Goal: Task Accomplishment & Management: Manage account settings

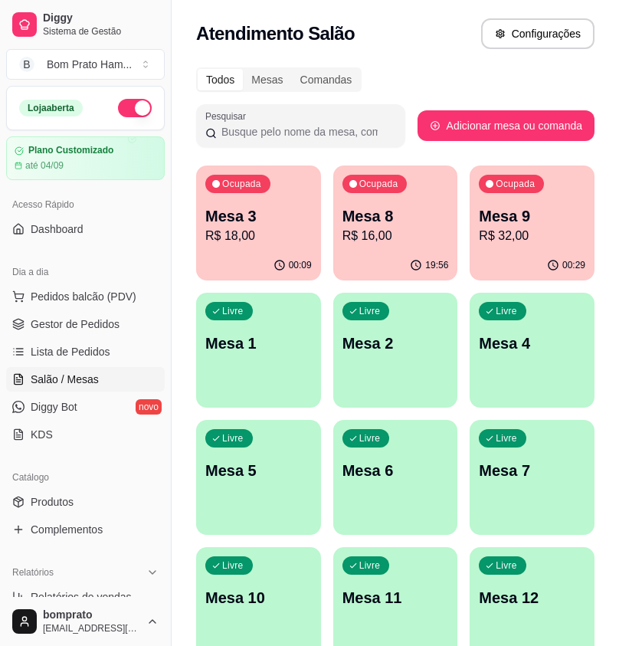
click at [532, 224] on p "Mesa 9" at bounding box center [532, 215] width 106 height 21
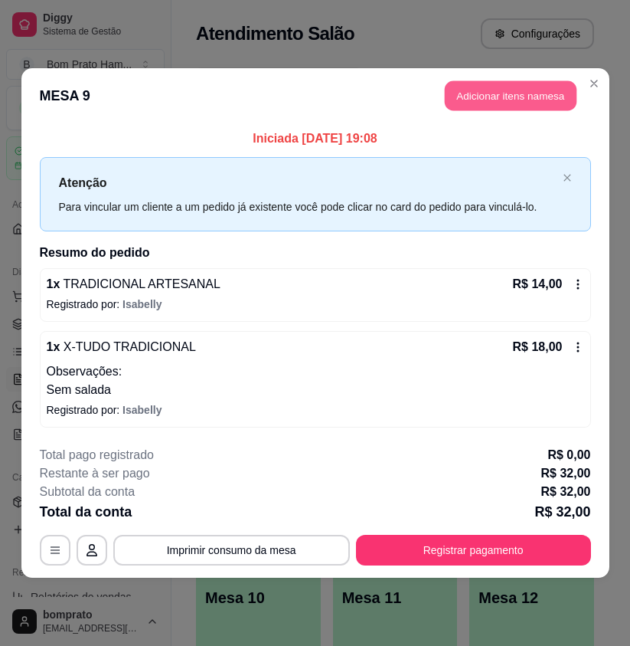
click at [511, 87] on button "Adicionar itens na mesa" at bounding box center [511, 96] width 132 height 30
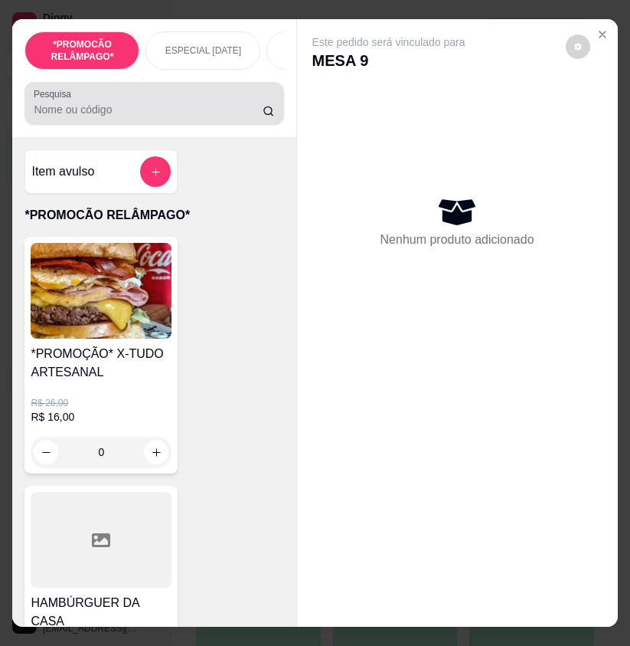
click at [144, 116] on input "Pesquisa" at bounding box center [148, 109] width 229 height 15
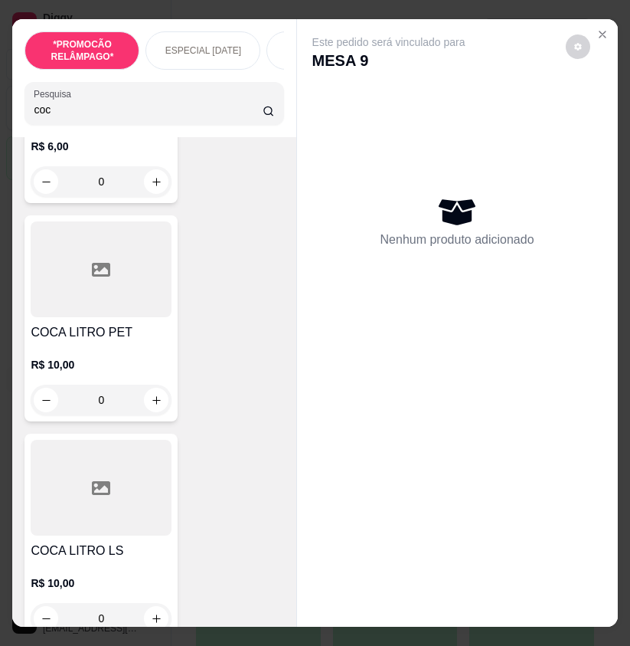
scroll to position [460, 0]
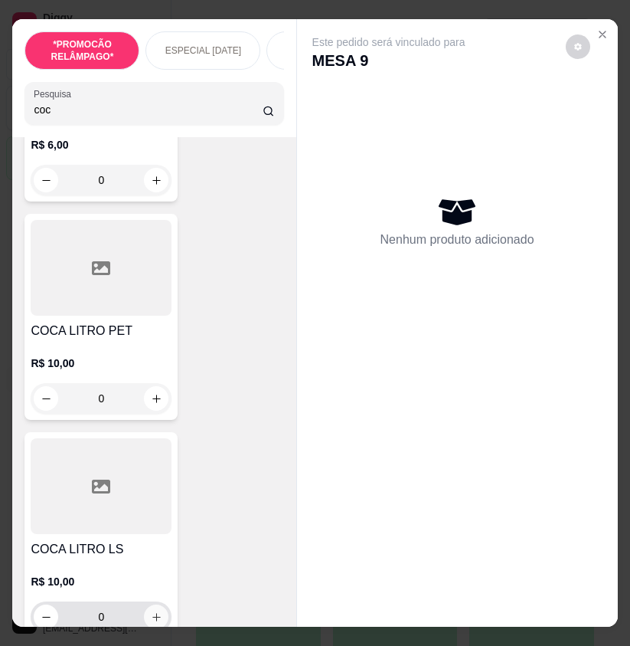
type input "coc"
click at [153, 613] on button "increase-product-quantity" at bounding box center [157, 617] width 24 height 24
type input "1"
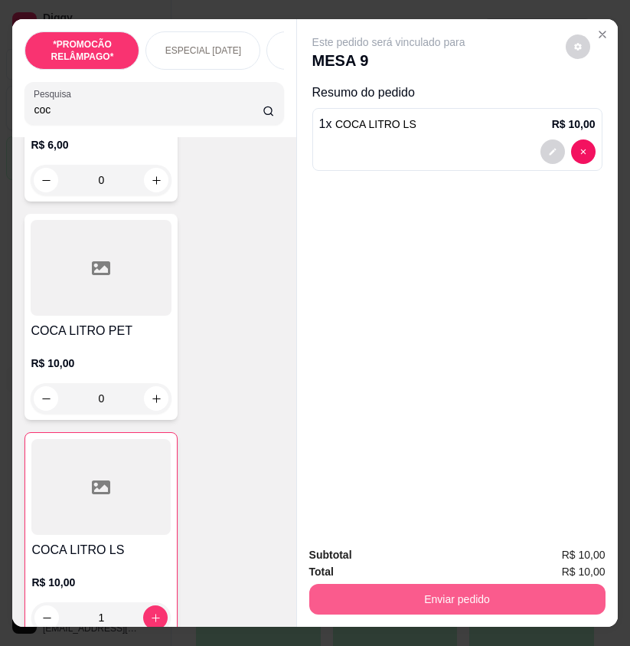
click at [391, 587] on button "Enviar pedido" at bounding box center [457, 599] width 296 height 31
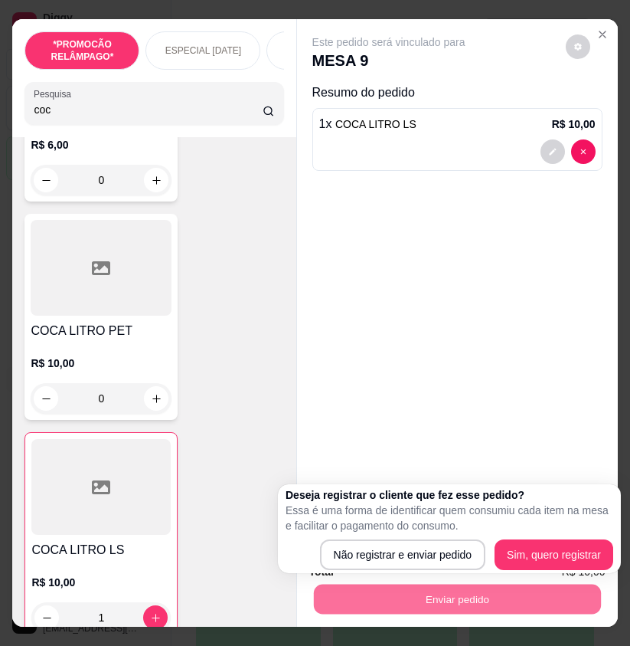
click at [420, 539] on div "Deseja registrar o cliente que fez esse pedido? Essa é uma forma de identificar…" at bounding box center [450, 528] width 328 height 83
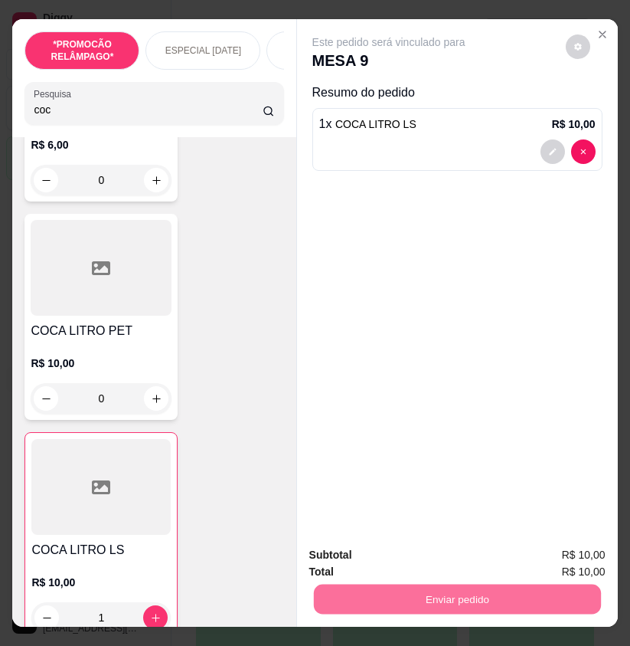
click at [421, 549] on button "Não registrar e enviar pedido" at bounding box center [404, 555] width 159 height 29
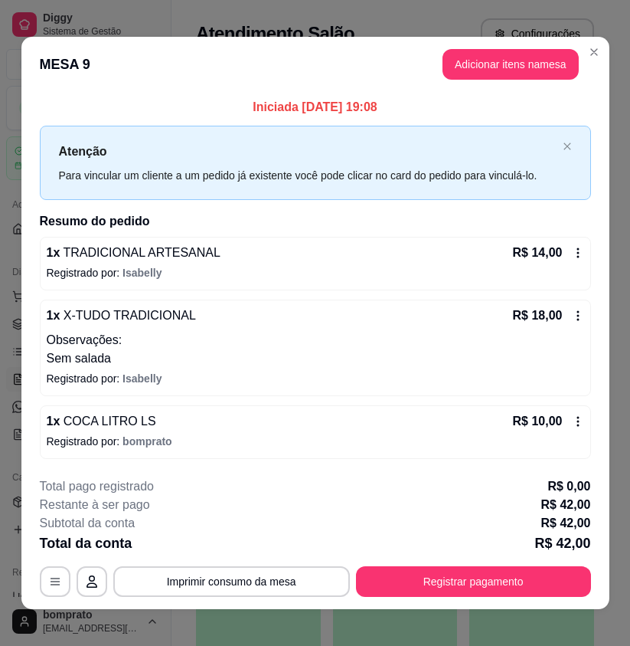
scroll to position [12, 0]
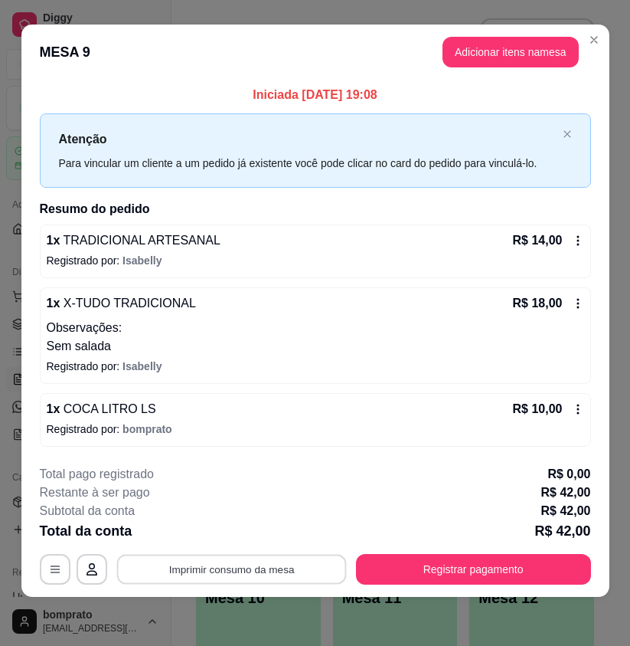
click at [325, 575] on button "Imprimir consumo da mesa" at bounding box center [231, 570] width 230 height 30
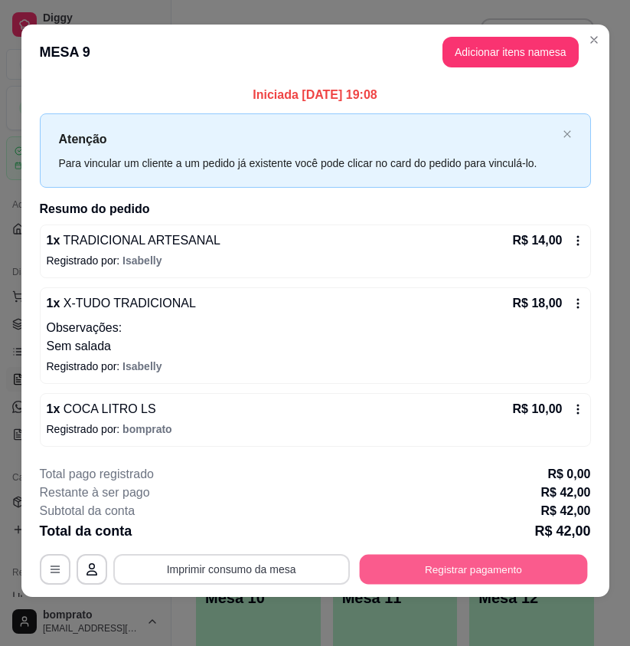
click at [460, 561] on button "Registrar pagamento" at bounding box center [473, 570] width 228 height 30
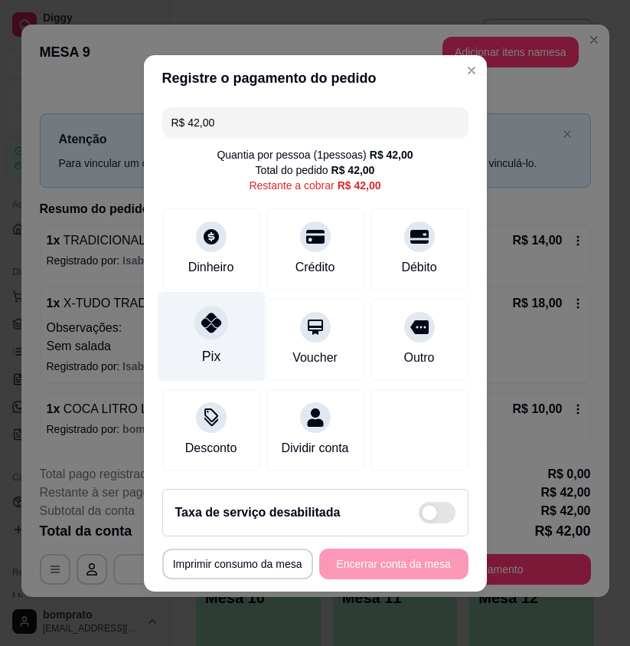
click at [203, 346] on div "Pix" at bounding box center [210, 356] width 18 height 20
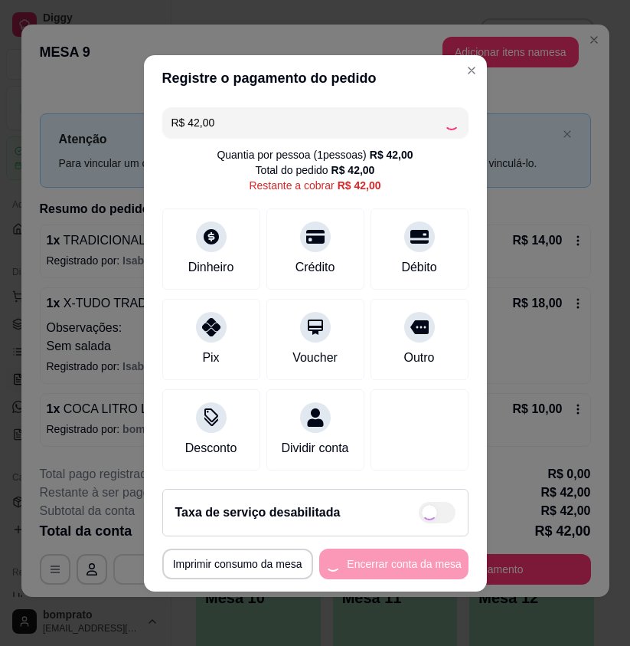
type input "R$ 0,00"
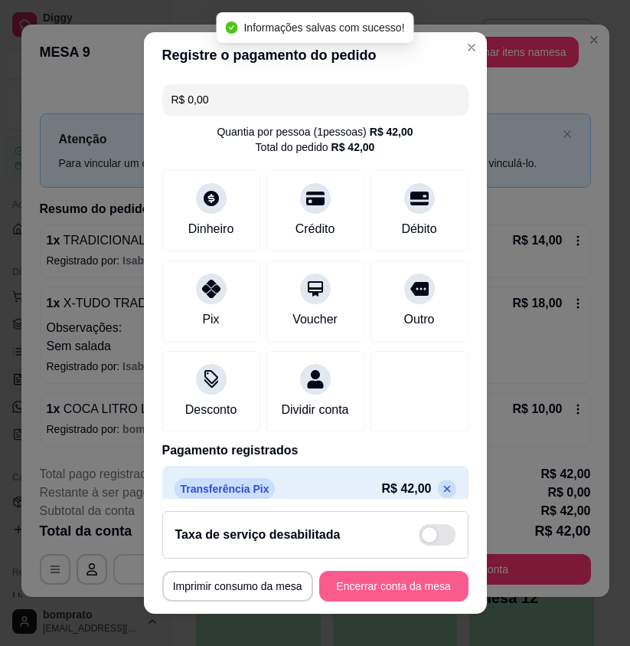
click at [434, 588] on button "Encerrar conta da mesa" at bounding box center [393, 586] width 149 height 31
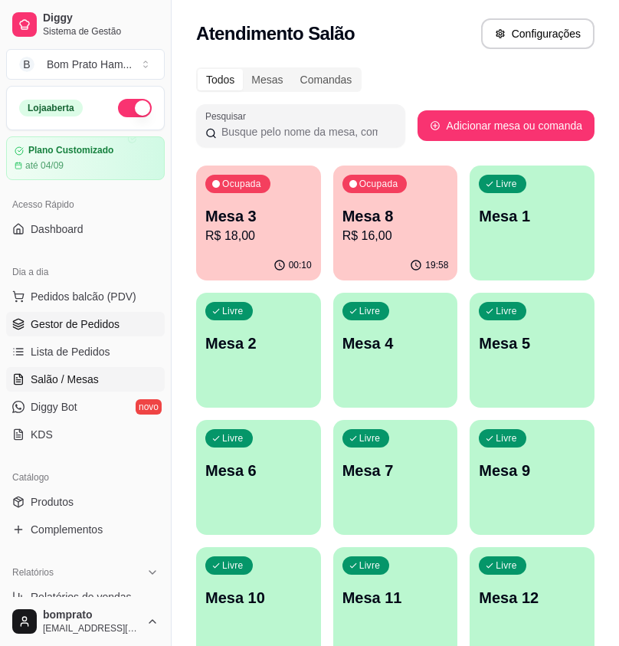
click at [122, 325] on link "Gestor de Pedidos" at bounding box center [85, 324] width 159 height 25
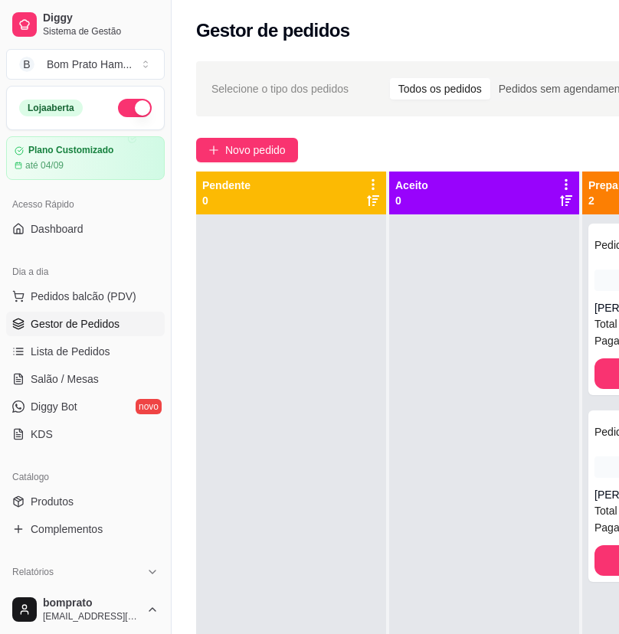
click at [122, 325] on link "Gestor de Pedidos" at bounding box center [85, 324] width 159 height 25
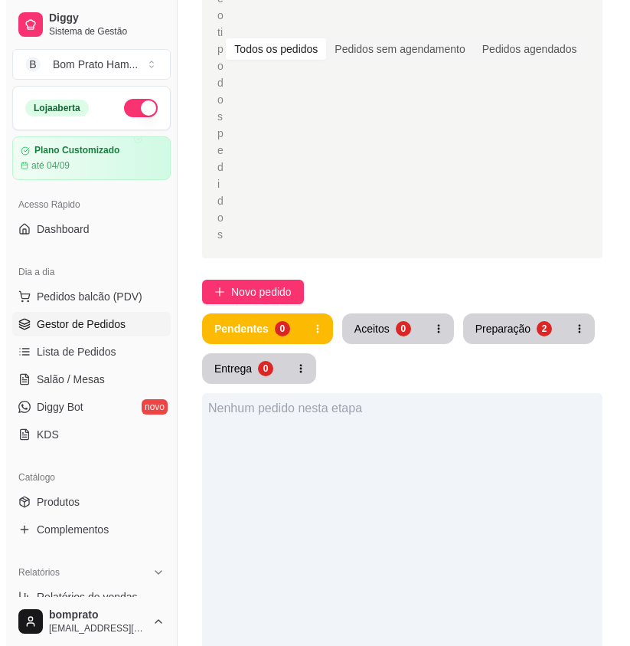
scroll to position [153, 0]
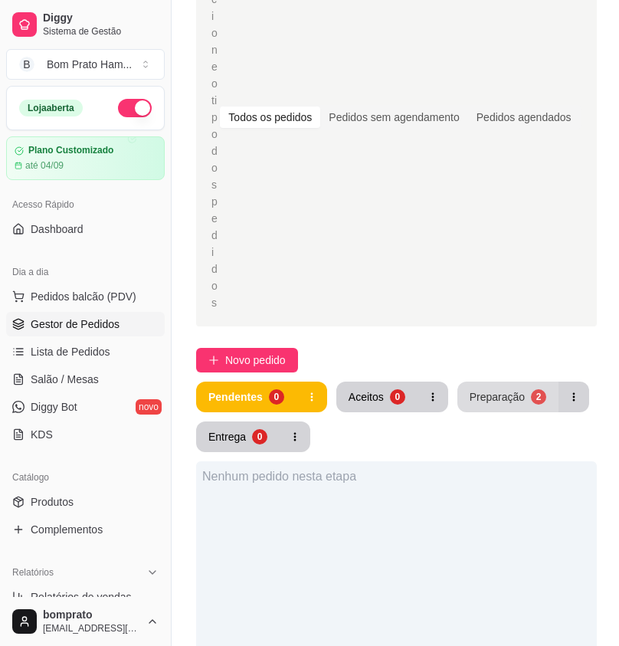
click at [505, 389] on div "Preparação" at bounding box center [497, 396] width 55 height 15
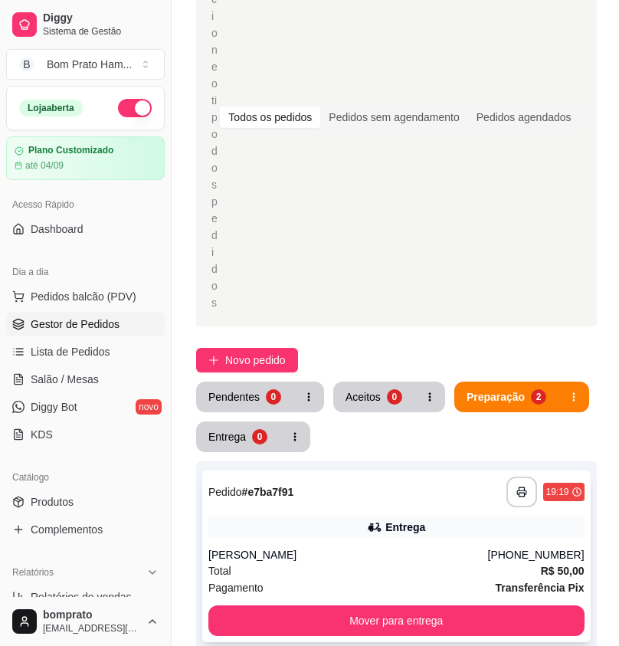
click at [371, 476] on div "**********" at bounding box center [396, 491] width 376 height 31
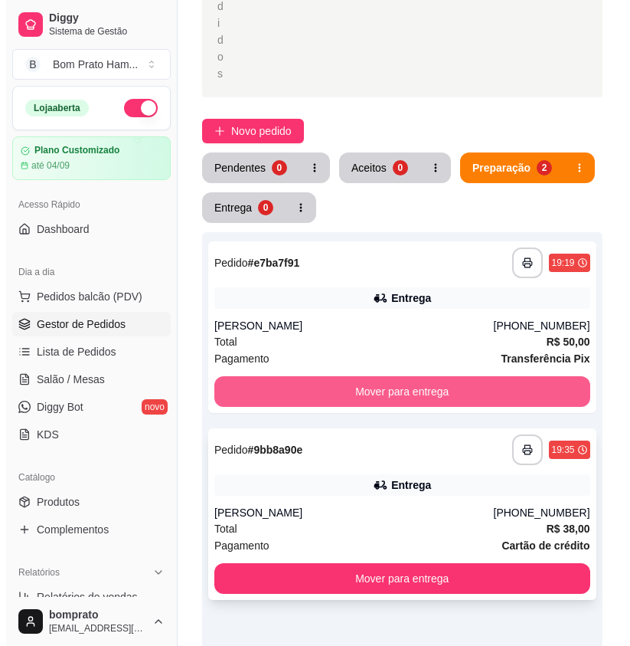
scroll to position [383, 0]
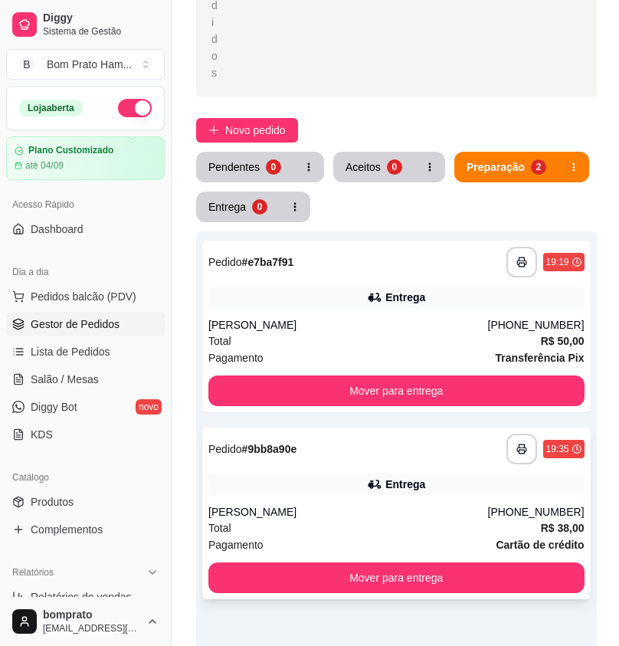
click at [389, 476] on div "Entrega" at bounding box center [405, 483] width 40 height 15
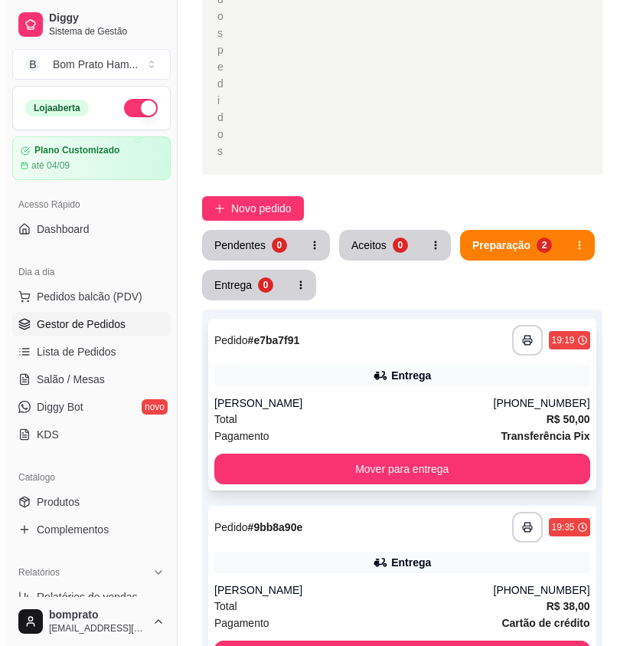
scroll to position [306, 0]
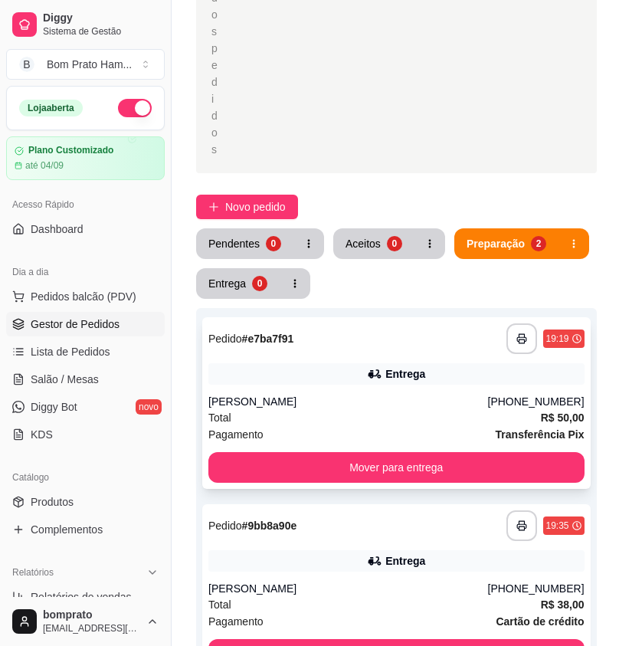
click at [368, 394] on div "[PERSON_NAME]" at bounding box center [348, 401] width 280 height 15
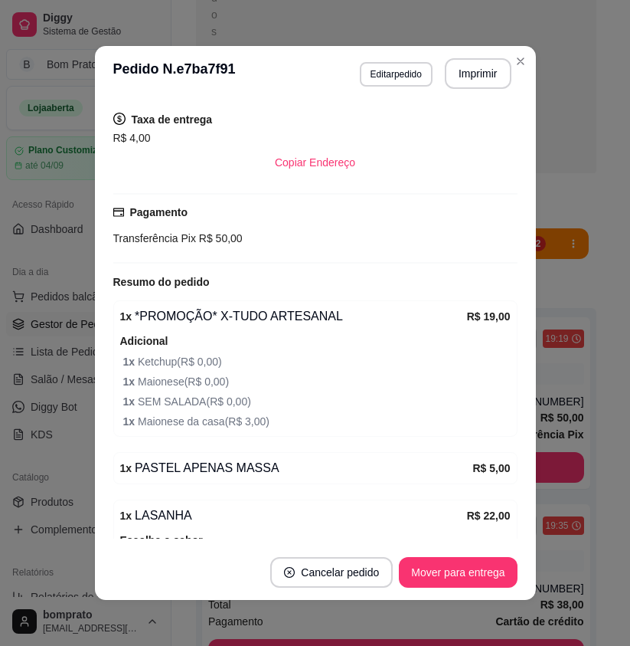
scroll to position [383, 0]
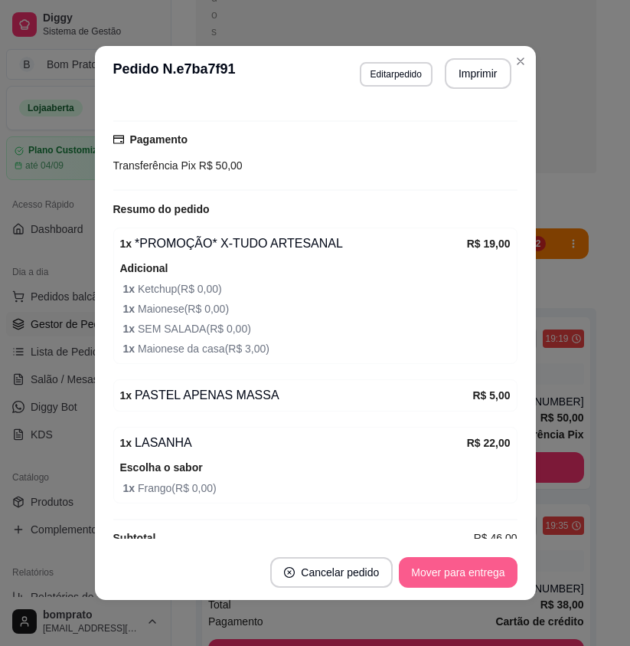
click at [458, 571] on button "Mover para entrega" at bounding box center [458, 572] width 118 height 31
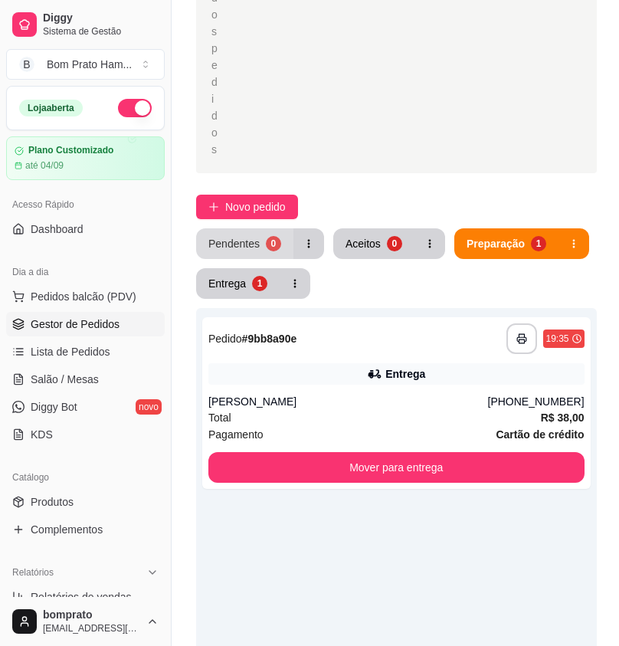
click at [271, 236] on div "0" at bounding box center [273, 243] width 15 height 15
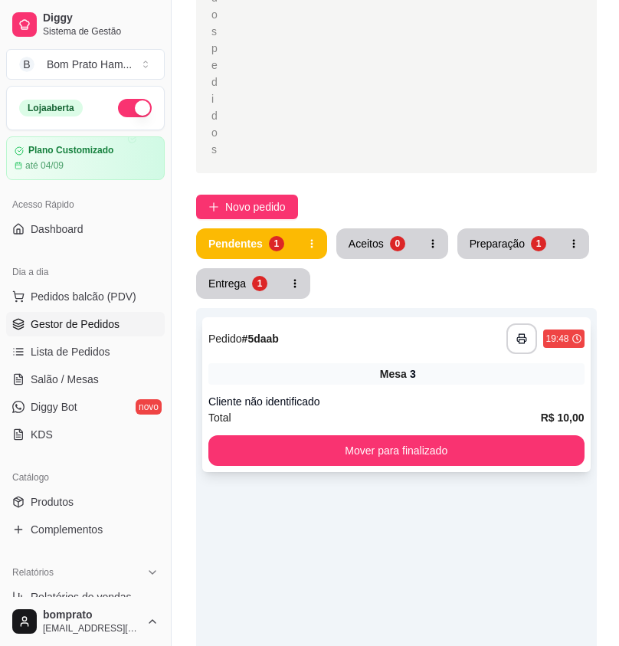
click at [496, 363] on div "Mesa 3" at bounding box center [396, 373] width 376 height 21
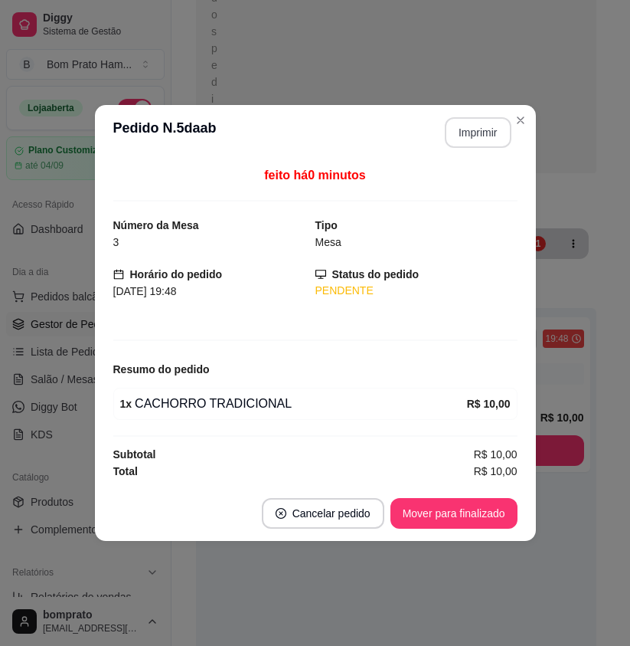
click at [492, 137] on button "Imprimir" at bounding box center [478, 132] width 67 height 31
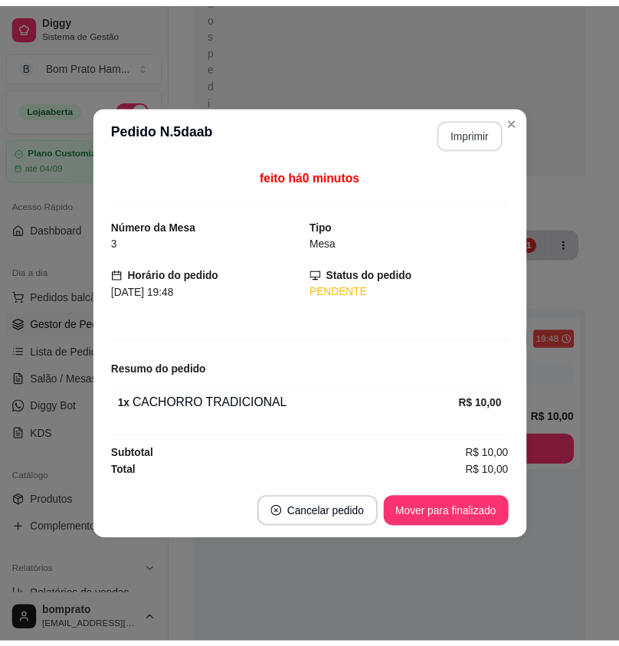
scroll to position [0, 0]
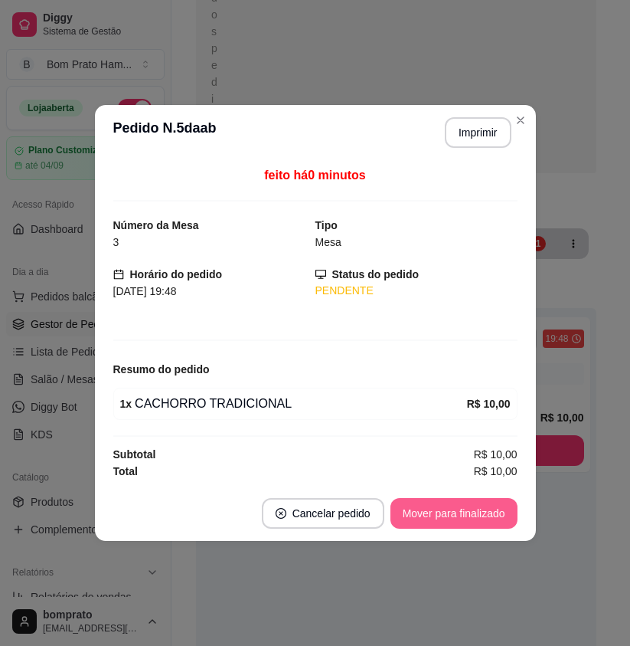
click at [499, 507] on button "Mover para finalizado" at bounding box center [454, 513] width 127 height 31
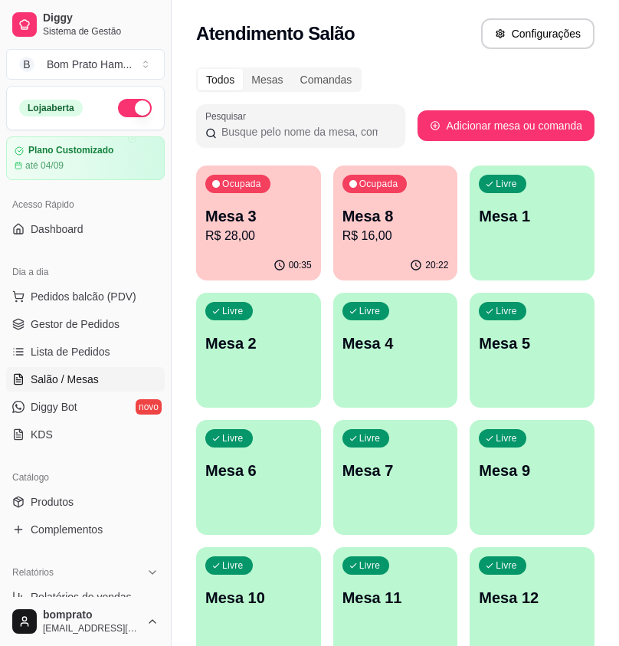
click at [198, 217] on div "Ocupada Mesa 3 R$ 28,00" at bounding box center [258, 207] width 125 height 85
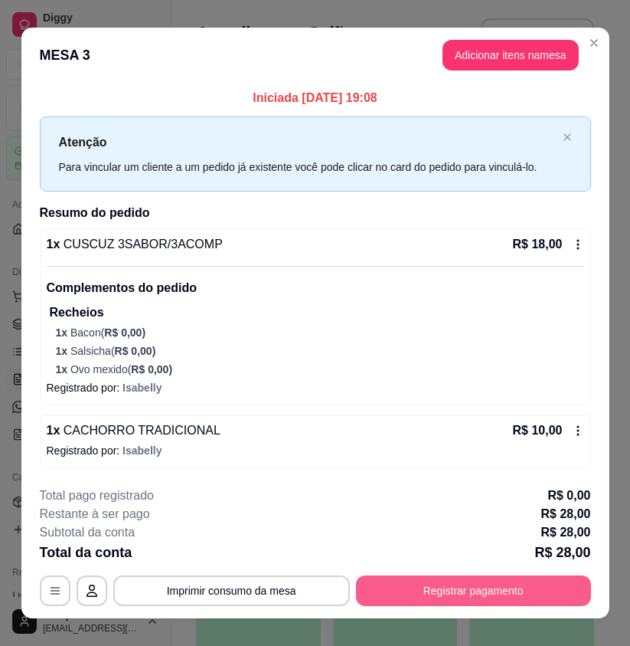
click at [470, 587] on button "Registrar pagamento" at bounding box center [473, 590] width 235 height 31
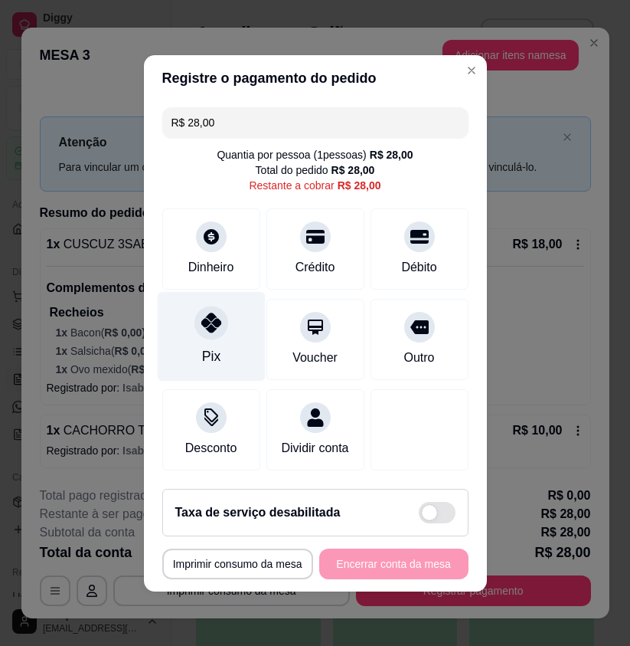
click at [220, 342] on div "Pix" at bounding box center [211, 336] width 108 height 90
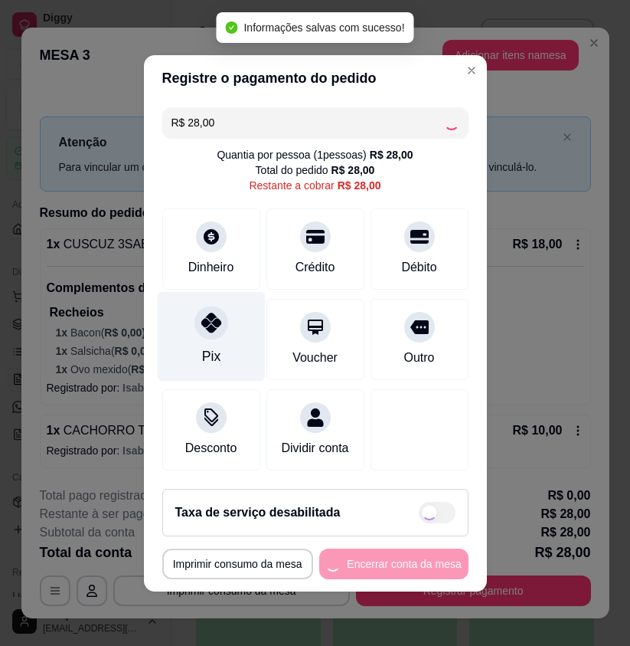
type input "R$ 0,00"
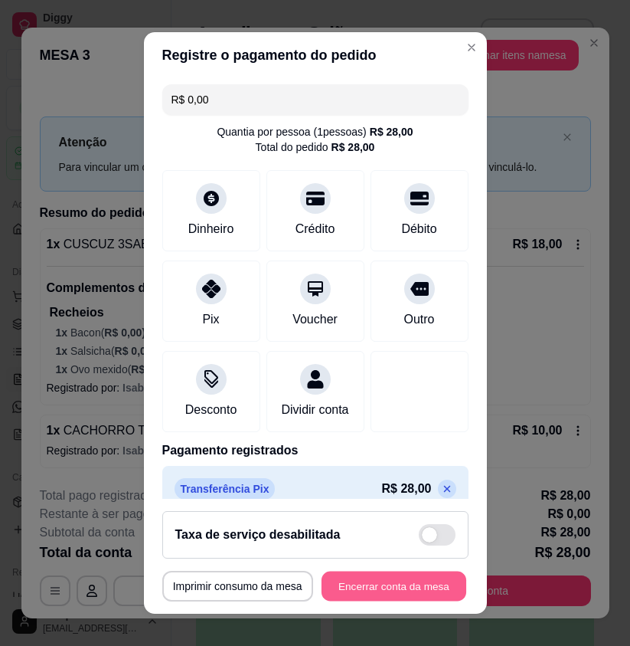
click at [444, 591] on button "Encerrar conta da mesa" at bounding box center [394, 586] width 145 height 30
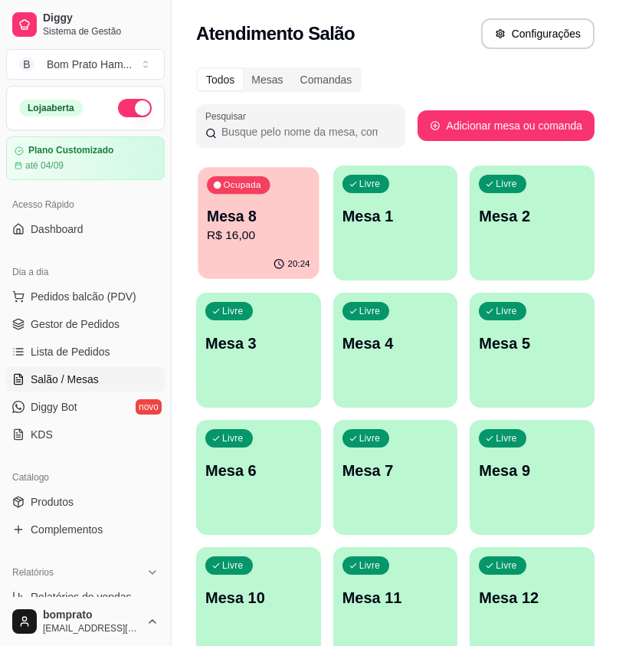
click at [262, 250] on div "20:24" at bounding box center [258, 264] width 121 height 29
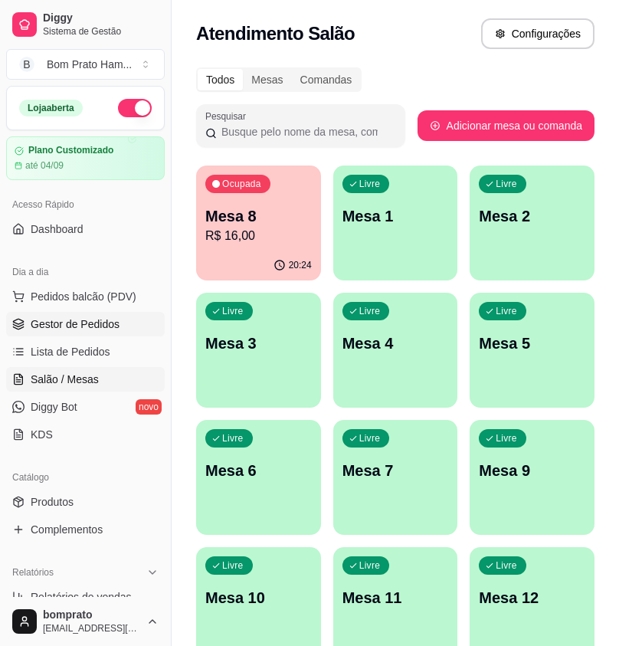
click at [135, 327] on link "Gestor de Pedidos" at bounding box center [85, 324] width 159 height 25
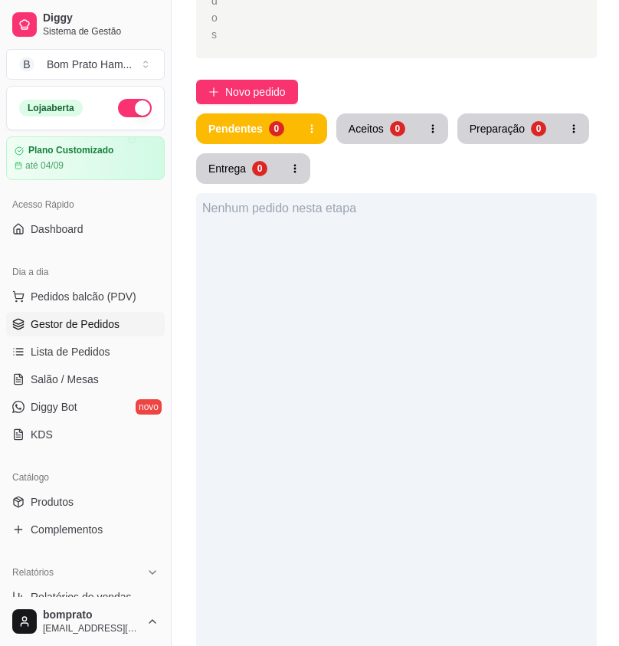
scroll to position [383, 0]
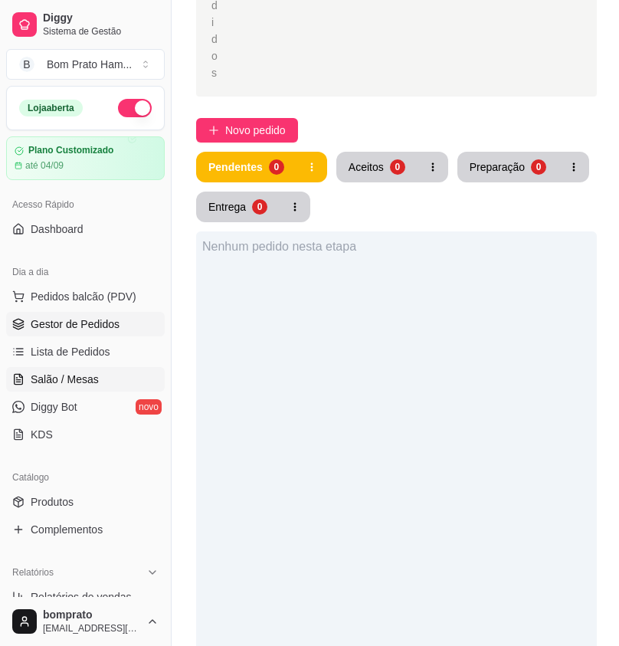
click at [126, 378] on link "Salão / Mesas" at bounding box center [85, 379] width 159 height 25
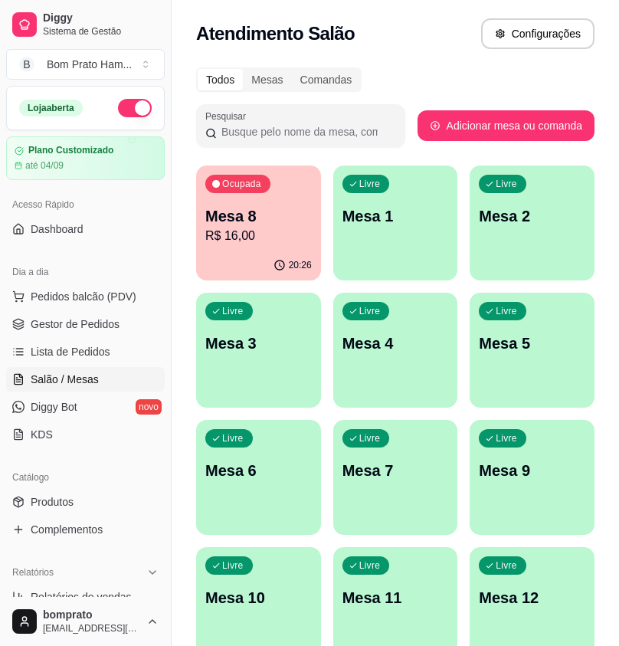
click at [287, 247] on div "Ocupada Mesa 8 R$ 16,00" at bounding box center [258, 207] width 125 height 85
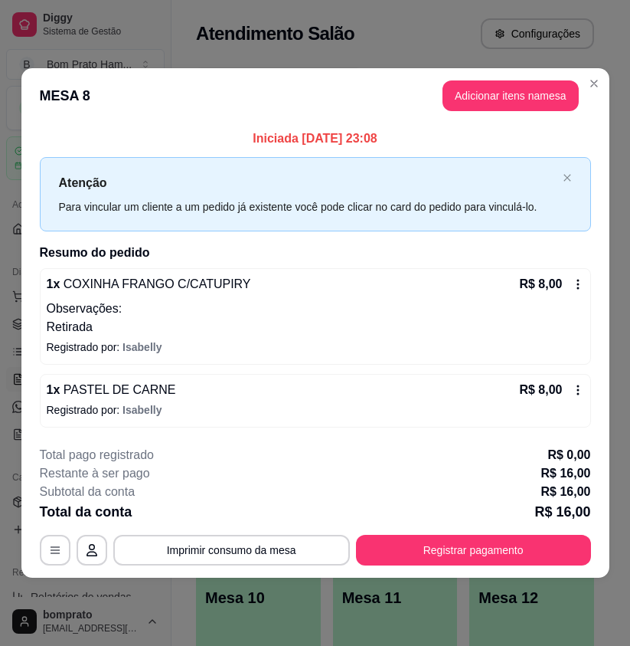
click at [578, 287] on icon at bounding box center [578, 285] width 2 height 10
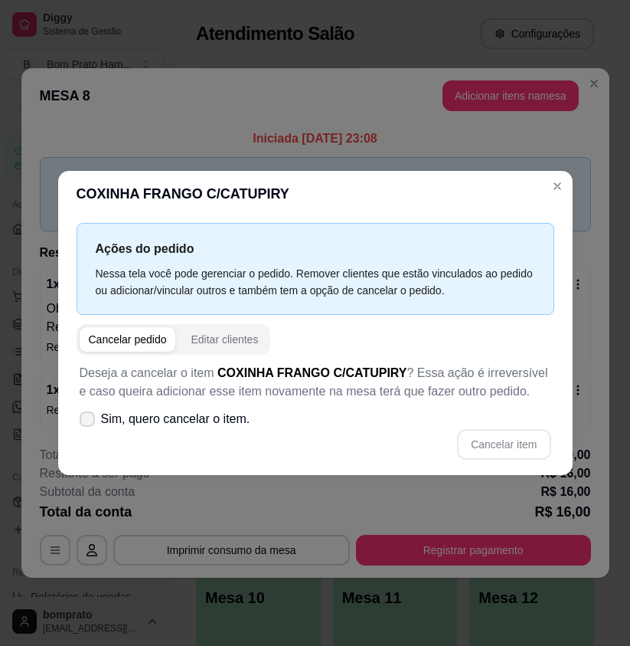
click at [125, 427] on span "Sim, quero cancelar o item." at bounding box center [175, 419] width 149 height 18
click at [89, 427] on input "Sim, quero cancelar o item." at bounding box center [84, 426] width 10 height 10
checkbox input "true"
click at [528, 444] on button "Cancelar item" at bounding box center [503, 444] width 93 height 31
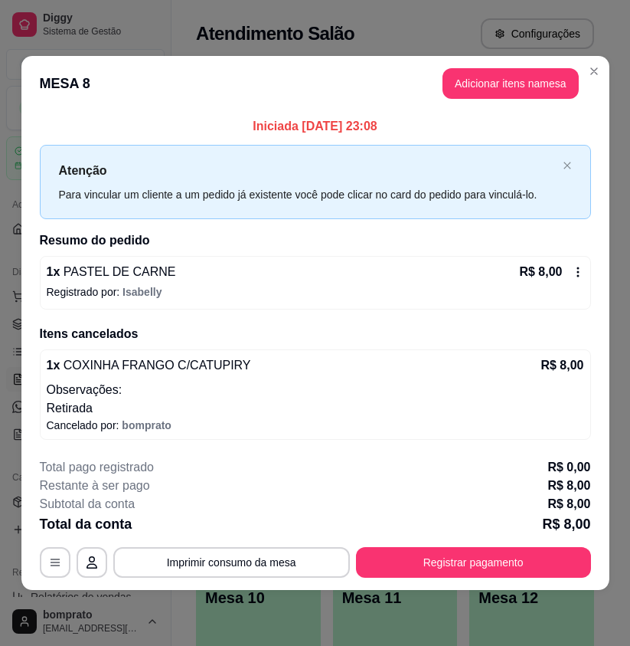
click at [580, 268] on icon at bounding box center [578, 272] width 12 height 12
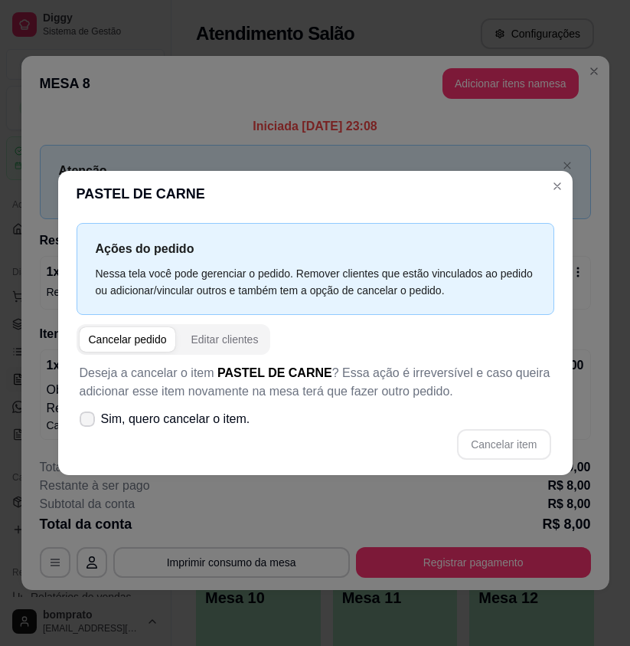
click at [119, 418] on span "Sim, quero cancelar o item." at bounding box center [175, 419] width 149 height 18
click at [89, 421] on input "Sim, quero cancelar o item." at bounding box center [84, 426] width 10 height 10
checkbox input "true"
click at [492, 436] on button "Cancelar item" at bounding box center [503, 444] width 93 height 31
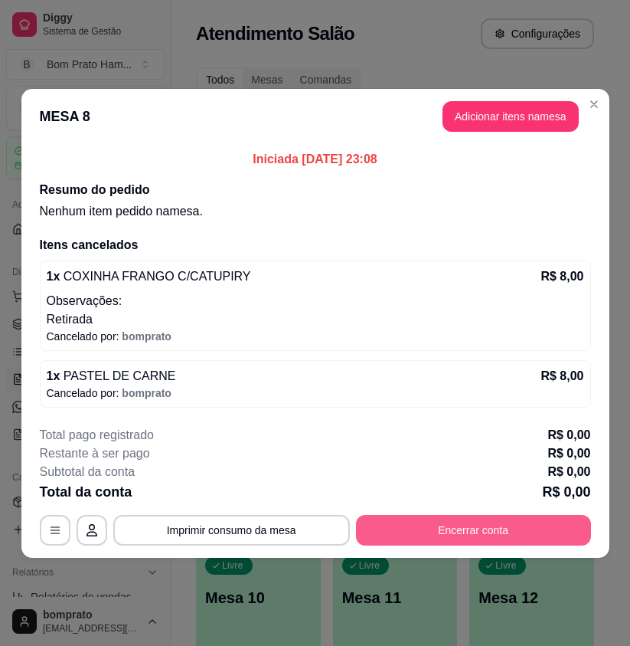
click at [532, 522] on button "Encerrar conta" at bounding box center [473, 530] width 235 height 31
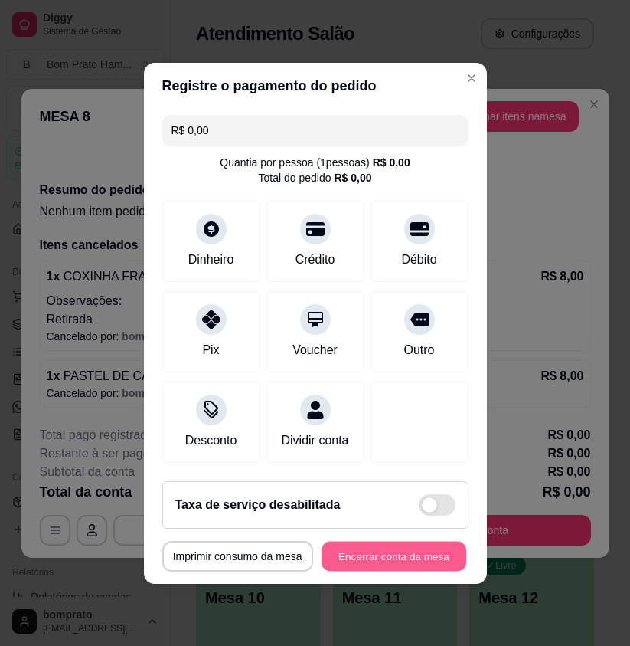
click at [393, 570] on button "Encerrar conta da mesa" at bounding box center [394, 556] width 145 height 30
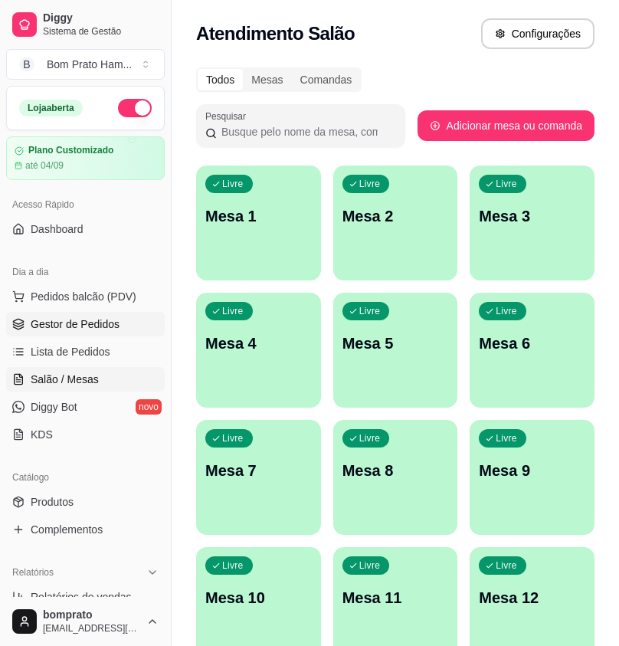
click at [107, 332] on link "Gestor de Pedidos" at bounding box center [85, 324] width 159 height 25
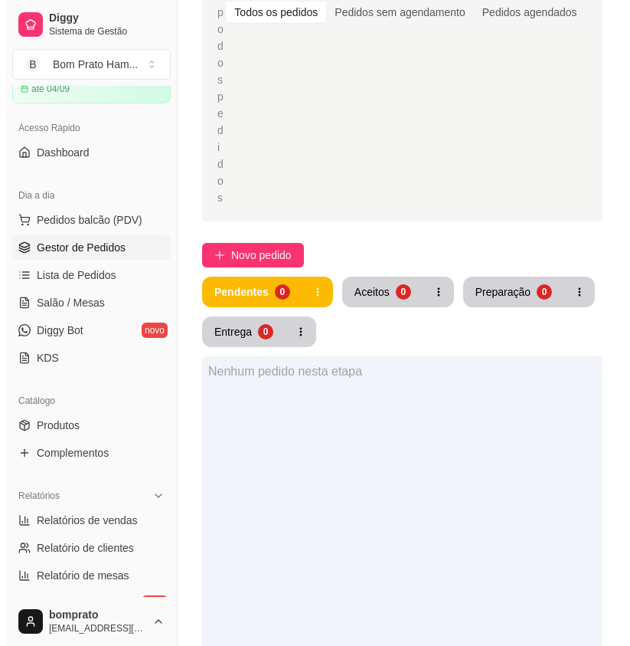
scroll to position [306, 0]
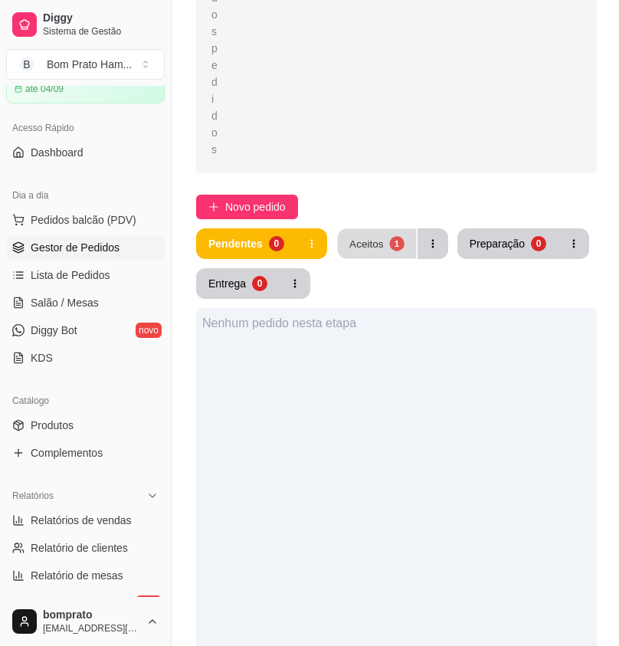
click at [358, 236] on div "Aceitos" at bounding box center [366, 243] width 34 height 15
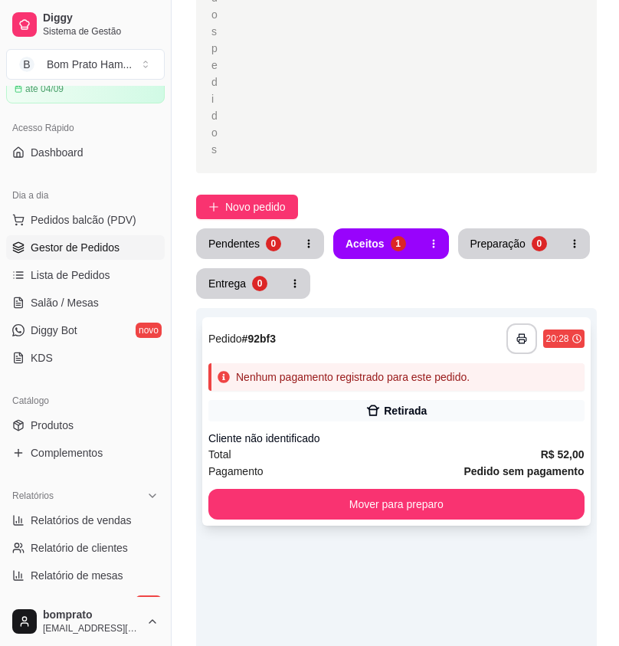
click at [444, 400] on div "Retirada" at bounding box center [396, 410] width 376 height 21
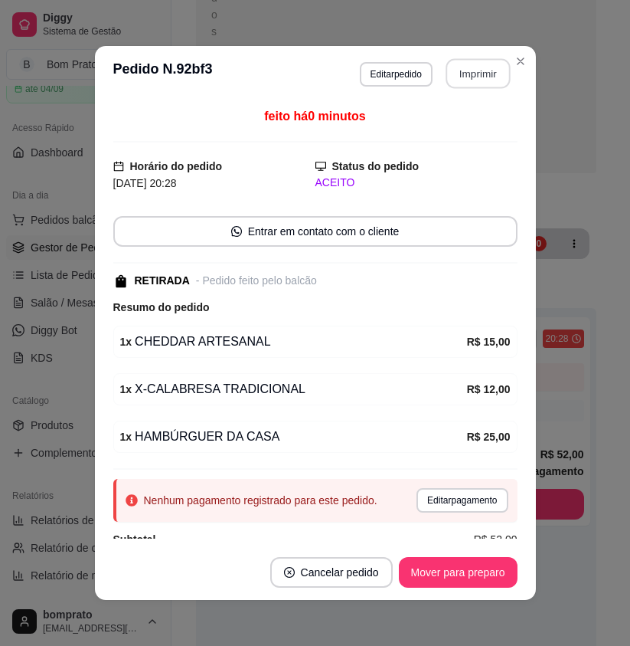
click at [446, 76] on button "Imprimir" at bounding box center [478, 74] width 64 height 30
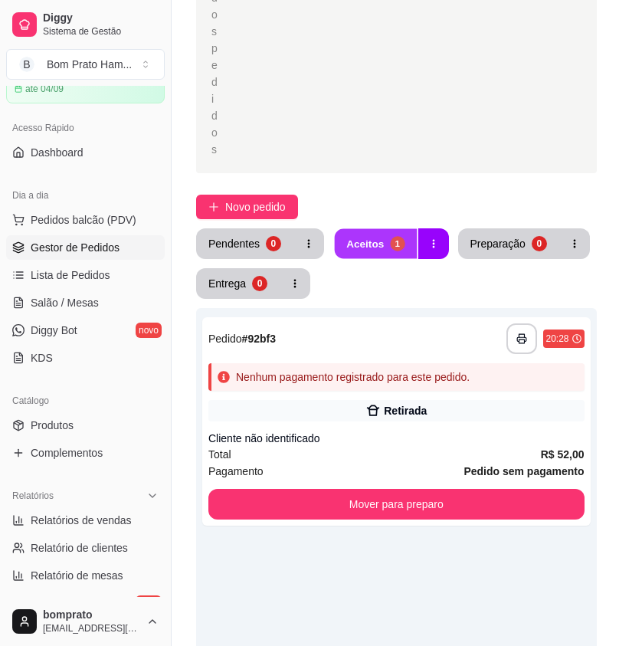
click at [381, 229] on button "Aceitos 1" at bounding box center [376, 244] width 82 height 30
click at [269, 229] on button "Pendentes 1" at bounding box center [245, 244] width 94 height 30
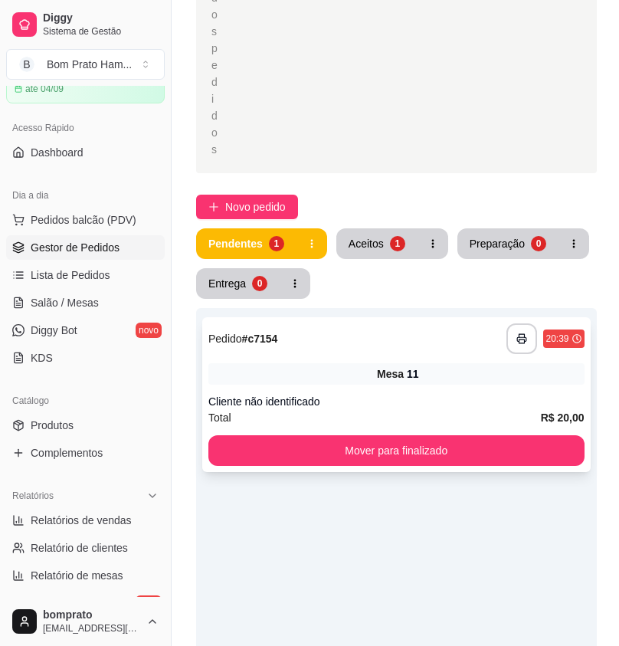
click at [388, 366] on span "Mesa" at bounding box center [390, 373] width 27 height 15
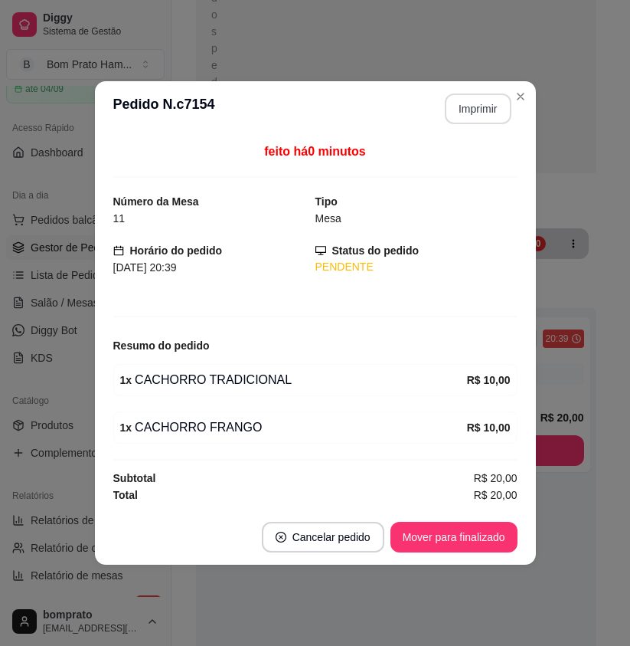
click at [474, 107] on button "Imprimir" at bounding box center [478, 108] width 67 height 31
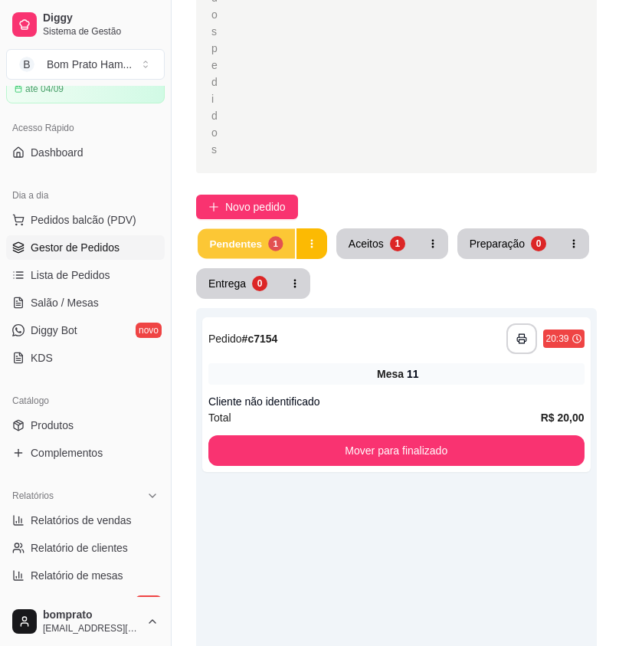
click at [273, 236] on div "1" at bounding box center [275, 243] width 15 height 15
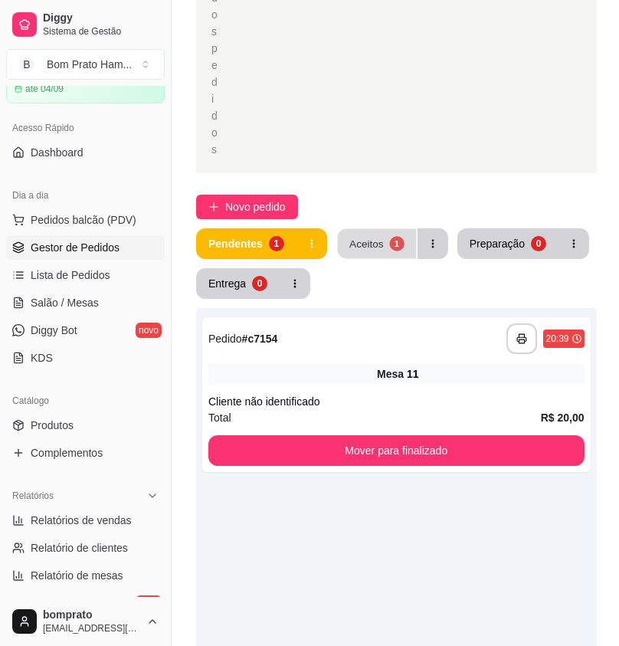
click at [379, 236] on div "Aceitos" at bounding box center [366, 243] width 34 height 15
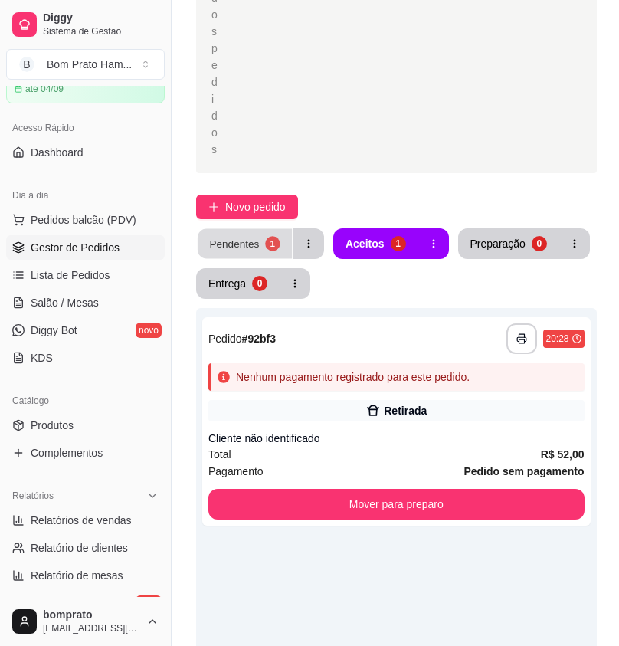
click at [278, 229] on button "Pendentes 1" at bounding box center [245, 244] width 94 height 30
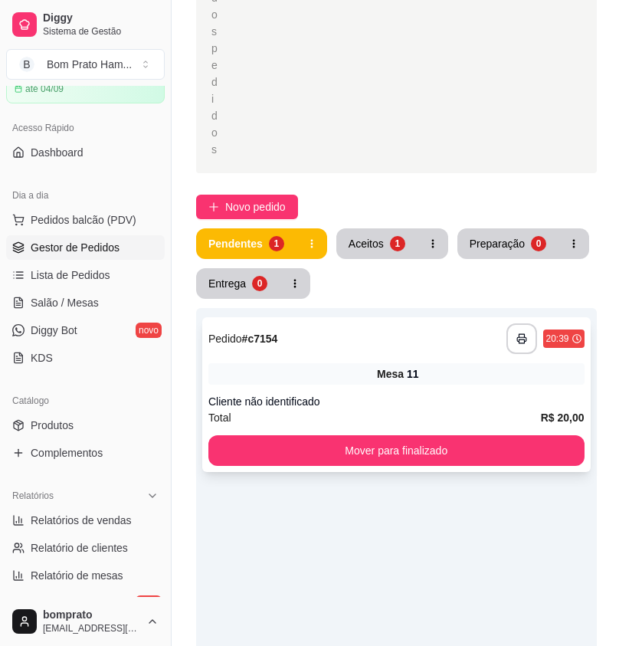
click at [394, 409] on div "Total R$ 20,00" at bounding box center [396, 417] width 376 height 17
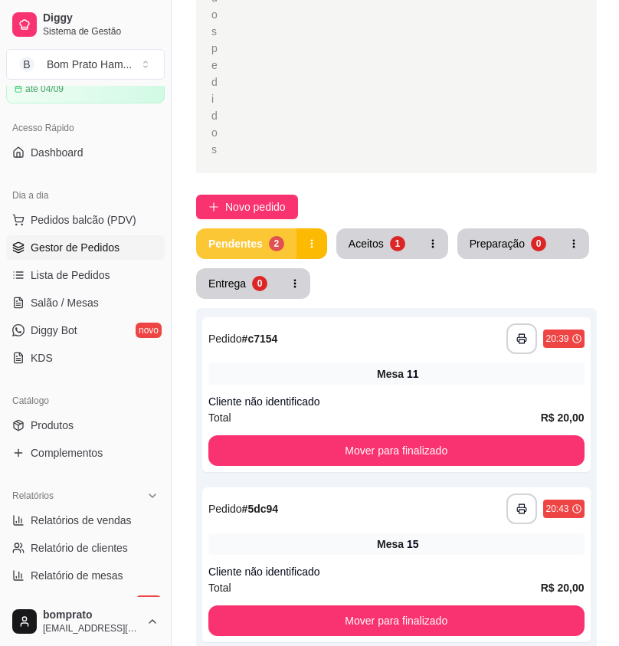
click at [258, 236] on div "Pendentes" at bounding box center [235, 243] width 54 height 15
click at [475, 533] on div "Mesa 15" at bounding box center [396, 543] width 376 height 21
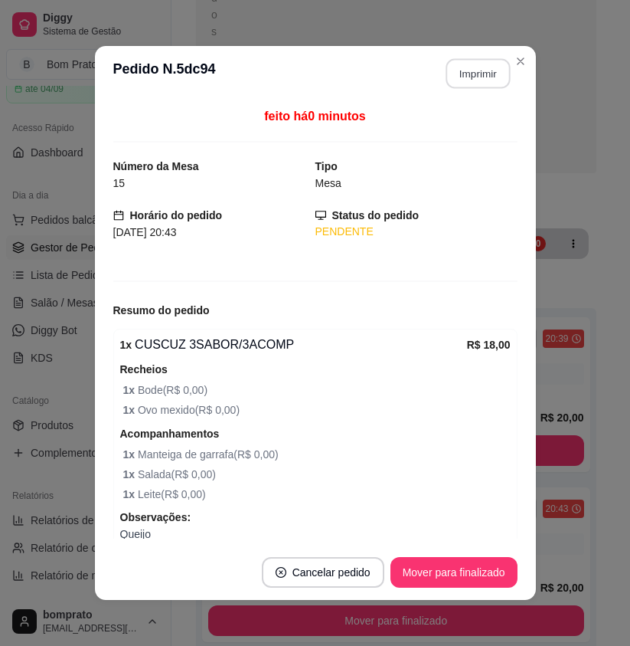
click at [456, 73] on button "Imprimir" at bounding box center [478, 74] width 64 height 30
click at [443, 577] on button "Mover para finalizado" at bounding box center [453, 573] width 123 height 30
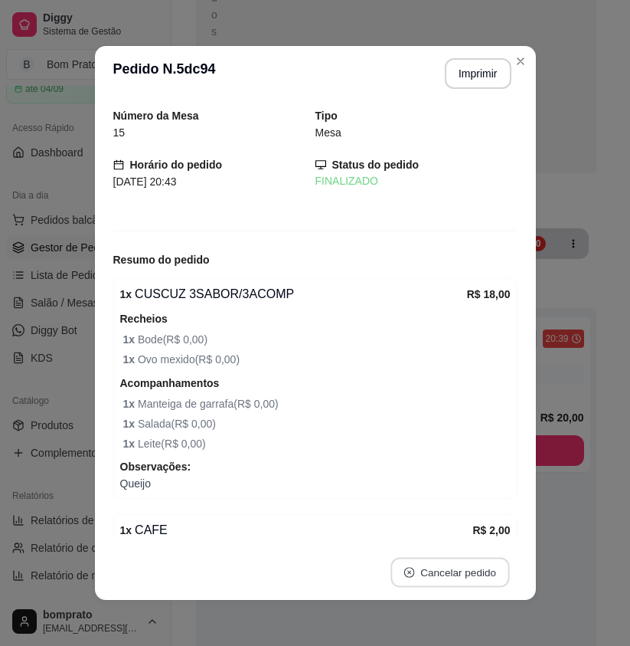
click at [443, 577] on button "Cancelar pedido" at bounding box center [450, 573] width 119 height 30
click at [404, 543] on button "não" at bounding box center [417, 534] width 57 height 28
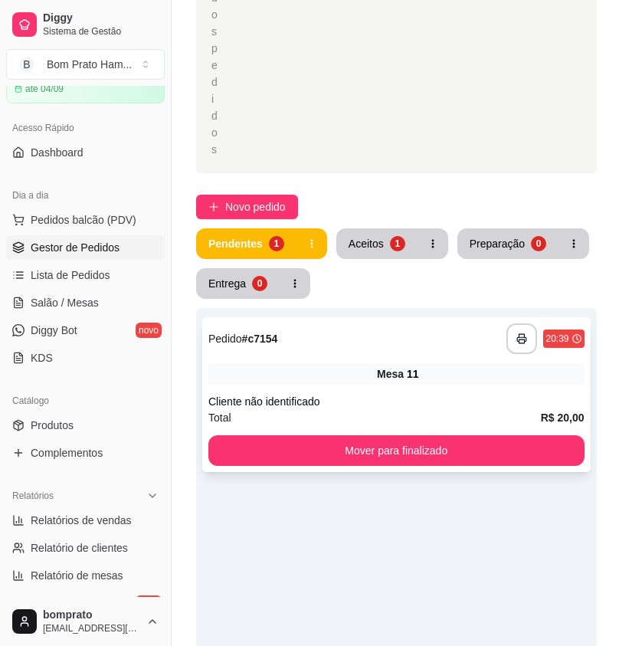
click at [378, 323] on div "**********" at bounding box center [396, 338] width 376 height 31
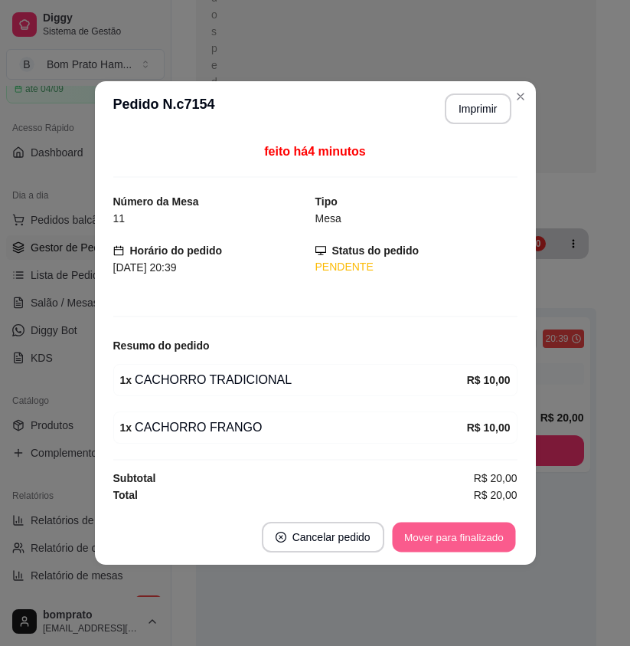
click at [512, 529] on button "Mover para finalizado" at bounding box center [453, 537] width 123 height 30
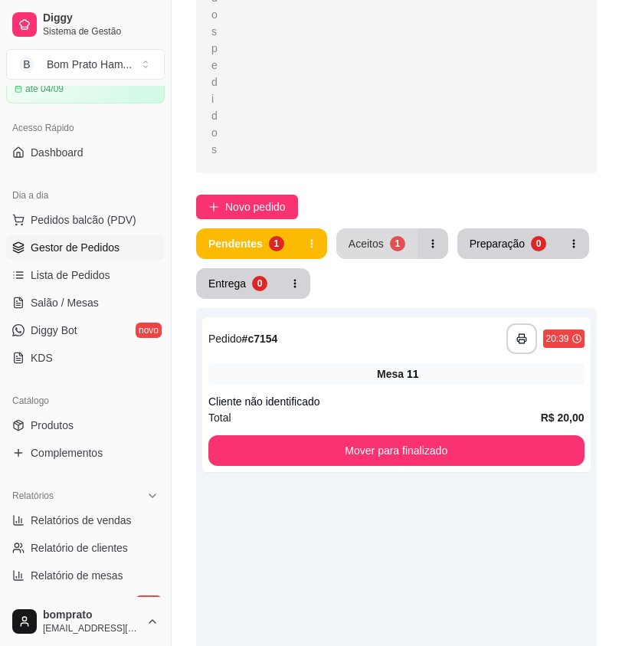
click at [374, 176] on div "**********" at bounding box center [397, 359] width 450 height 1226
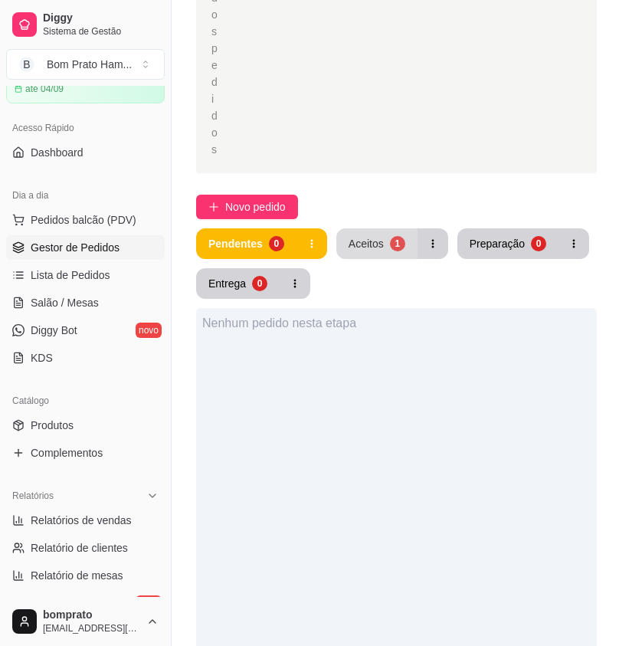
click at [375, 236] on div "Aceitos" at bounding box center [366, 243] width 35 height 15
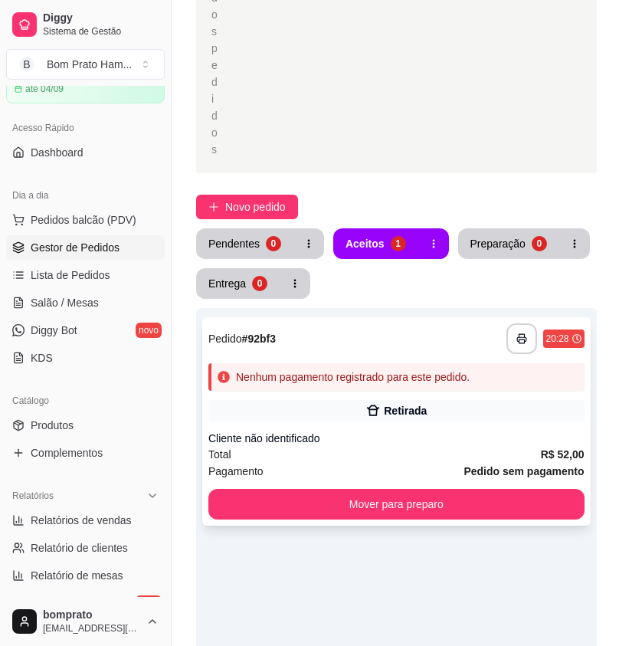
click at [380, 342] on div "**********" at bounding box center [396, 421] width 388 height 208
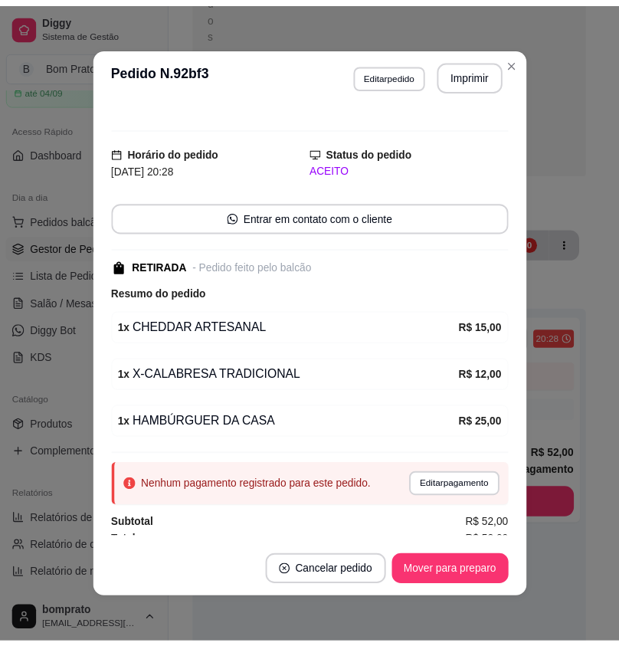
scroll to position [26, 0]
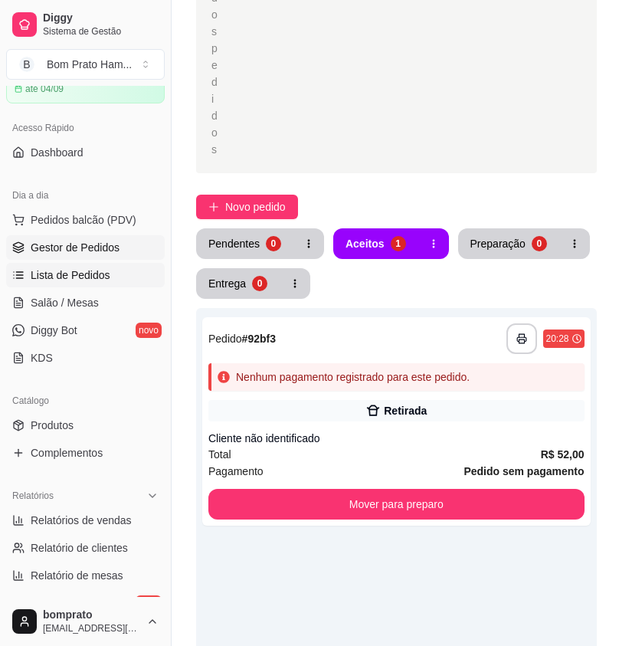
click at [93, 281] on span "Lista de Pedidos" at bounding box center [71, 274] width 80 height 15
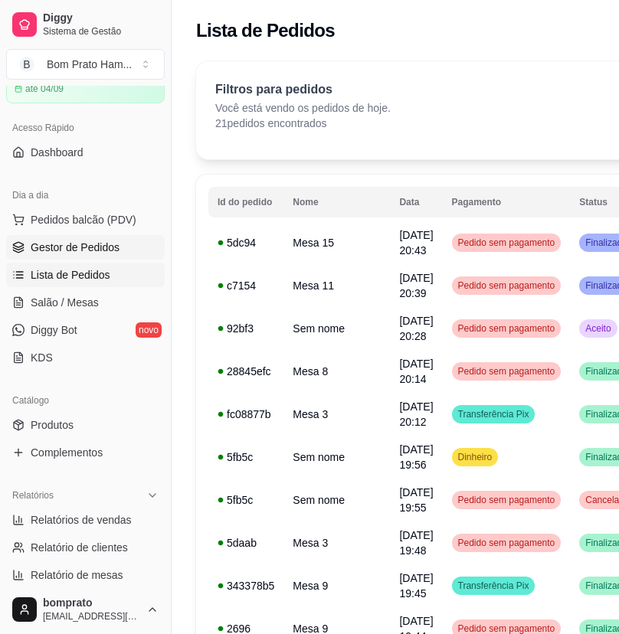
click at [55, 241] on span "Gestor de Pedidos" at bounding box center [75, 247] width 89 height 15
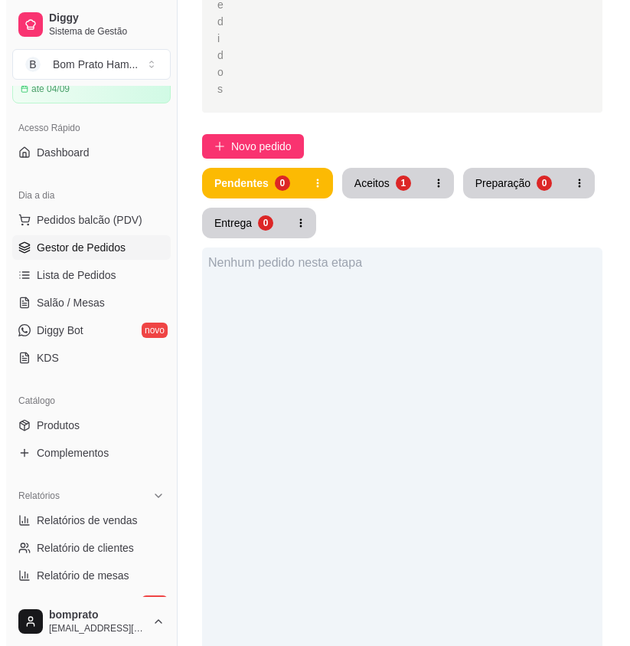
scroll to position [383, 0]
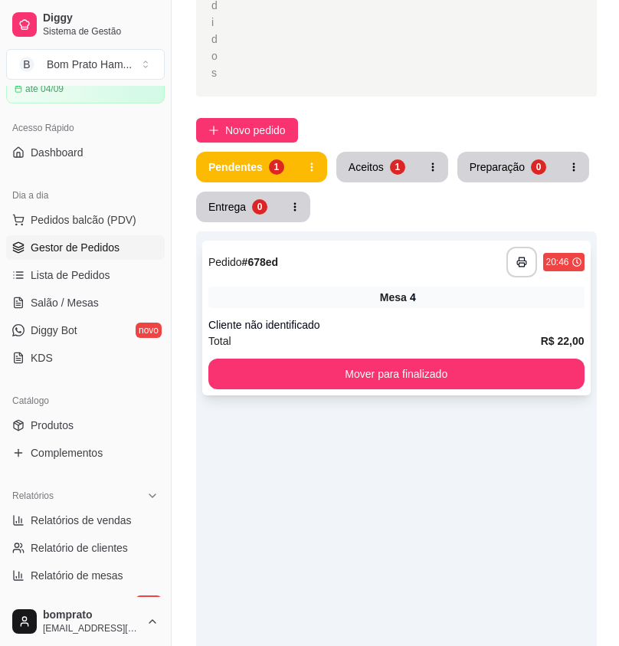
click at [392, 290] on span "Mesa" at bounding box center [393, 297] width 27 height 15
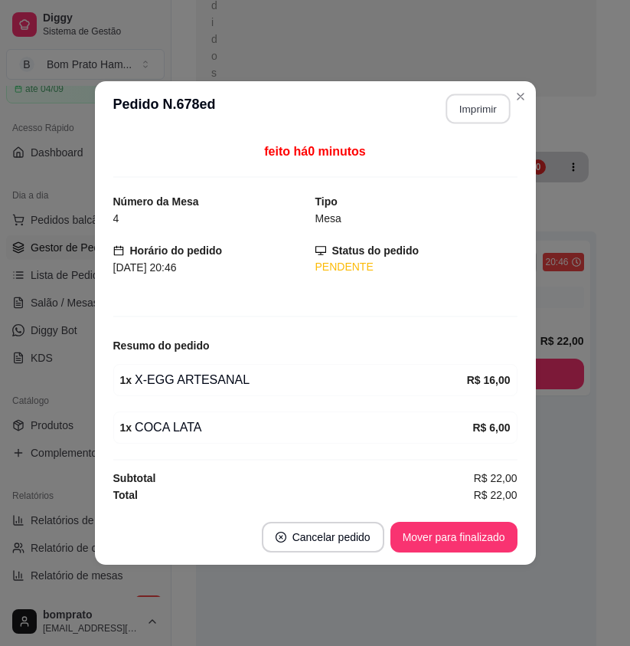
click at [494, 110] on button "Imprimir" at bounding box center [478, 109] width 64 height 30
click at [508, 516] on footer "Cancelar pedido Mover para finalizado" at bounding box center [315, 536] width 441 height 55
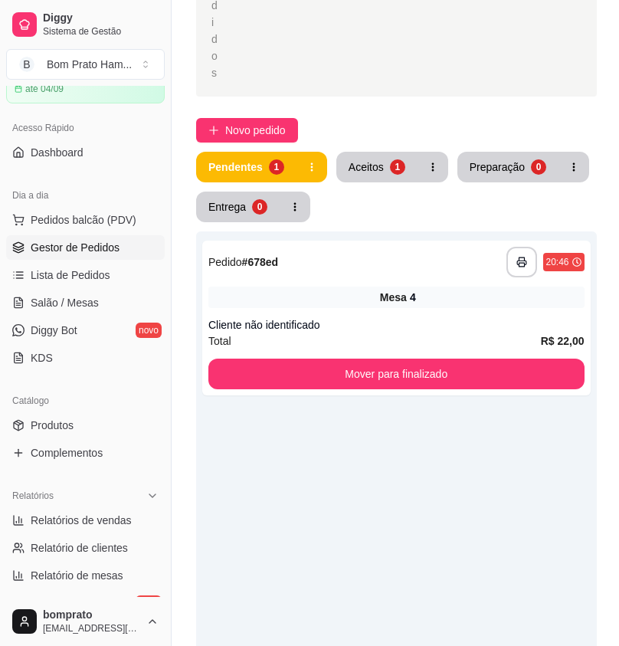
drag, startPoint x: 393, startPoint y: 133, endPoint x: 389, endPoint y: 123, distance: 10.7
click at [393, 152] on div "Pendentes 1 Aceitos 1 Preparação 0 Entrega 0" at bounding box center [396, 187] width 401 height 70
click at [390, 159] on div "1" at bounding box center [397, 166] width 15 height 15
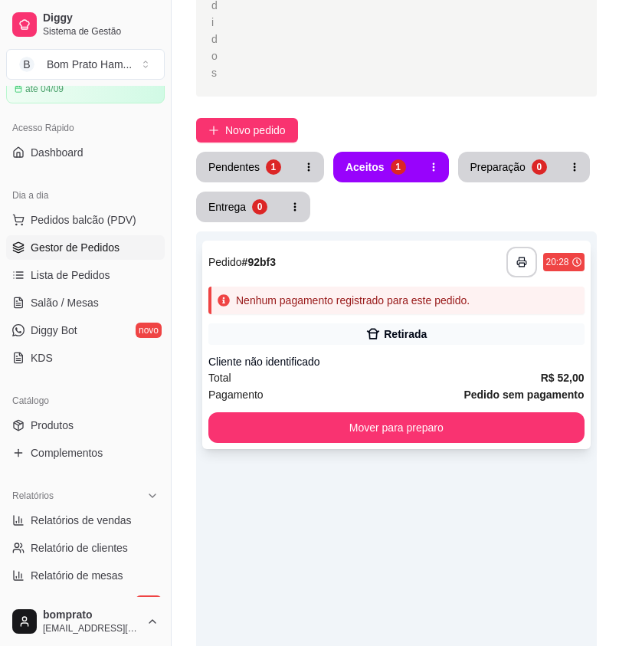
click at [419, 293] on div "Nenhum pagamento registrado para este pedido." at bounding box center [353, 300] width 234 height 15
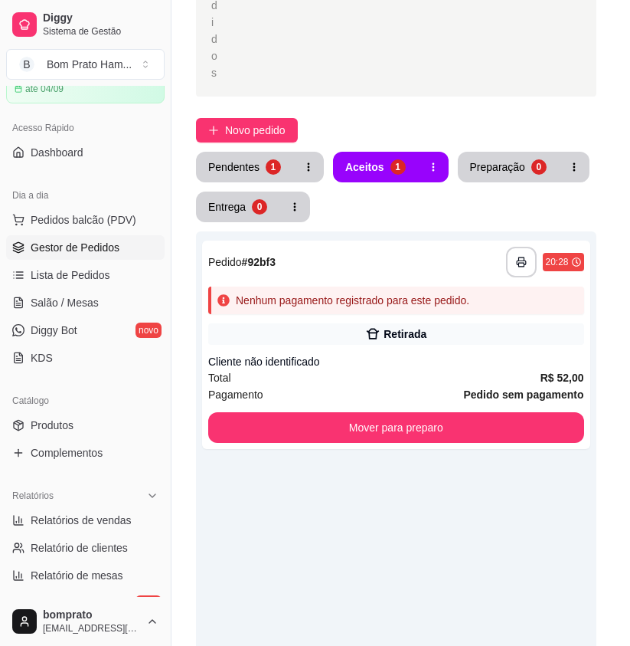
scroll to position [26, 0]
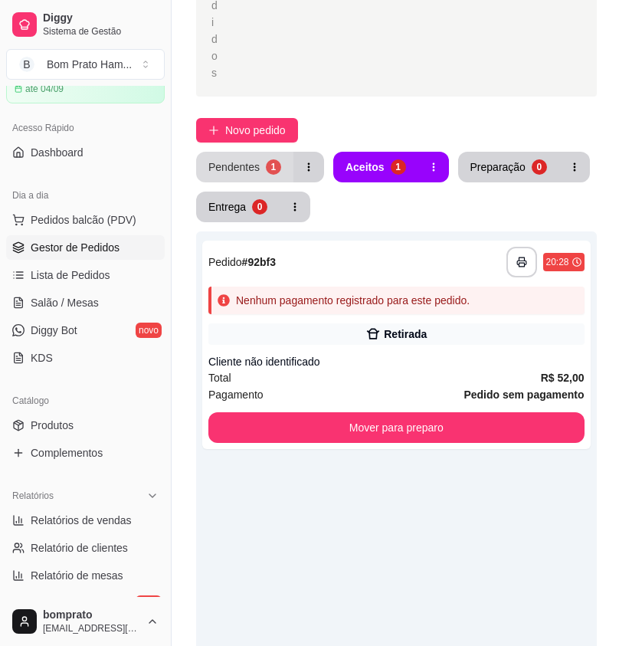
click at [253, 159] on div "Pendentes" at bounding box center [233, 166] width 51 height 15
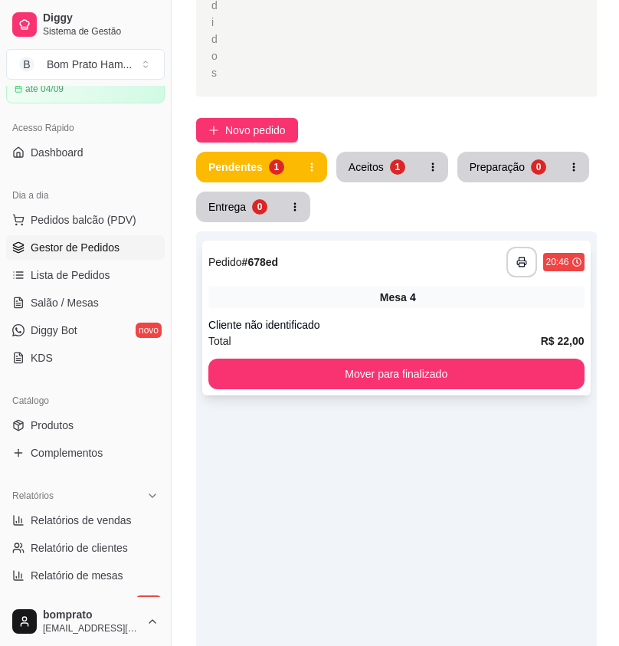
click at [371, 257] on div "**********" at bounding box center [396, 318] width 388 height 155
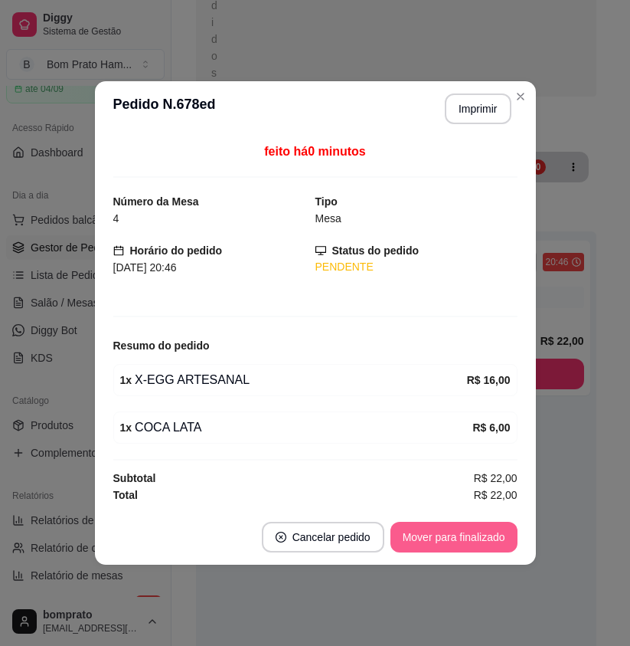
click at [467, 545] on button "Mover para finalizado" at bounding box center [454, 537] width 127 height 31
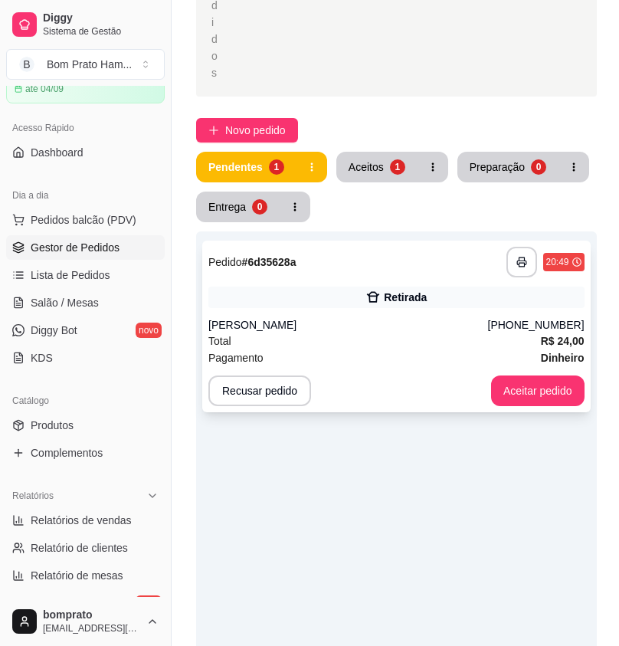
click at [434, 286] on div "Retirada" at bounding box center [396, 296] width 376 height 21
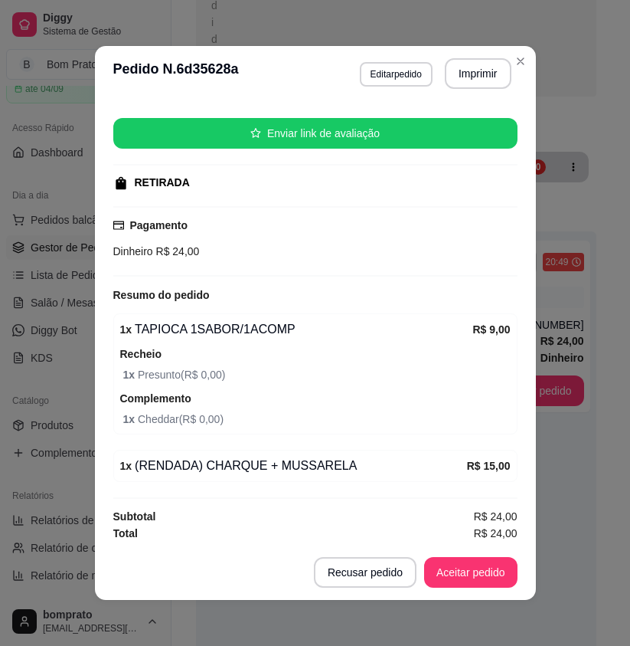
scroll to position [181, 0]
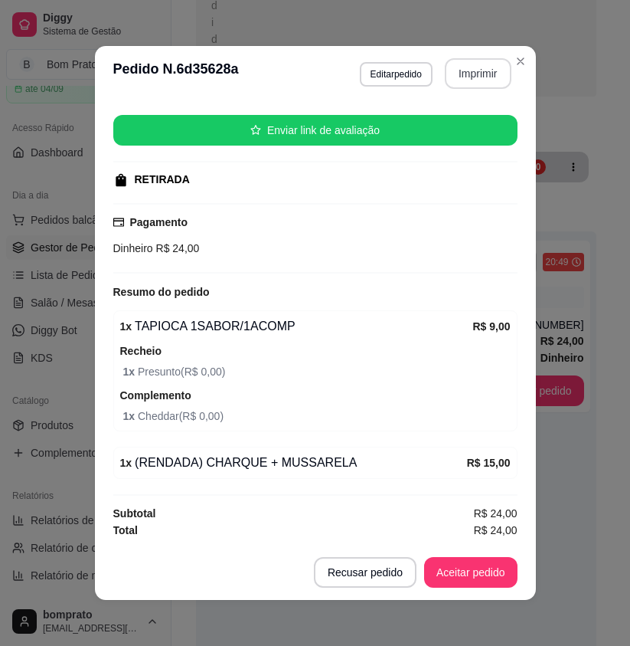
click at [476, 74] on button "Imprimir" at bounding box center [478, 73] width 67 height 31
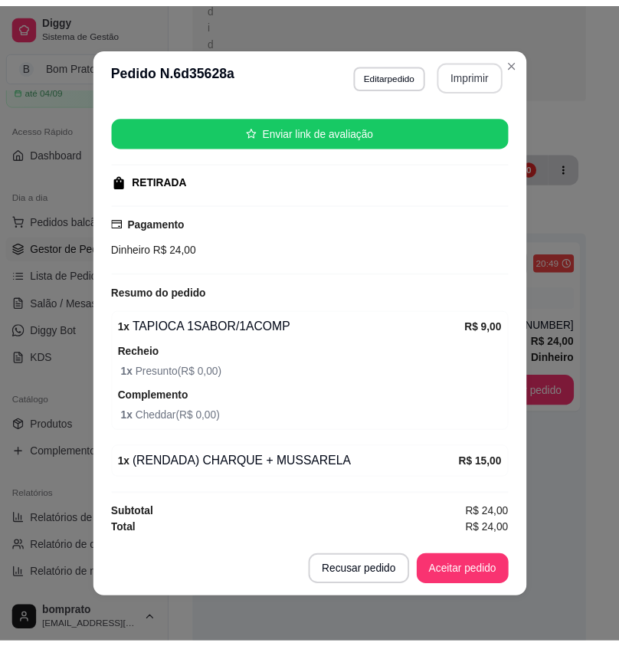
scroll to position [0, 0]
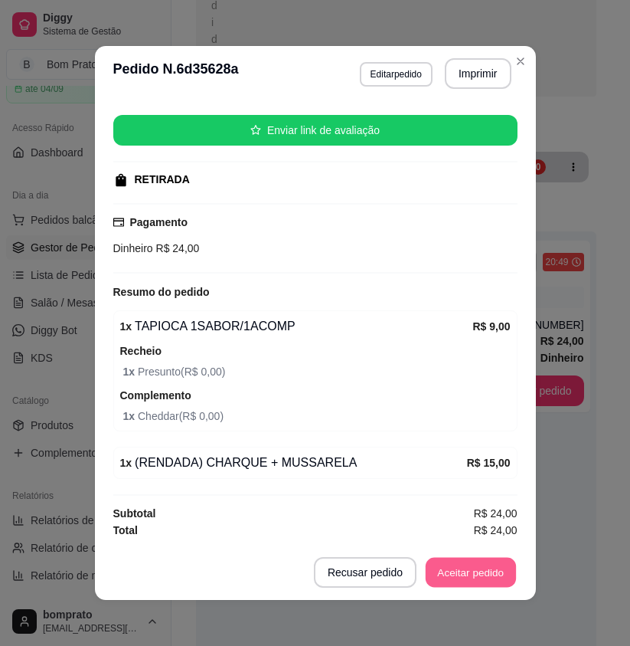
click at [489, 571] on button "Aceitar pedido" at bounding box center [471, 573] width 90 height 30
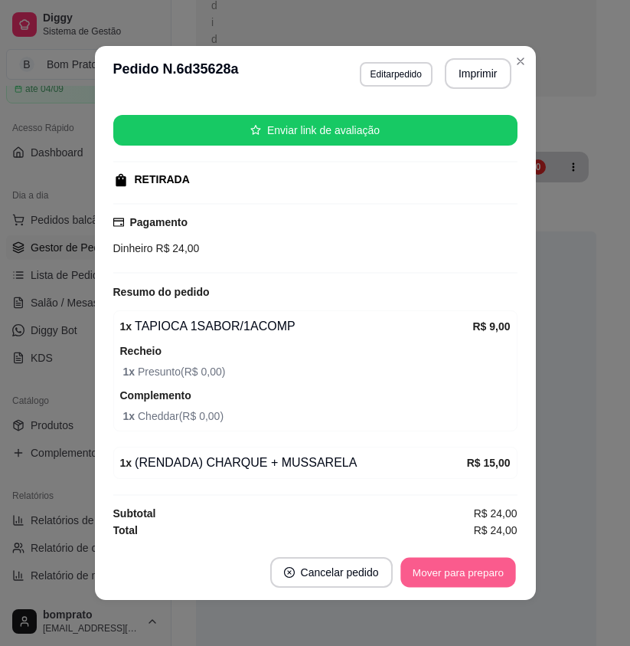
click at [489, 571] on button "Mover para preparo" at bounding box center [458, 573] width 115 height 30
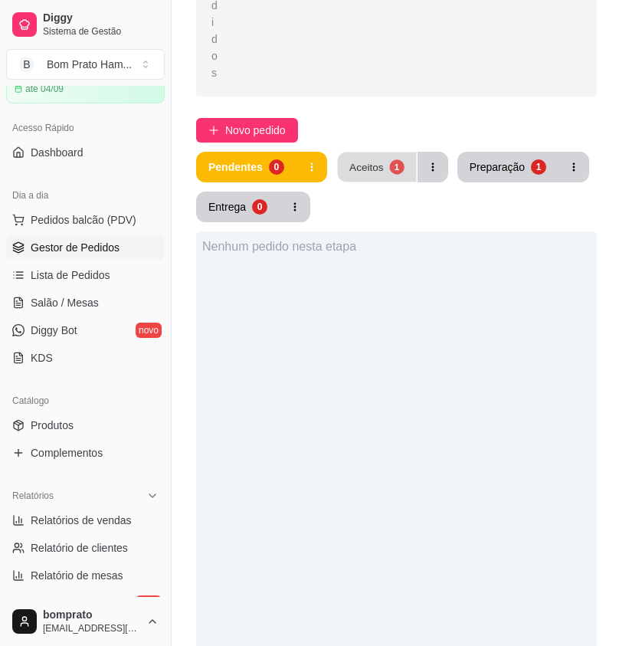
click at [365, 159] on div "Aceitos" at bounding box center [366, 166] width 34 height 15
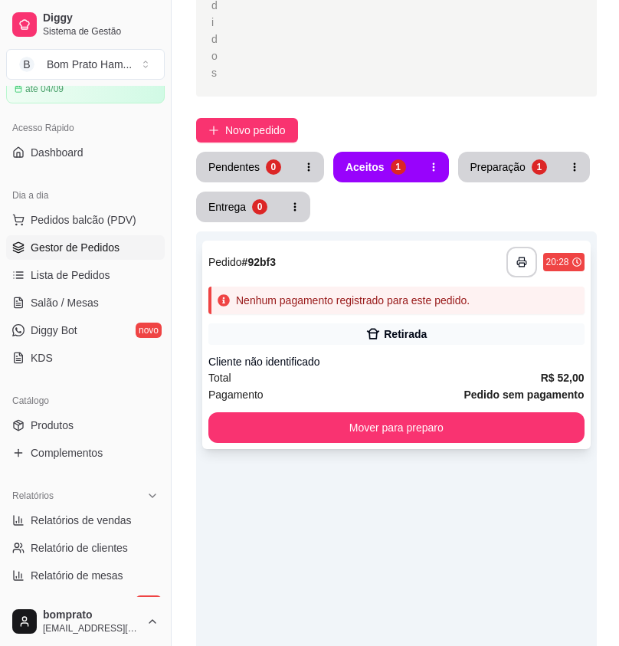
click at [486, 323] on div "Retirada" at bounding box center [396, 333] width 376 height 21
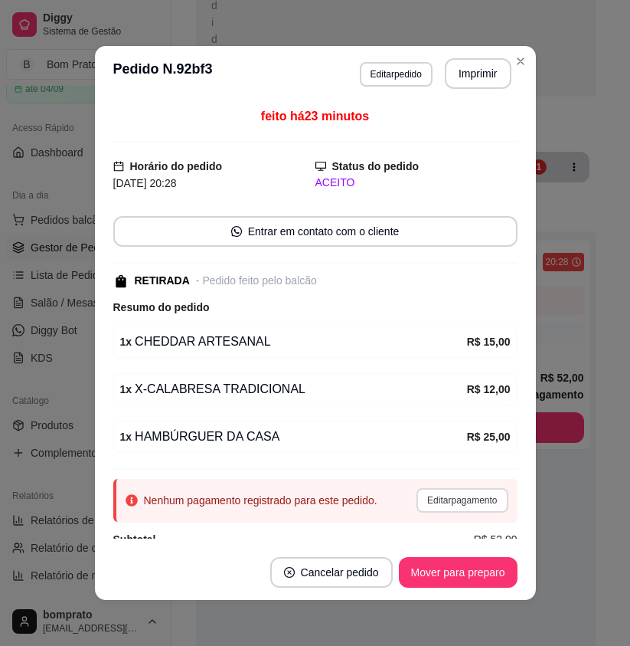
click at [476, 506] on button "Editar pagamento" at bounding box center [462, 500] width 91 height 25
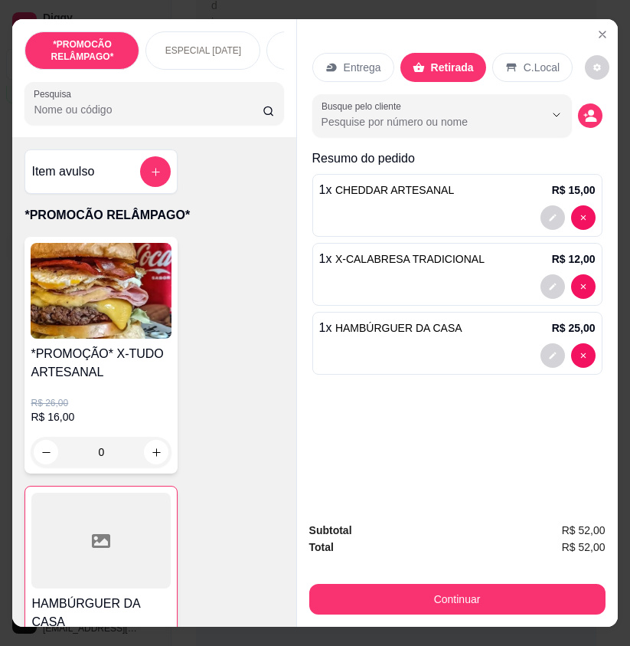
click at [205, 109] on input "Pesquisa" at bounding box center [148, 109] width 229 height 15
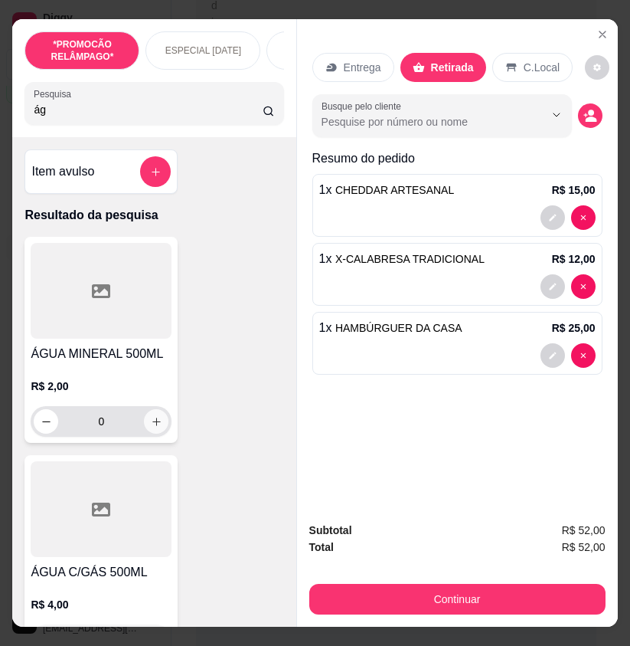
type input "ág"
click at [152, 427] on icon "increase-product-quantity" at bounding box center [156, 421] width 11 height 11
type input "1"
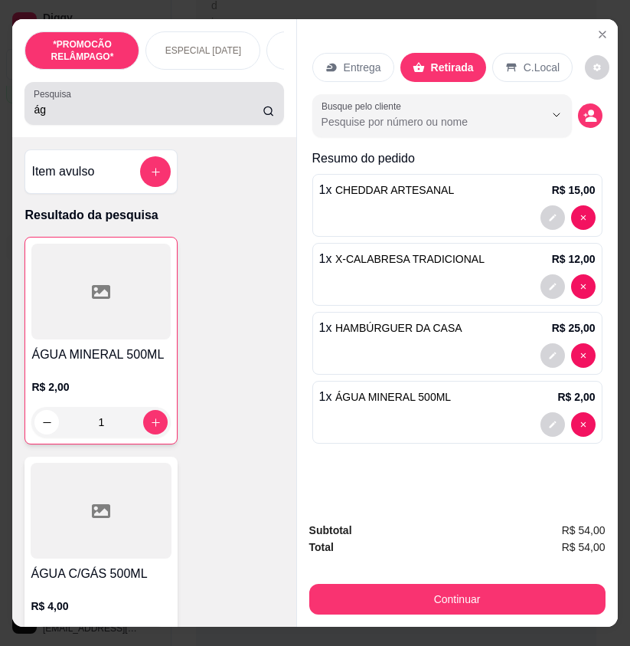
click at [83, 113] on input "ág" at bounding box center [148, 109] width 229 height 15
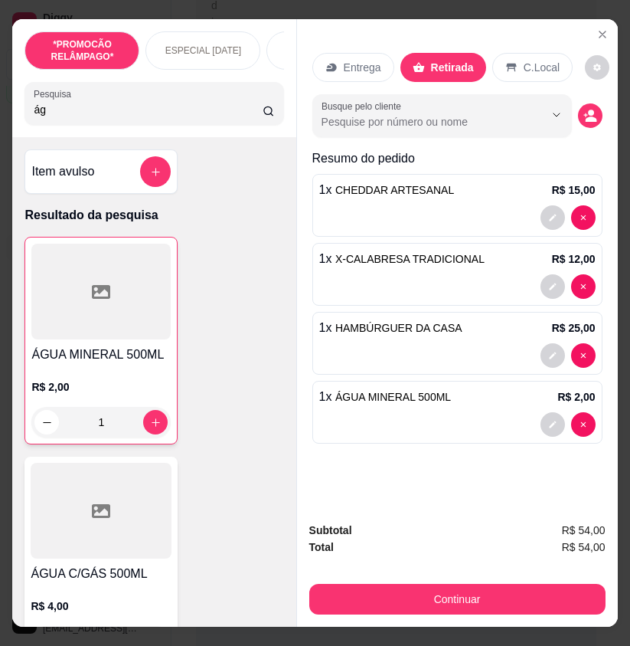
click at [83, 113] on input "ág" at bounding box center [148, 109] width 229 height 15
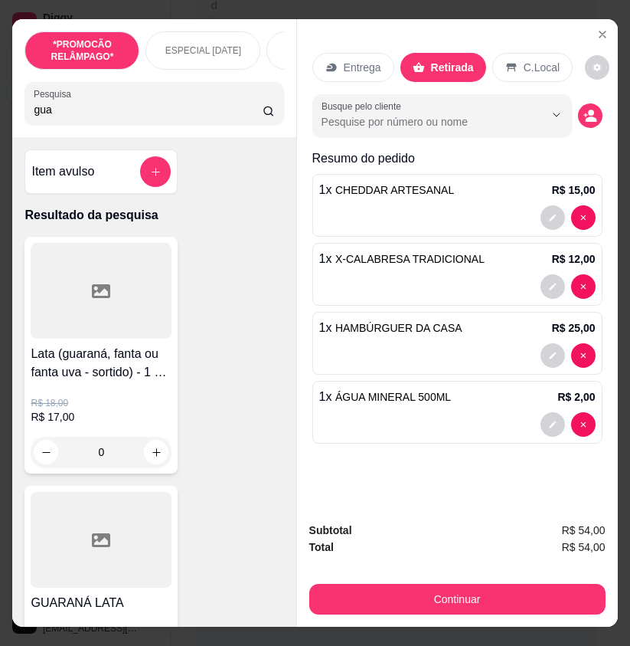
type input "gua"
click at [156, 567] on div at bounding box center [101, 540] width 141 height 96
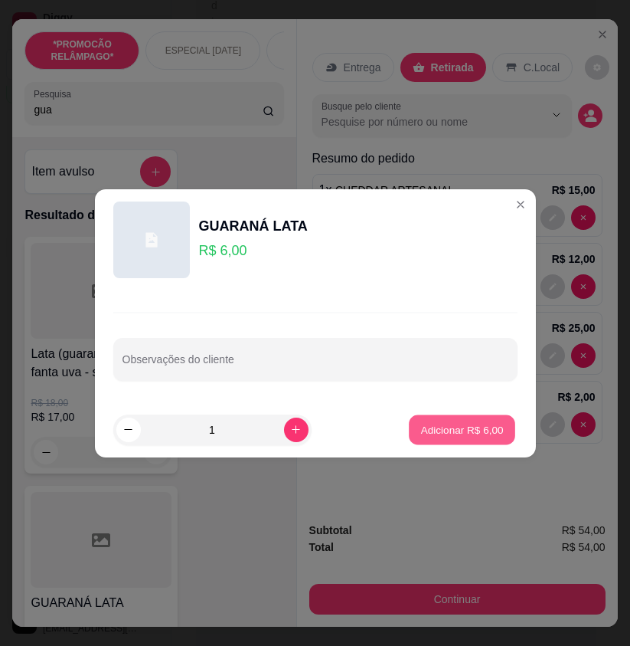
click at [466, 420] on button "Adicionar R$ 6,00" at bounding box center [462, 429] width 106 height 30
type input "1"
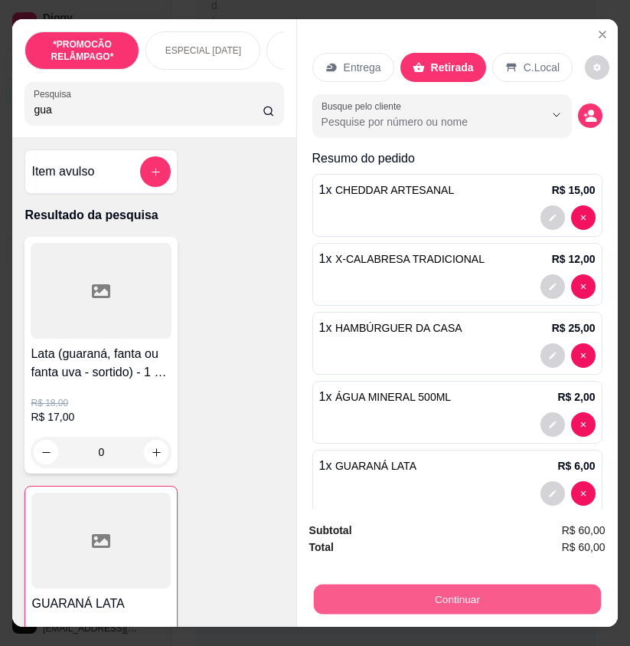
click at [525, 584] on button "Continuar" at bounding box center [456, 599] width 287 height 30
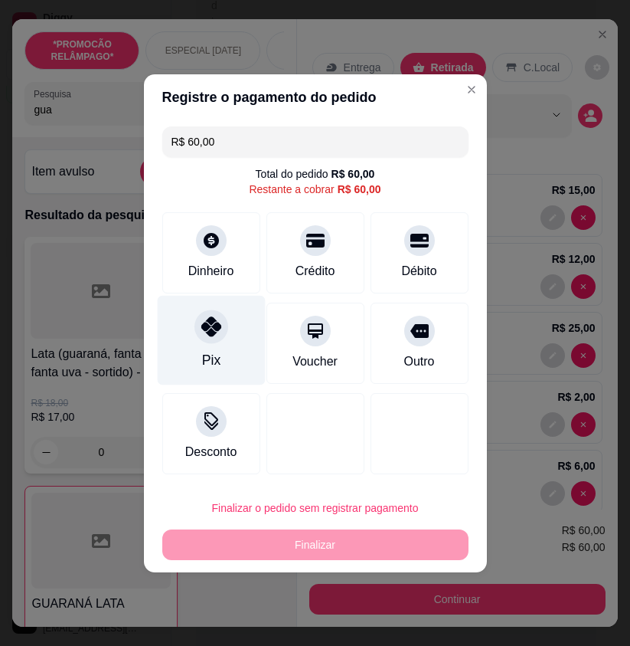
click at [237, 338] on div "Pix" at bounding box center [211, 340] width 108 height 90
type input "R$ 0,00"
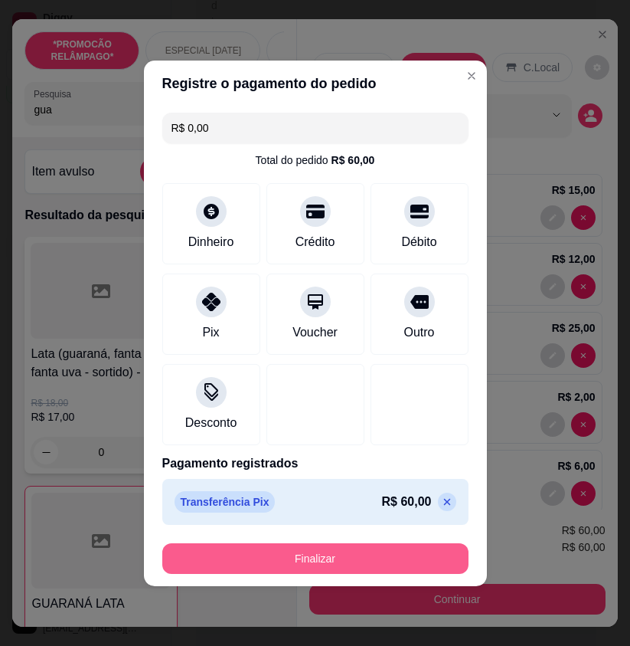
click at [375, 561] on button "Finalizar" at bounding box center [315, 558] width 306 height 31
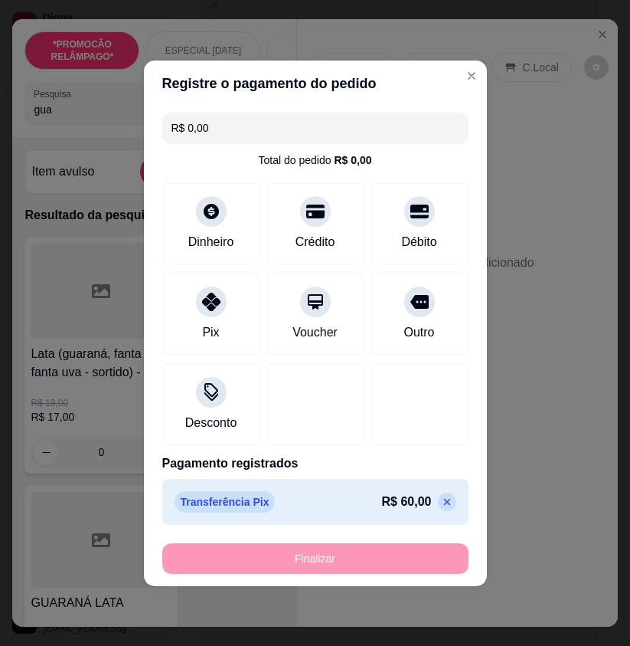
type input "0"
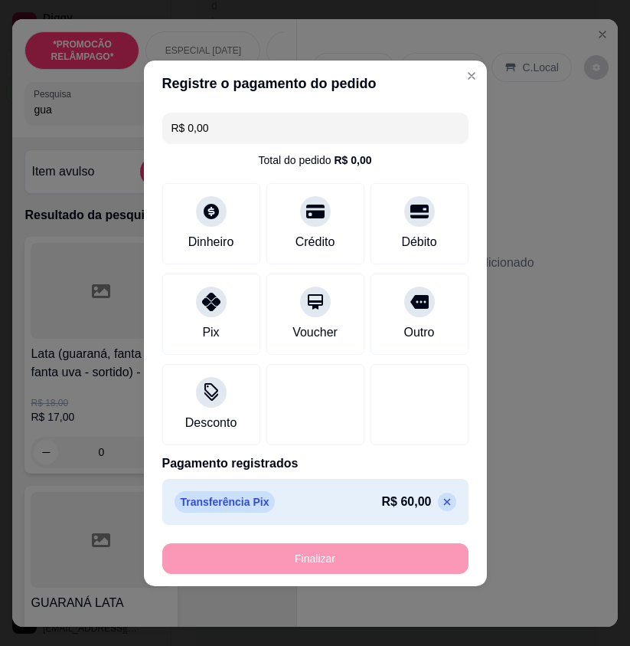
type input "0"
type input "-R$ 60,00"
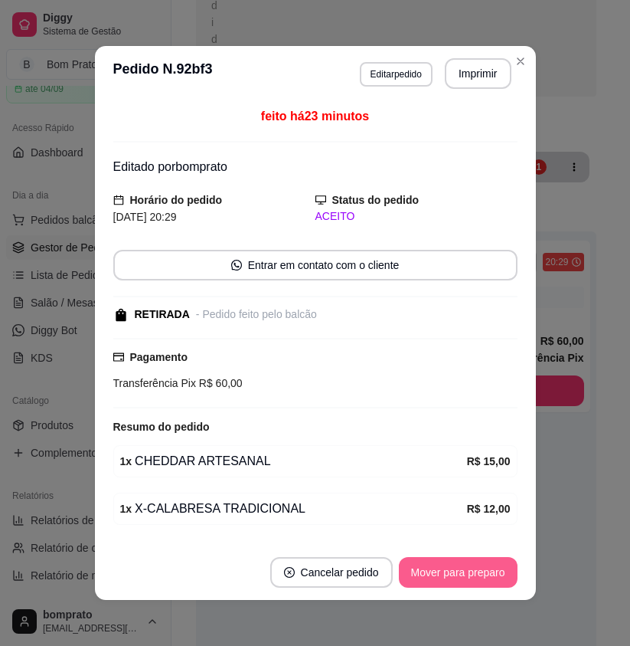
click at [487, 573] on button "Mover para preparo" at bounding box center [458, 572] width 119 height 31
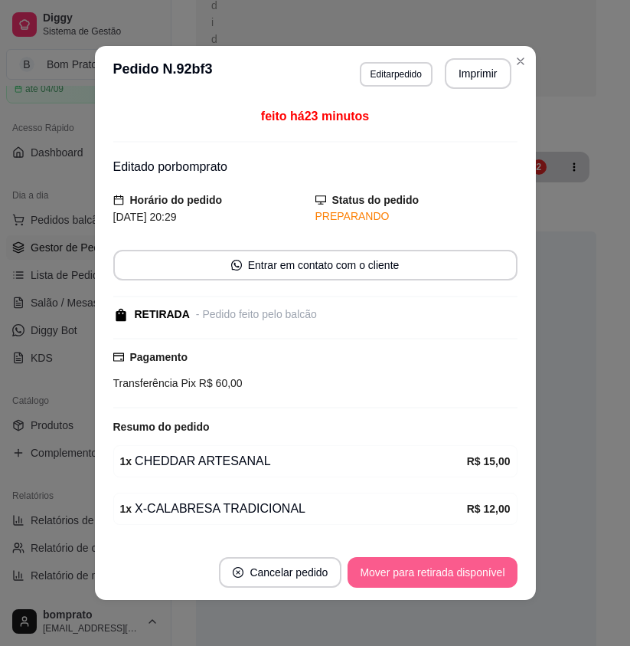
click at [489, 570] on button "Mover para retirada disponível" at bounding box center [432, 572] width 169 height 31
click at [489, 570] on button "Mover para finalizado" at bounding box center [454, 572] width 127 height 31
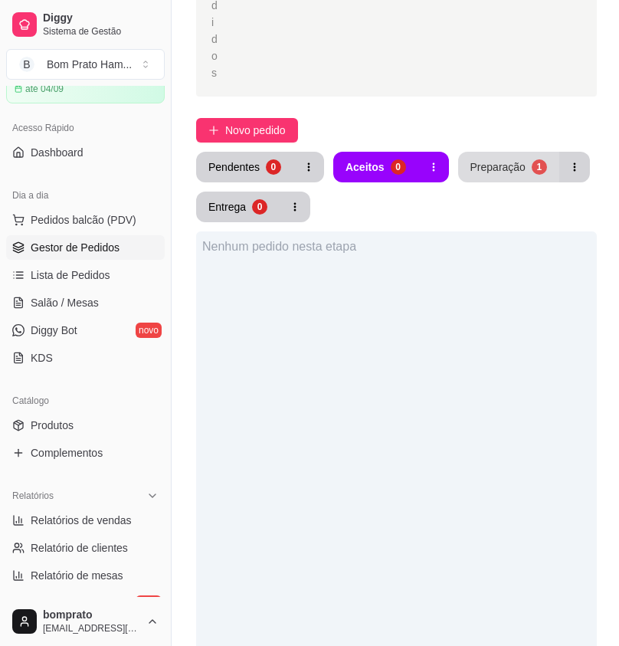
click at [479, 159] on div "Preparação" at bounding box center [497, 166] width 55 height 15
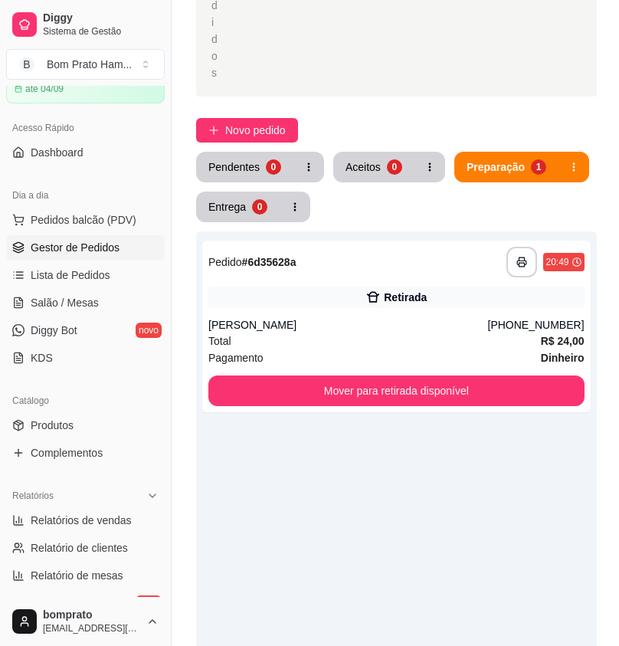
click at [267, 93] on div "**********" at bounding box center [397, 282] width 450 height 1226
click at [256, 118] on button "Novo pedido" at bounding box center [247, 130] width 102 height 25
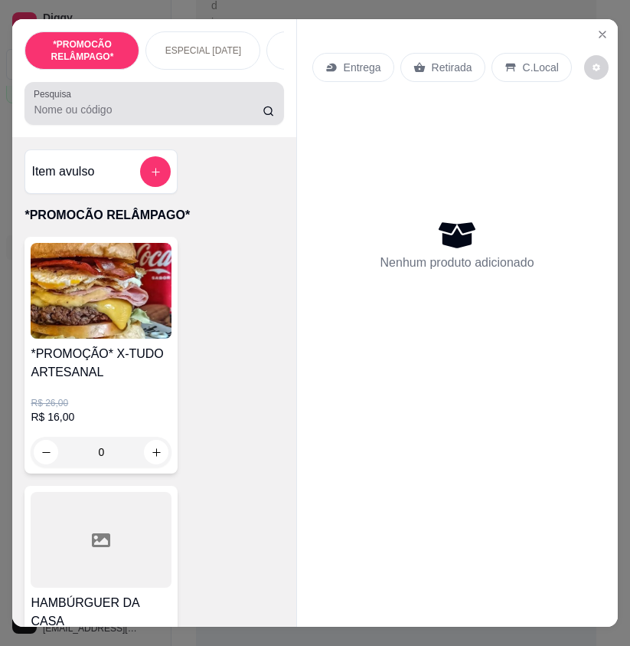
click at [171, 99] on div at bounding box center [154, 103] width 241 height 31
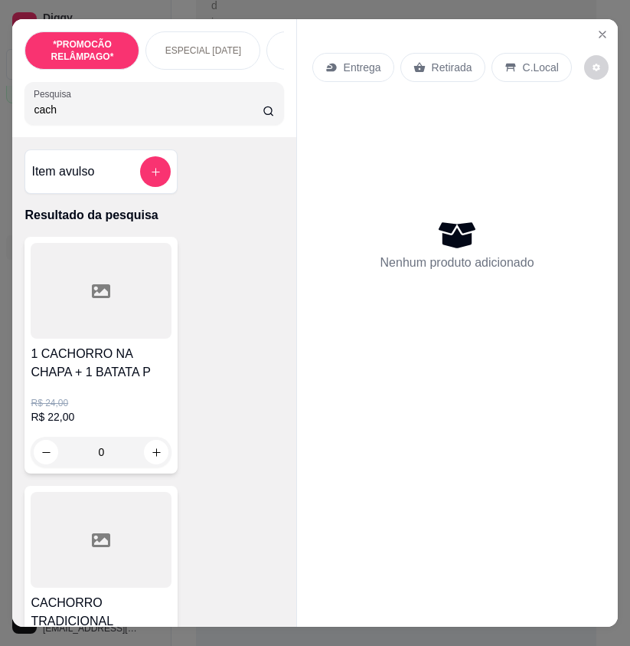
type input "cach"
click at [149, 505] on div at bounding box center [101, 540] width 141 height 96
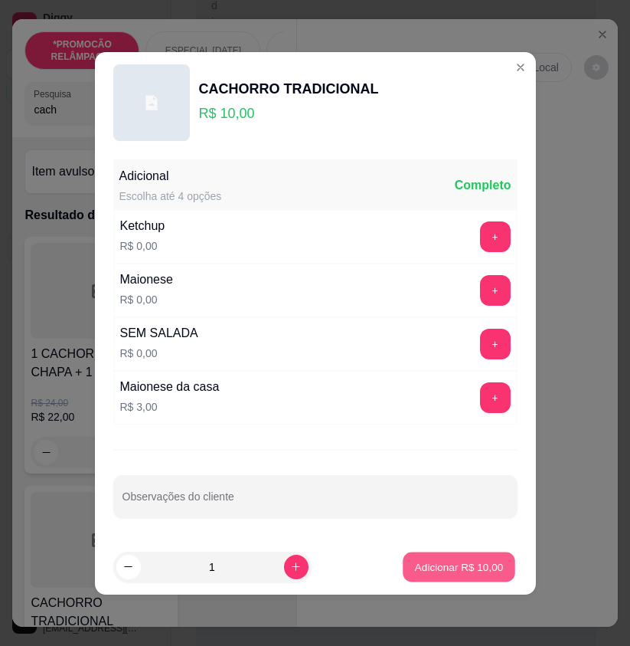
click at [424, 555] on button "Adicionar R$ 10,00" at bounding box center [460, 567] width 113 height 30
type input "1"
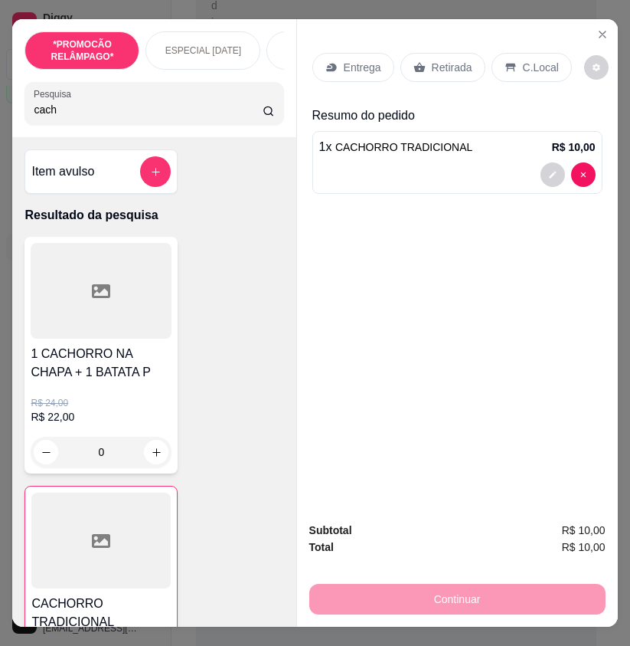
click at [345, 65] on p "Entrega" at bounding box center [363, 67] width 38 height 15
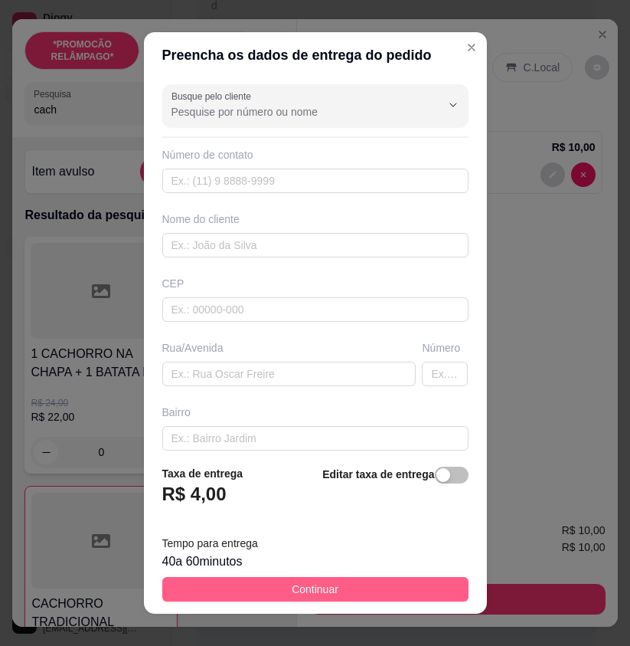
click at [422, 591] on button "Continuar" at bounding box center [315, 589] width 306 height 25
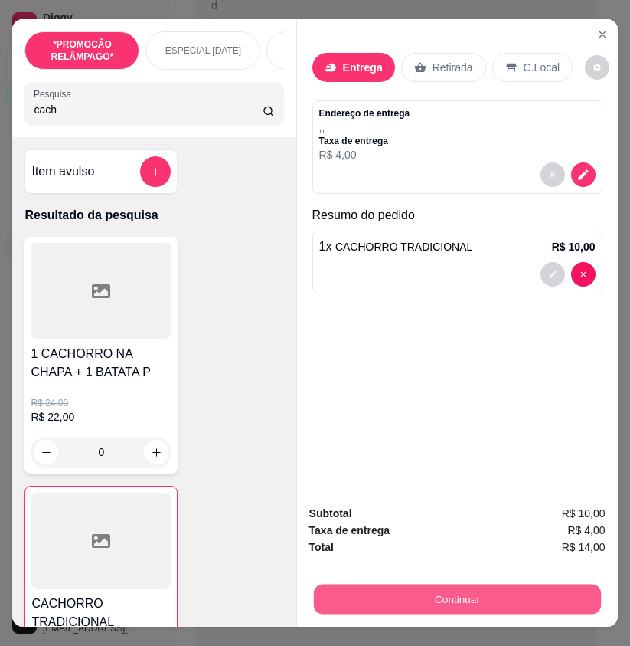
click at [503, 600] on button "Continuar" at bounding box center [456, 599] width 287 height 30
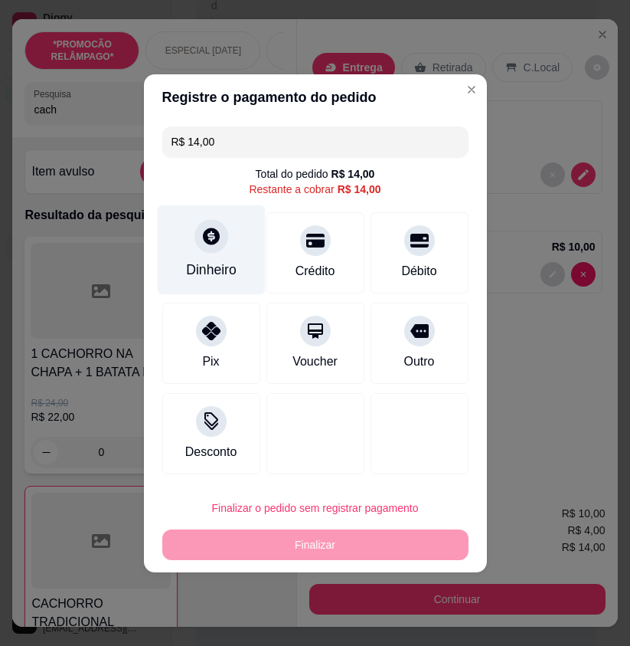
click at [223, 247] on div "Dinheiro" at bounding box center [211, 250] width 108 height 90
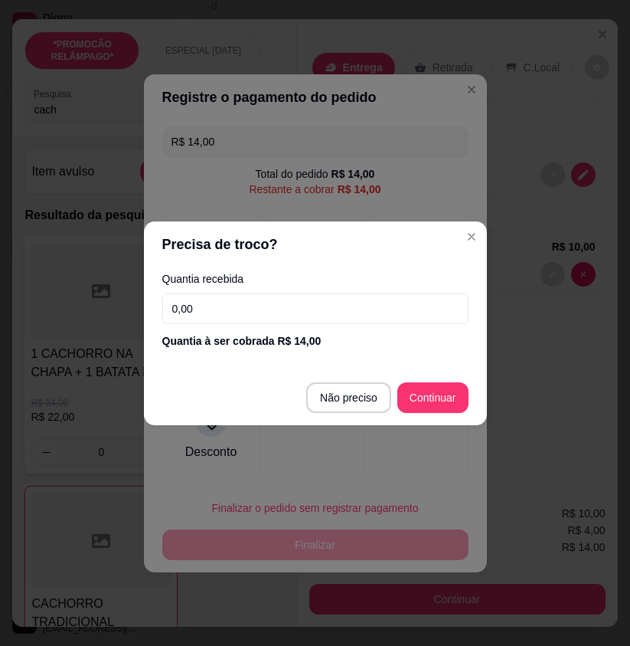
click at [350, 310] on input "0,00" at bounding box center [315, 308] width 306 height 31
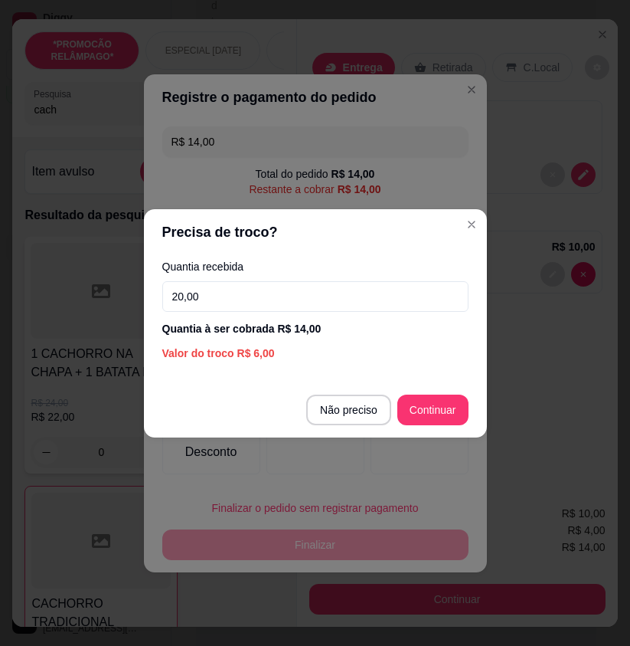
type input "20,00"
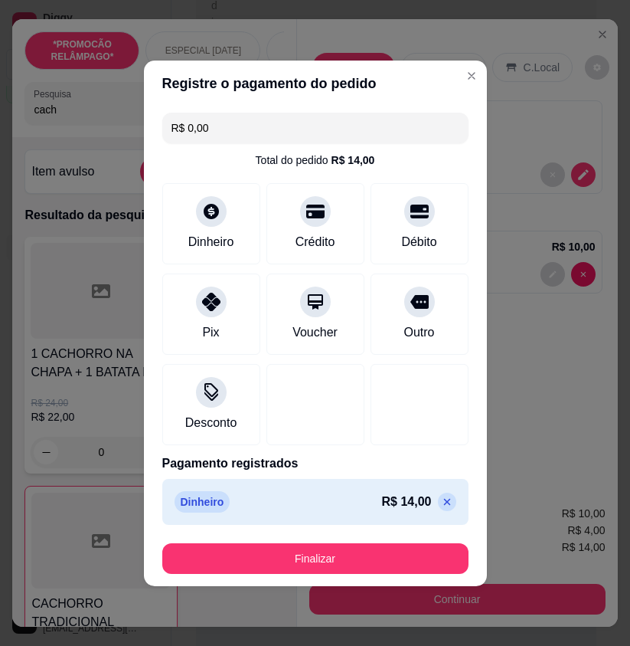
type input "R$ 0,00"
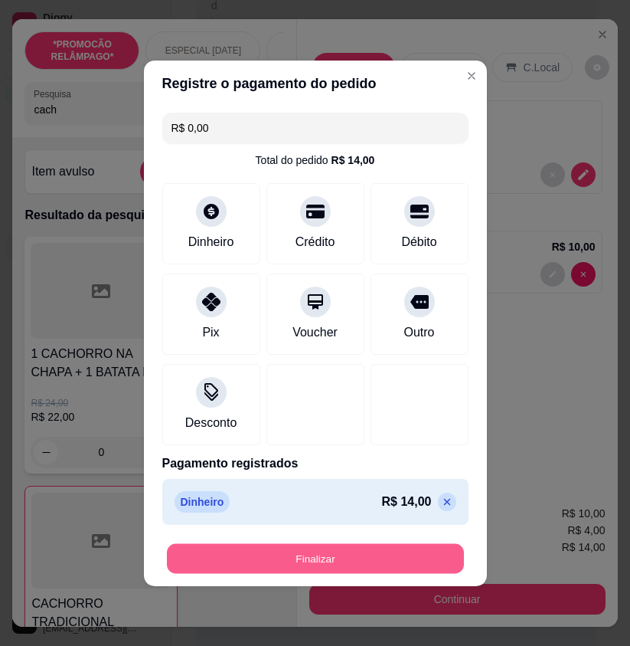
click at [403, 562] on button "Finalizar" at bounding box center [315, 558] width 297 height 30
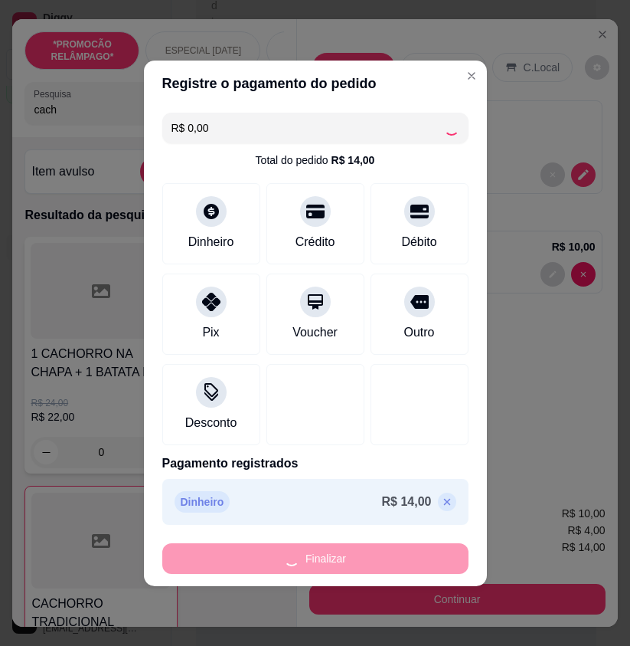
type input "0"
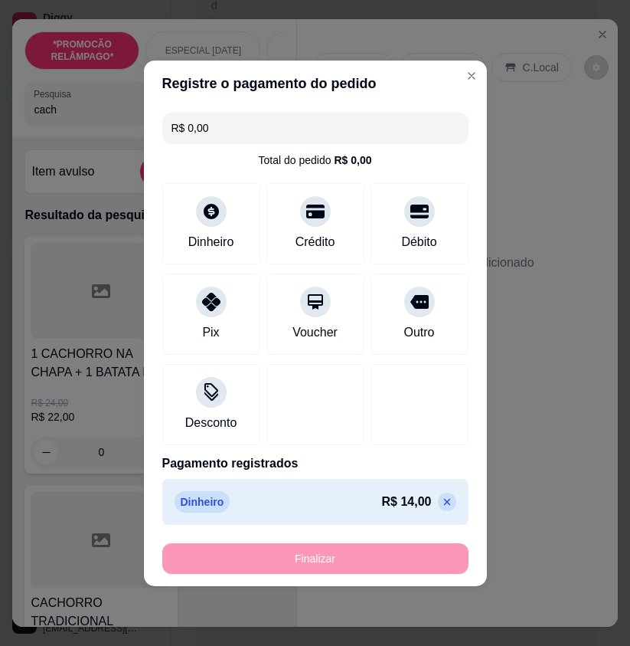
type input "-R$ 14,00"
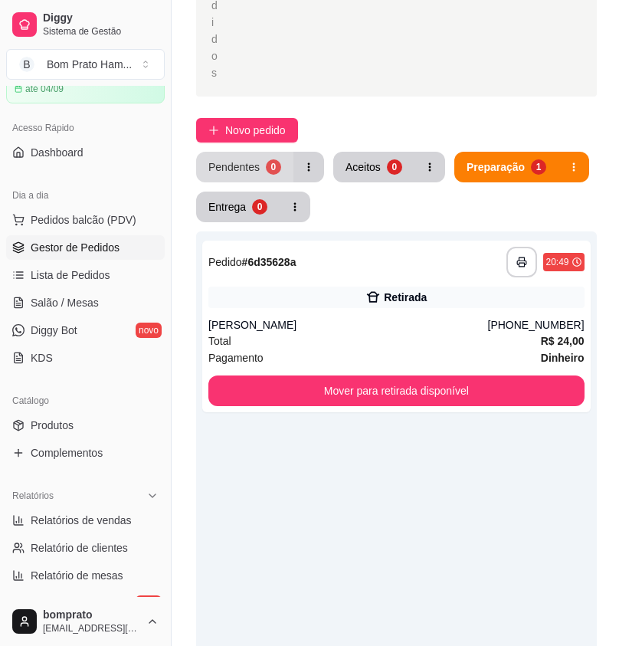
click at [258, 152] on button "Pendentes 0" at bounding box center [244, 167] width 97 height 31
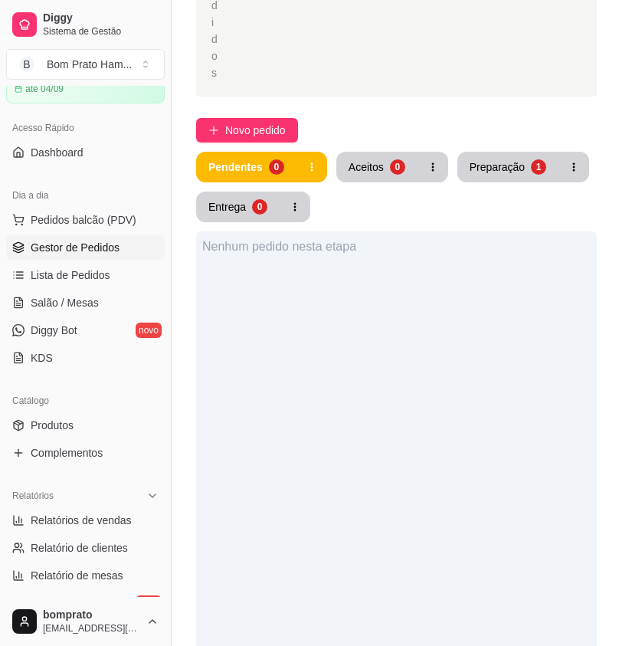
click at [368, 152] on button "Aceitos 0" at bounding box center [376, 167] width 81 height 31
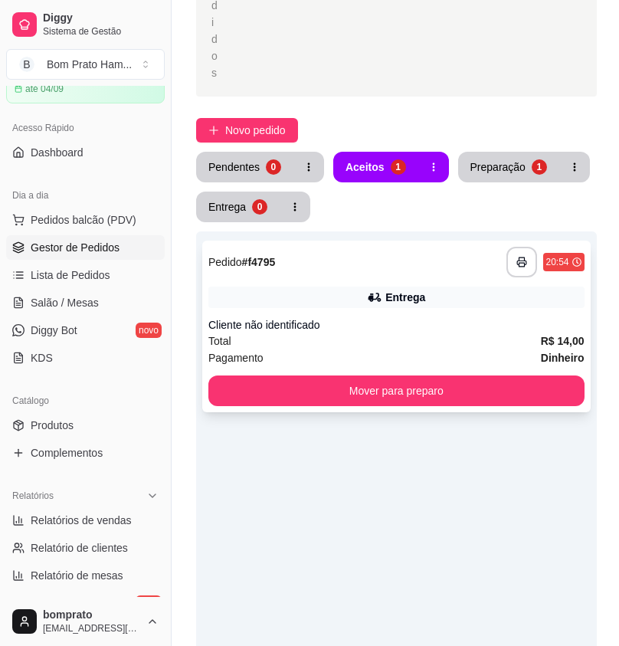
click at [423, 290] on div "Entrega" at bounding box center [405, 297] width 40 height 15
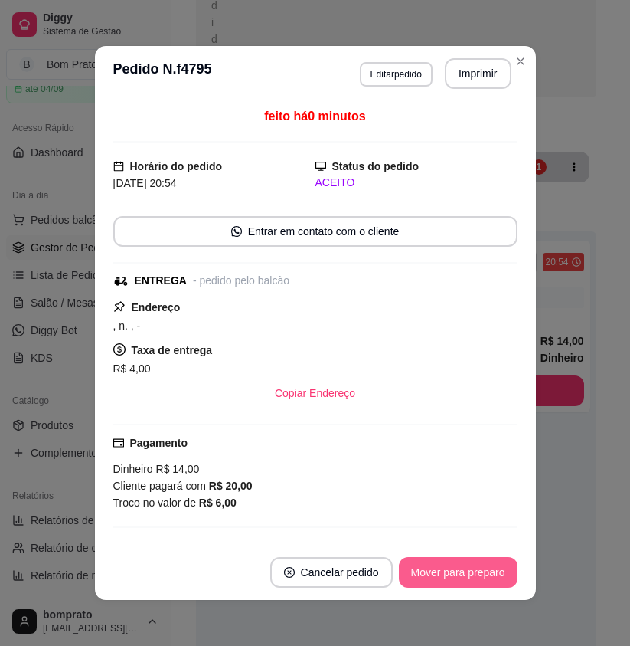
click at [457, 562] on button "Mover para preparo" at bounding box center [458, 572] width 119 height 31
click at [456, 568] on button "Mover para entrega" at bounding box center [458, 572] width 118 height 31
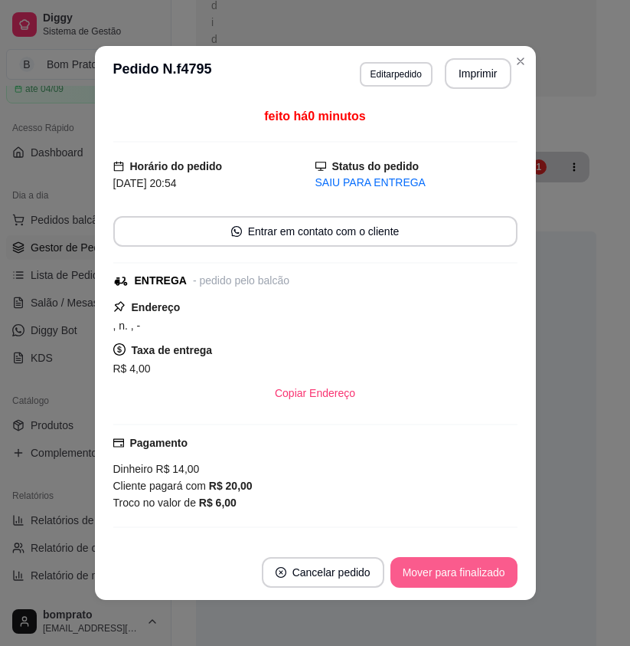
click at [453, 564] on button "Mover para finalizado" at bounding box center [454, 572] width 127 height 31
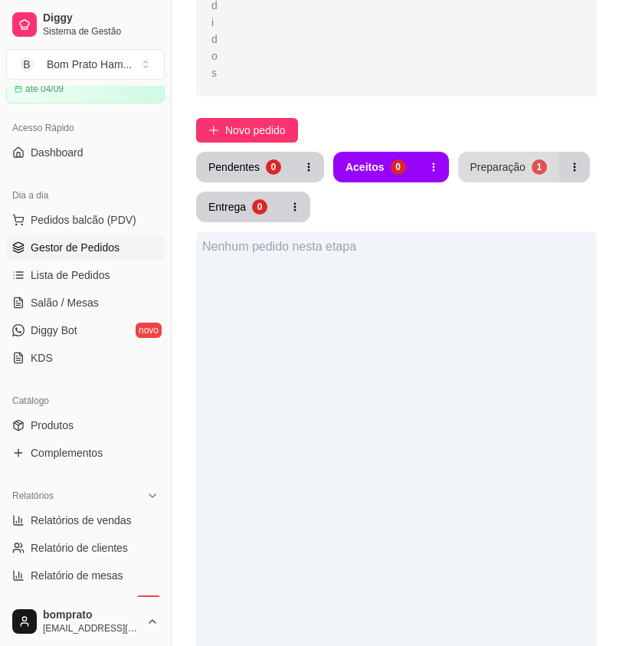
click at [473, 159] on div "Preparação" at bounding box center [497, 166] width 55 height 15
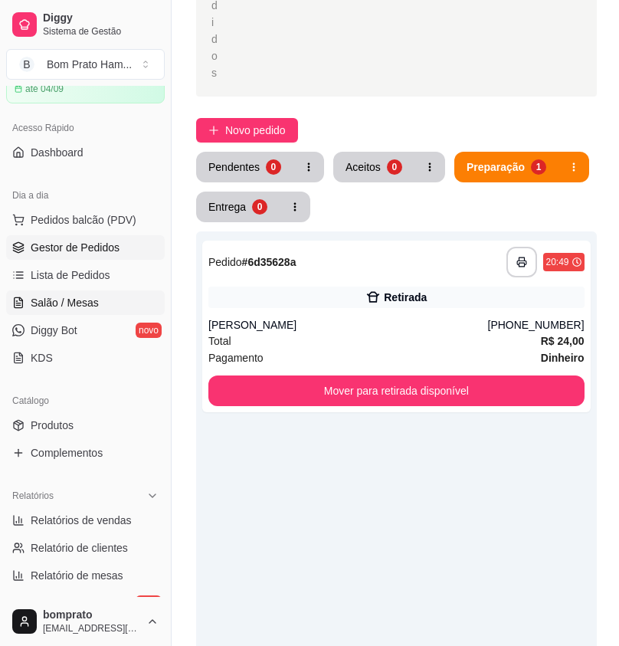
click at [89, 292] on link "Salão / Mesas" at bounding box center [85, 302] width 159 height 25
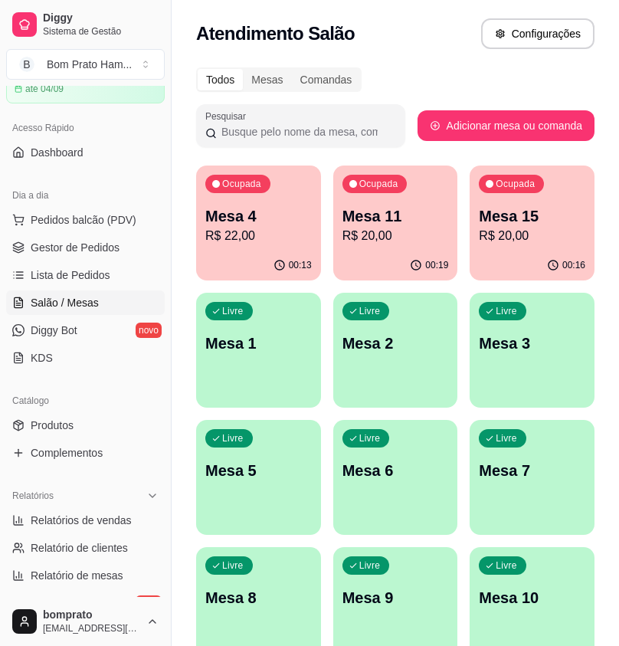
click at [268, 227] on p "R$ 22,00" at bounding box center [258, 236] width 106 height 18
click at [385, 237] on p "R$ 20,00" at bounding box center [395, 236] width 103 height 18
click at [499, 231] on p "R$ 20,00" at bounding box center [532, 236] width 106 height 18
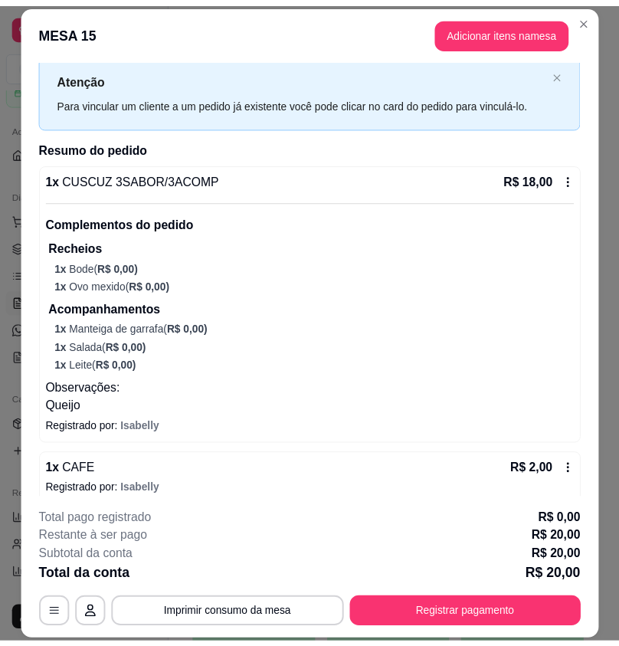
scroll to position [54, 0]
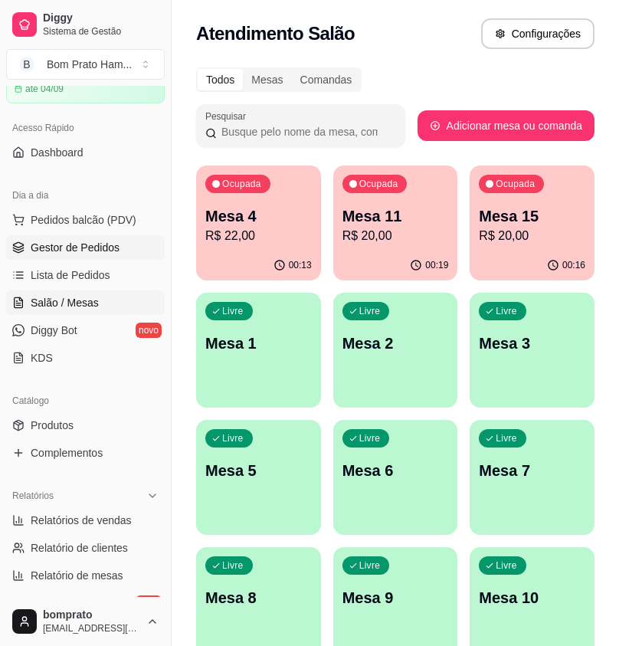
click at [97, 247] on span "Gestor de Pedidos" at bounding box center [75, 247] width 89 height 15
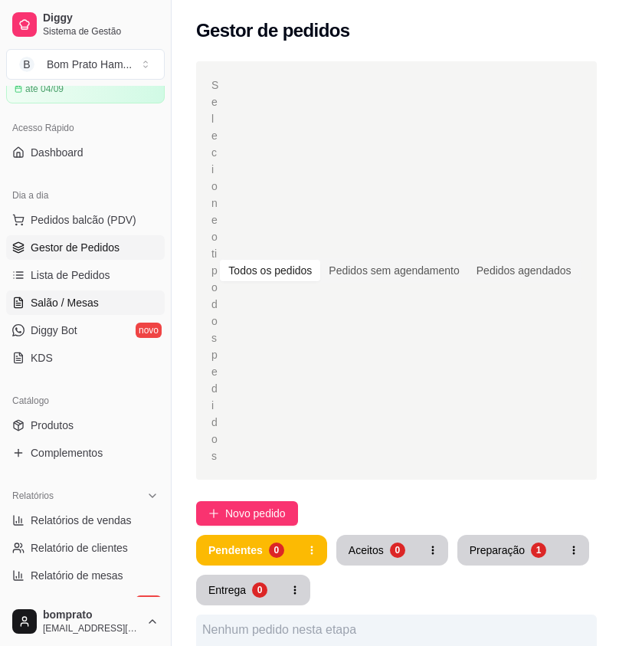
click at [89, 313] on link "Salão / Mesas" at bounding box center [85, 302] width 159 height 25
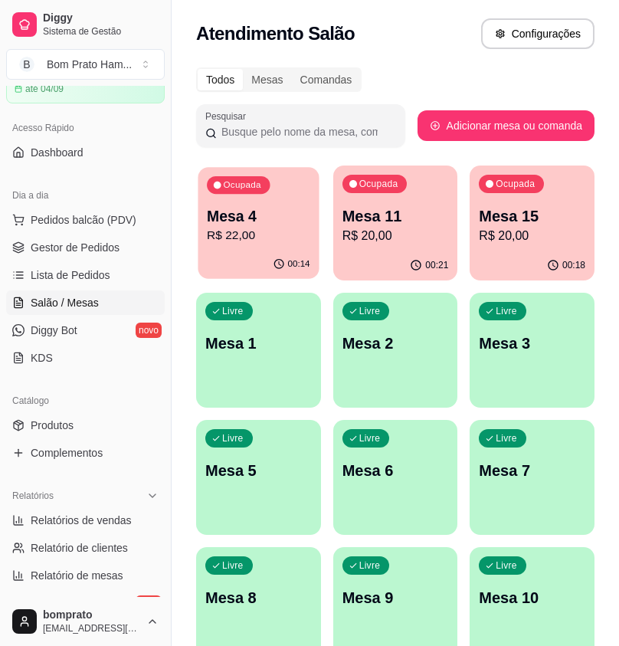
click at [263, 245] on div "Ocupada Mesa 4 R$ 22,00" at bounding box center [258, 208] width 121 height 83
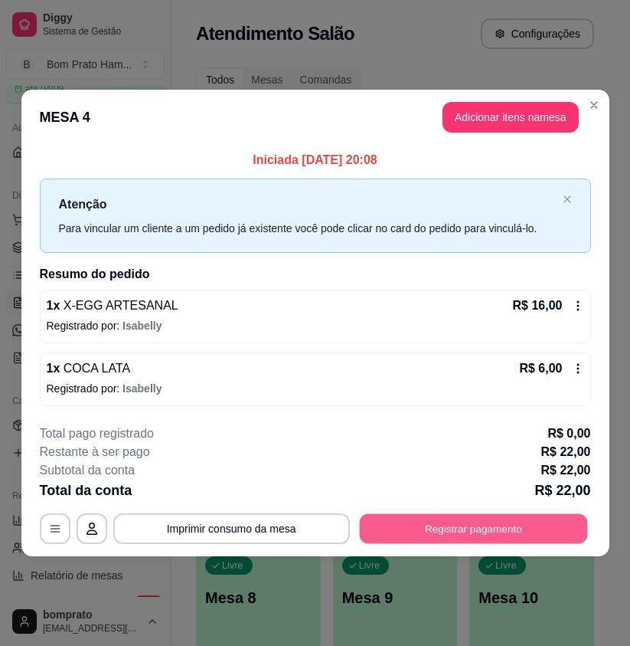
click at [399, 538] on button "Registrar pagamento" at bounding box center [473, 529] width 228 height 30
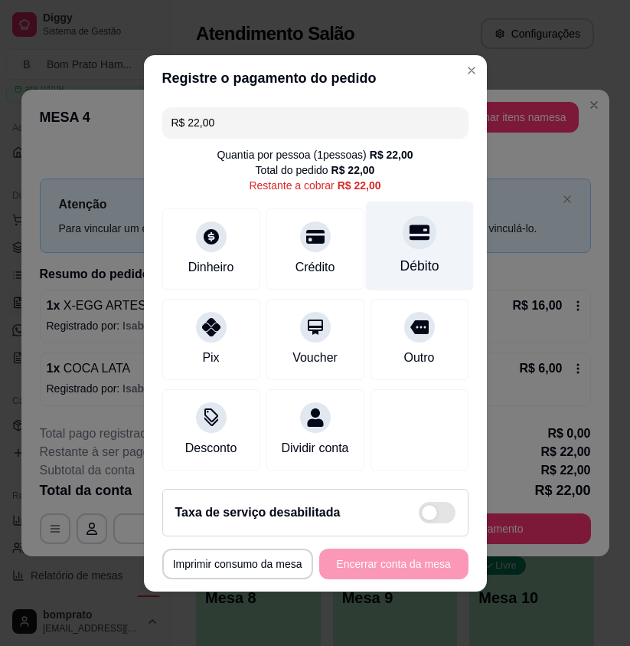
click at [413, 242] on div "Débito" at bounding box center [419, 246] width 108 height 90
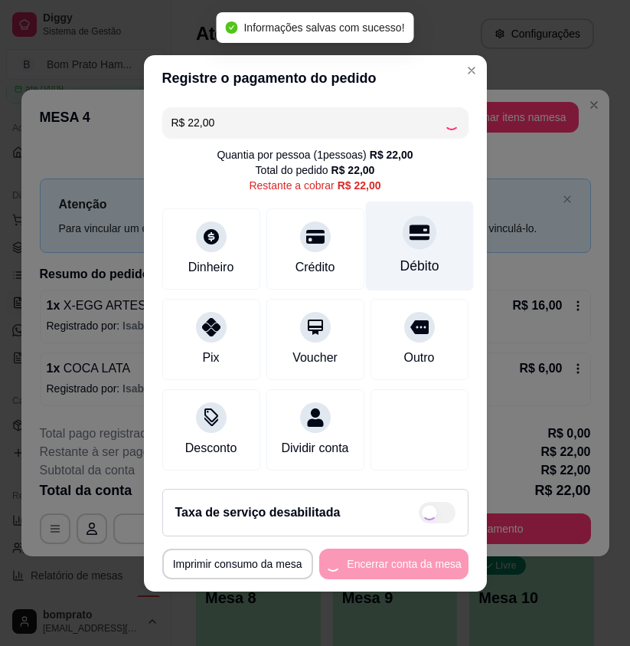
type input "R$ 0,00"
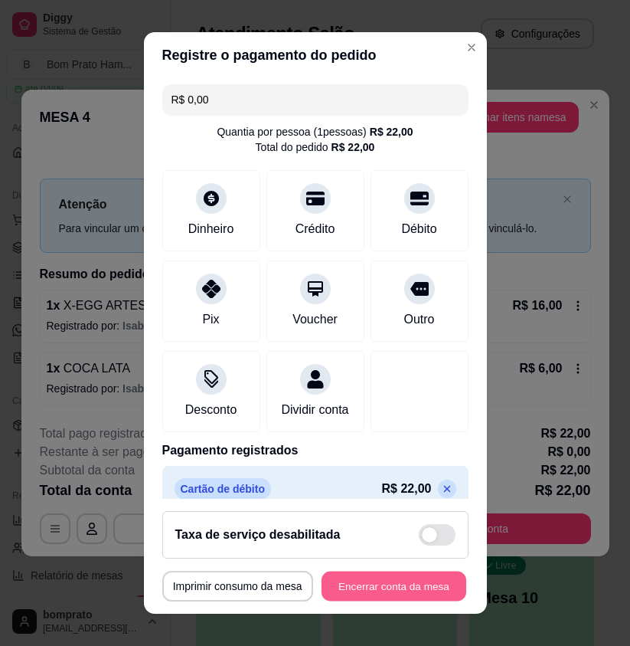
click at [448, 587] on button "Encerrar conta da mesa" at bounding box center [394, 586] width 145 height 30
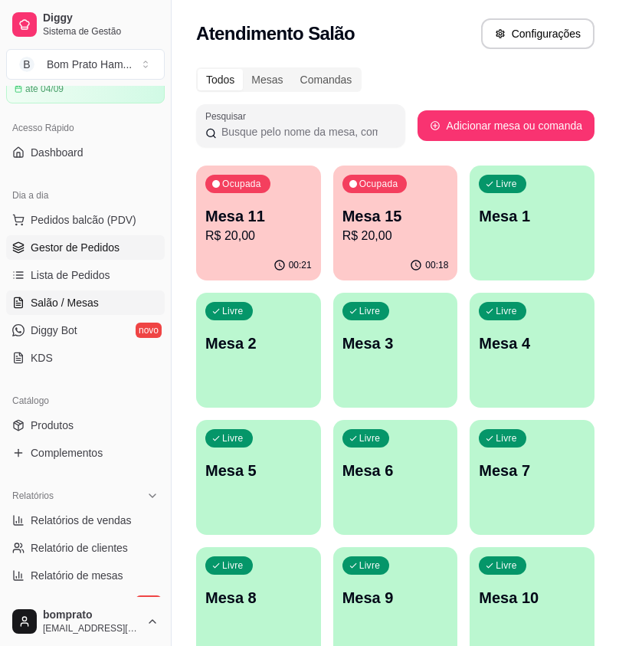
click at [118, 241] on link "Gestor de Pedidos" at bounding box center [85, 247] width 159 height 25
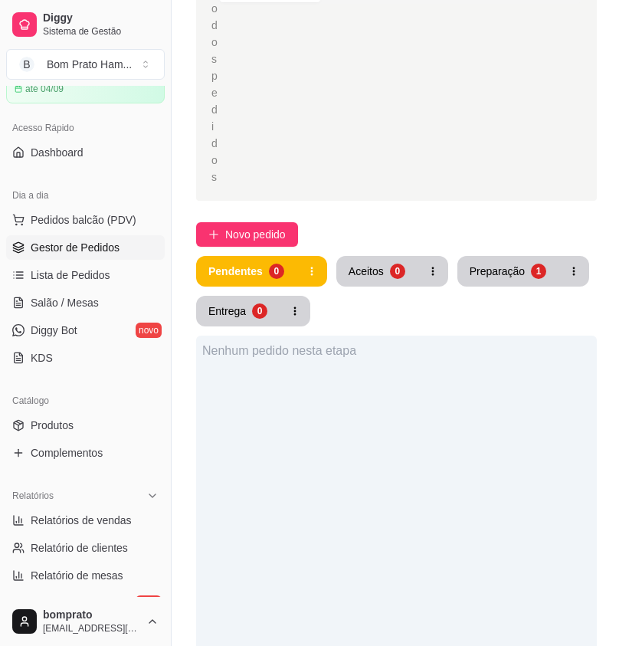
scroll to position [306, 0]
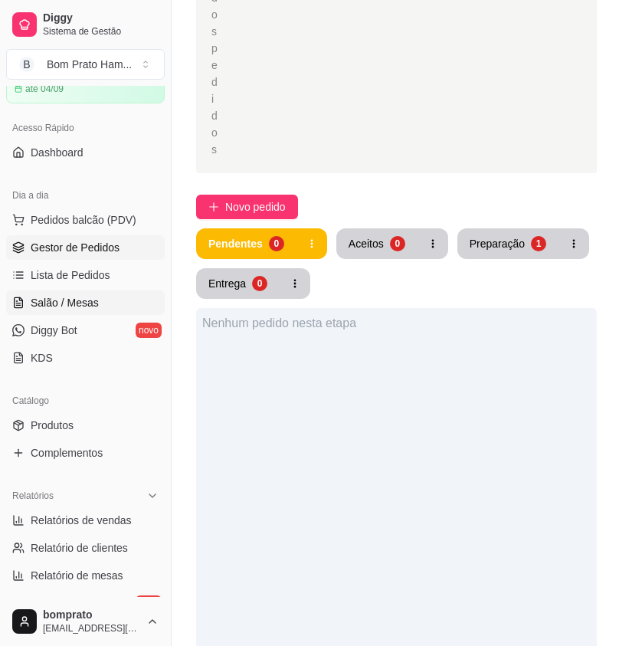
click at [119, 293] on link "Salão / Mesas" at bounding box center [85, 302] width 159 height 25
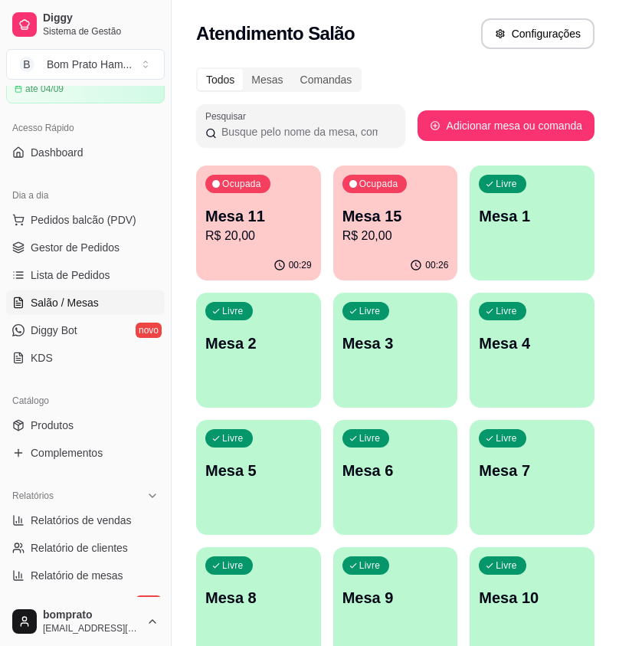
click at [234, 237] on p "R$ 20,00" at bounding box center [258, 236] width 106 height 18
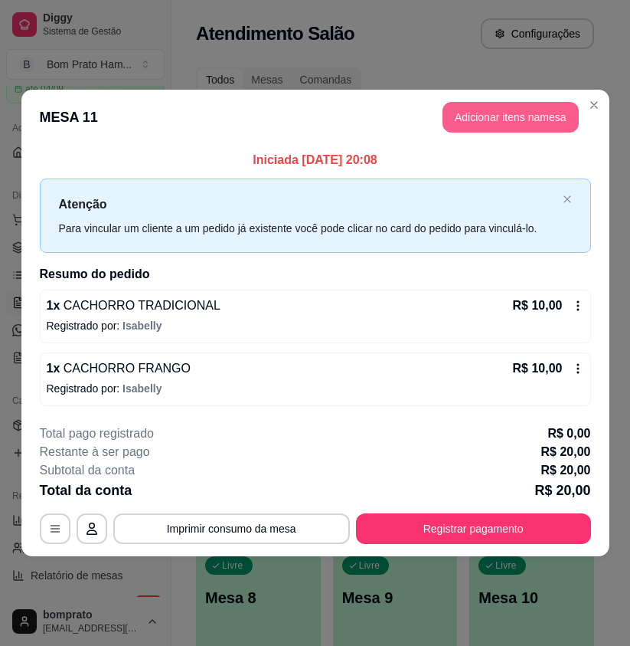
click at [512, 118] on button "Adicionar itens na mesa" at bounding box center [511, 117] width 136 height 31
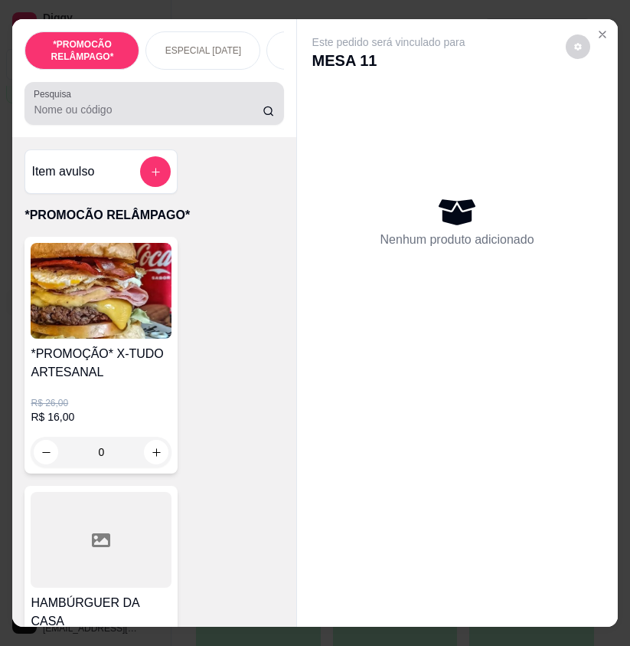
drag, startPoint x: 168, startPoint y: 104, endPoint x: 176, endPoint y: 106, distance: 8.6
click at [170, 104] on div at bounding box center [154, 103] width 241 height 31
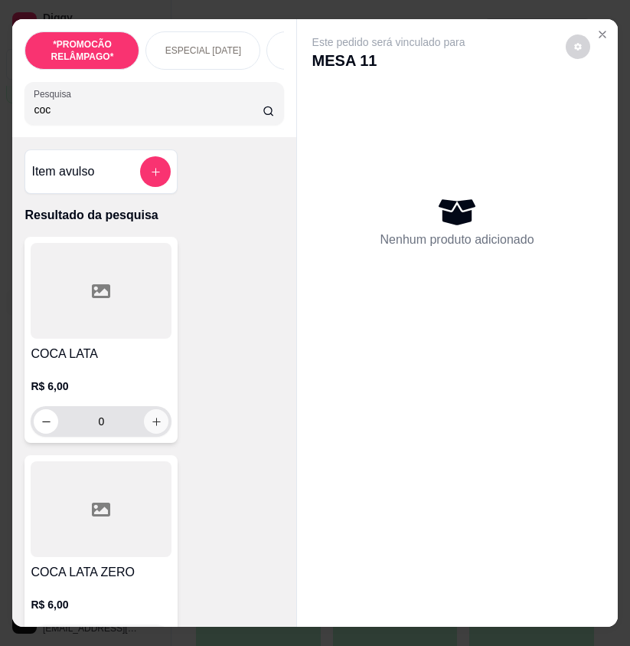
type input "coc"
click at [155, 427] on icon "increase-product-quantity" at bounding box center [156, 421] width 11 height 11
type input "1"
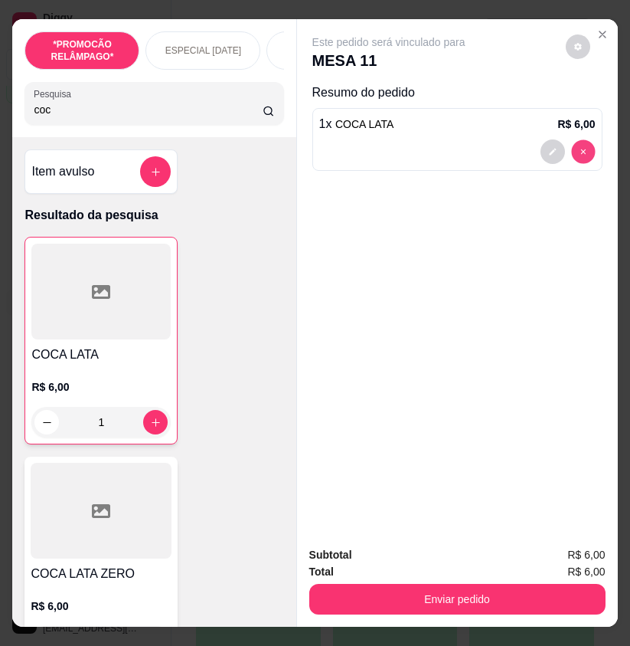
type input "0"
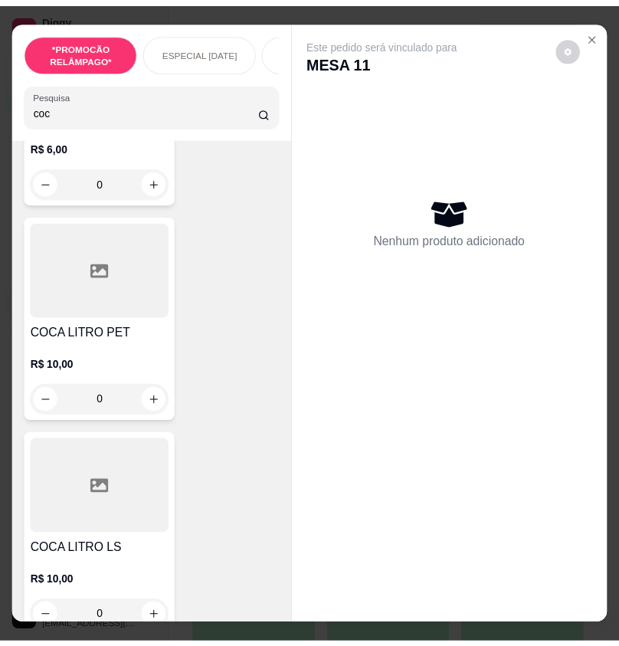
scroll to position [460, 0]
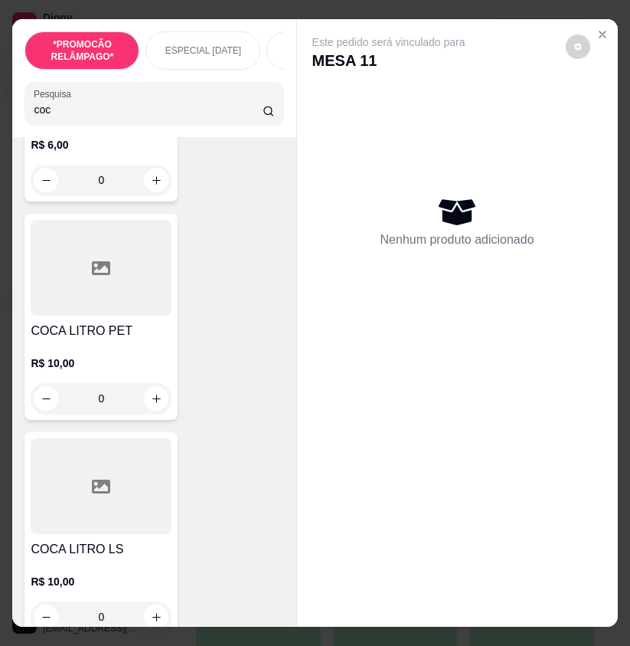
click at [151, 595] on div "R$ 10,00 0" at bounding box center [101, 603] width 141 height 58
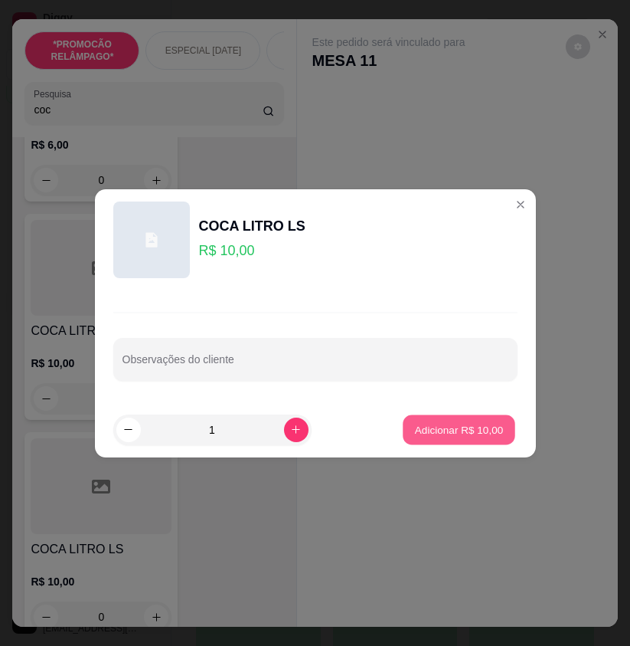
click at [439, 430] on p "Adicionar R$ 10,00" at bounding box center [459, 429] width 89 height 15
type input "1"
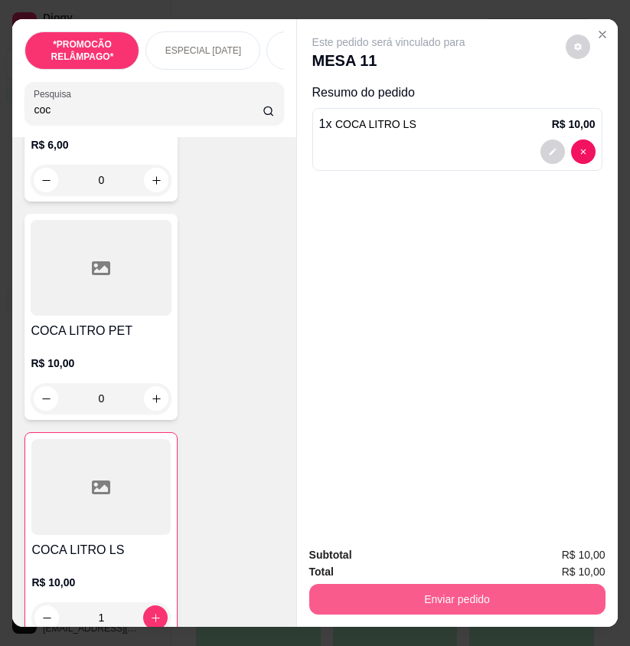
click at [494, 587] on button "Enviar pedido" at bounding box center [457, 599] width 296 height 31
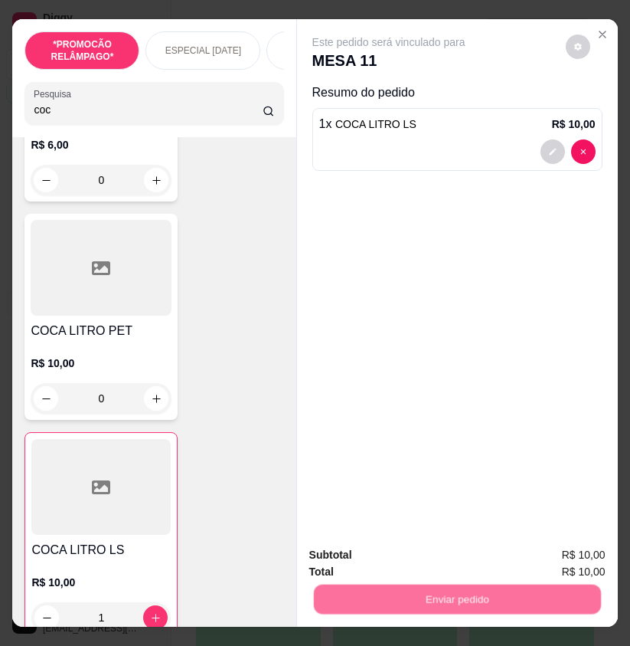
click at [446, 543] on button "Não registrar e enviar pedido" at bounding box center [404, 555] width 155 height 28
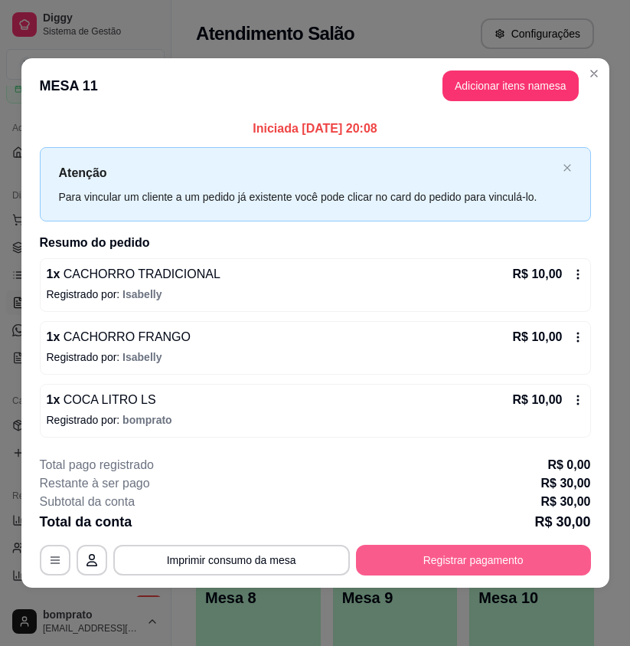
click at [444, 551] on button "Registrar pagamento" at bounding box center [473, 560] width 235 height 31
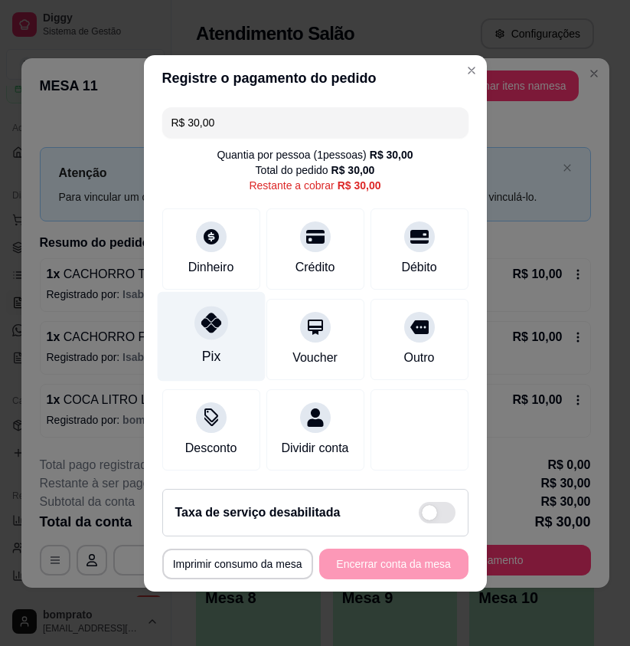
click at [211, 346] on div "Pix" at bounding box center [210, 356] width 18 height 20
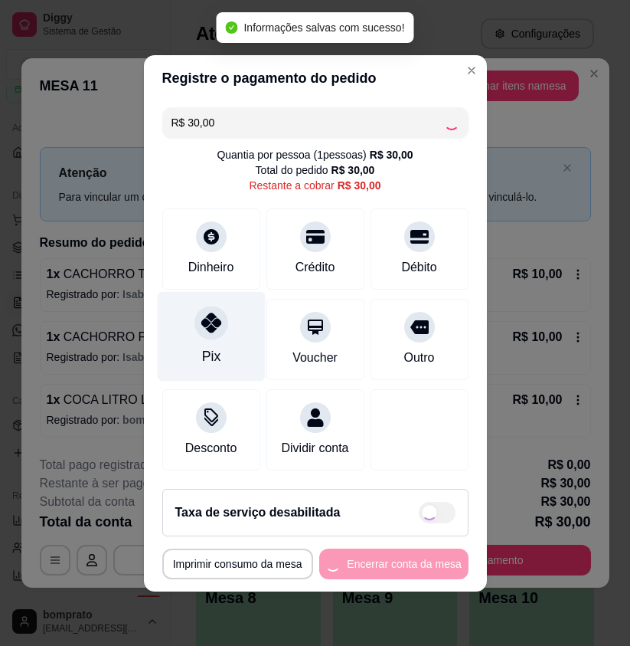
type input "R$ 0,00"
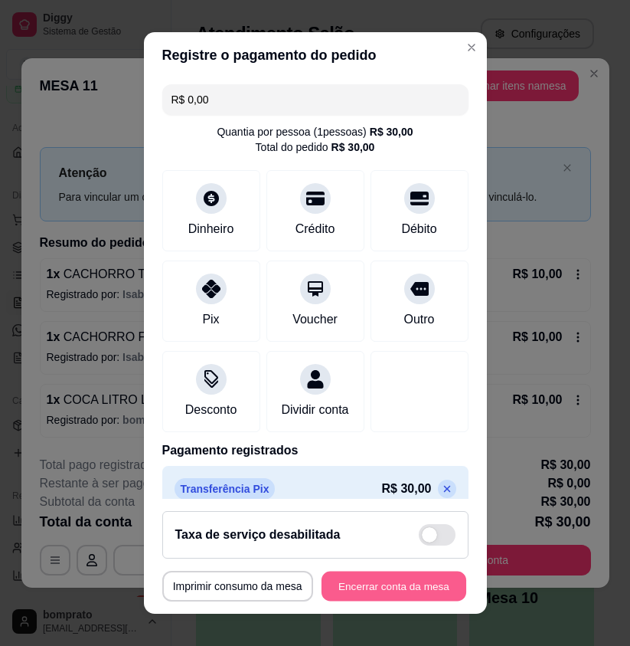
click at [371, 591] on button "Encerrar conta da mesa" at bounding box center [394, 586] width 145 height 30
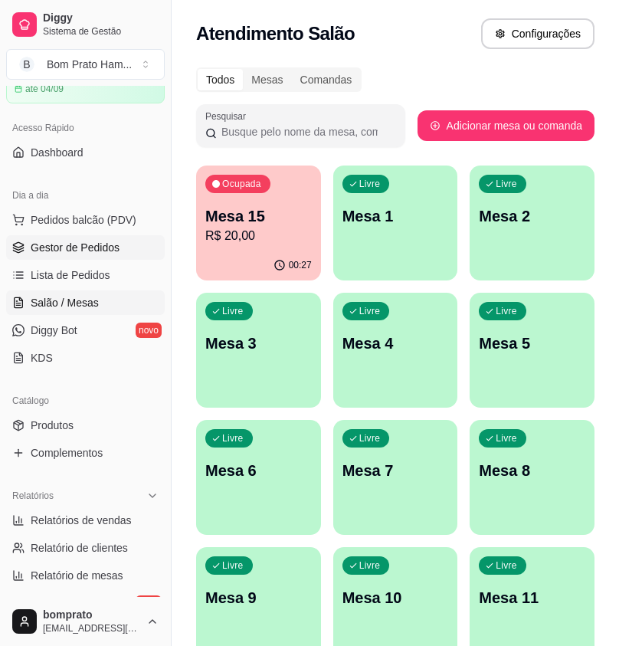
click at [118, 252] on link "Gestor de Pedidos" at bounding box center [85, 247] width 159 height 25
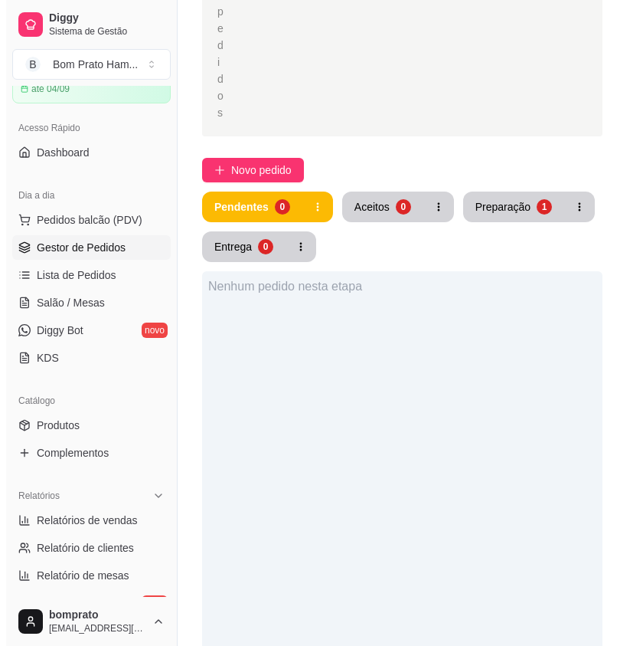
scroll to position [383, 0]
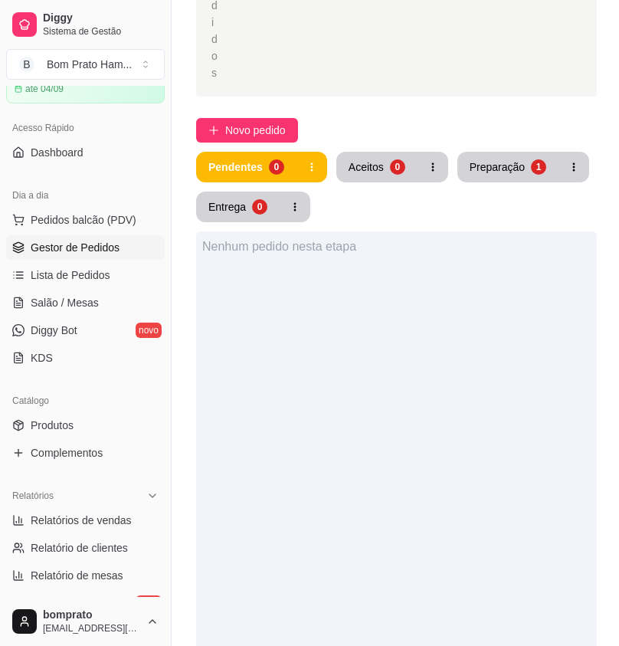
click at [509, 159] on div "Preparação" at bounding box center [497, 166] width 55 height 15
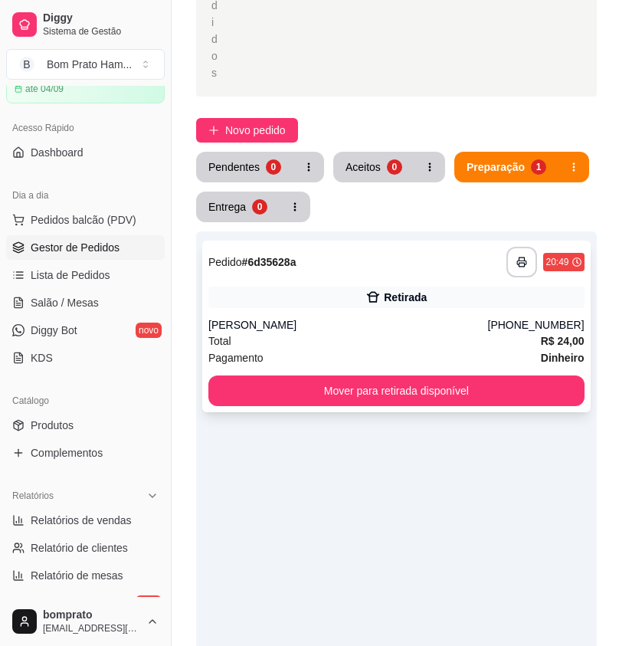
click at [391, 332] on div "Total R$ 24,00" at bounding box center [396, 340] width 376 height 17
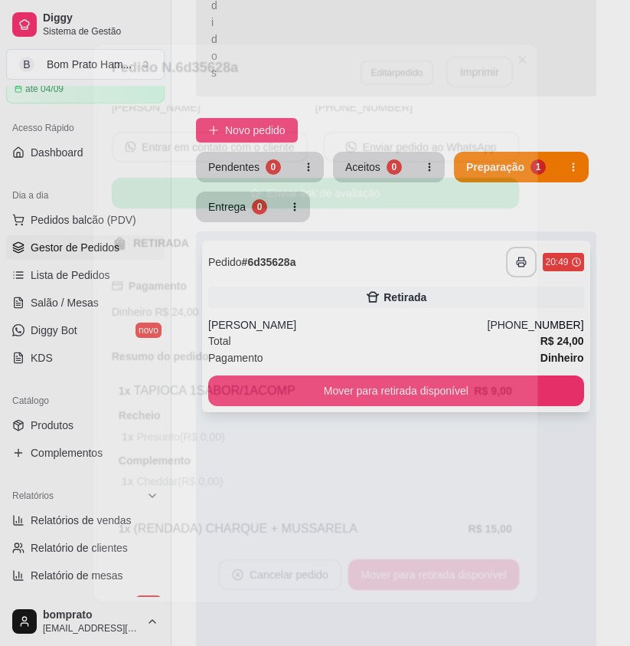
scroll to position [181, 0]
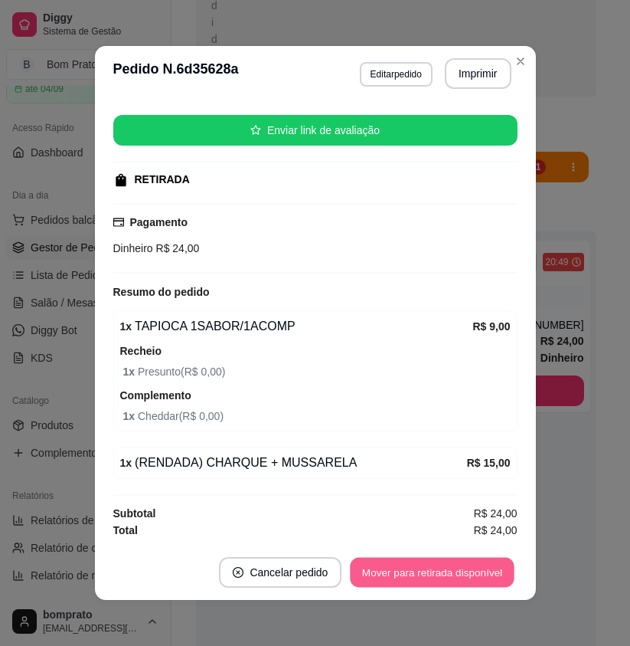
click at [453, 578] on button "Mover para retirada disponível" at bounding box center [433, 573] width 164 height 30
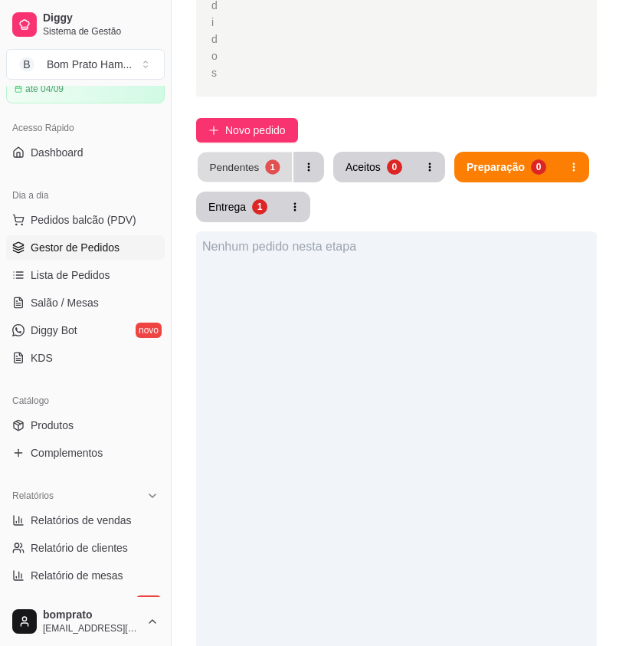
click at [263, 152] on button "Pendentes 1" at bounding box center [245, 167] width 94 height 30
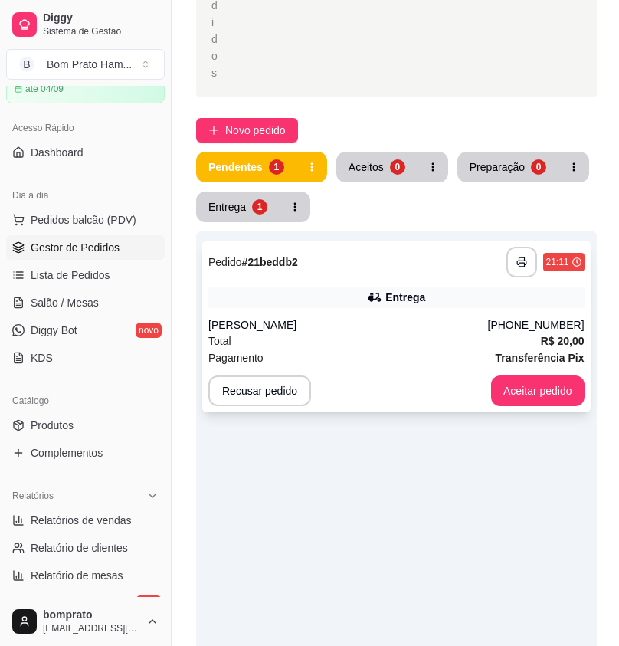
click at [336, 332] on div "Total R$ 20,00" at bounding box center [396, 340] width 376 height 17
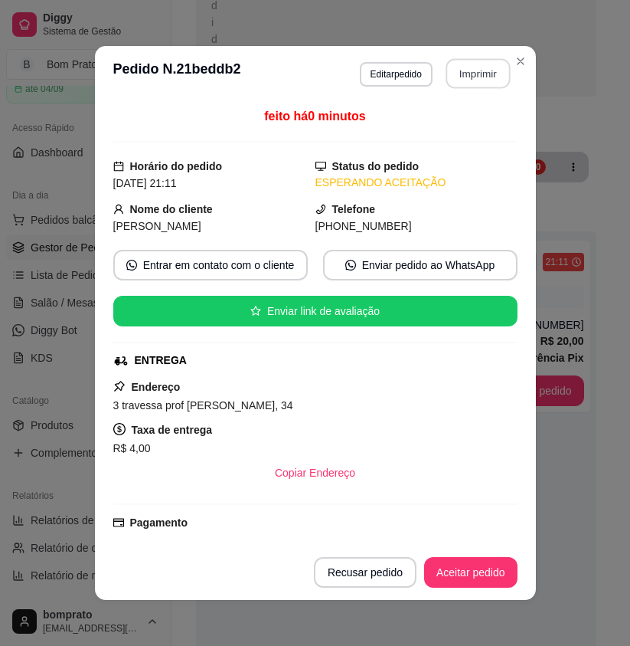
click at [472, 76] on button "Imprimir" at bounding box center [478, 74] width 64 height 30
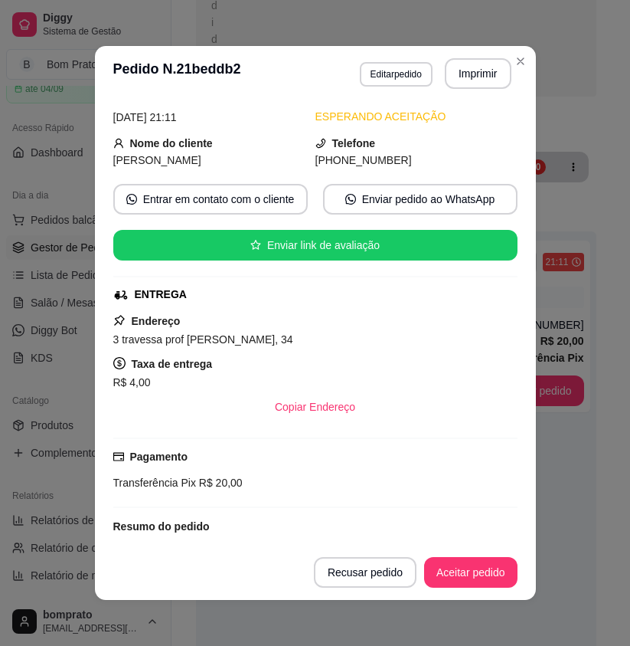
scroll to position [208, 0]
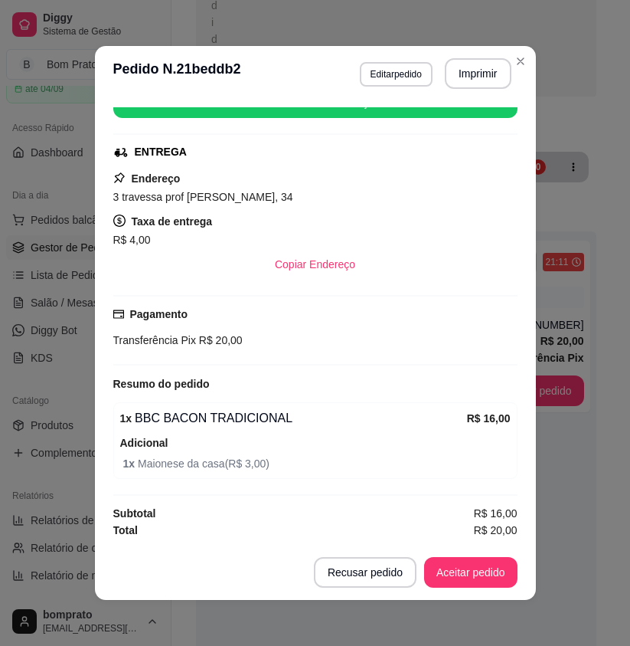
click at [483, 568] on button "Aceitar pedido" at bounding box center [470, 572] width 93 height 31
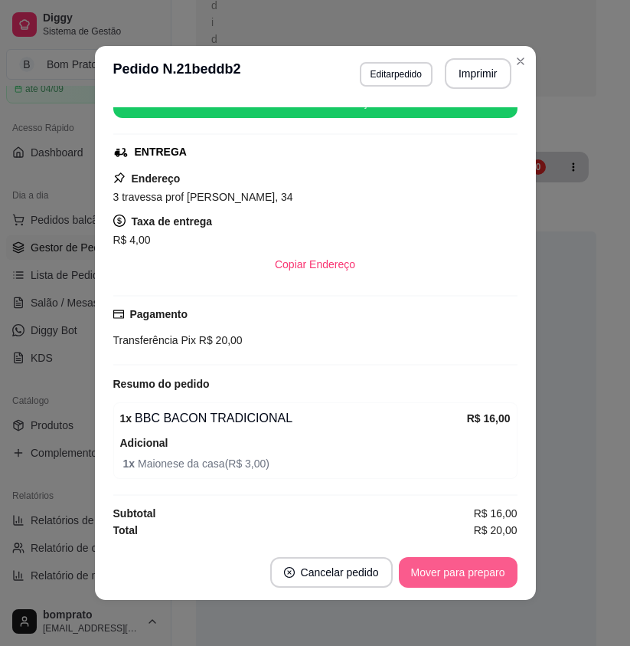
click at [477, 577] on button "Mover para preparo" at bounding box center [458, 572] width 119 height 31
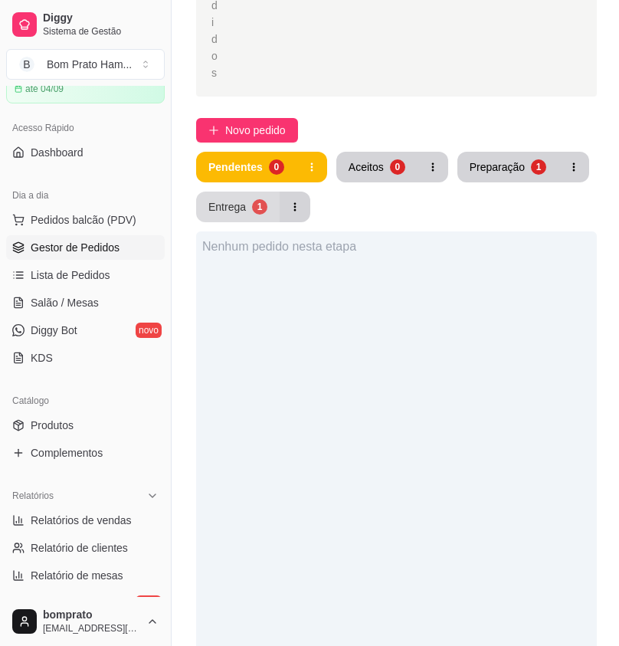
click at [262, 192] on button "Entrega 1" at bounding box center [237, 207] width 83 height 31
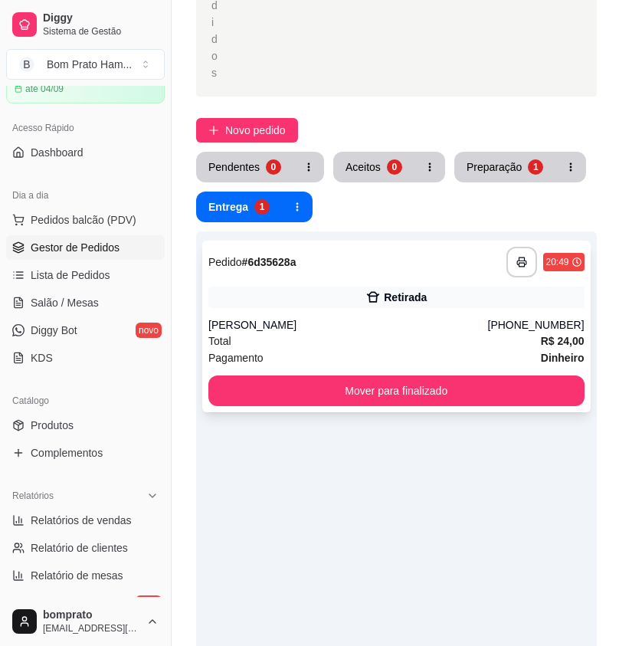
click at [373, 257] on div "**********" at bounding box center [396, 327] width 388 height 172
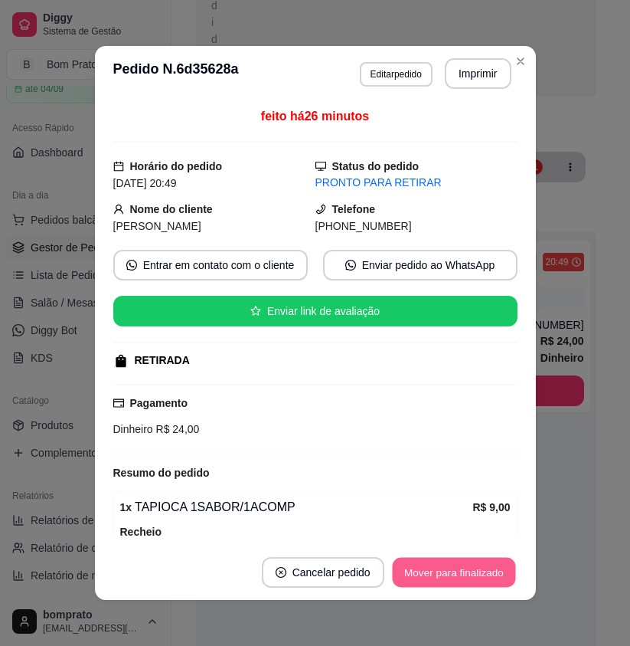
click at [473, 570] on button "Mover para finalizado" at bounding box center [453, 573] width 123 height 30
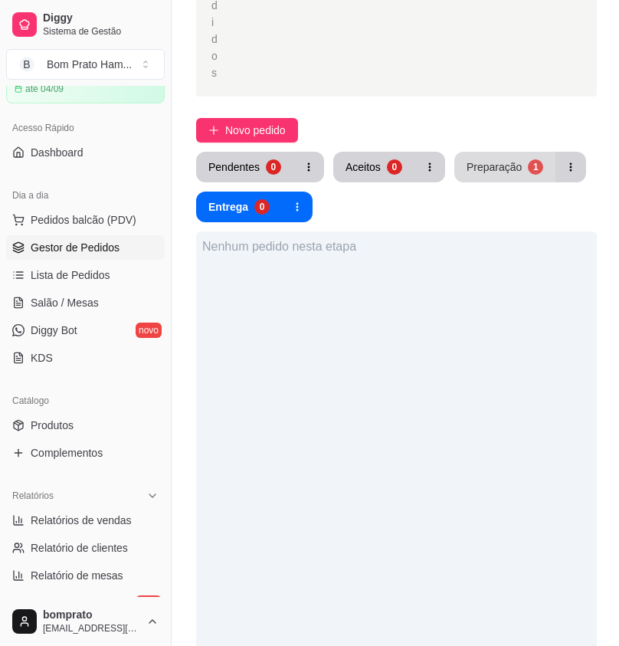
click at [529, 152] on button "Preparação 1" at bounding box center [504, 167] width 101 height 31
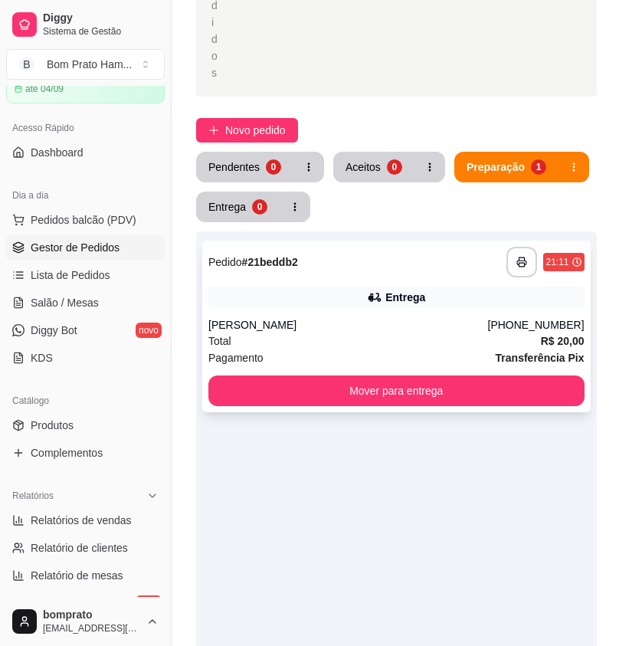
click at [355, 286] on div "Entrega" at bounding box center [396, 296] width 376 height 21
click at [389, 261] on div "**********" at bounding box center [396, 327] width 388 height 172
click at [269, 159] on div "1" at bounding box center [272, 166] width 15 height 15
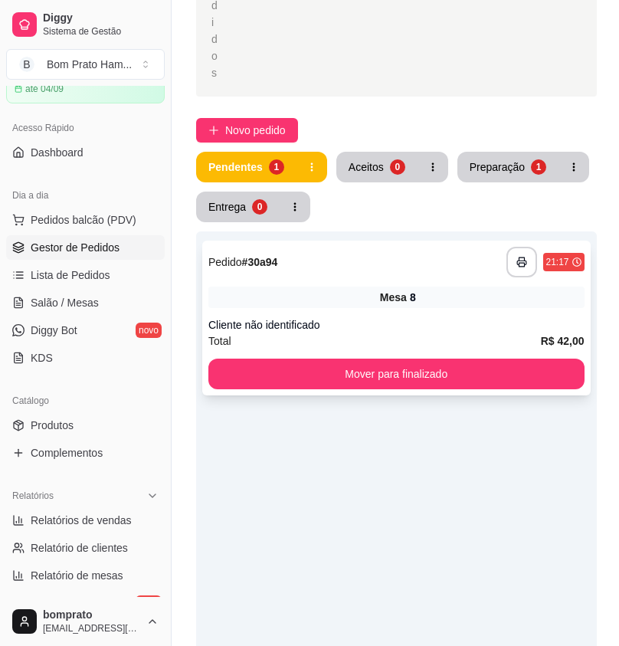
click at [432, 332] on div "Total R$ 42,00" at bounding box center [396, 340] width 376 height 17
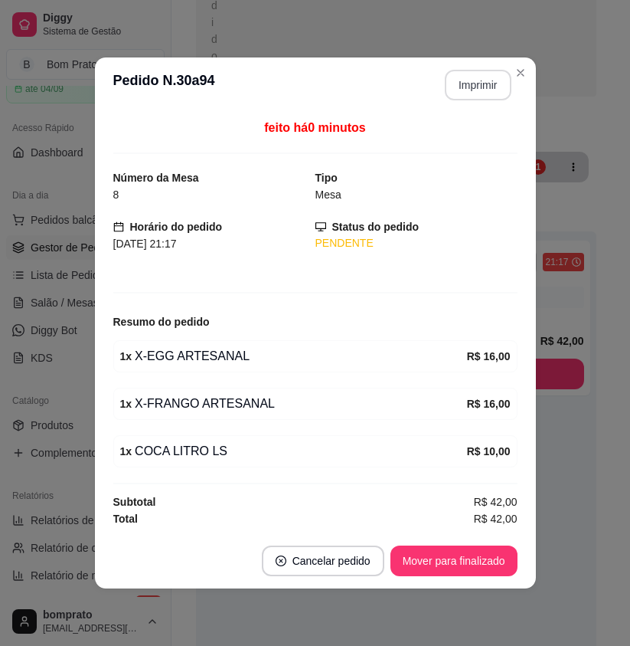
click at [477, 75] on button "Imprimir" at bounding box center [478, 85] width 67 height 31
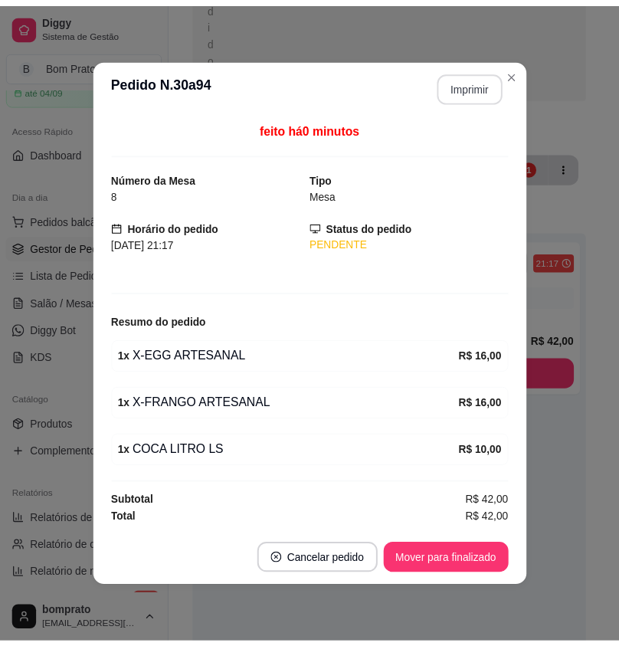
scroll to position [0, 0]
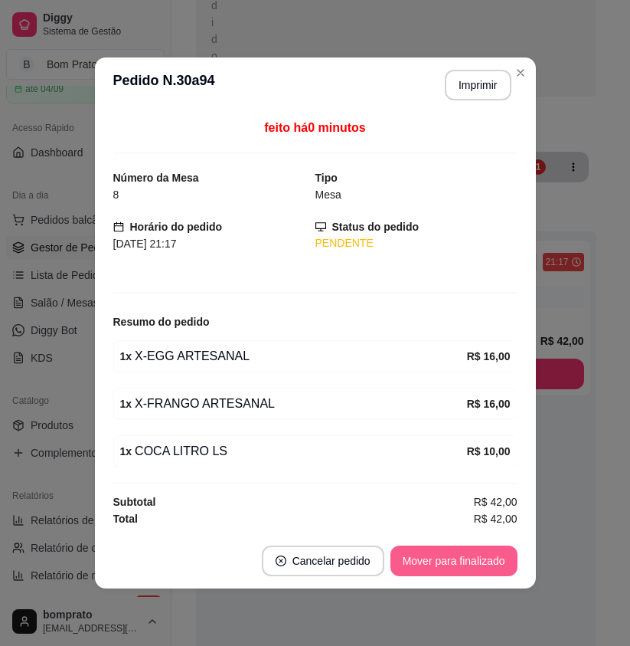
click at [486, 563] on button "Mover para finalizado" at bounding box center [454, 560] width 127 height 31
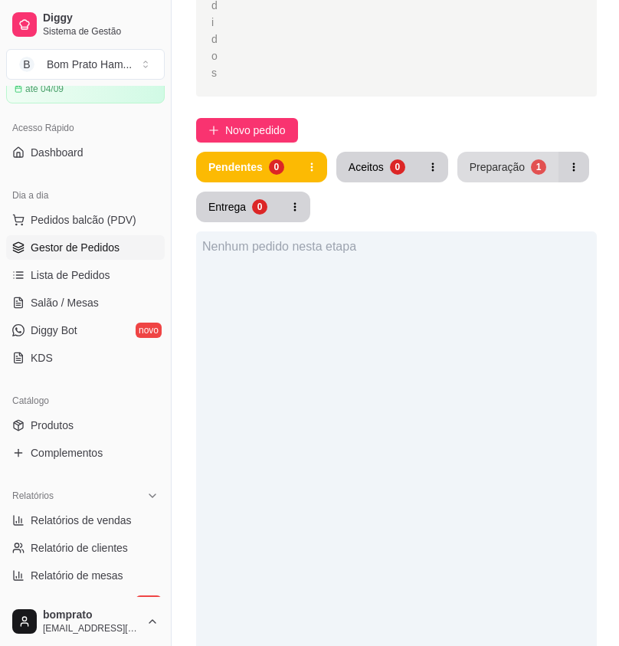
click at [544, 152] on button "Preparação 1" at bounding box center [507, 167] width 101 height 31
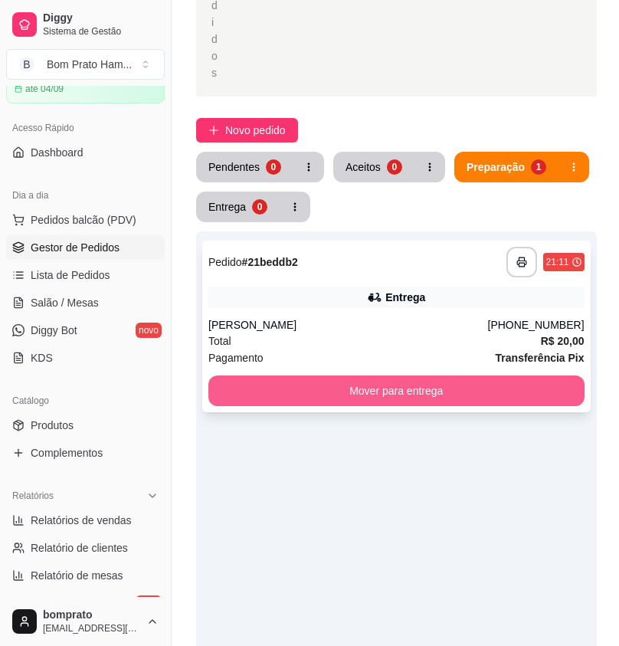
click at [483, 375] on button "Mover para entrega" at bounding box center [396, 390] width 376 height 31
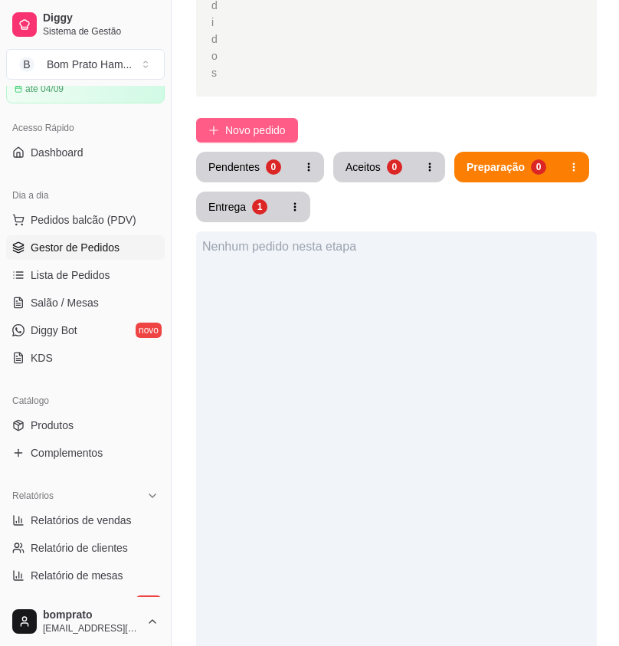
click at [293, 118] on button "Novo pedido" at bounding box center [247, 130] width 102 height 25
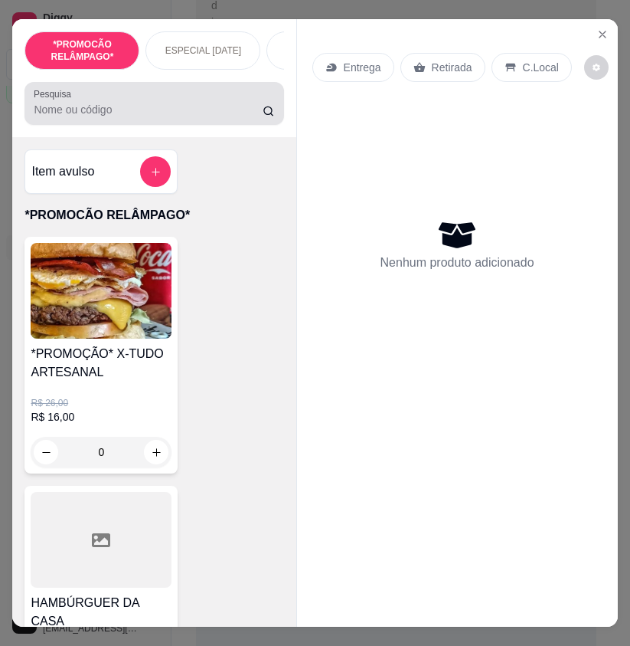
click at [201, 103] on div at bounding box center [154, 103] width 241 height 31
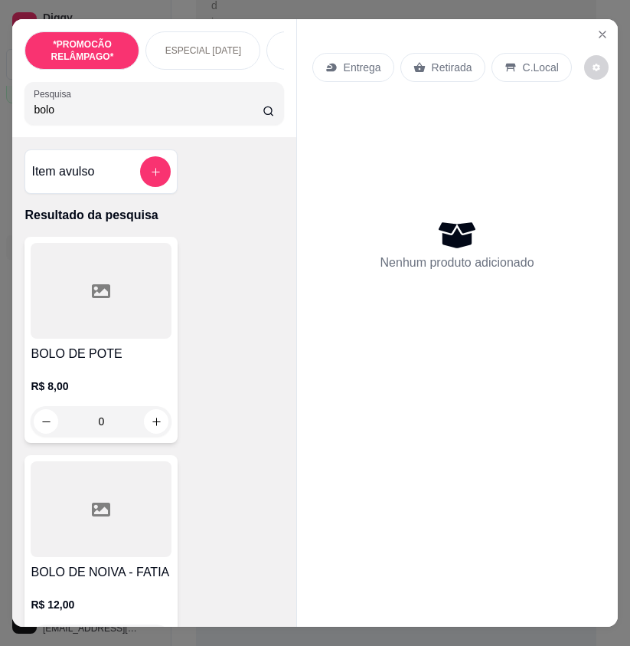
type input "bolo"
click at [126, 318] on div at bounding box center [101, 291] width 141 height 96
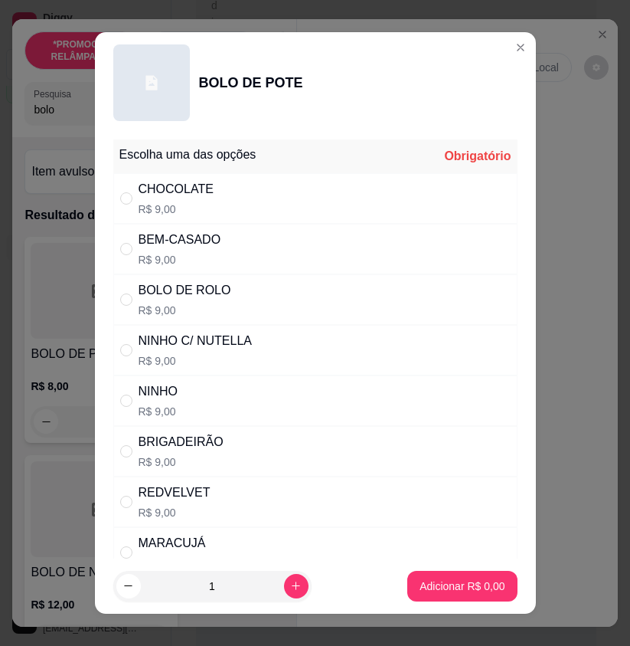
click at [321, 259] on div "BEM-CASADO R$ 9,00" at bounding box center [315, 249] width 404 height 51
radio input "true"
click at [461, 588] on p "Adicionar R$ 9,00" at bounding box center [462, 585] width 85 height 15
type input "1"
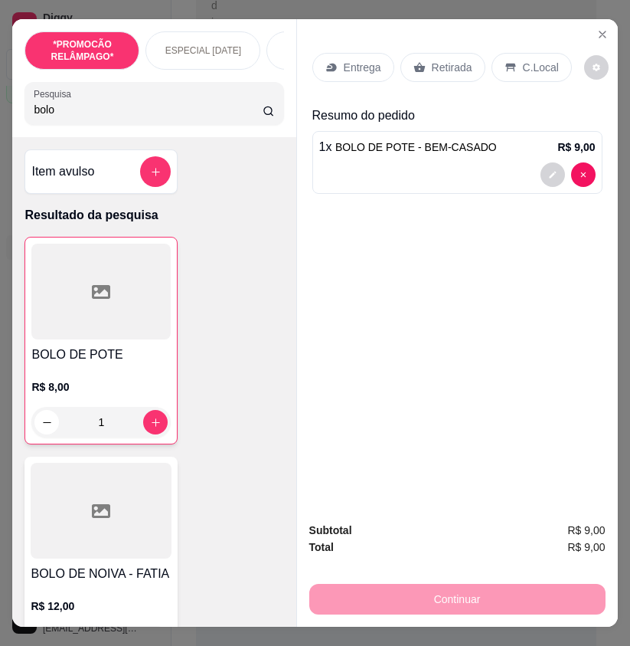
click at [440, 73] on div "Retirada" at bounding box center [443, 67] width 85 height 29
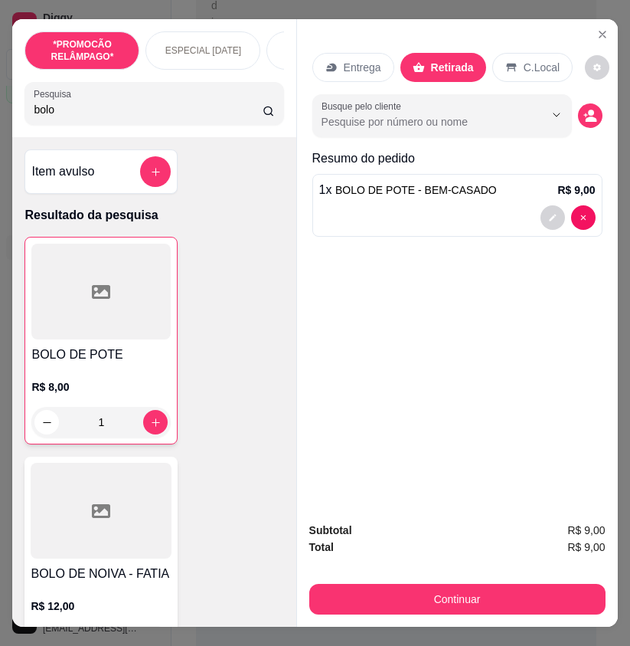
drag, startPoint x: 441, startPoint y: 283, endPoint x: 435, endPoint y: 363, distance: 79.9
click at [435, 363] on div "Entrega Retirada C.Local Busque pelo cliente Resumo do pedido 1 x BOLO DE POTE …" at bounding box center [457, 263] width 321 height 489
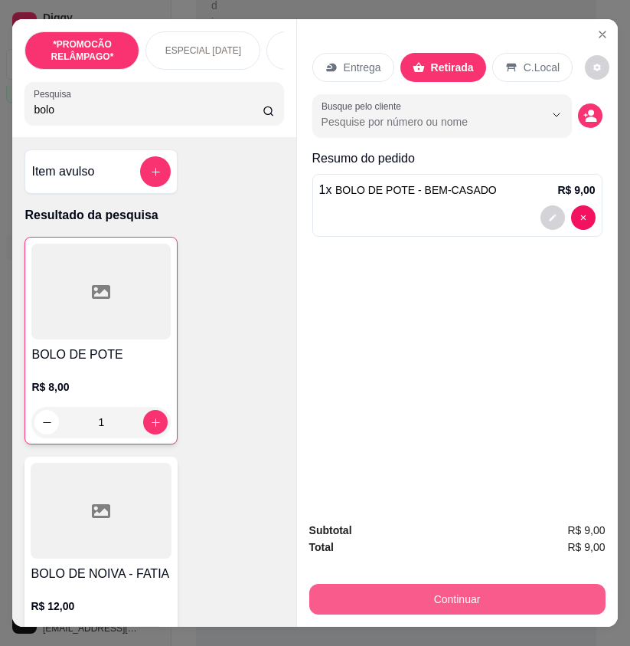
click at [449, 584] on button "Continuar" at bounding box center [457, 599] width 296 height 31
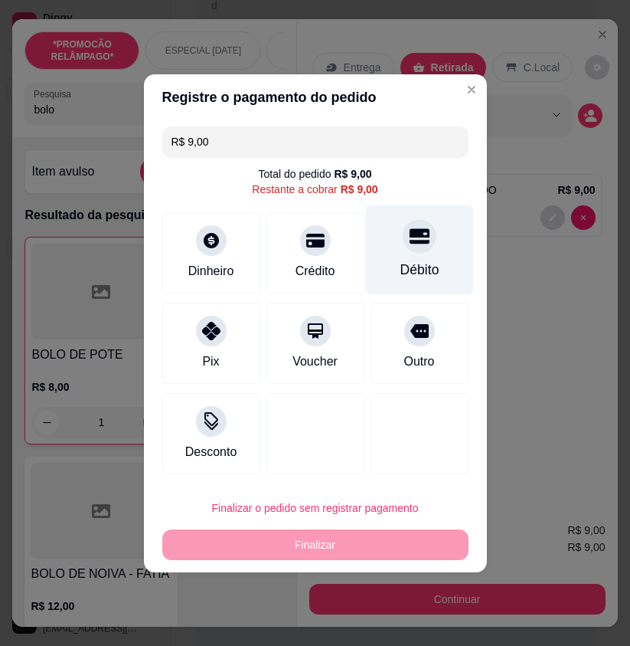
click at [427, 251] on div "Débito" at bounding box center [419, 250] width 108 height 90
type input "R$ 0,00"
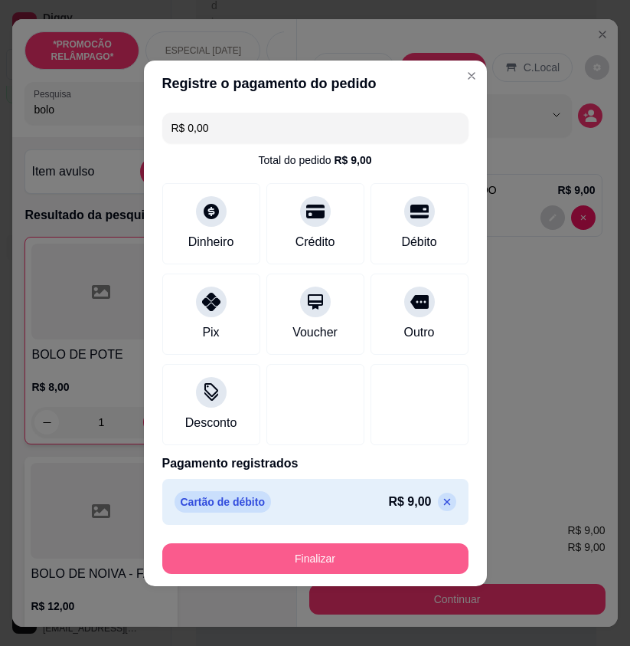
click at [396, 548] on button "Finalizar" at bounding box center [315, 558] width 306 height 31
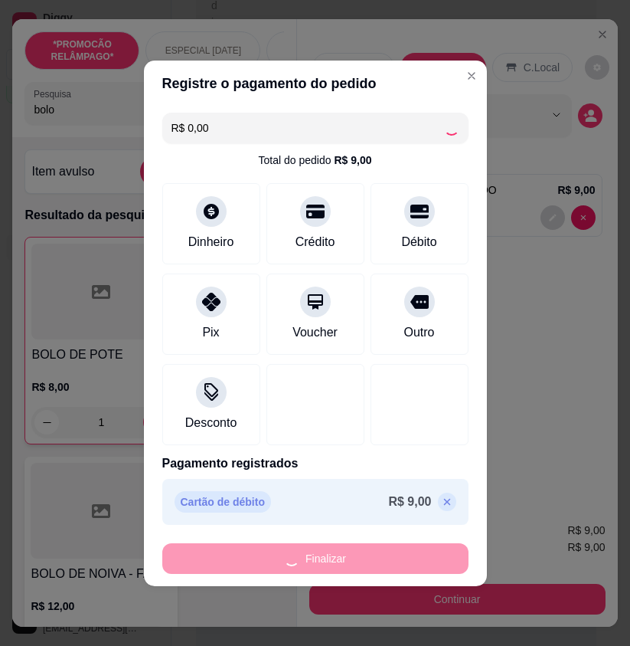
type input "0"
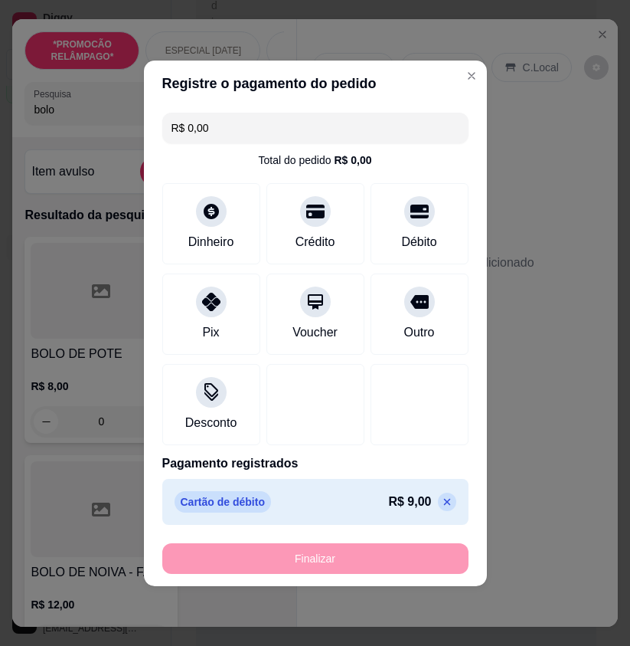
type input "-R$ 9,00"
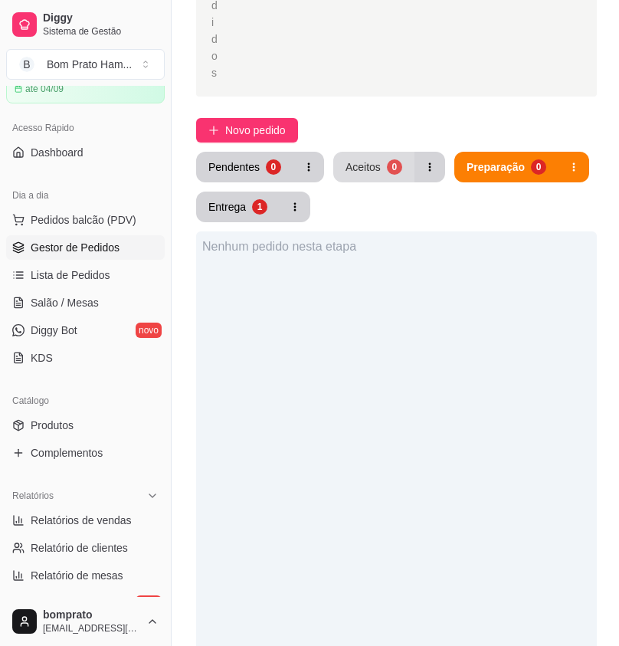
click at [387, 159] on div "0" at bounding box center [394, 166] width 15 height 15
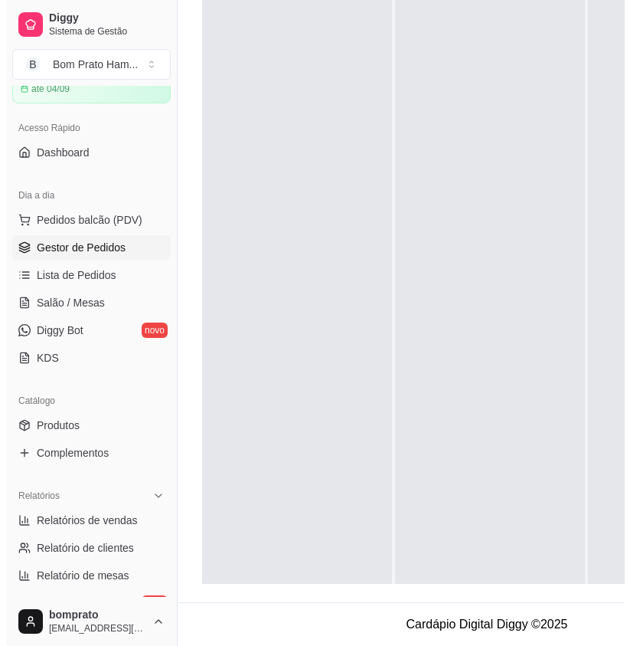
scroll to position [234, 0]
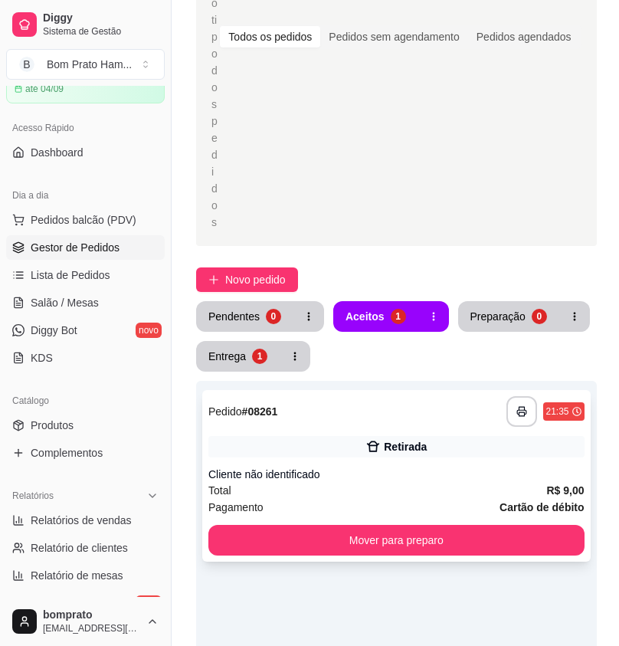
click at [410, 439] on div "Retirada" at bounding box center [405, 446] width 43 height 15
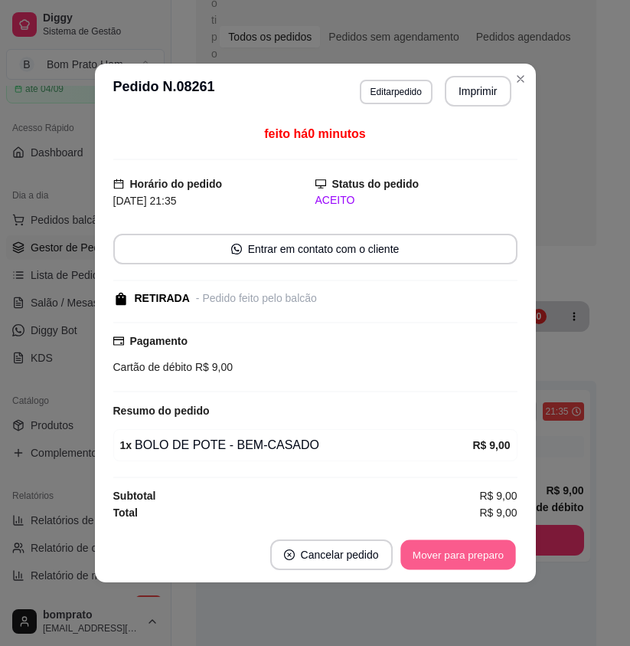
click at [474, 555] on button "Mover para preparo" at bounding box center [458, 555] width 115 height 30
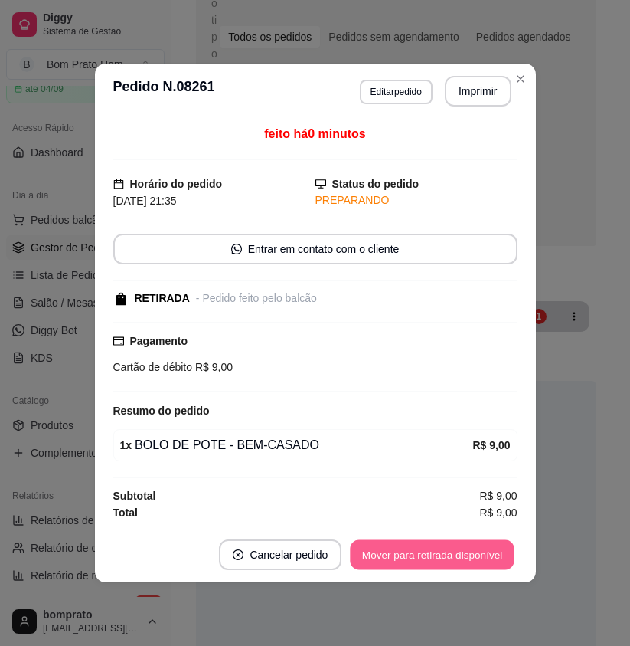
click at [474, 555] on button "Mover para retirada disponível" at bounding box center [433, 555] width 164 height 30
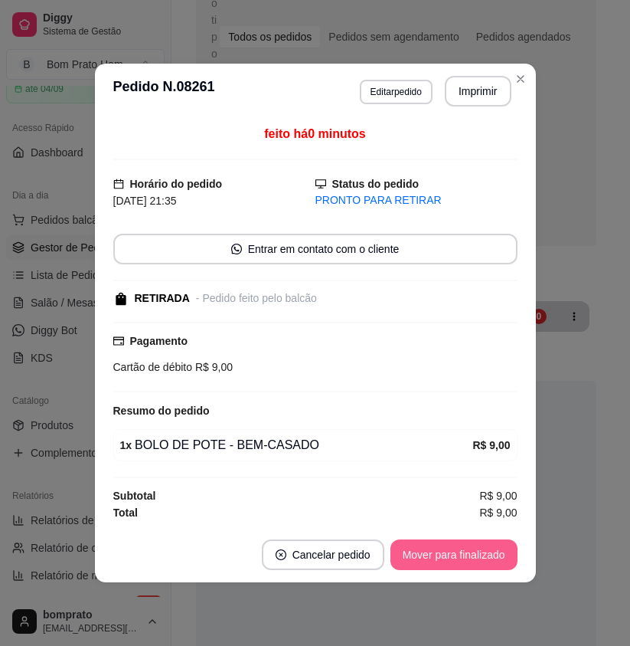
click at [474, 555] on button "Mover para finalizado" at bounding box center [454, 554] width 127 height 31
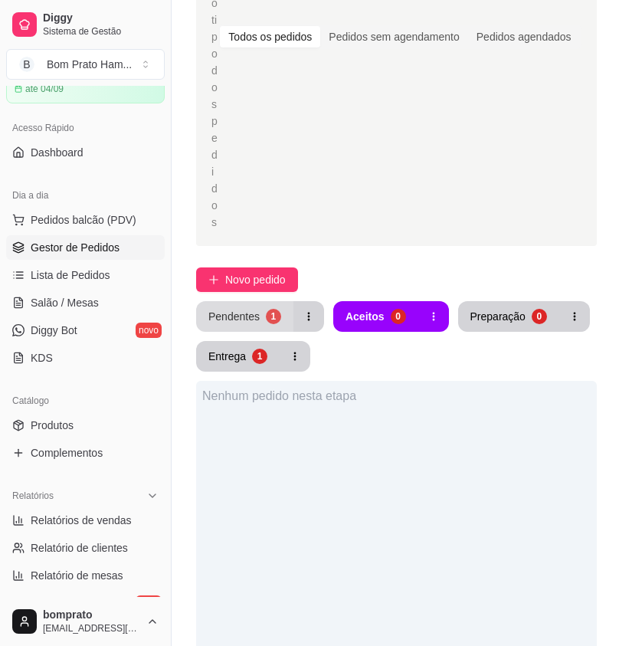
click at [232, 309] on div "Pendentes" at bounding box center [233, 316] width 51 height 15
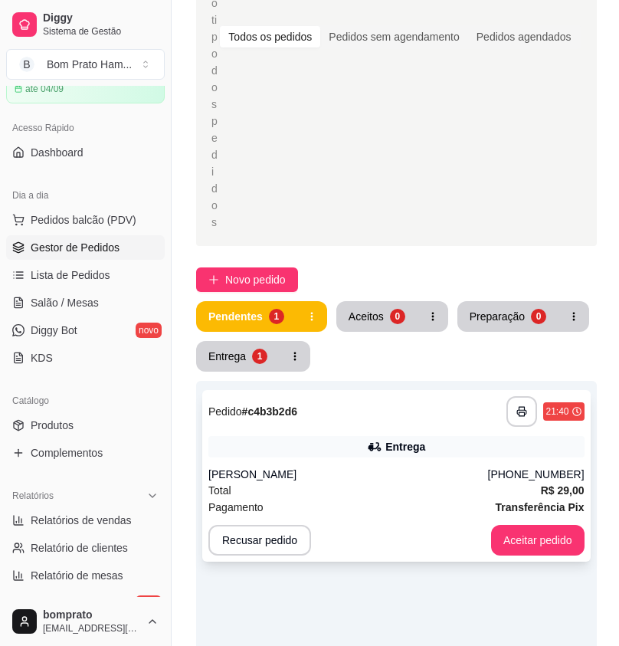
click at [392, 396] on div "**********" at bounding box center [396, 411] width 376 height 31
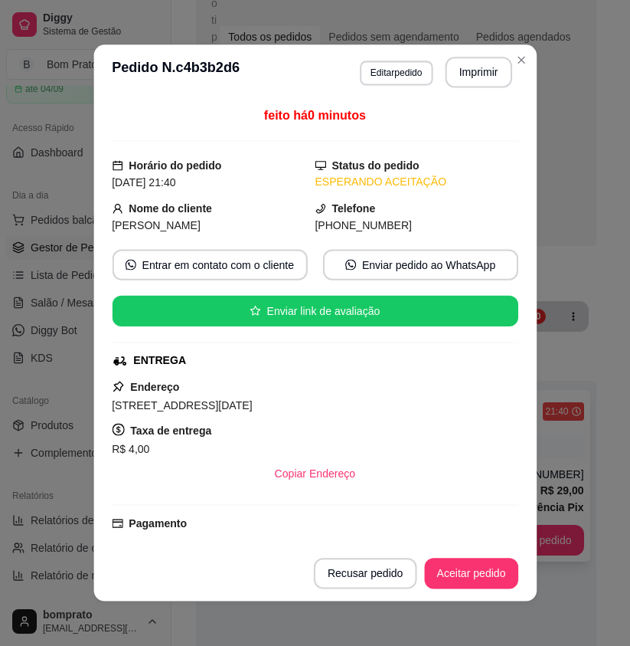
scroll to position [208, 0]
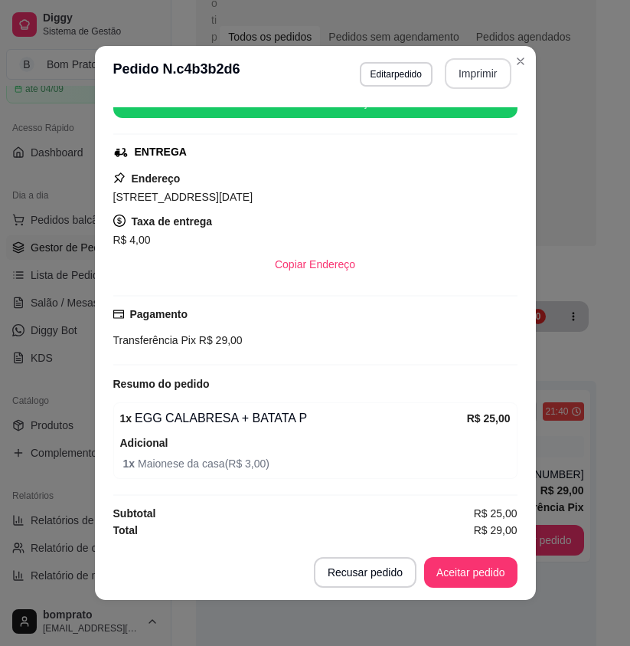
click at [465, 73] on button "Imprimir" at bounding box center [478, 73] width 67 height 31
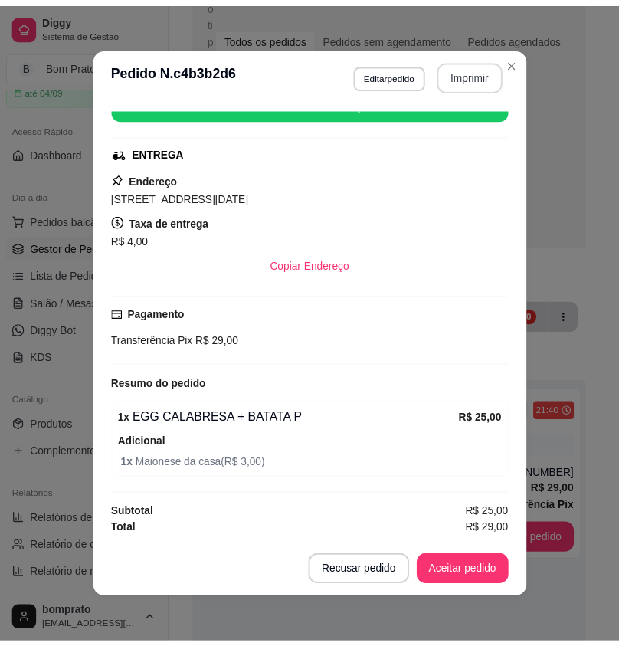
scroll to position [0, 0]
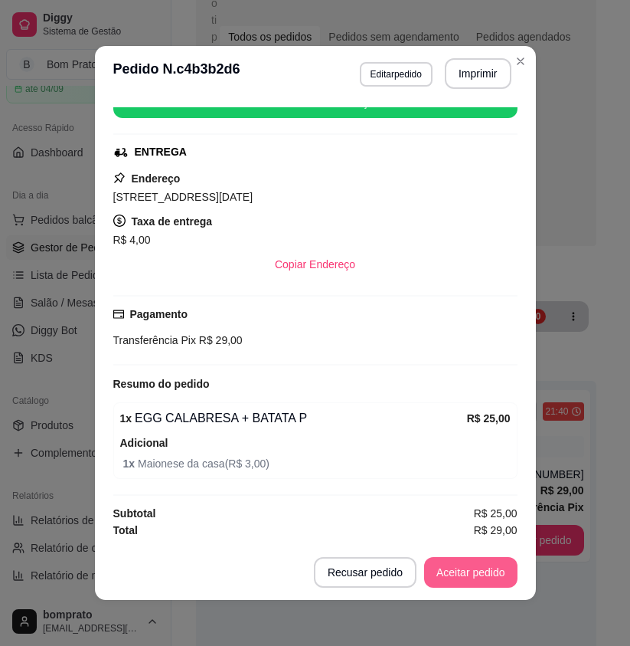
click at [476, 570] on button "Aceitar pedido" at bounding box center [470, 572] width 93 height 31
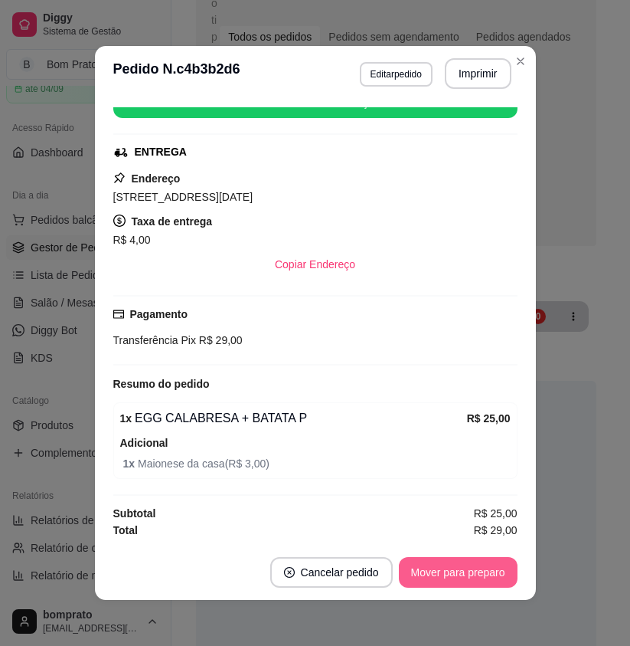
click at [476, 570] on button "Mover para preparo" at bounding box center [458, 572] width 119 height 31
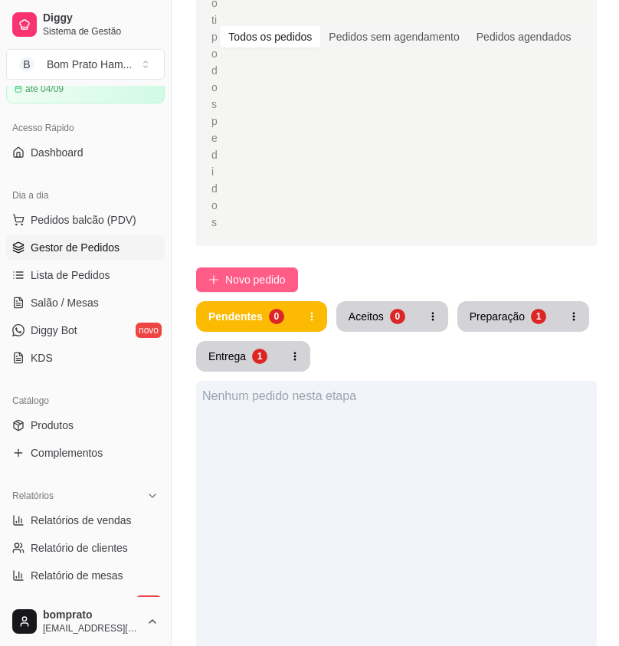
click at [260, 267] on button "Novo pedido" at bounding box center [247, 279] width 102 height 25
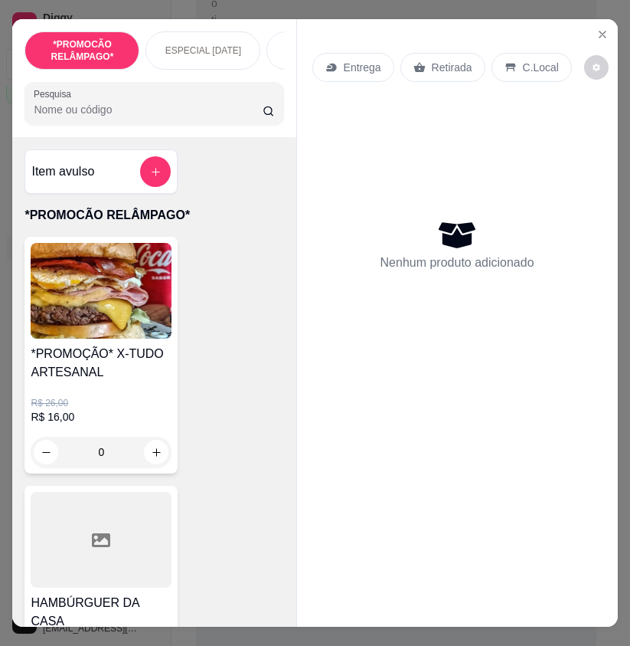
click at [192, 117] on input "Pesquisa" at bounding box center [148, 109] width 229 height 15
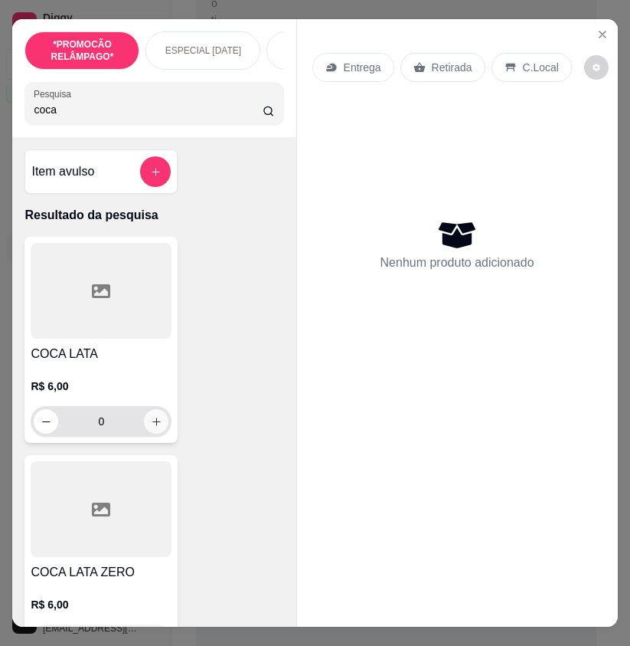
type input "coca"
click at [154, 427] on icon "increase-product-quantity" at bounding box center [156, 421] width 11 height 11
type input "1"
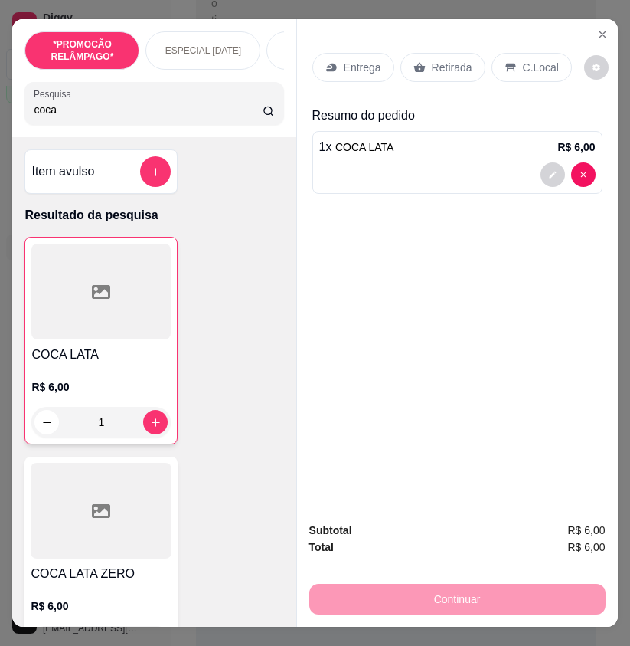
click at [512, 54] on div "C.Local" at bounding box center [532, 67] width 80 height 29
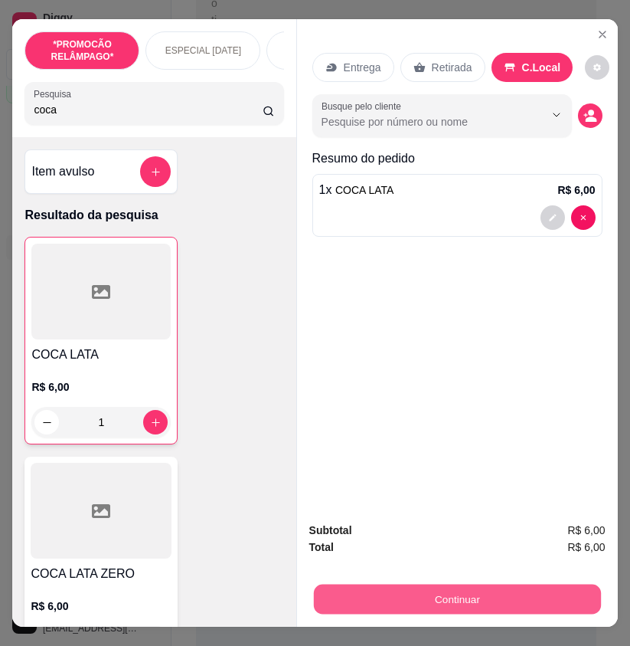
click at [523, 592] on button "Continuar" at bounding box center [456, 599] width 287 height 30
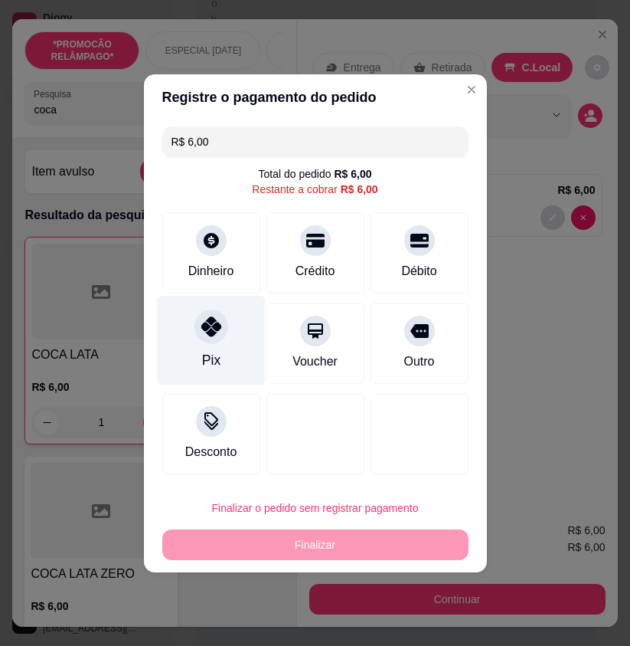
drag, startPoint x: 174, startPoint y: 333, endPoint x: 217, endPoint y: 355, distance: 48.0
click at [181, 335] on div "Pix" at bounding box center [211, 340] width 108 height 90
type input "R$ 0,00"
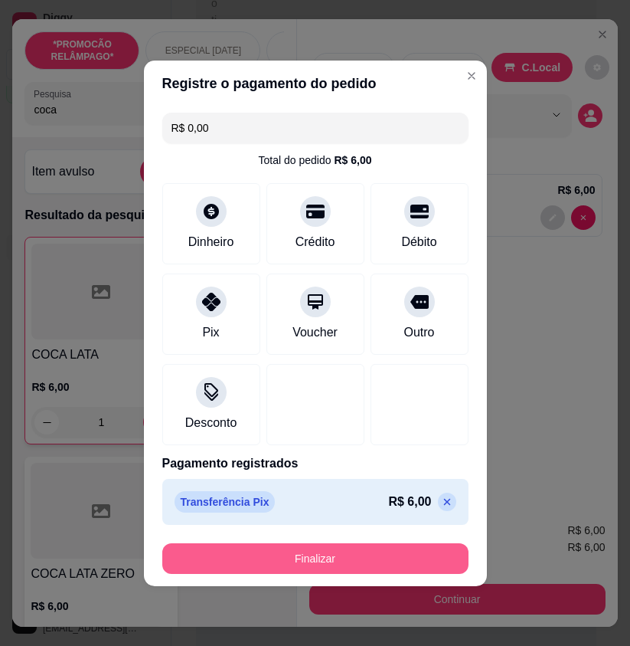
click at [408, 560] on button "Finalizar" at bounding box center [315, 558] width 306 height 31
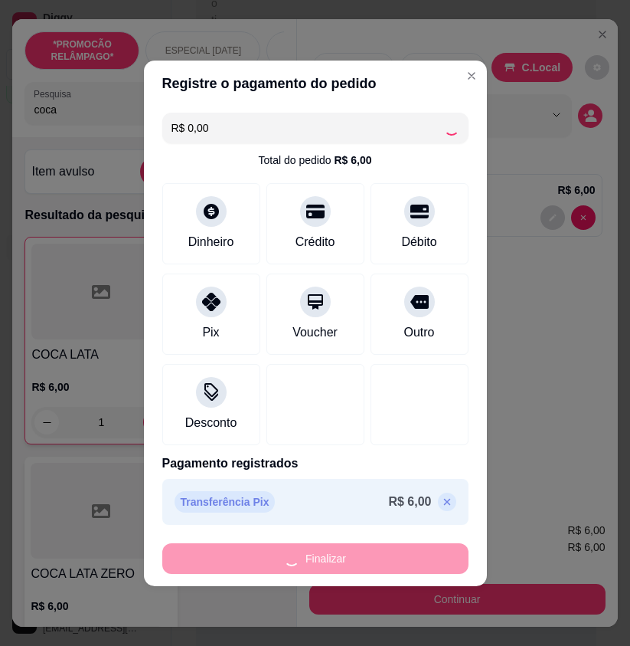
type input "0"
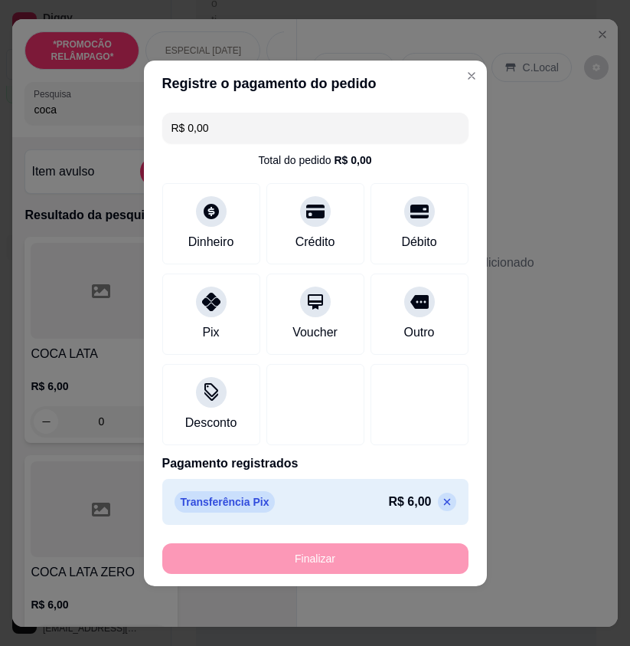
type input "-R$ 6,00"
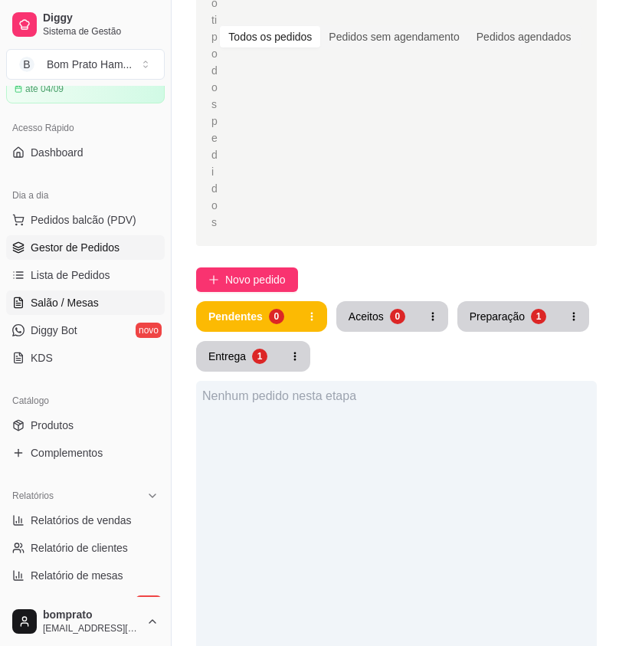
click at [101, 305] on link "Salão / Mesas" at bounding box center [85, 302] width 159 height 25
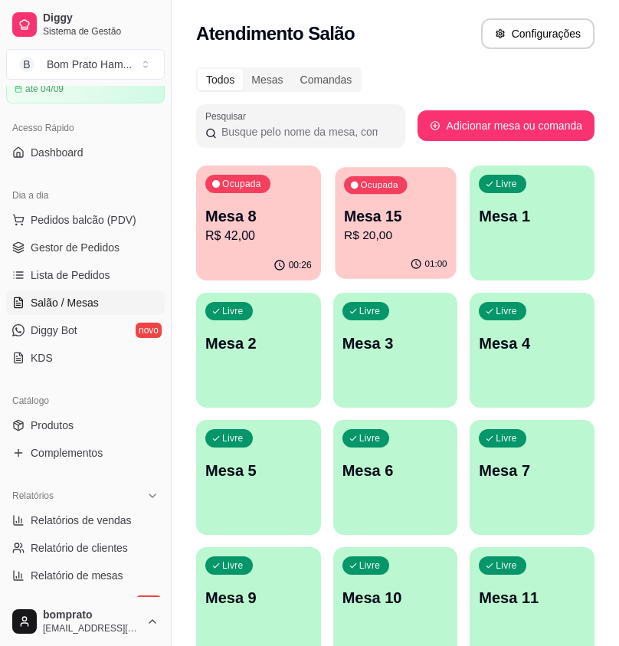
click at [385, 232] on p "R$ 20,00" at bounding box center [395, 236] width 103 height 18
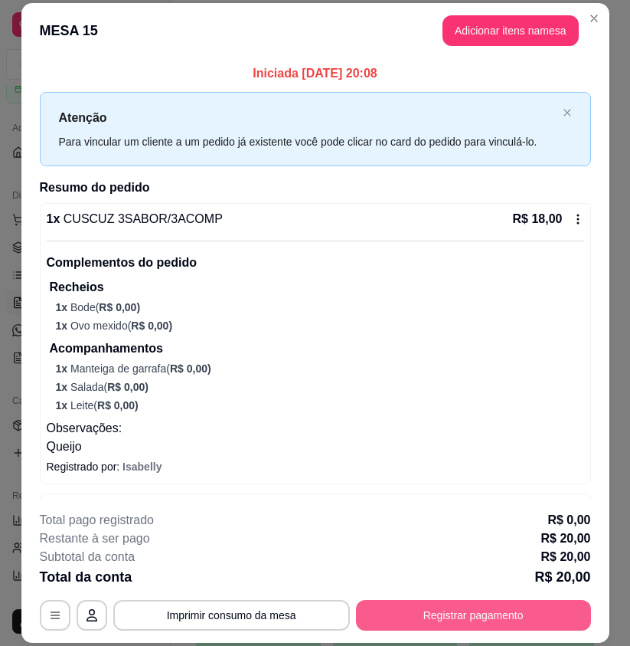
click at [509, 615] on button "Registrar pagamento" at bounding box center [473, 615] width 235 height 31
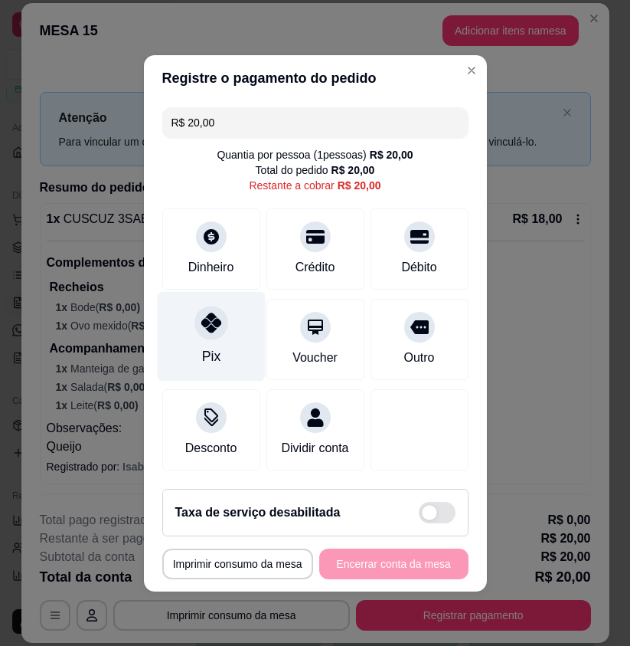
click at [229, 317] on div "Pix" at bounding box center [211, 336] width 108 height 90
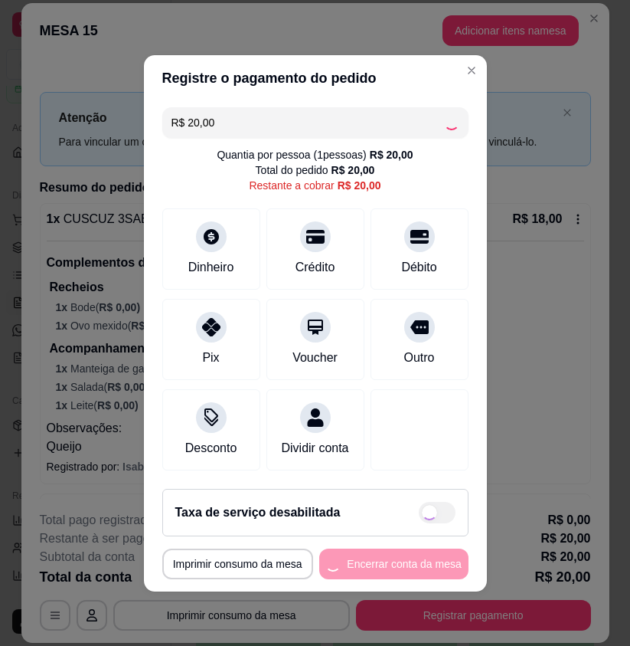
type input "R$ 0,00"
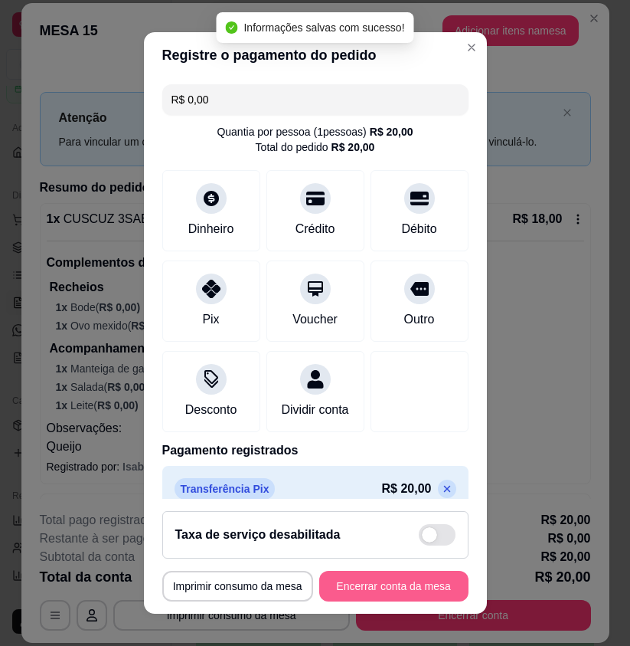
click at [410, 588] on button "Encerrar conta da mesa" at bounding box center [393, 586] width 149 height 31
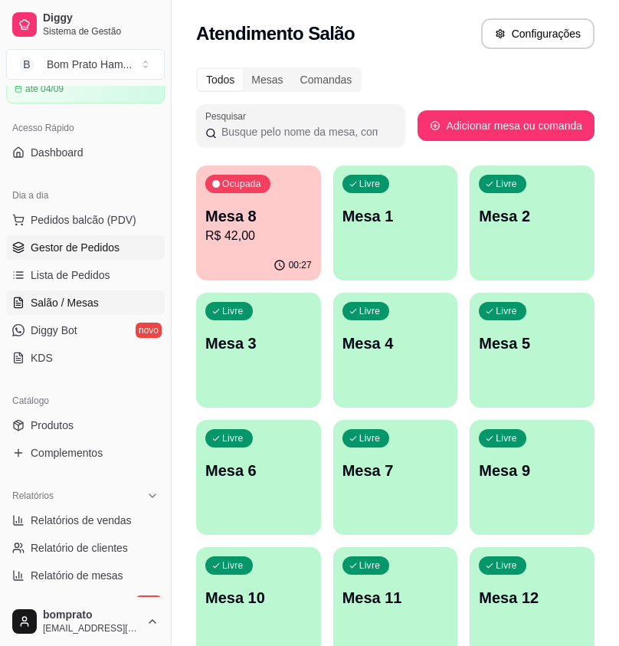
click at [76, 245] on span "Gestor de Pedidos" at bounding box center [75, 247] width 89 height 15
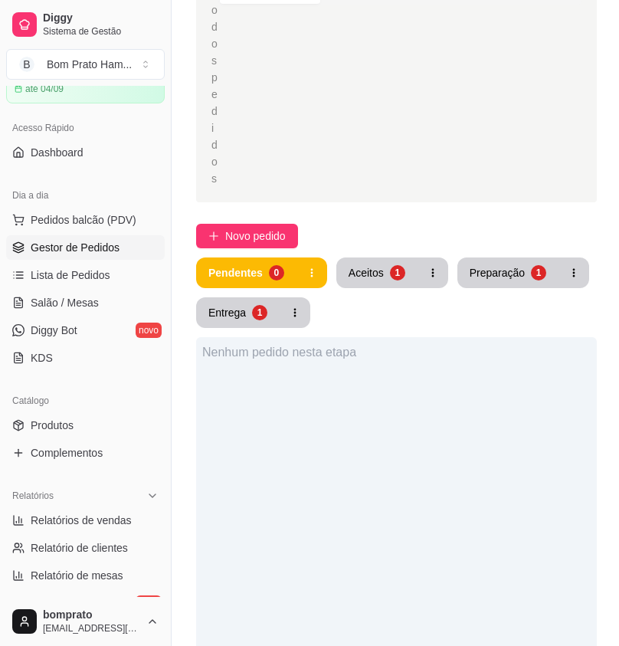
scroll to position [306, 0]
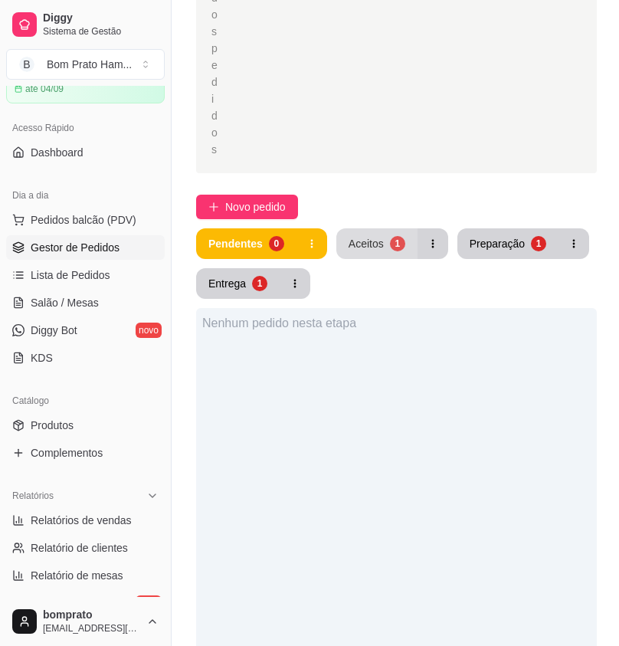
click at [407, 228] on button "Aceitos 1" at bounding box center [376, 243] width 81 height 31
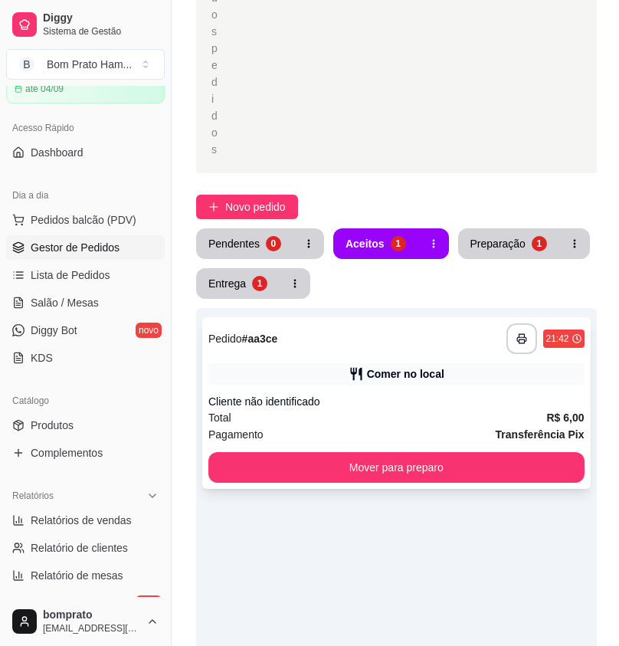
click at [417, 426] on div "Pagamento Transferência Pix" at bounding box center [396, 434] width 376 height 17
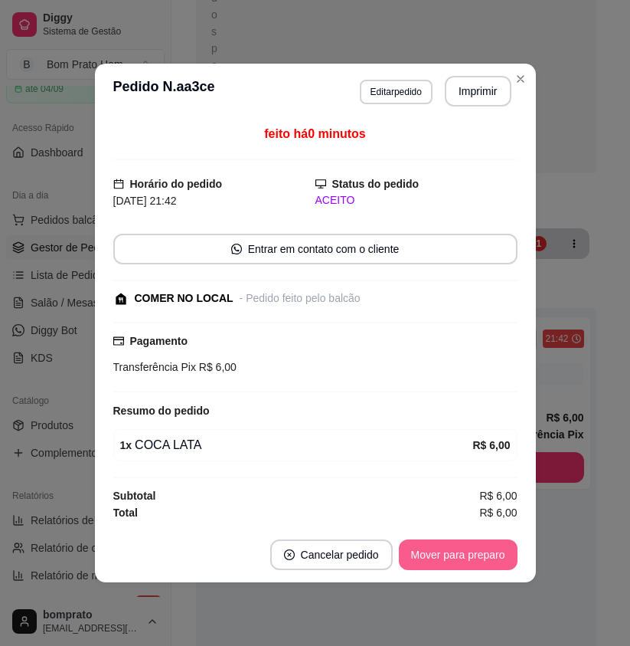
click at [475, 561] on button "Mover para preparo" at bounding box center [458, 554] width 119 height 31
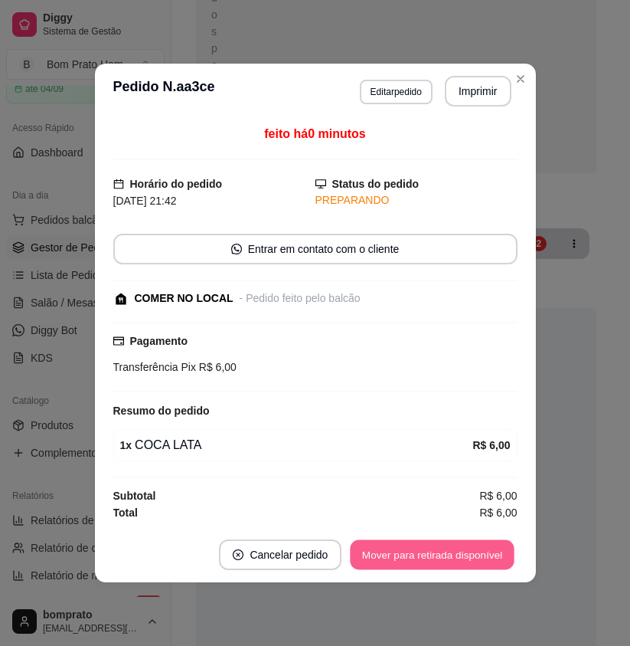
click at [475, 561] on button "Mover para retirada disponível" at bounding box center [433, 555] width 164 height 30
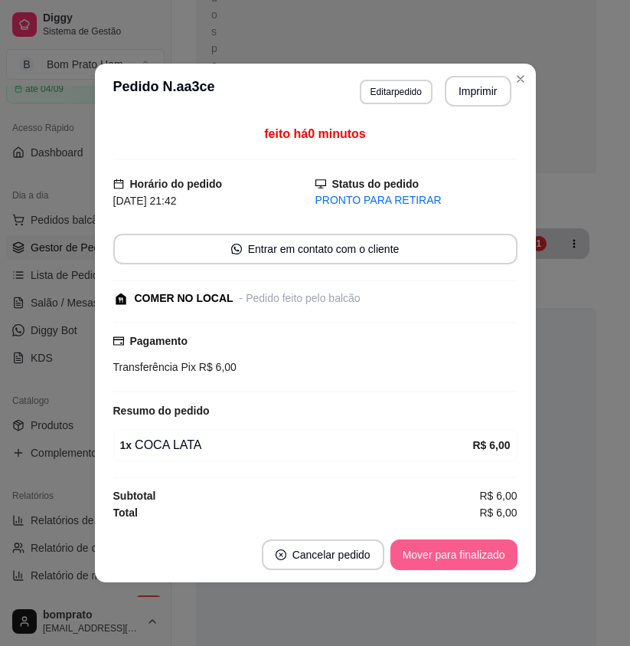
click at [486, 556] on button "Mover para finalizado" at bounding box center [454, 554] width 127 height 31
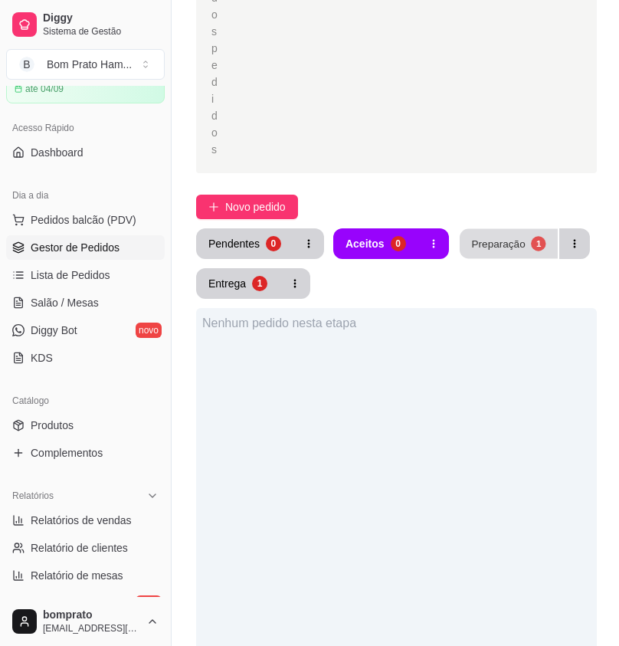
click at [497, 236] on div "Preparação" at bounding box center [498, 243] width 54 height 15
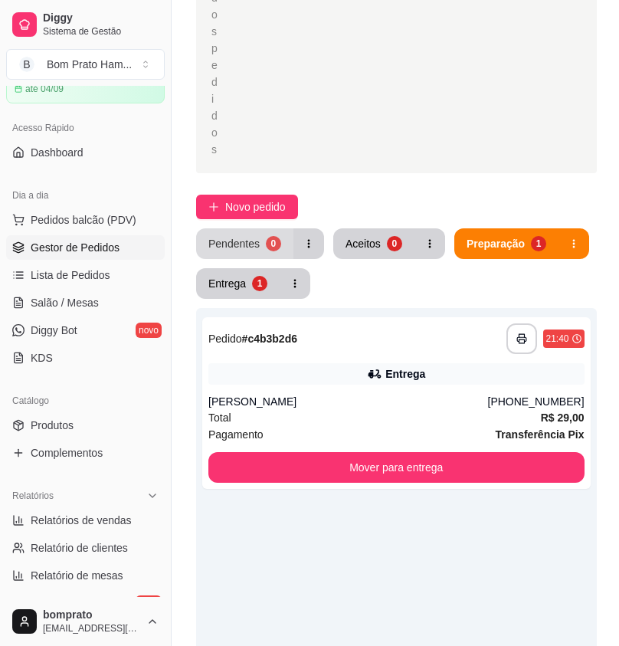
click at [286, 228] on button "Pendentes 0" at bounding box center [244, 243] width 97 height 31
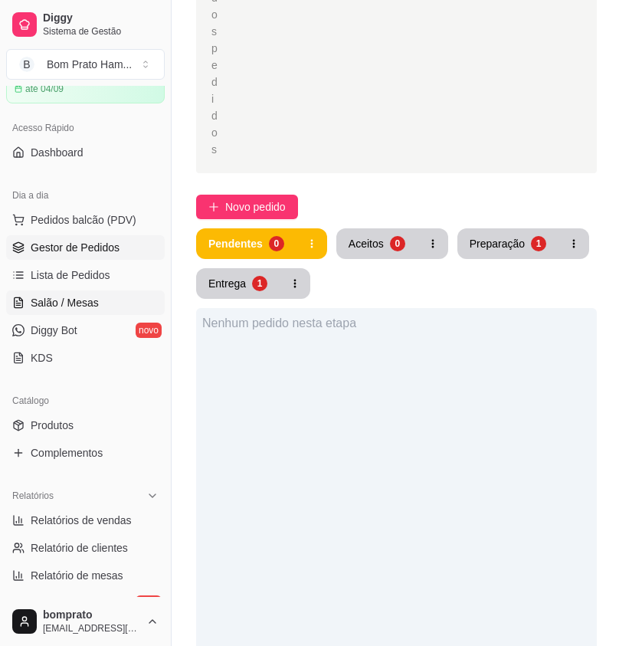
click at [70, 300] on span "Salão / Mesas" at bounding box center [65, 302] width 68 height 15
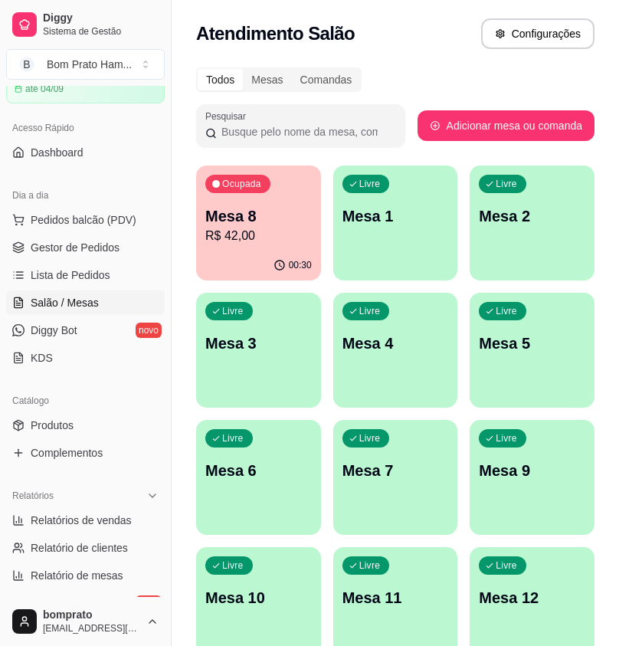
click at [247, 247] on div "Ocupada Mesa 8 R$ 42,00" at bounding box center [258, 207] width 125 height 85
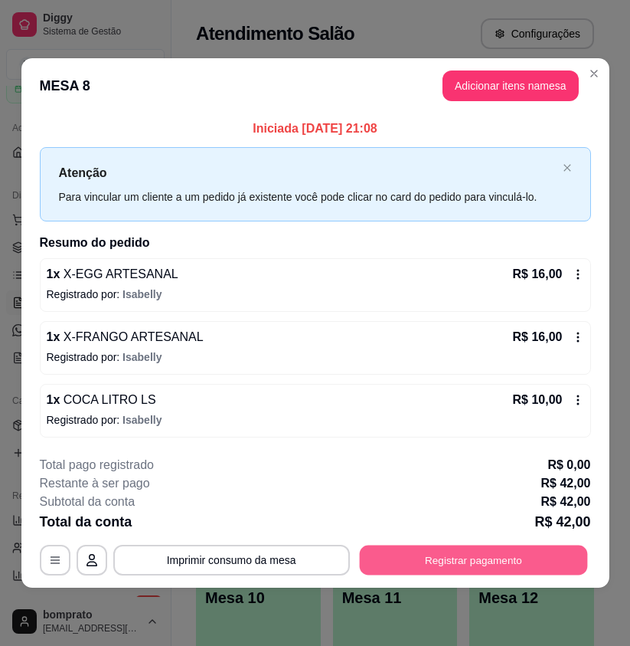
click at [541, 547] on button "Registrar pagamento" at bounding box center [473, 560] width 228 height 30
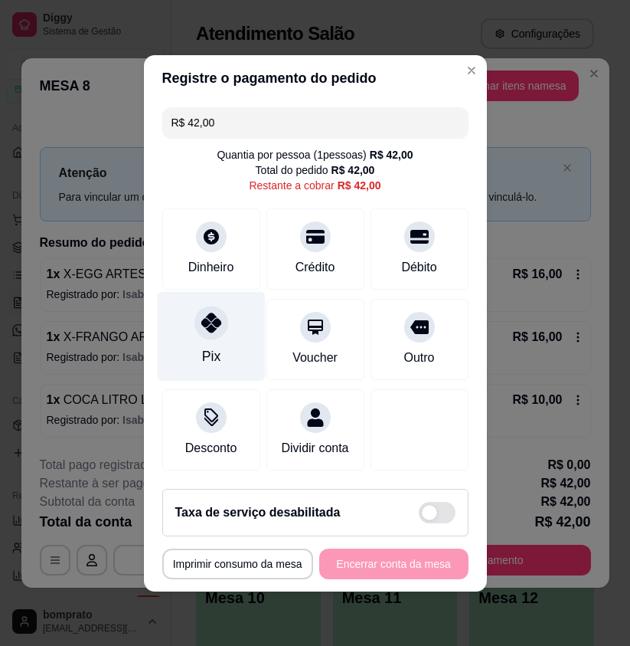
click at [206, 326] on div at bounding box center [212, 323] width 34 height 34
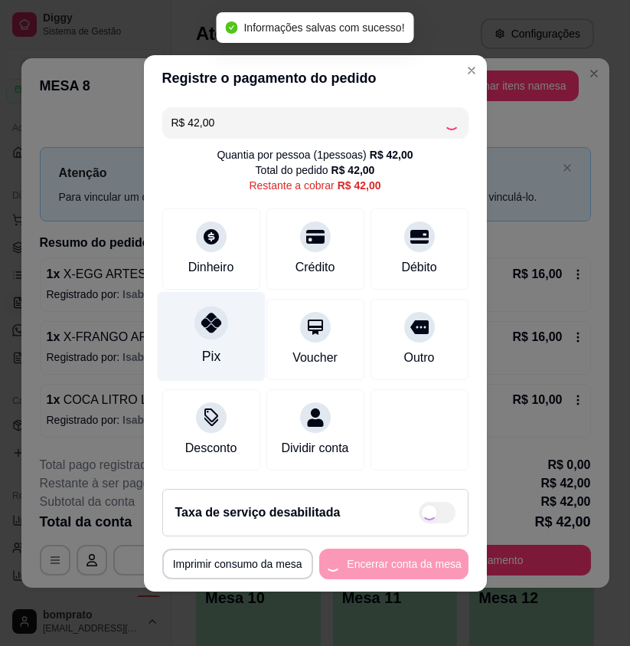
type input "R$ 0,00"
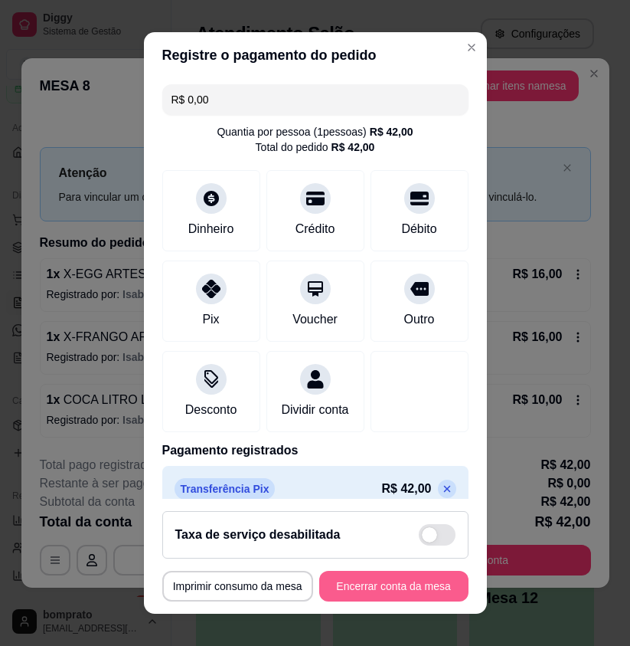
click at [421, 587] on button "Encerrar conta da mesa" at bounding box center [393, 586] width 149 height 31
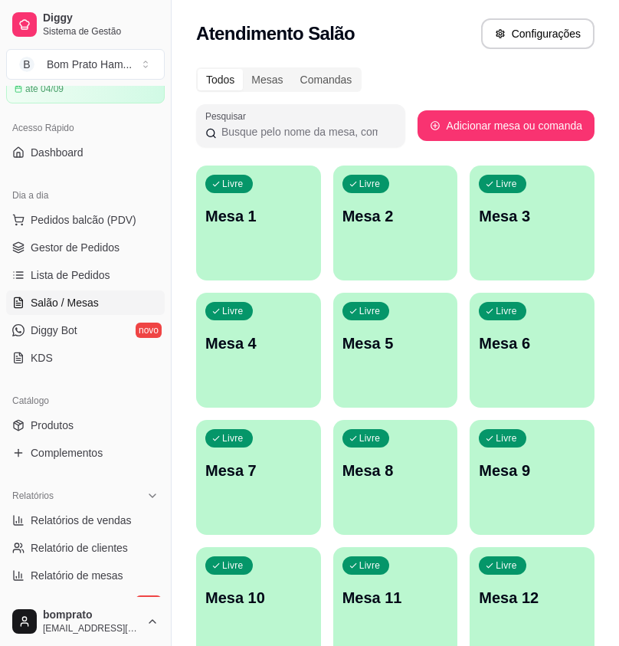
click at [117, 260] on ul "Pedidos balcão (PDV) Gestor de Pedidos Lista de Pedidos Salão / Mesas Diggy Bot…" at bounding box center [85, 289] width 159 height 162
click at [121, 251] on link "Gestor de Pedidos" at bounding box center [85, 247] width 159 height 25
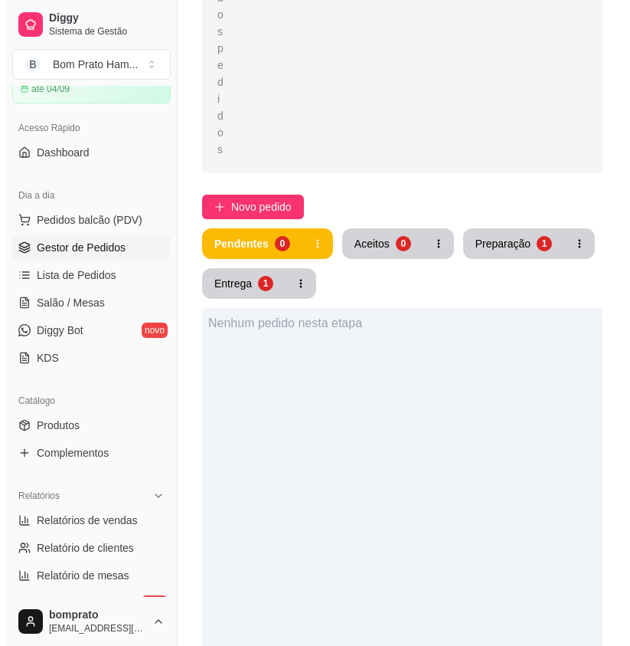
scroll to position [383, 0]
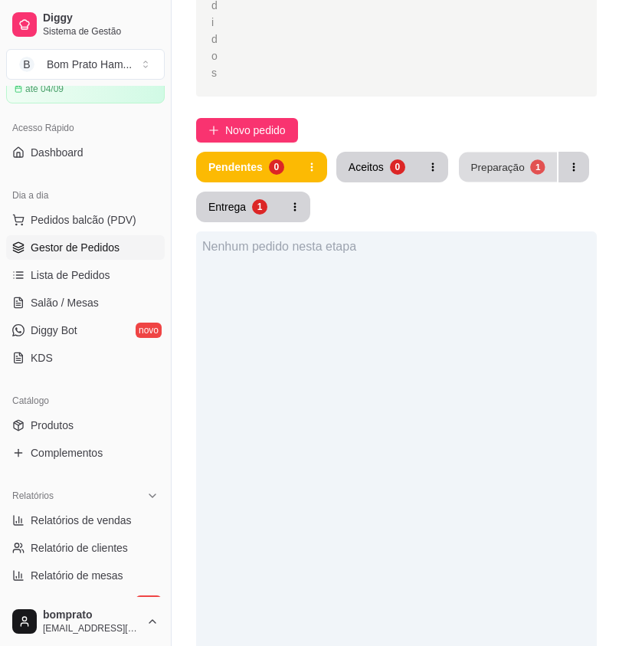
click at [505, 159] on div "Preparação" at bounding box center [497, 166] width 54 height 15
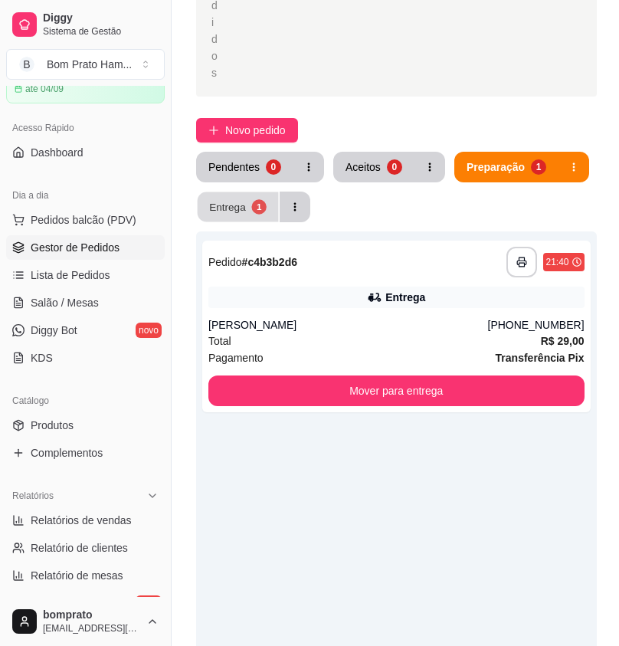
click at [250, 192] on button "Entrega 1" at bounding box center [238, 207] width 81 height 30
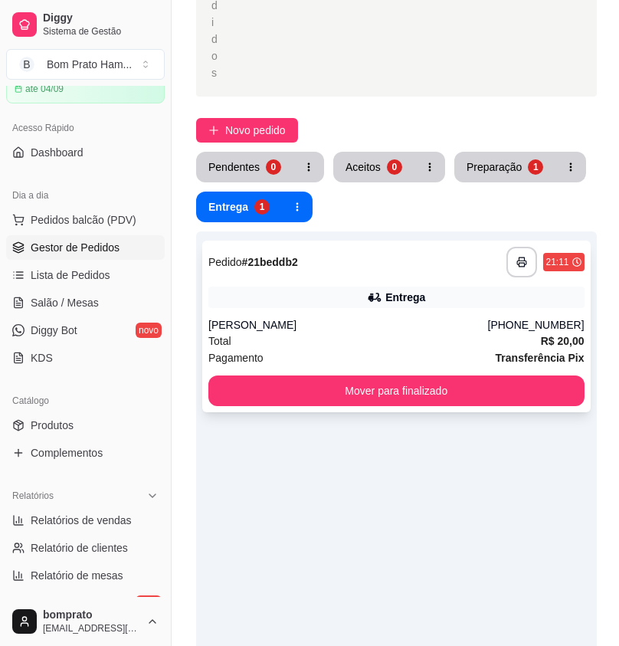
click at [367, 286] on div "Entrega" at bounding box center [396, 296] width 376 height 21
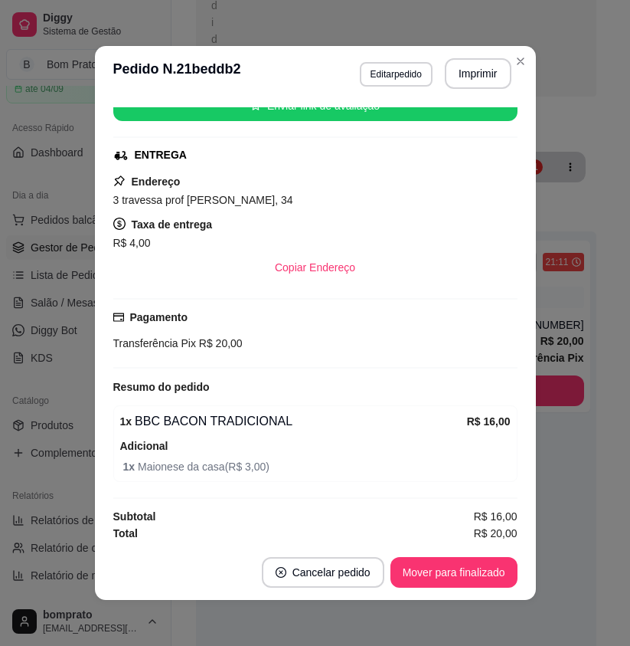
scroll to position [208, 0]
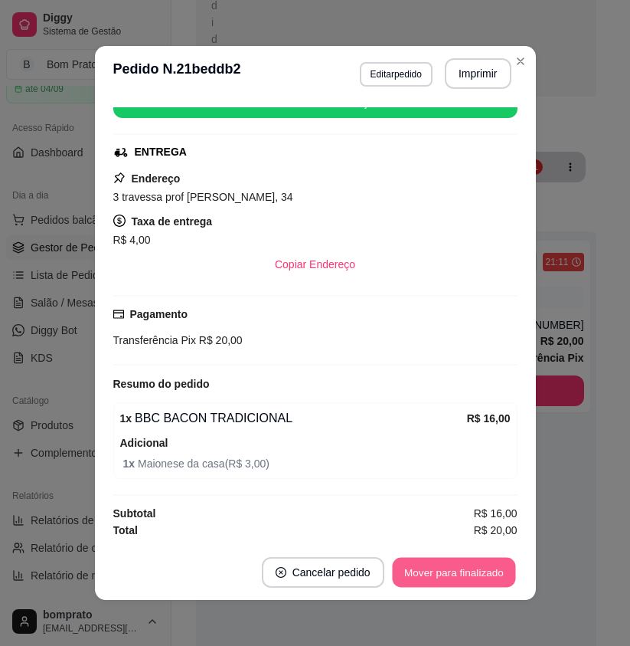
click at [499, 560] on button "Mover para finalizado" at bounding box center [453, 573] width 123 height 30
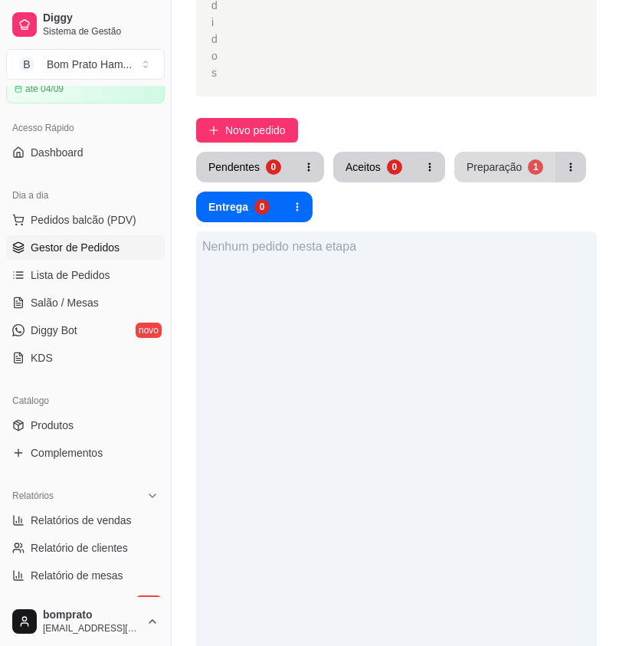
click at [506, 159] on div "Preparação" at bounding box center [494, 166] width 55 height 15
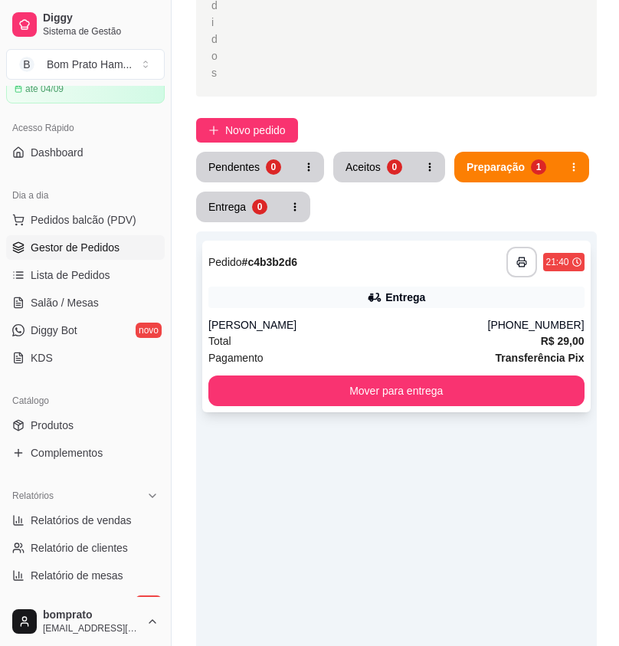
click at [456, 241] on div "**********" at bounding box center [396, 327] width 388 height 172
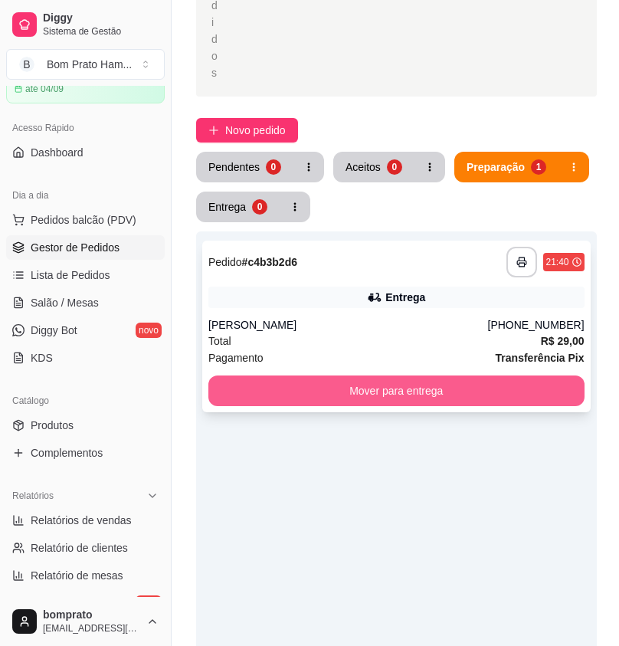
click at [432, 375] on button "Mover para entrega" at bounding box center [396, 390] width 376 height 31
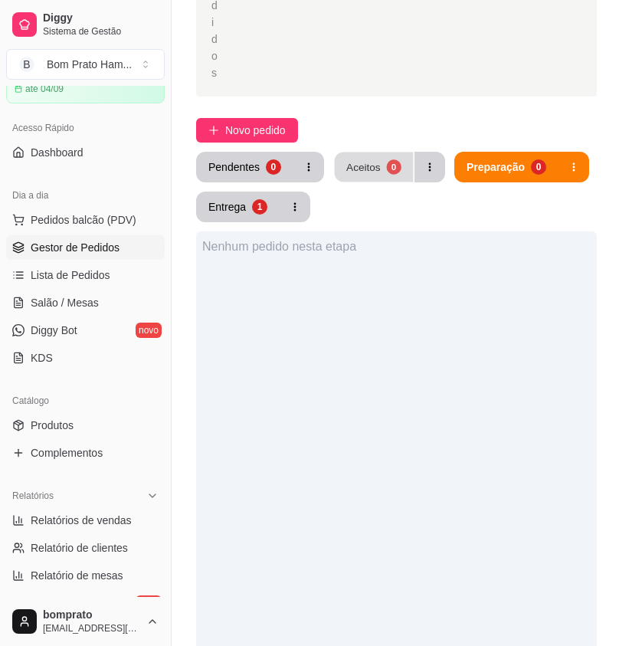
click at [364, 152] on button "Aceitos 0" at bounding box center [374, 167] width 79 height 30
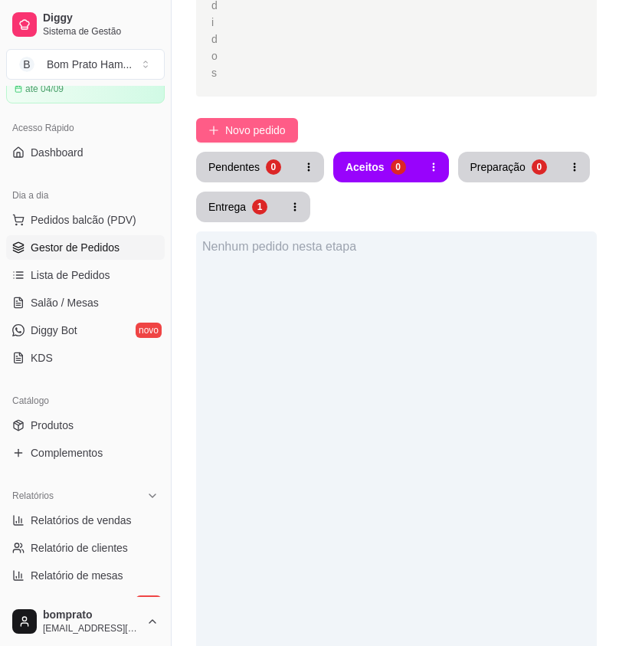
click at [277, 122] on span "Novo pedido" at bounding box center [255, 130] width 61 height 17
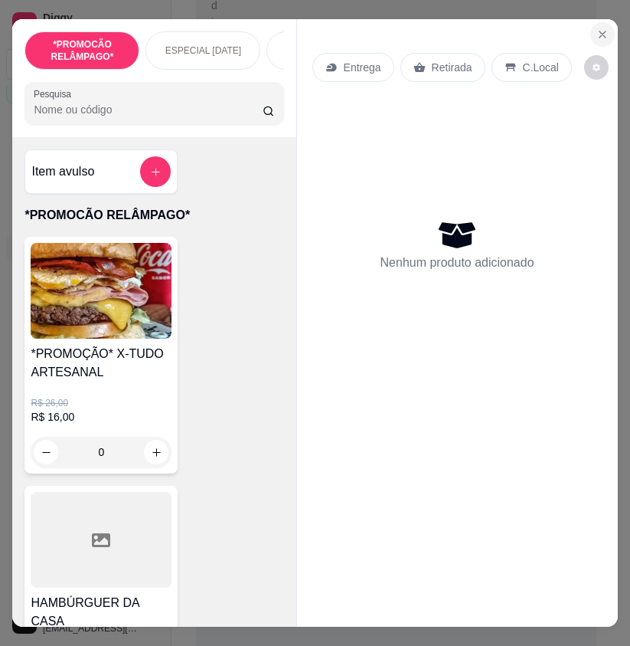
click at [600, 34] on icon "Close" at bounding box center [603, 34] width 12 height 12
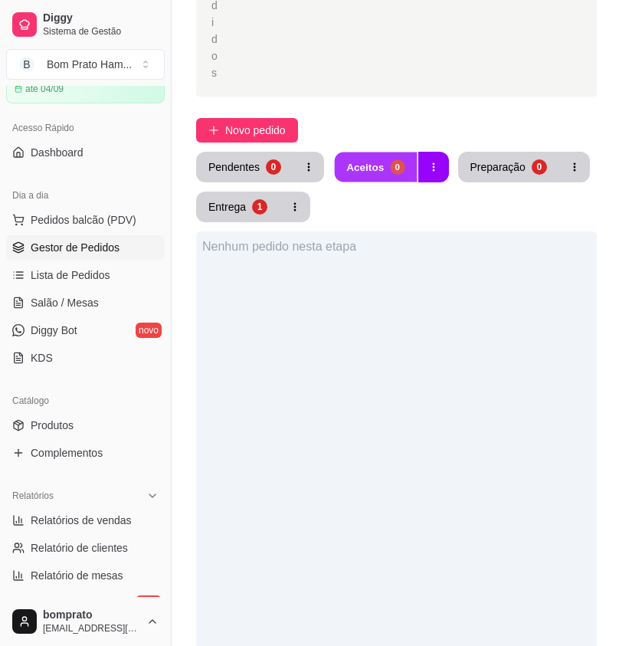
click at [401, 152] on button "Aceitos 0" at bounding box center [376, 167] width 82 height 30
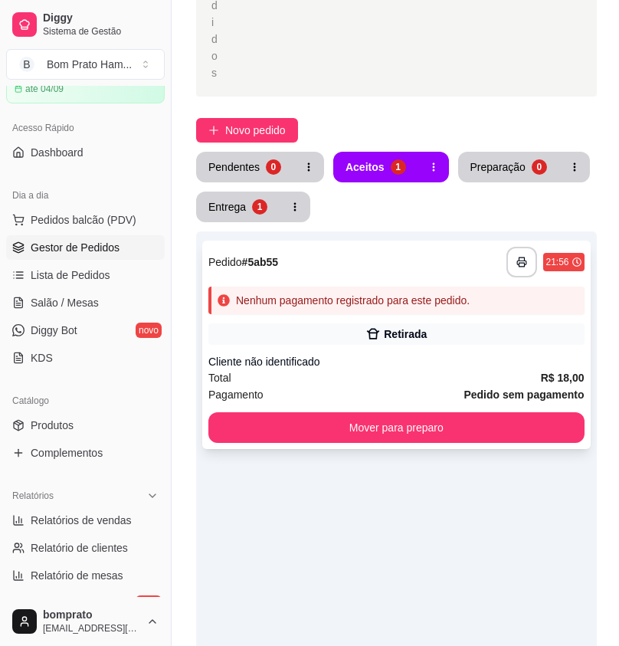
click at [443, 323] on div "Retirada" at bounding box center [396, 333] width 376 height 21
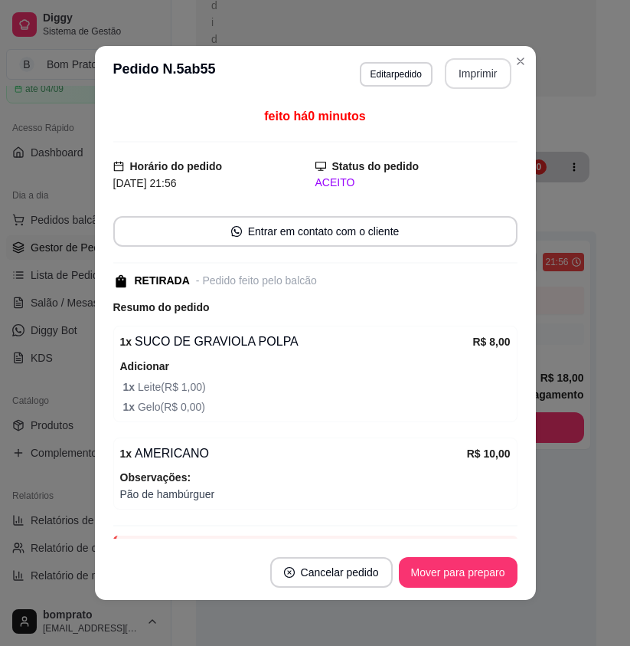
click at [468, 68] on button "Imprimir" at bounding box center [478, 73] width 67 height 31
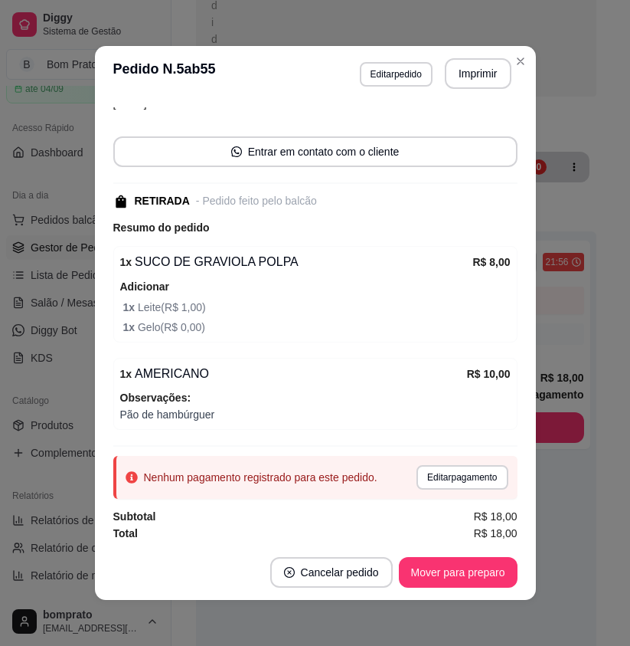
scroll to position [83, 0]
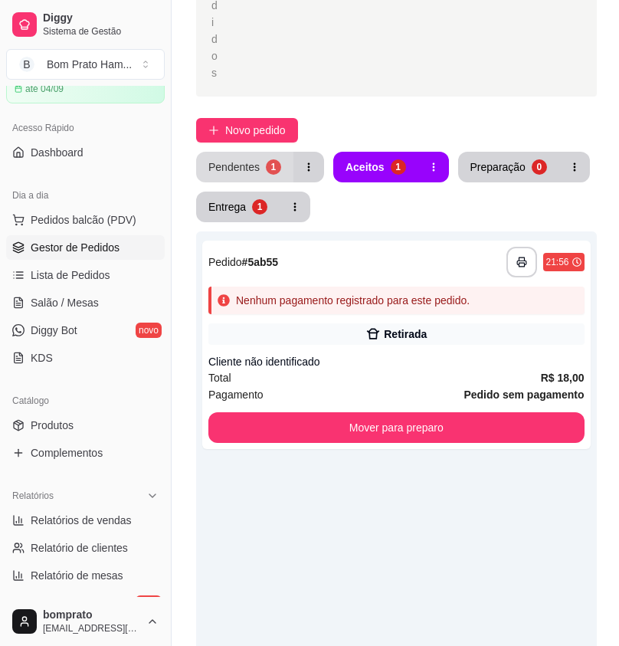
click at [259, 152] on button "Pendentes 1" at bounding box center [244, 167] width 97 height 31
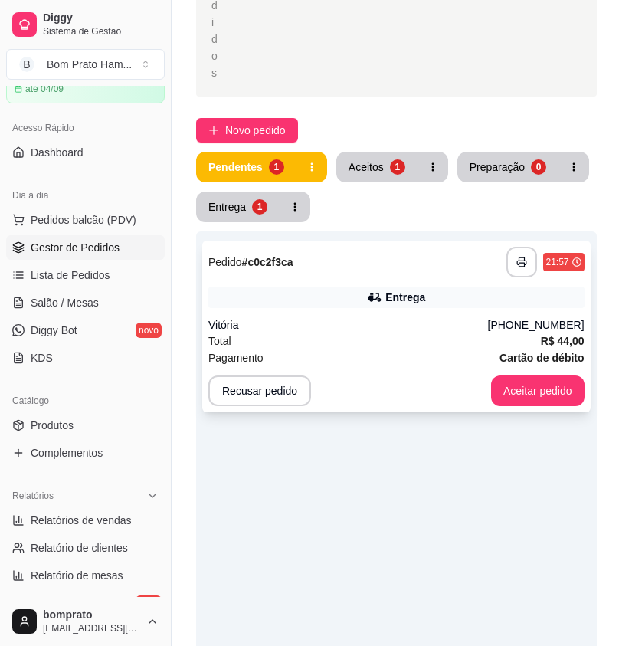
click at [336, 317] on div "Vitória" at bounding box center [348, 324] width 280 height 15
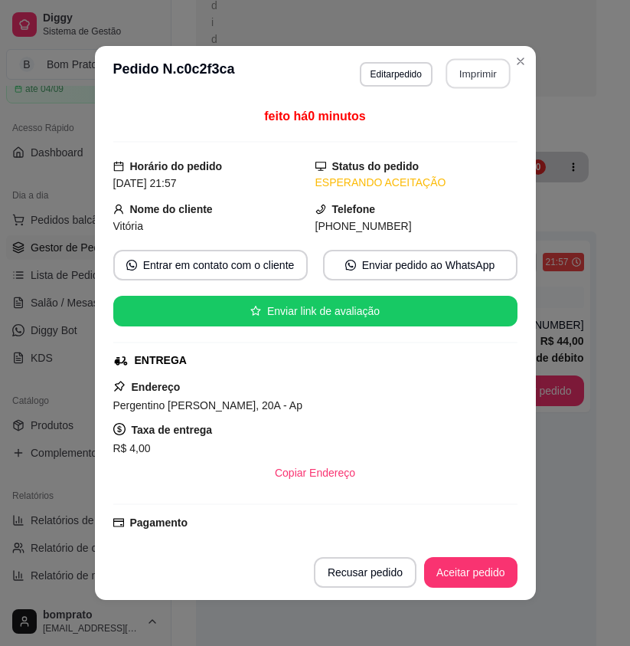
click at [446, 76] on button "Imprimir" at bounding box center [478, 74] width 64 height 30
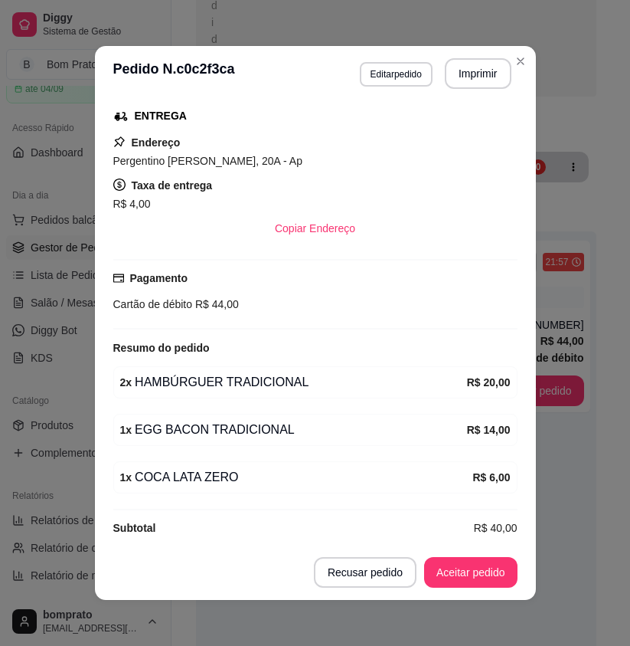
scroll to position [259, 0]
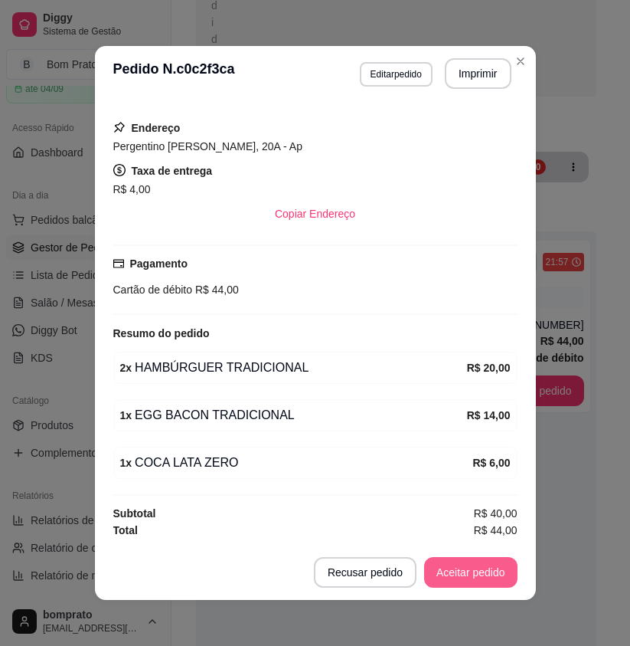
click at [475, 569] on button "Aceitar pedido" at bounding box center [470, 572] width 93 height 31
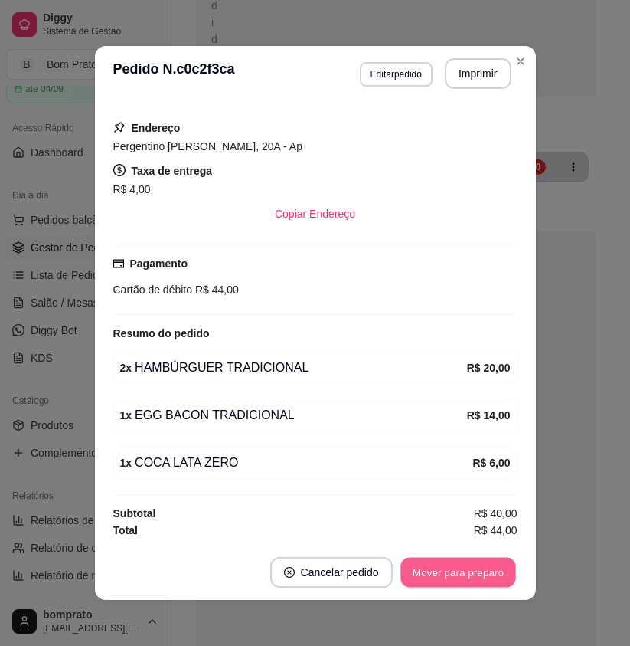
click at [477, 575] on button "Mover para preparo" at bounding box center [458, 573] width 115 height 30
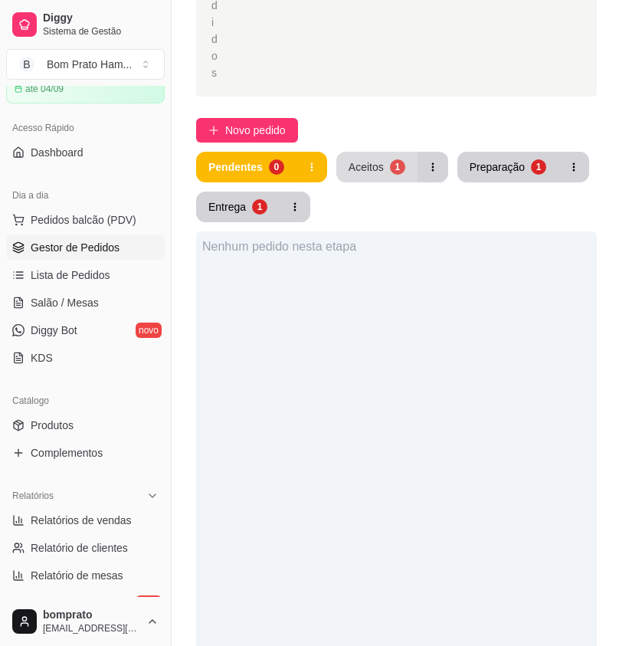
click at [373, 152] on button "Aceitos 1" at bounding box center [376, 167] width 81 height 31
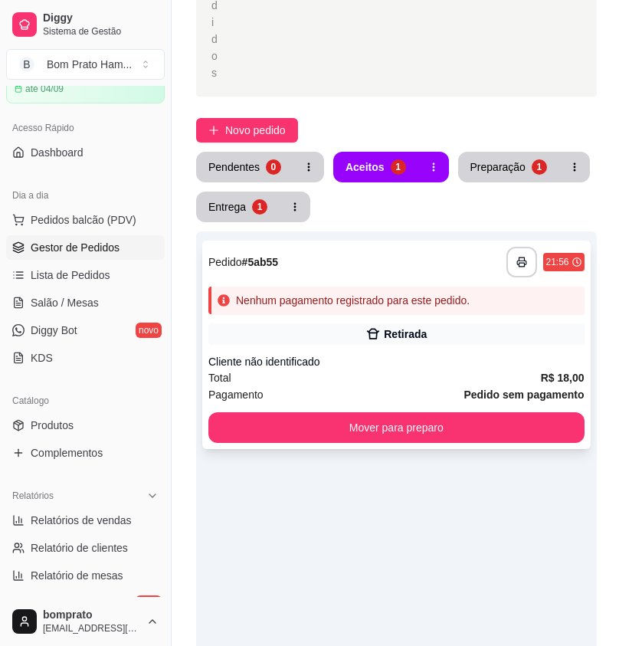
click at [387, 296] on div "**********" at bounding box center [396, 345] width 388 height 208
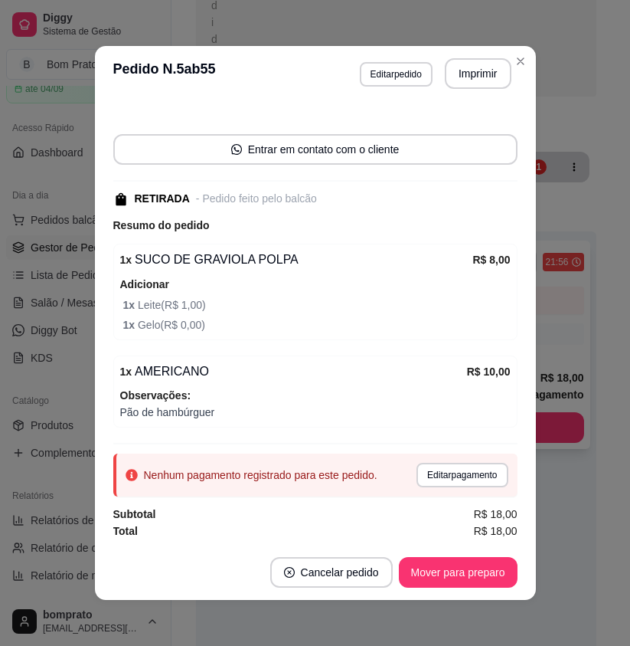
scroll to position [83, 0]
click at [480, 476] on button "Editar pagamento" at bounding box center [462, 474] width 91 height 25
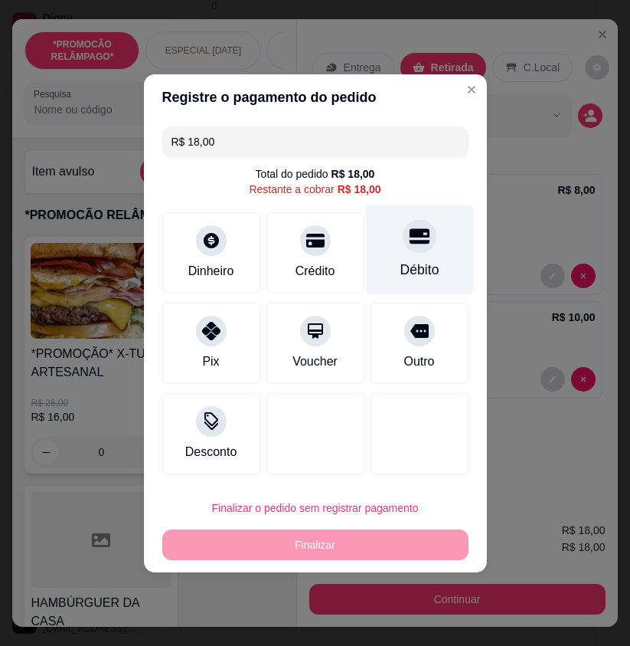
click at [437, 256] on div "Débito" at bounding box center [419, 250] width 108 height 90
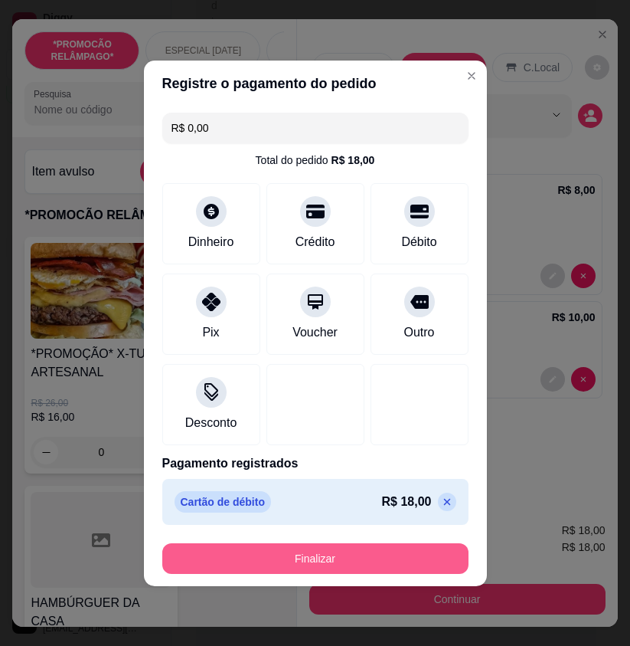
click at [428, 561] on button "Finalizar" at bounding box center [315, 558] width 306 height 31
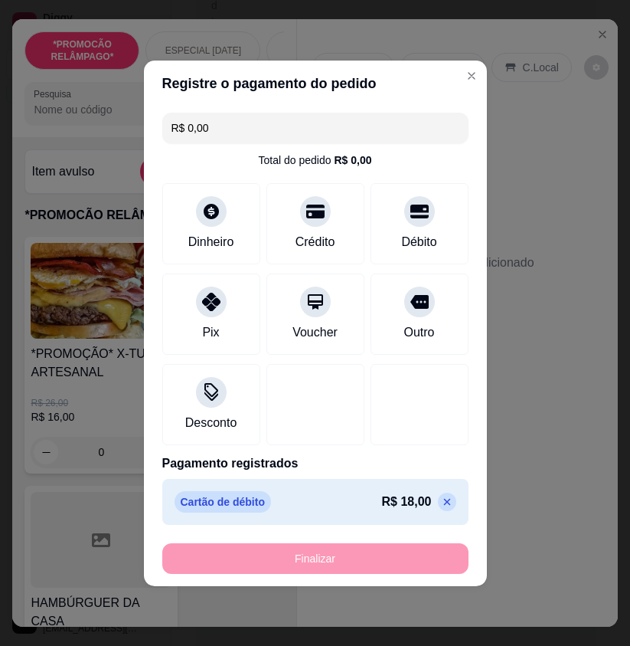
type input "-R$ 18,00"
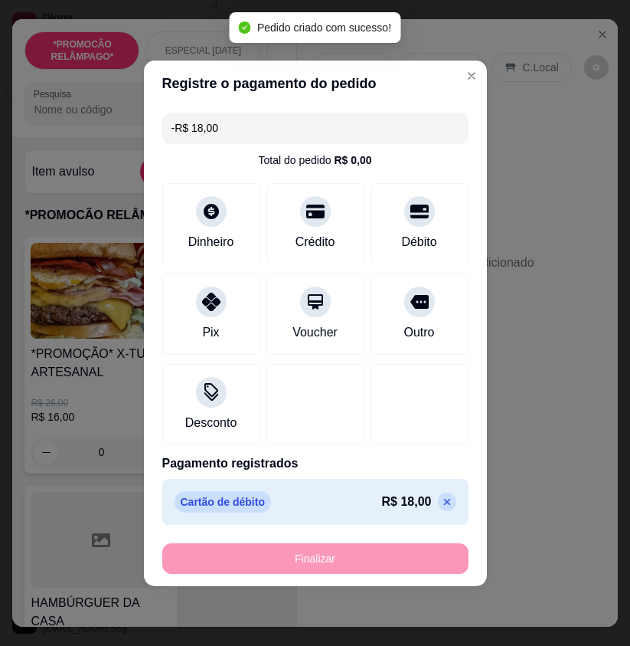
scroll to position [116, 0]
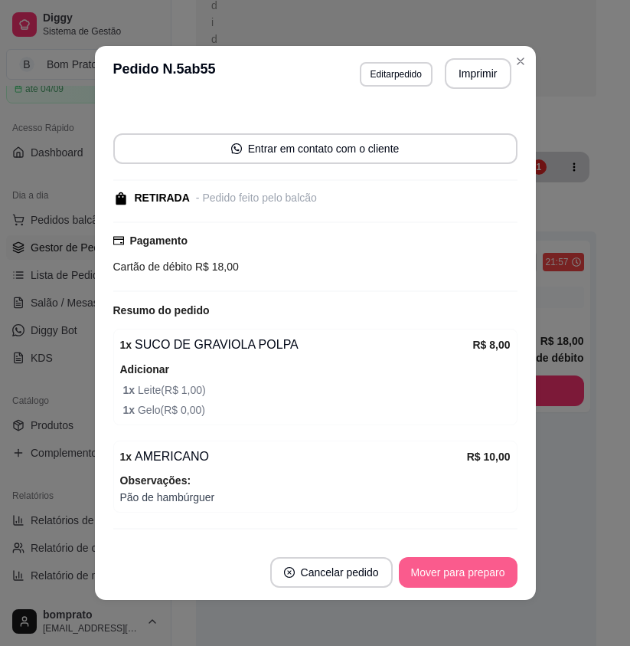
click at [465, 575] on button "Mover para preparo" at bounding box center [458, 572] width 119 height 31
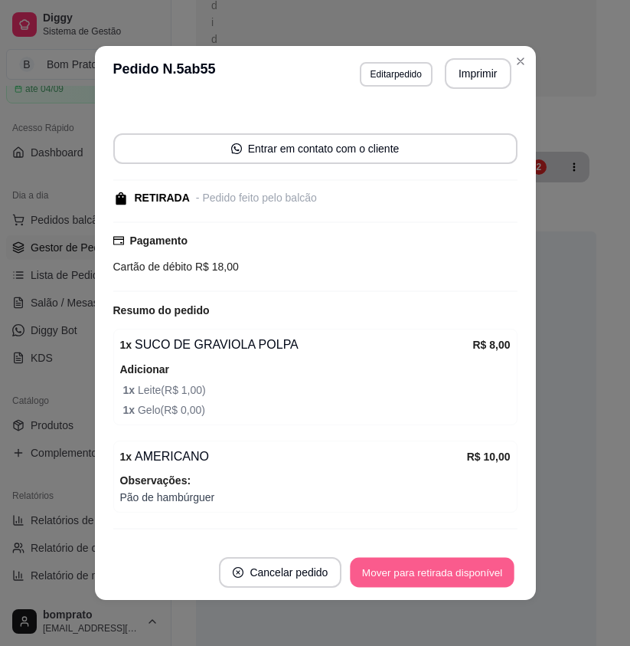
click at [465, 575] on button "Mover para retirada disponível" at bounding box center [433, 573] width 164 height 30
click at [465, 575] on button "Mover para finalizado" at bounding box center [454, 572] width 127 height 31
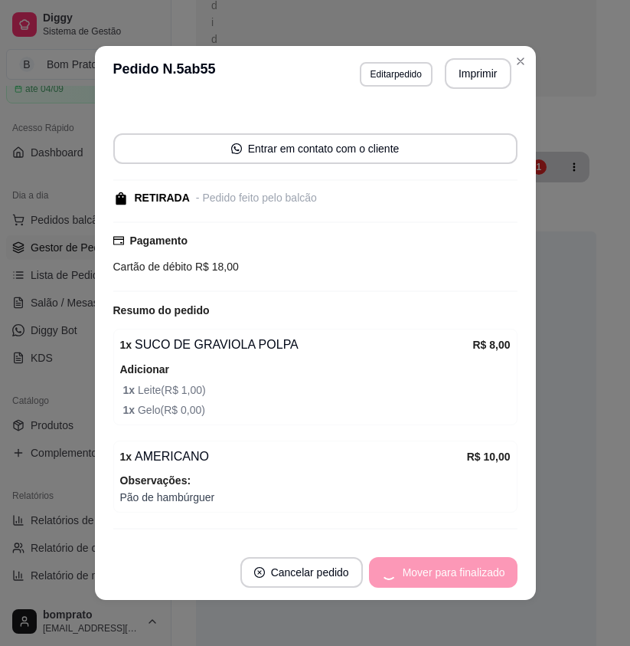
scroll to position [66, 0]
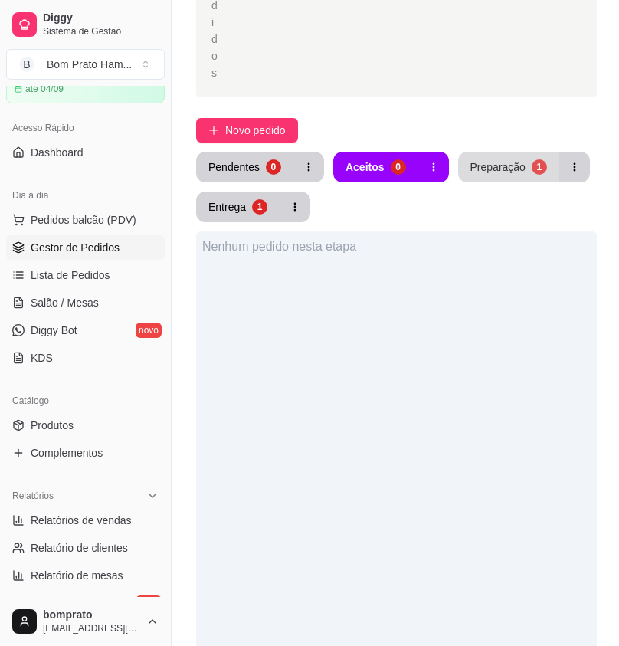
click at [503, 152] on button "Preparação 1" at bounding box center [508, 167] width 101 height 31
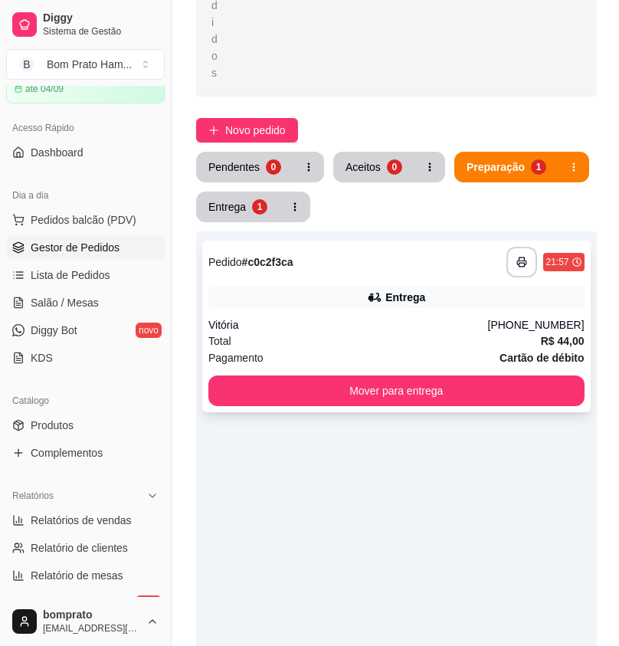
click at [365, 317] on div "Vitória" at bounding box center [348, 324] width 280 height 15
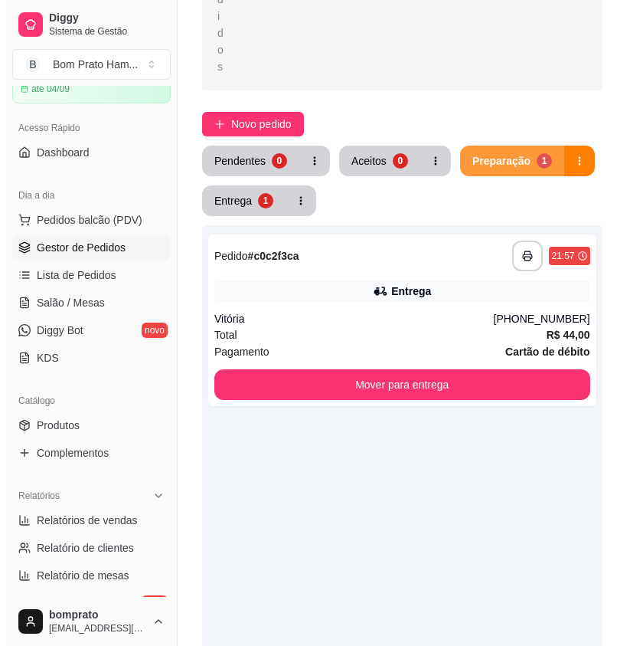
scroll to position [396, 0]
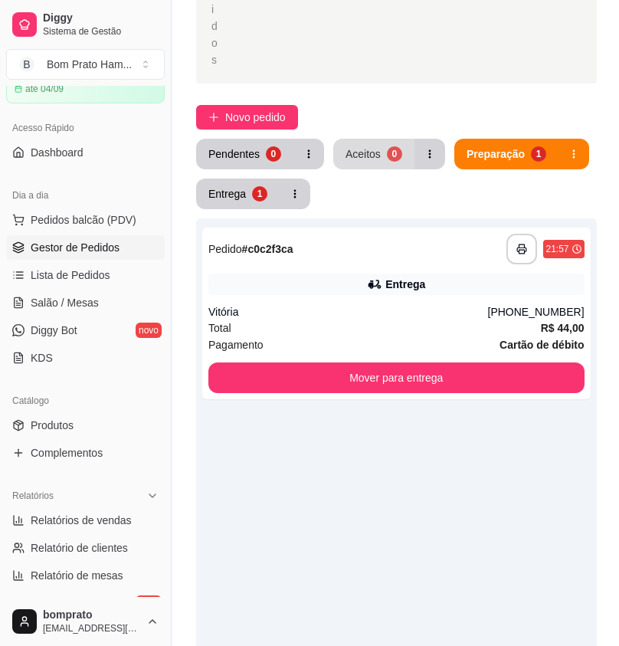
click at [400, 139] on button "Aceitos 0" at bounding box center [373, 154] width 81 height 31
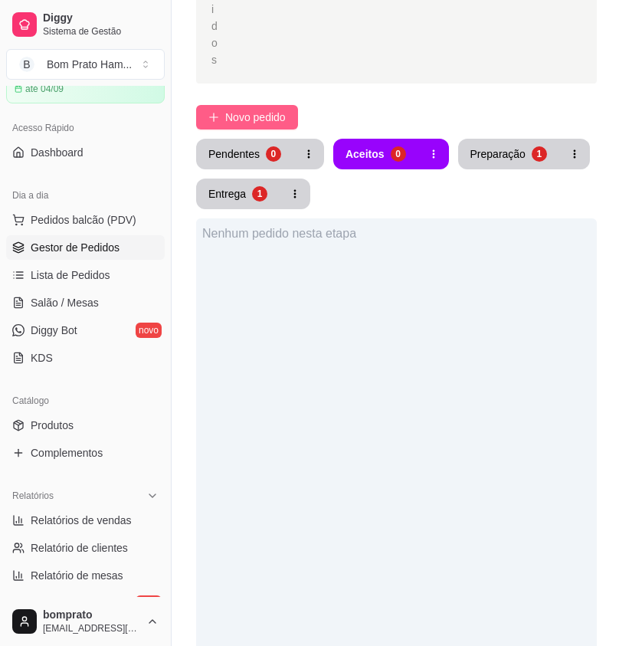
click at [277, 109] on span "Novo pedido" at bounding box center [255, 117] width 61 height 17
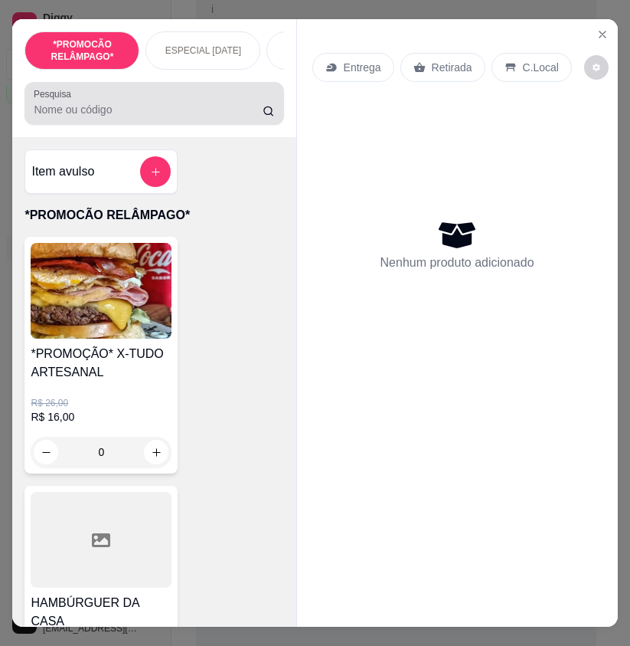
click at [218, 109] on input "Pesquisa" at bounding box center [148, 109] width 229 height 15
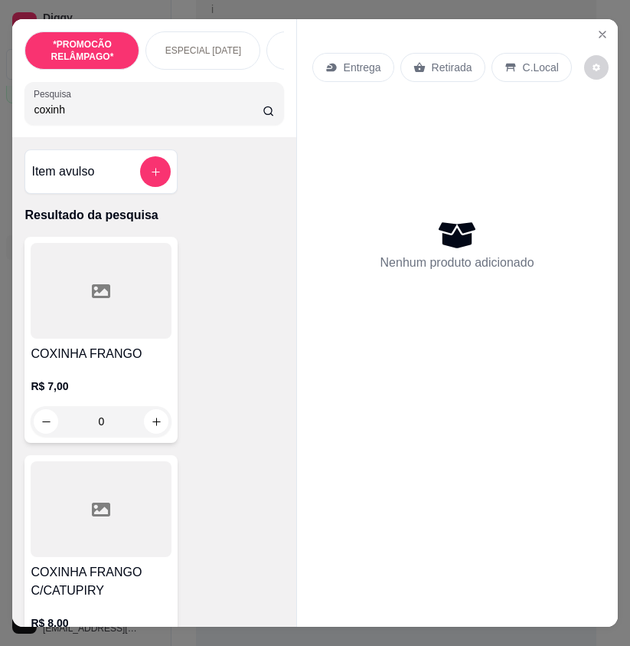
type input "coxinh"
click at [83, 509] on div at bounding box center [101, 509] width 141 height 96
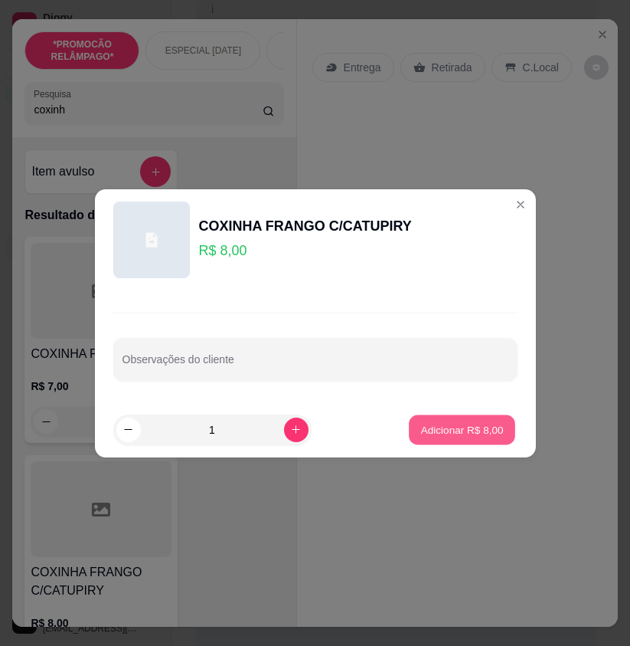
click at [474, 433] on p "Adicionar R$ 8,00" at bounding box center [462, 429] width 83 height 15
type input "1"
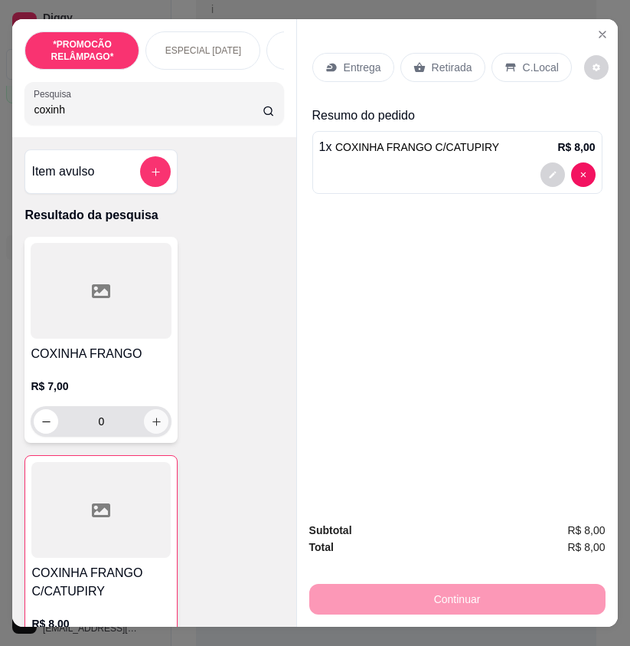
click at [154, 427] on icon "increase-product-quantity" at bounding box center [156, 421] width 11 height 11
type input "1"
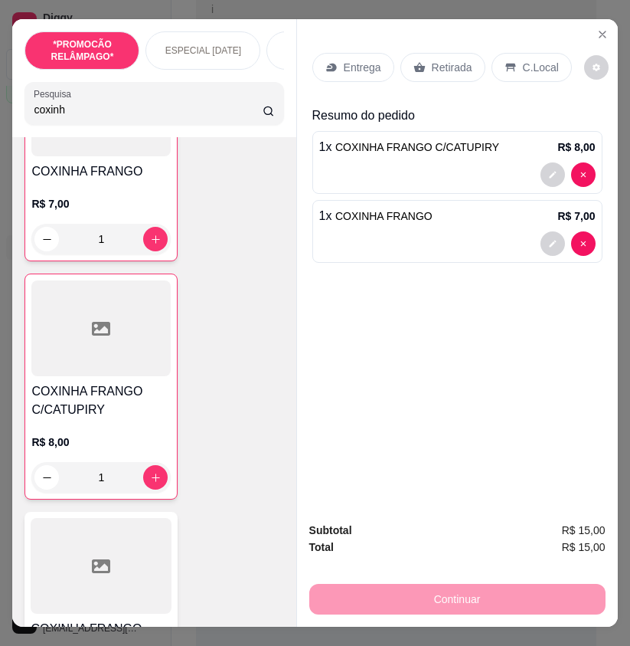
scroll to position [306, 0]
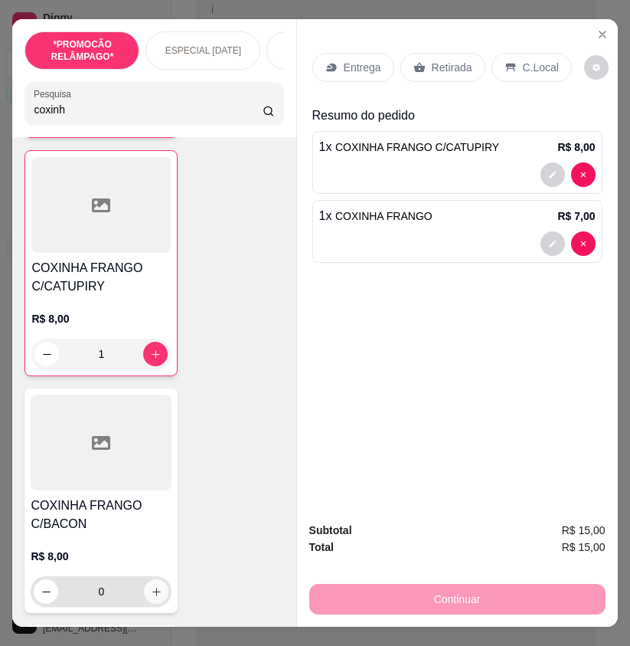
click at [155, 597] on icon "increase-product-quantity" at bounding box center [156, 591] width 11 height 11
type input "1"
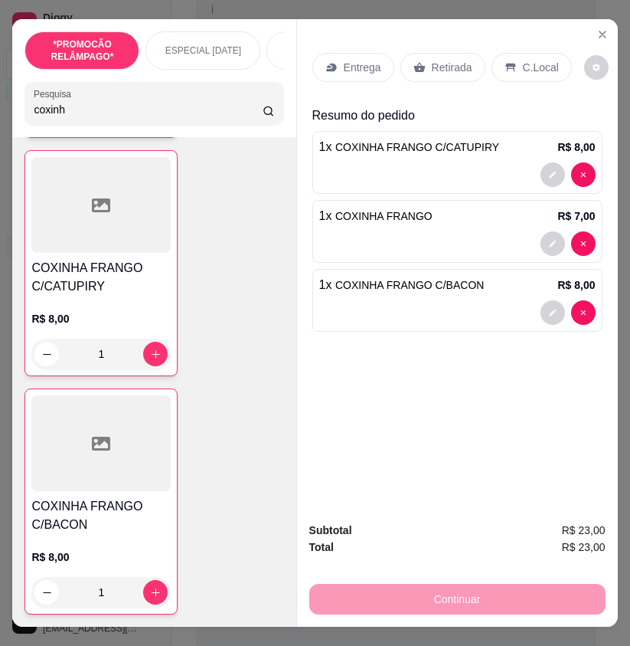
click at [437, 60] on p "Retirada" at bounding box center [452, 67] width 41 height 15
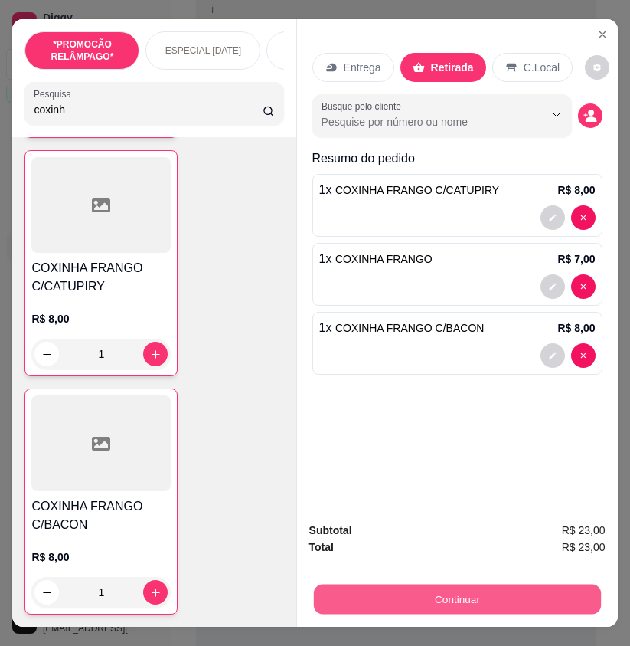
click at [483, 596] on button "Continuar" at bounding box center [456, 599] width 287 height 30
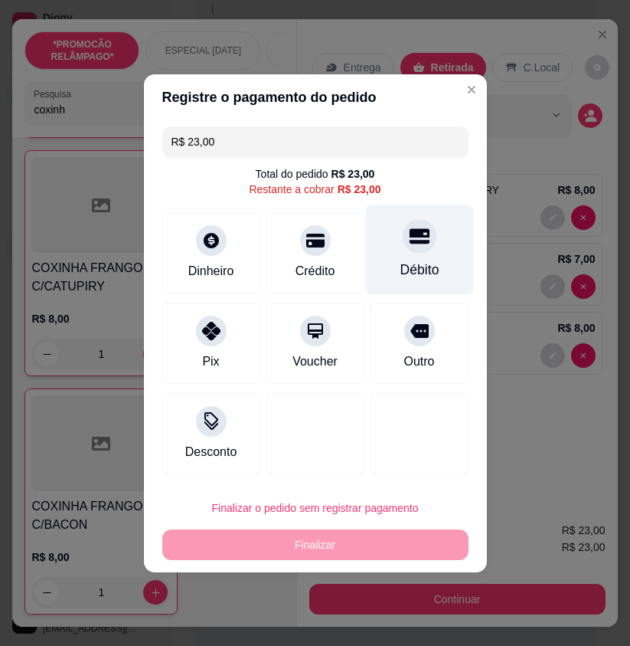
click at [421, 224] on div at bounding box center [420, 236] width 34 height 34
type input "R$ 0,00"
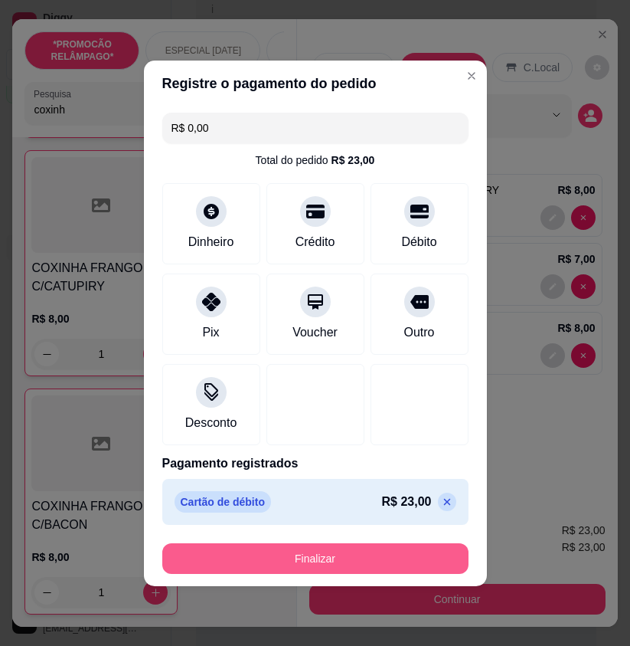
click at [431, 554] on button "Finalizar" at bounding box center [315, 558] width 306 height 31
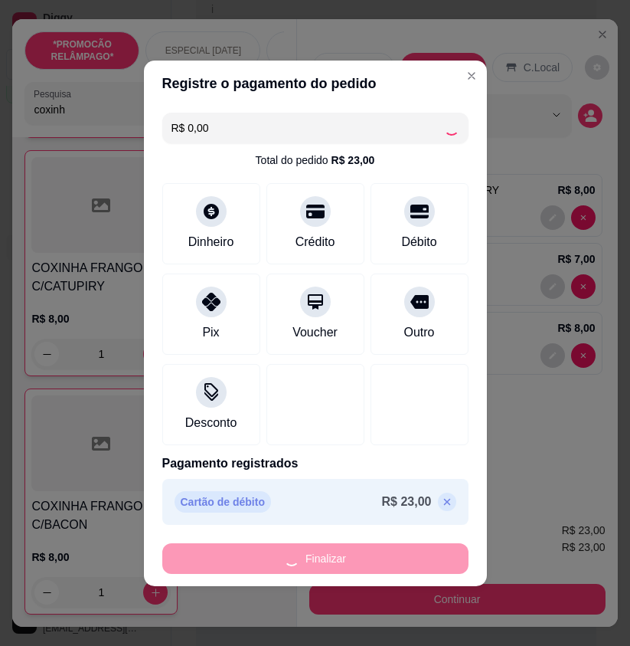
type input "0"
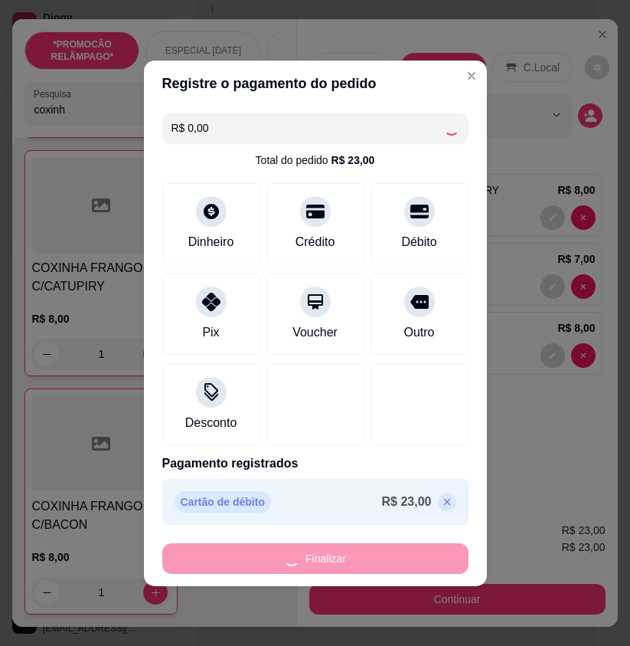
type input "0"
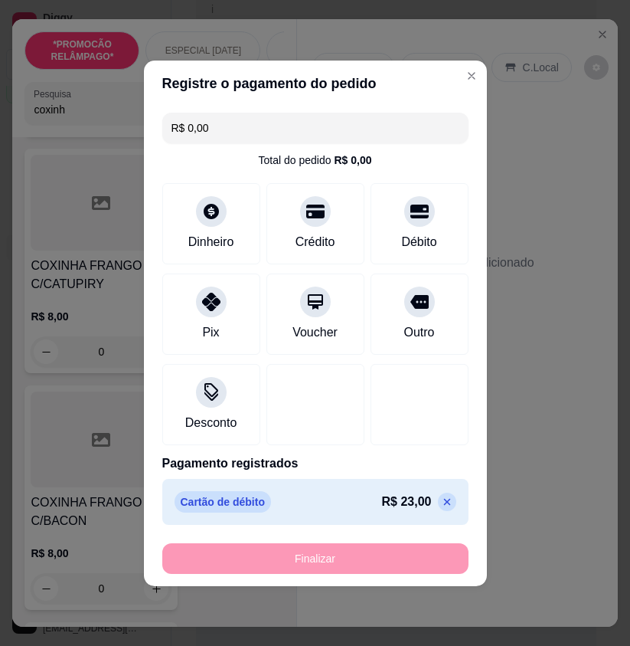
type input "-R$ 23,00"
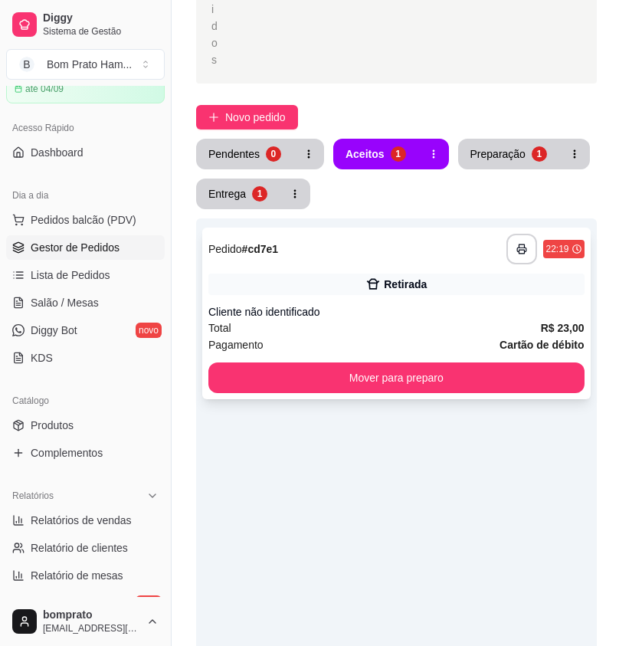
click at [421, 228] on div "**********" at bounding box center [396, 314] width 388 height 172
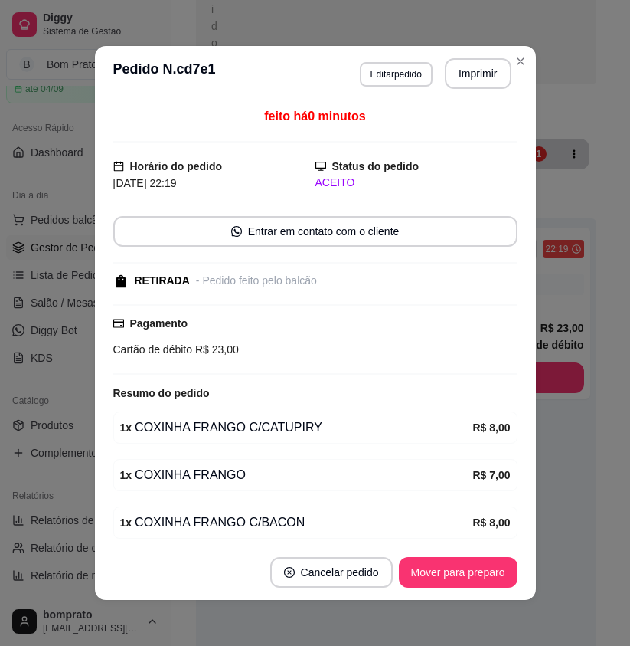
click at [479, 57] on header "**********" at bounding box center [315, 73] width 441 height 55
click at [479, 70] on button "Imprimir" at bounding box center [478, 73] width 67 height 31
click at [483, 571] on button "Mover para preparo" at bounding box center [458, 572] width 119 height 31
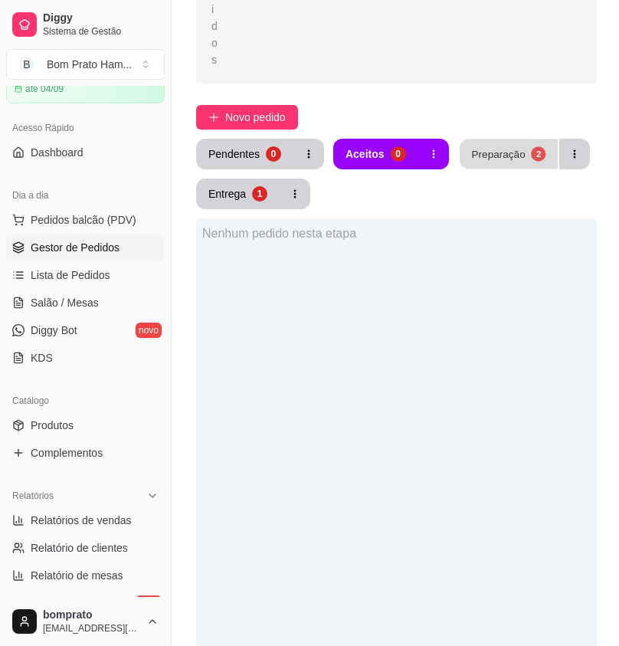
click at [500, 146] on div "Preparação" at bounding box center [498, 153] width 54 height 15
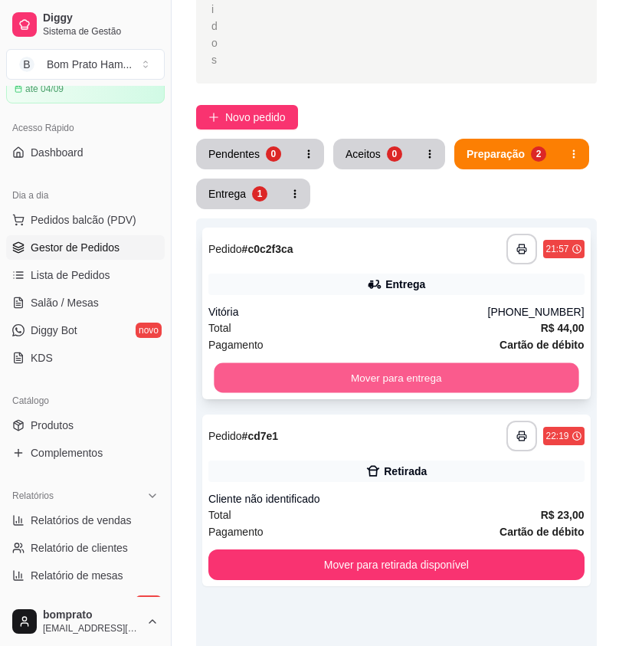
click at [539, 363] on button "Mover para entrega" at bounding box center [396, 378] width 365 height 30
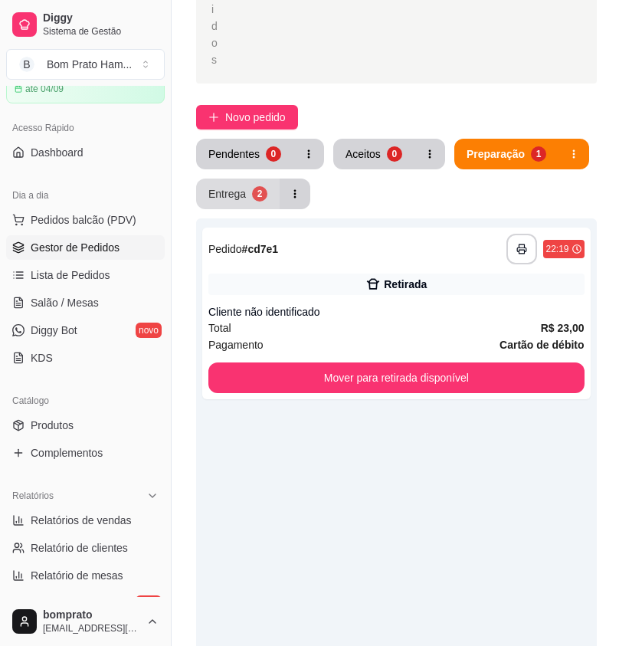
click at [256, 186] on div "2" at bounding box center [259, 193] width 15 height 15
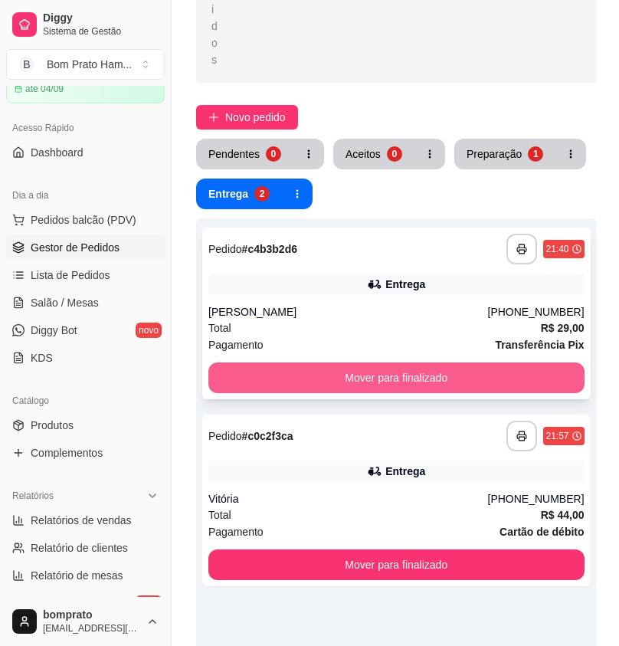
click at [372, 362] on button "Mover para finalizado" at bounding box center [396, 377] width 376 height 31
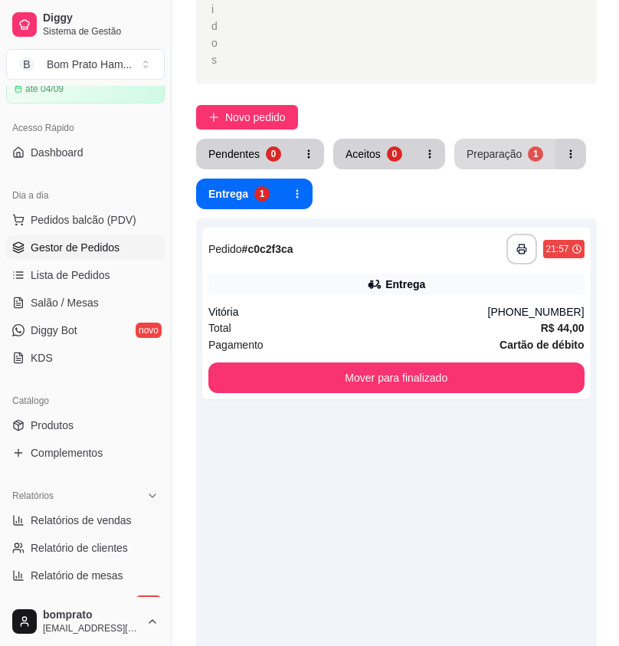
click at [473, 146] on div "Preparação" at bounding box center [494, 153] width 55 height 15
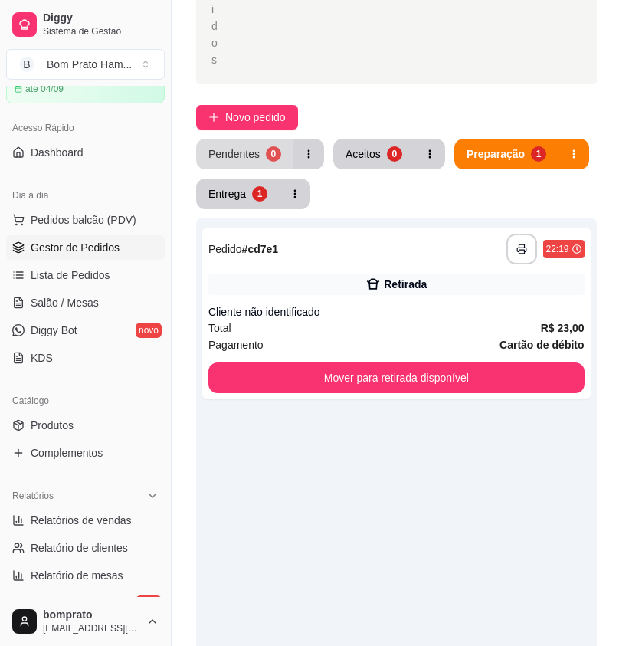
click at [229, 146] on div "Pendentes" at bounding box center [233, 153] width 51 height 15
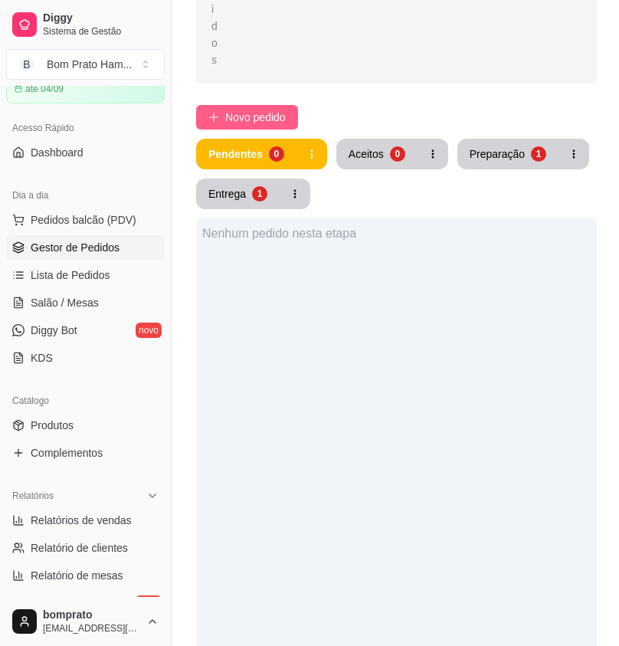
click at [292, 105] on button "Novo pedido" at bounding box center [247, 117] width 102 height 25
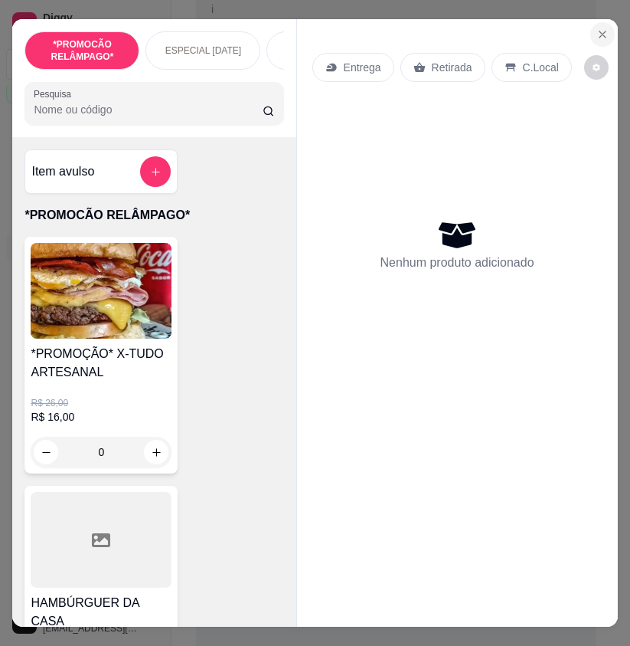
click at [601, 36] on button "Close" at bounding box center [603, 34] width 25 height 25
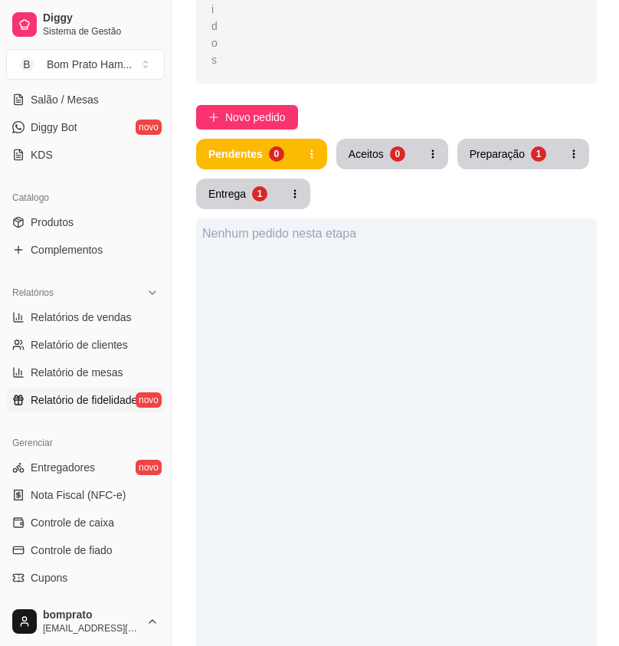
scroll to position [306, 0]
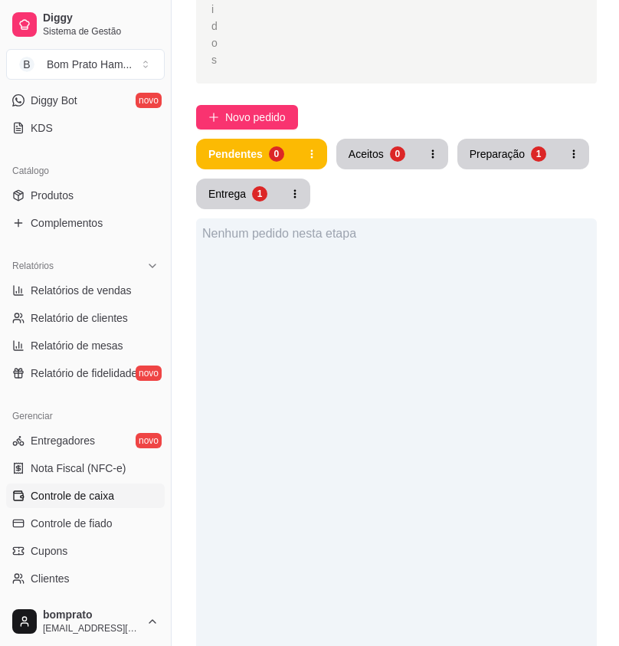
click at [113, 499] on link "Controle de caixa" at bounding box center [85, 495] width 159 height 25
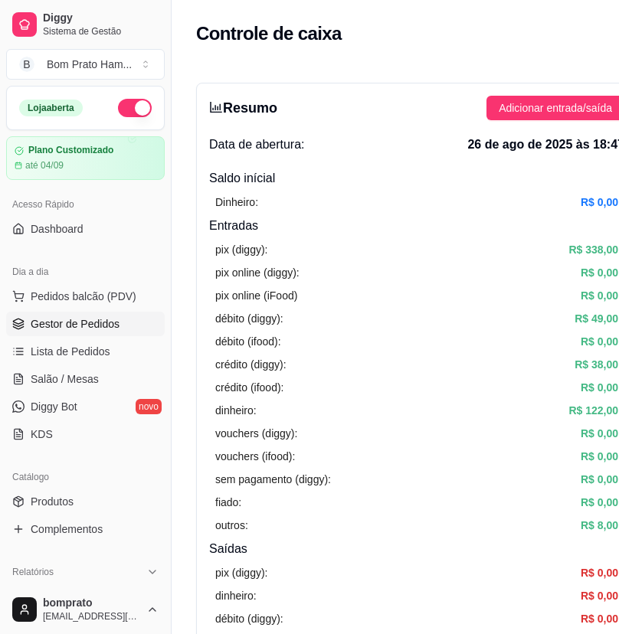
click at [110, 329] on span "Gestor de Pedidos" at bounding box center [75, 323] width 89 height 15
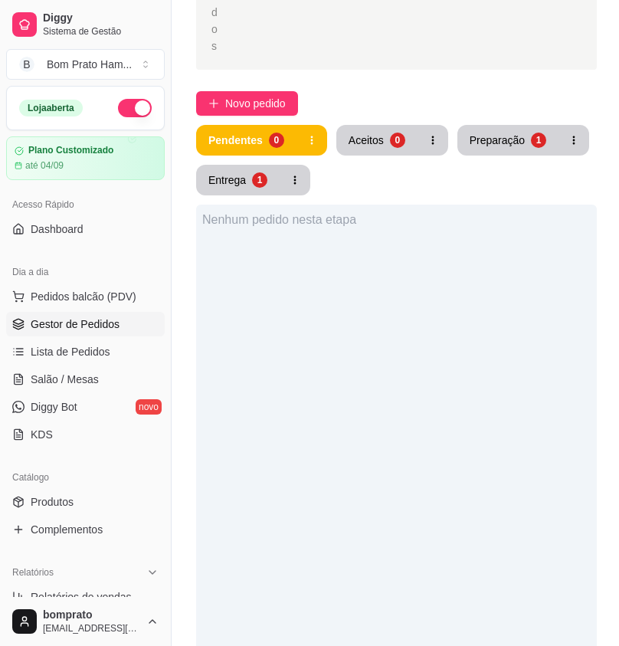
scroll to position [383, 0]
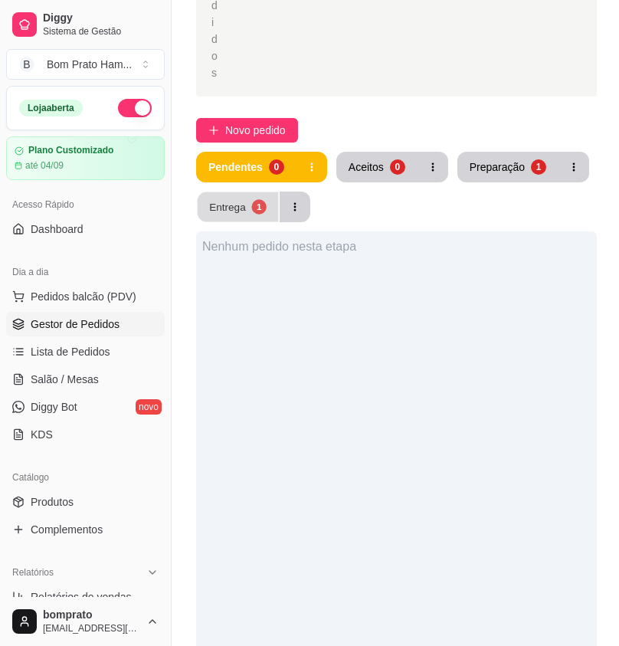
click at [269, 192] on button "Entrega 1" at bounding box center [238, 207] width 81 height 30
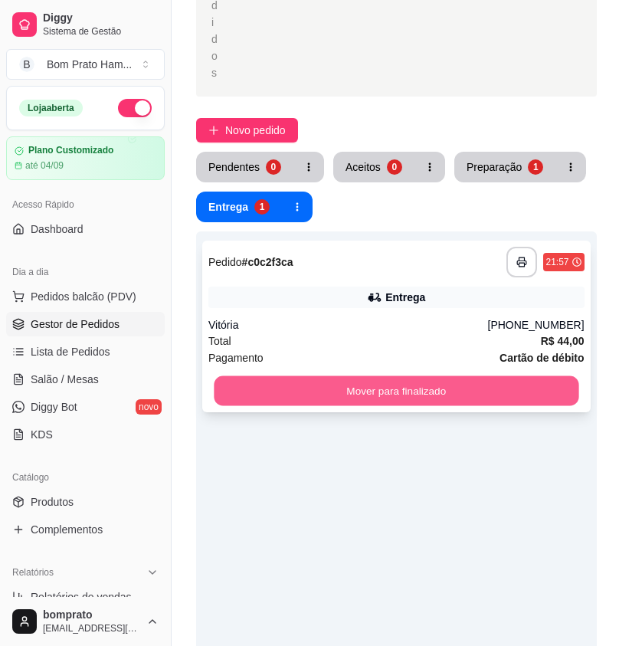
click at [470, 376] on button "Mover para finalizado" at bounding box center [396, 391] width 365 height 30
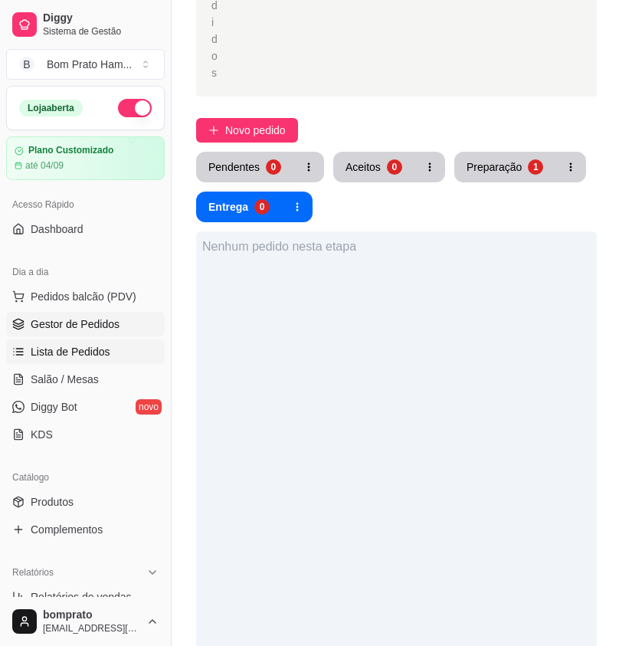
click at [93, 351] on span "Lista de Pedidos" at bounding box center [71, 351] width 80 height 15
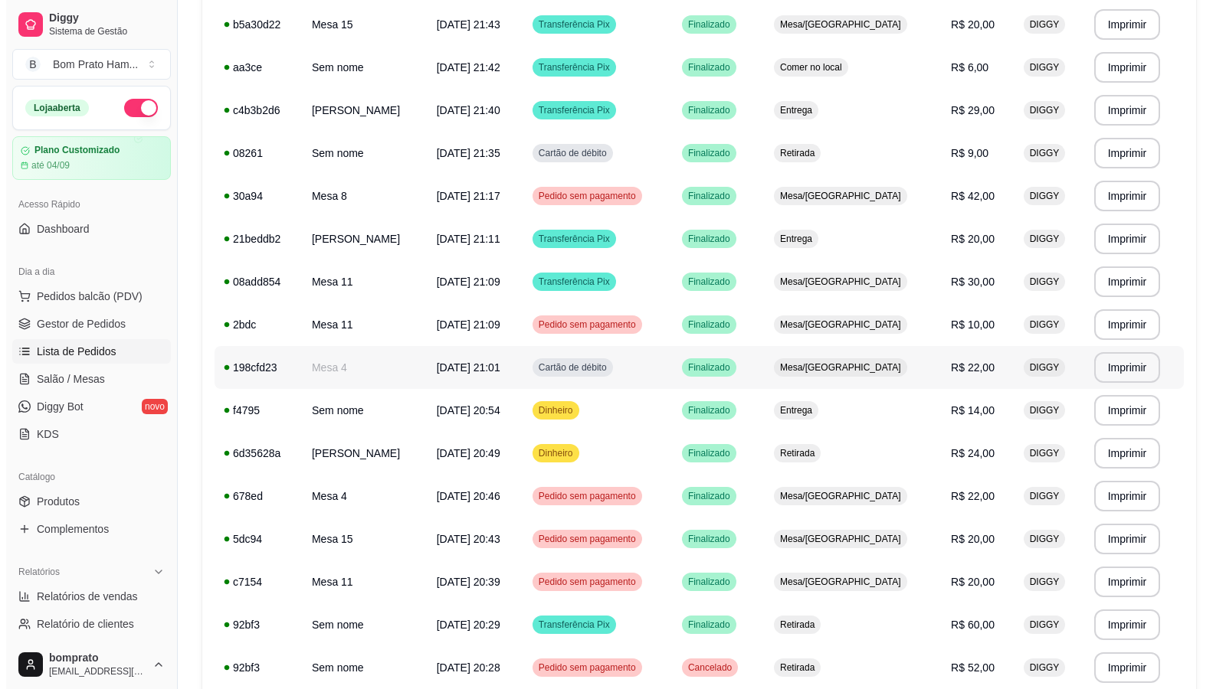
scroll to position [460, 0]
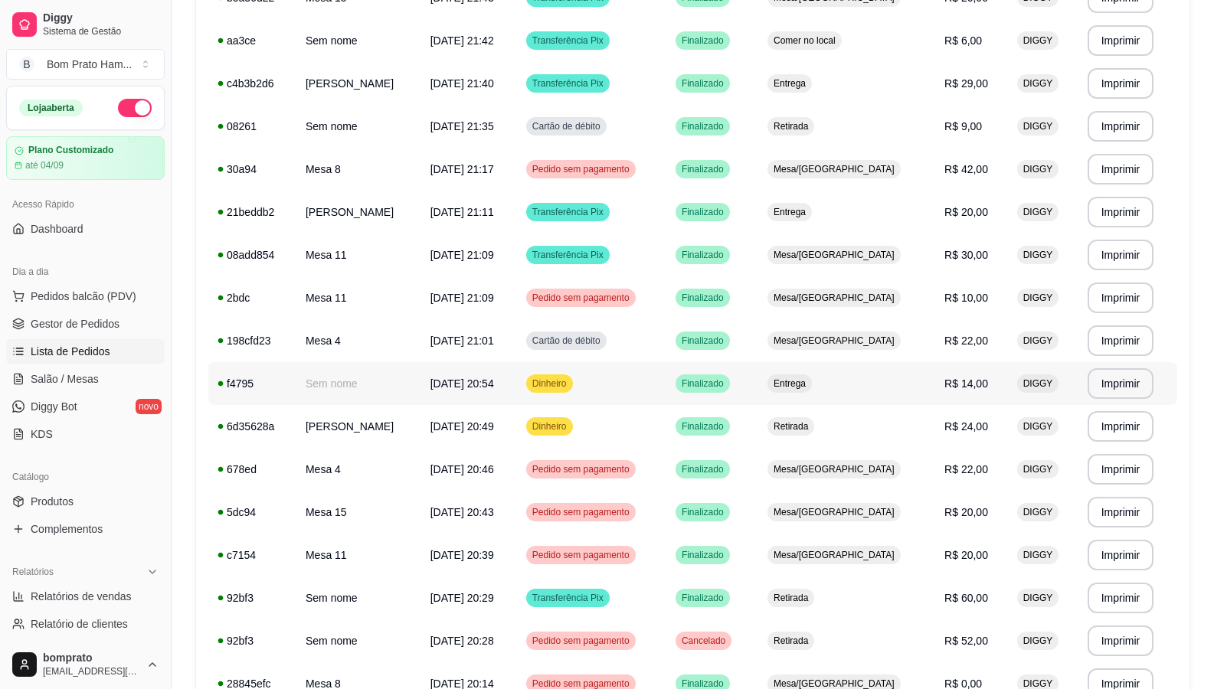
click at [618, 393] on td "Entrega" at bounding box center [846, 383] width 177 height 43
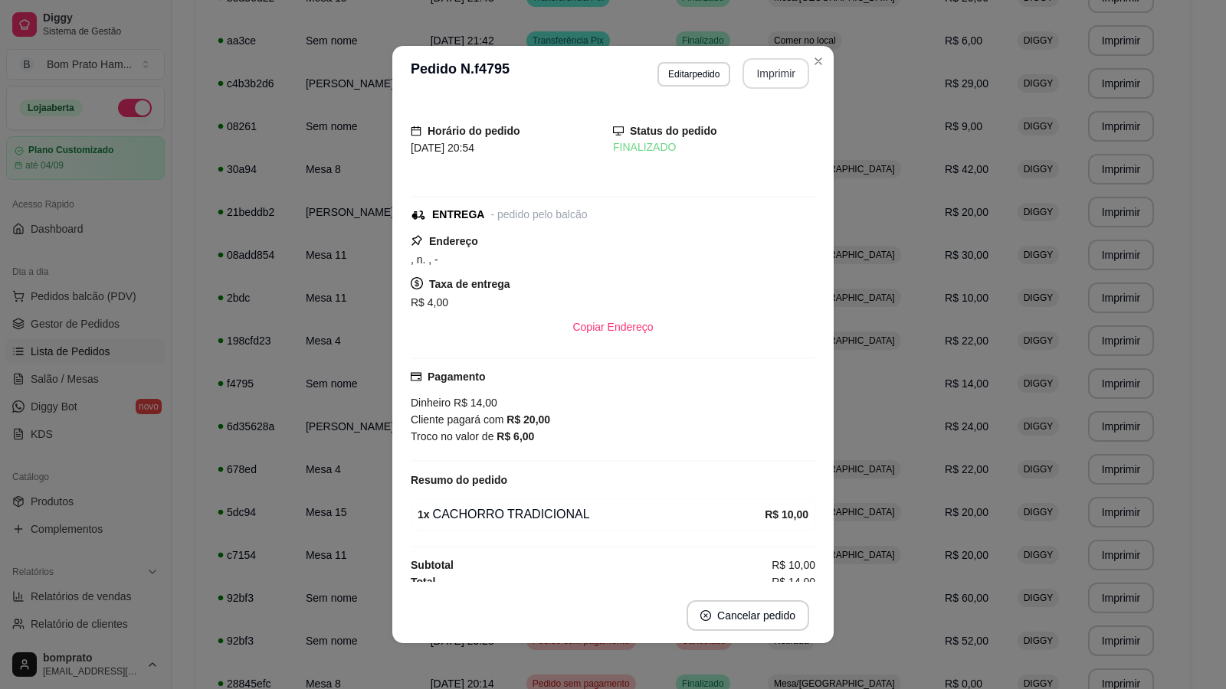
click at [618, 72] on button "Imprimir" at bounding box center [775, 73] width 67 height 31
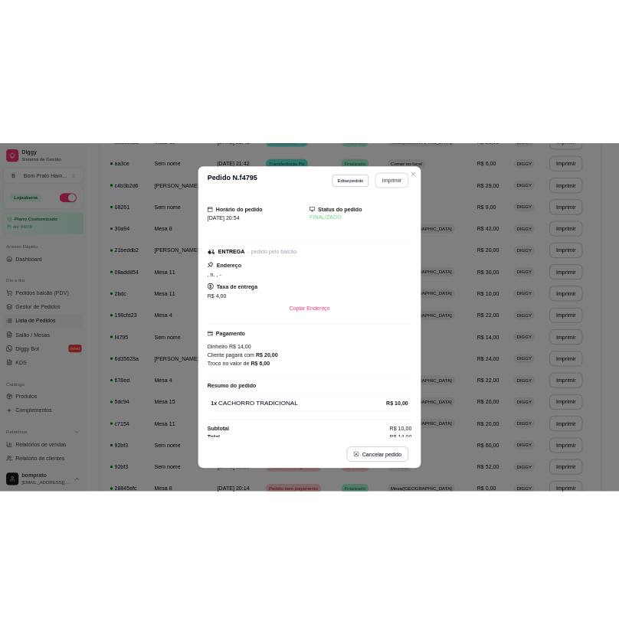
scroll to position [0, 0]
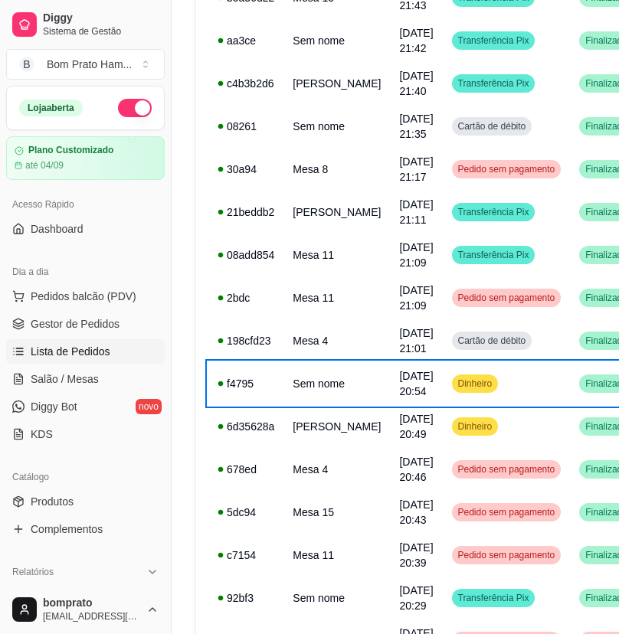
drag, startPoint x: 83, startPoint y: 336, endPoint x: 87, endPoint y: 320, distance: 16.4
click at [84, 336] on ul "Pedidos balcão (PDV) Gestor de Pedidos Lista de Pedidos Salão / Mesas Diggy Bot…" at bounding box center [85, 365] width 159 height 162
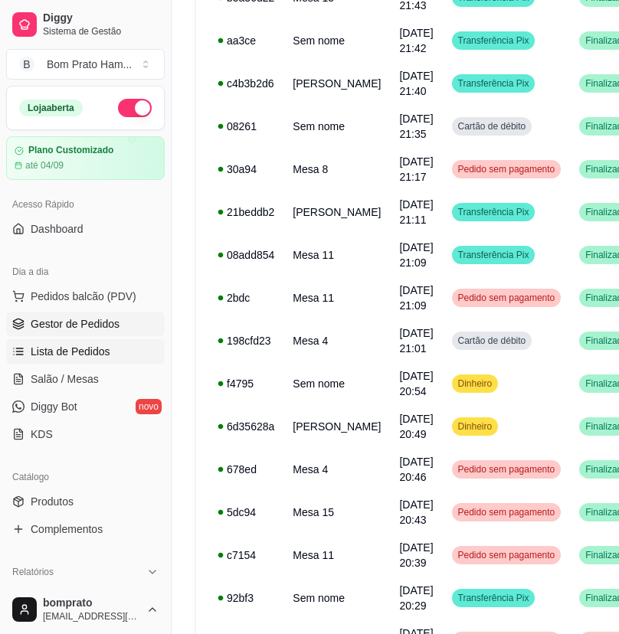
click at [87, 320] on span "Gestor de Pedidos" at bounding box center [75, 323] width 89 height 15
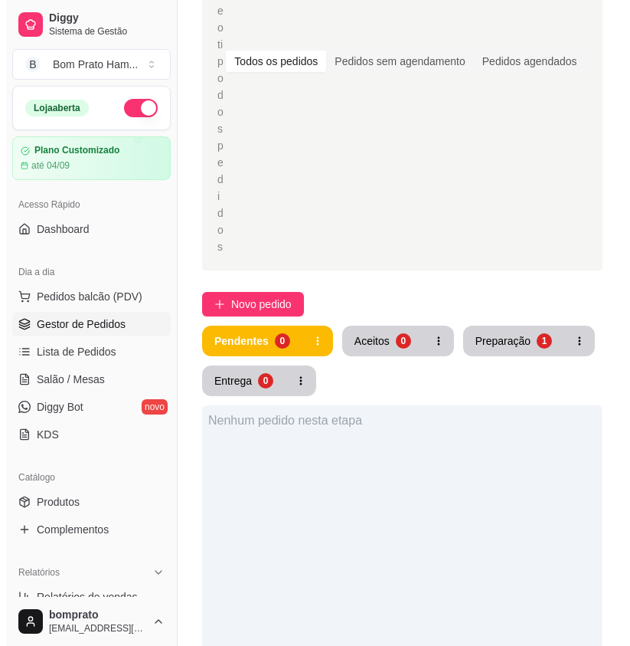
scroll to position [306, 0]
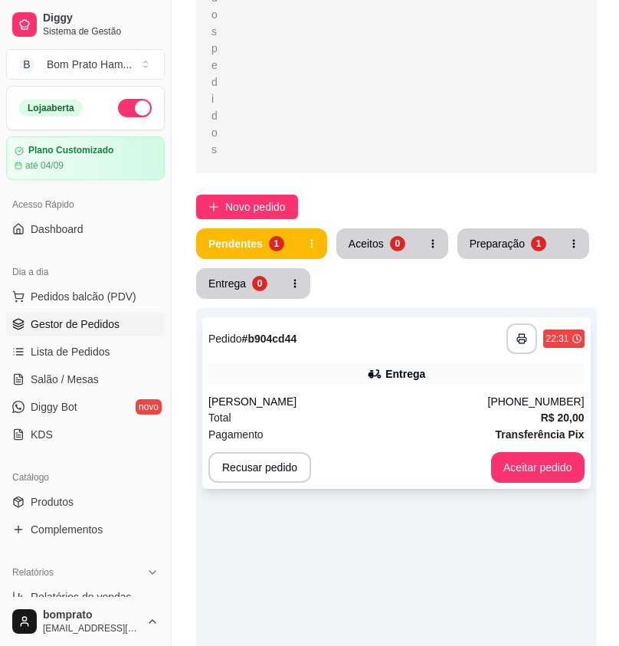
click at [435, 394] on div "[PERSON_NAME]" at bounding box center [348, 401] width 280 height 15
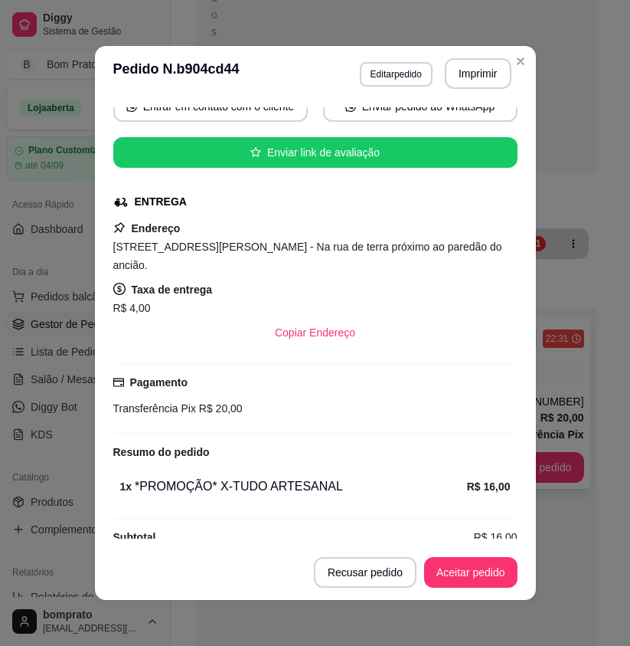
scroll to position [164, 0]
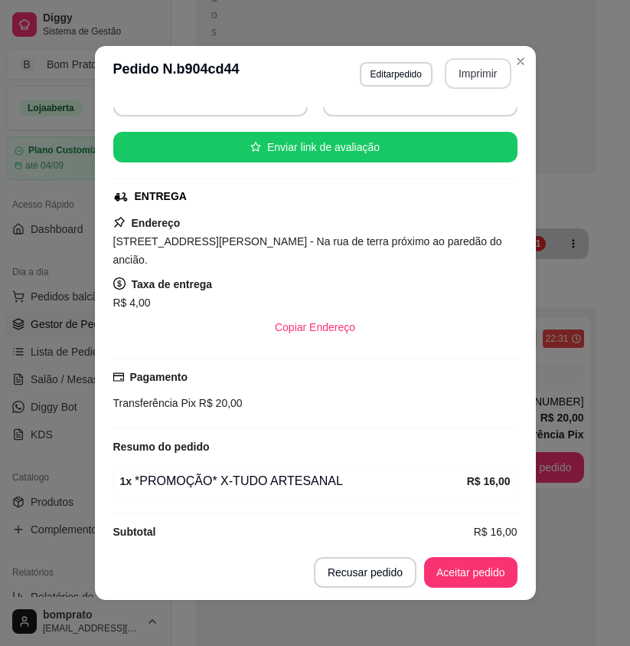
click at [479, 67] on button "Imprimir" at bounding box center [478, 73] width 67 height 31
click at [486, 569] on button "Aceitar pedido" at bounding box center [470, 572] width 93 height 31
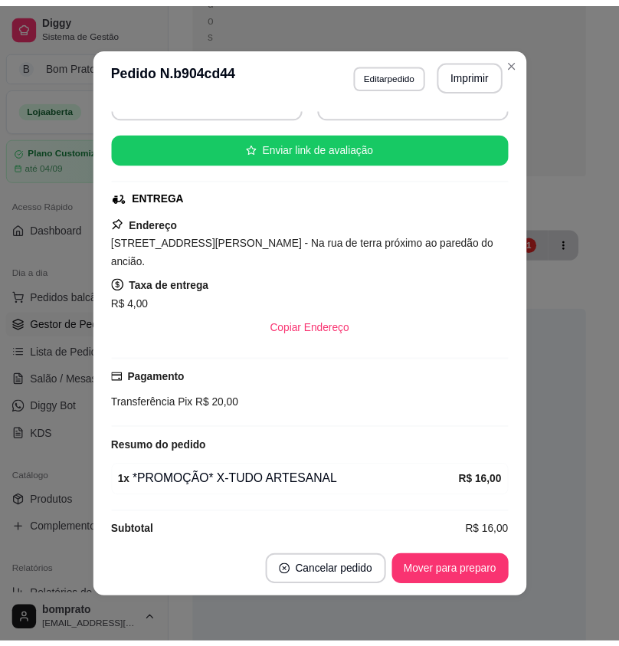
scroll to position [3, 0]
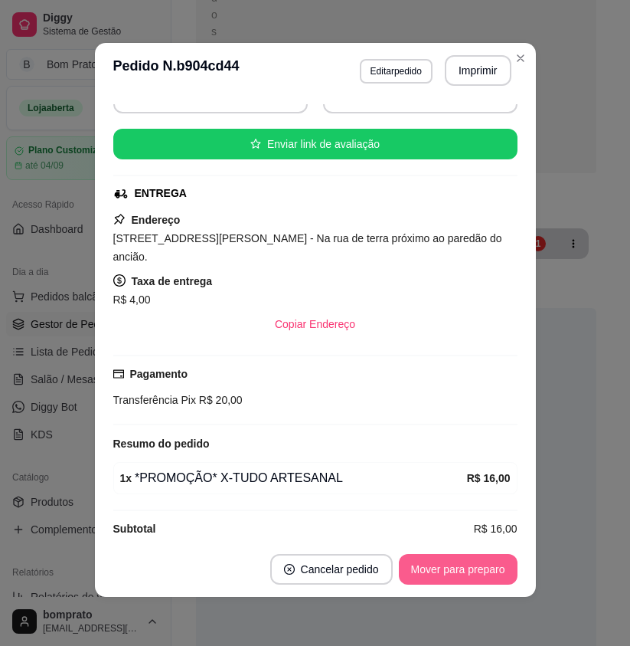
click at [476, 563] on button "Mover para preparo" at bounding box center [458, 569] width 119 height 31
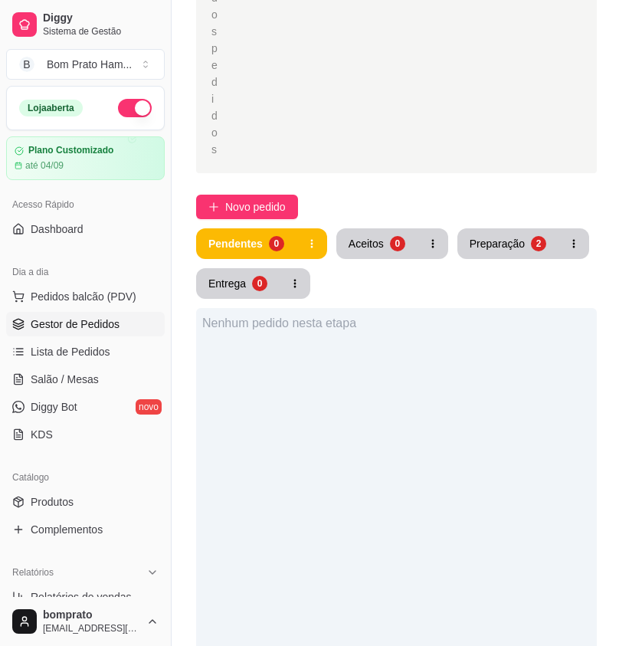
click at [526, 175] on div "Selecione o tipo dos pedidos Todos os pedidos Pedidos sem agendamento Pedidos a…" at bounding box center [397, 359] width 450 height 1226
click at [522, 229] on button "Preparação 2" at bounding box center [508, 244] width 98 height 30
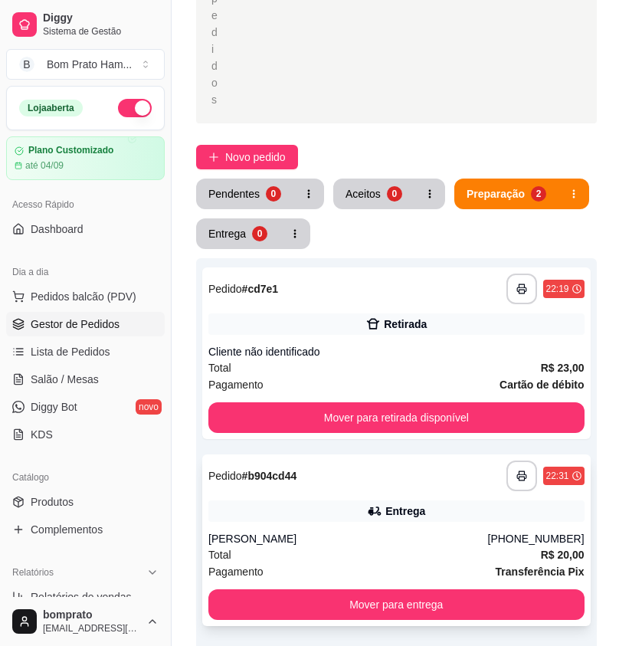
scroll to position [383, 0]
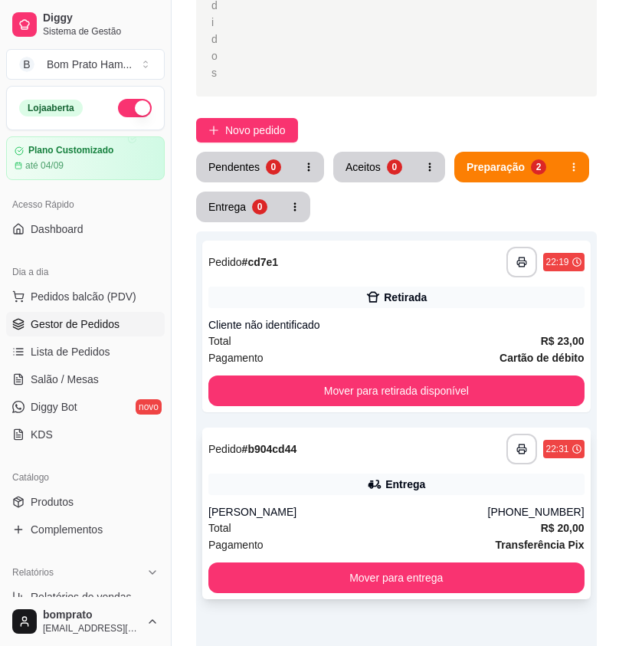
click at [414, 476] on div "Entrega" at bounding box center [405, 483] width 40 height 15
click at [525, 434] on button "button" at bounding box center [521, 449] width 30 height 30
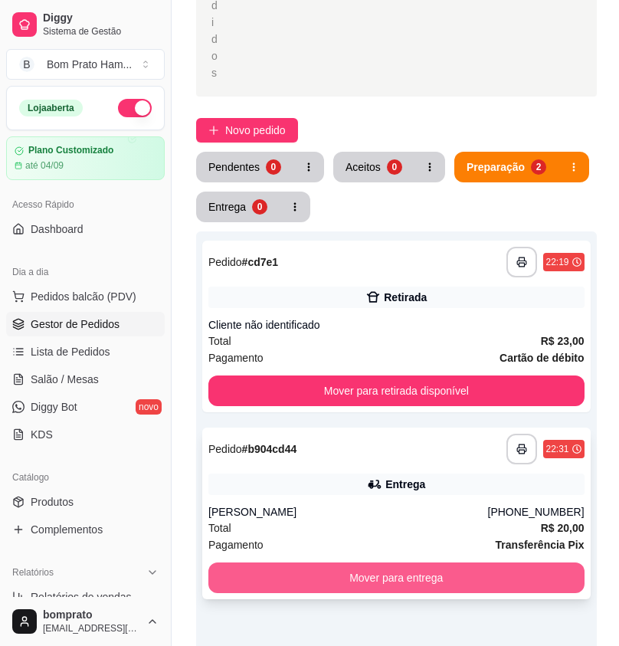
click at [409, 562] on button "Mover para entrega" at bounding box center [396, 577] width 376 height 31
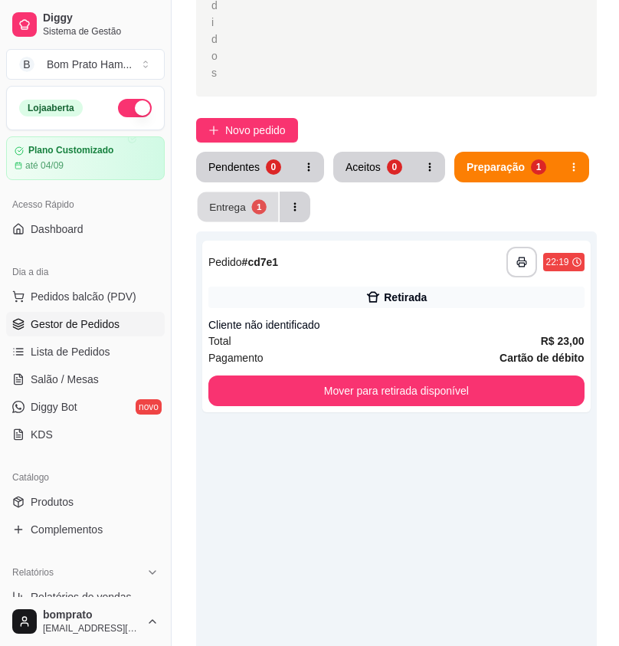
click at [270, 192] on button "Entrega 1" at bounding box center [238, 207] width 81 height 30
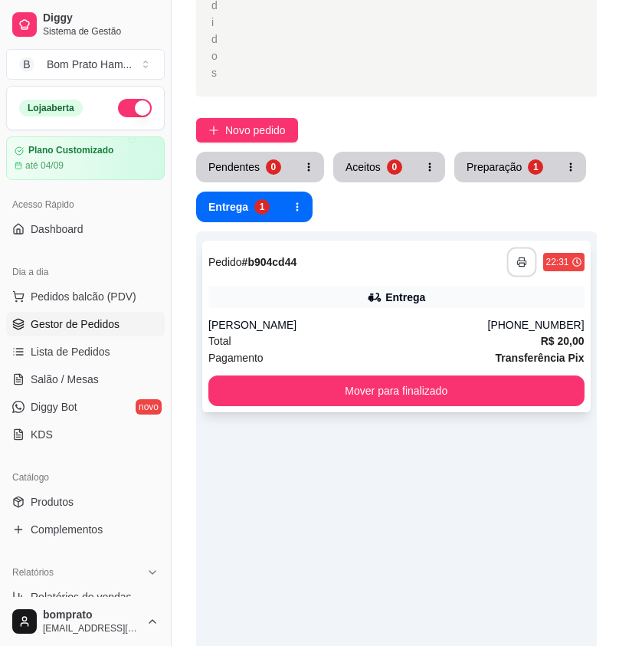
click at [525, 247] on button "button" at bounding box center [521, 262] width 30 height 30
click at [519, 497] on div "**********" at bounding box center [396, 554] width 401 height 646
click at [501, 159] on div "Preparação" at bounding box center [494, 166] width 54 height 15
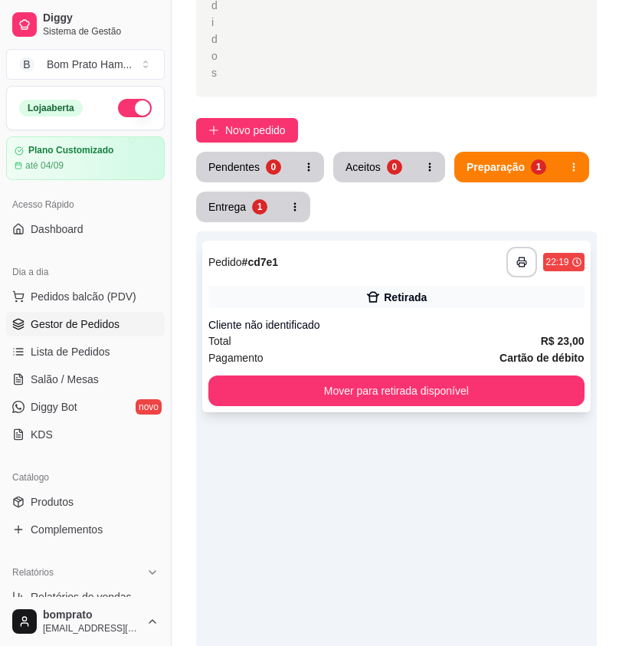
click at [355, 264] on div "**********" at bounding box center [396, 327] width 388 height 172
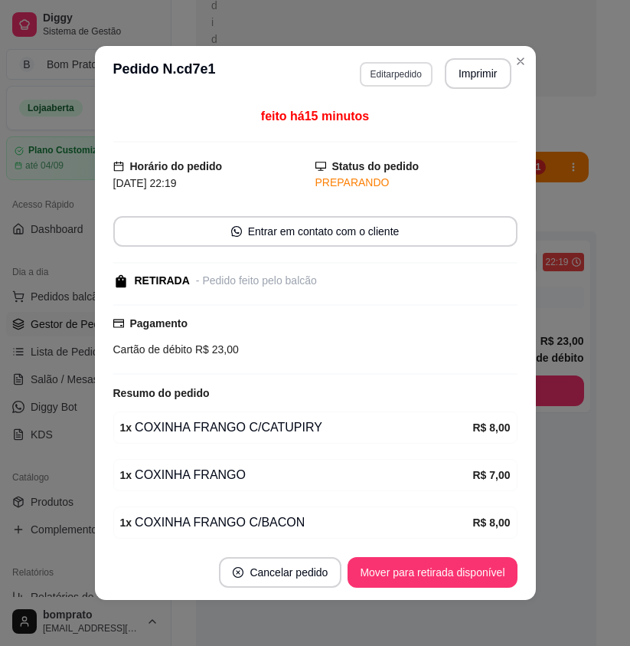
click at [395, 75] on button "Editar pedido" at bounding box center [396, 74] width 73 height 25
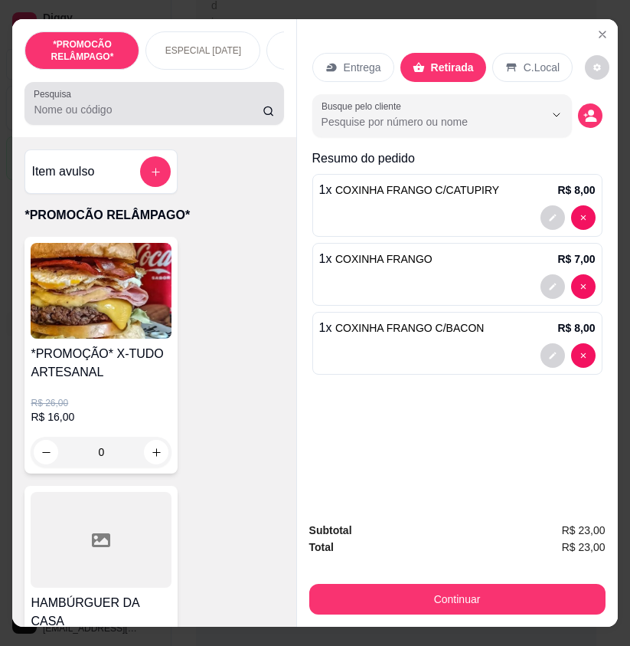
click at [118, 103] on div at bounding box center [154, 103] width 241 height 31
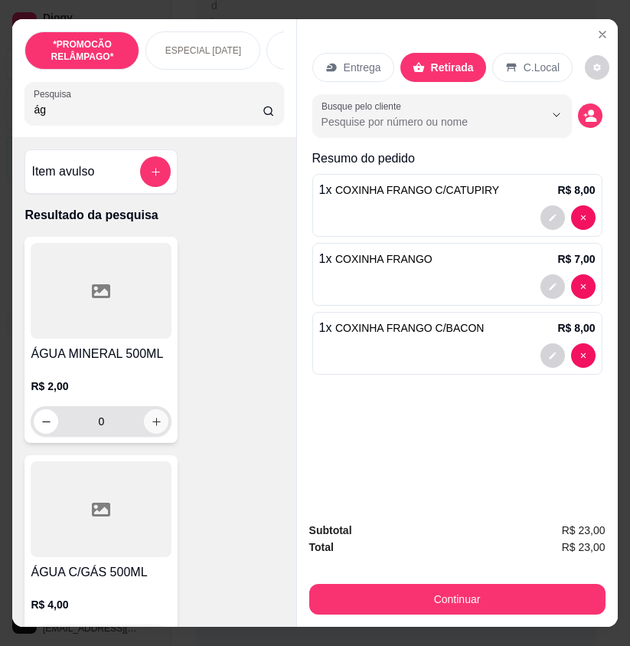
type input "ág"
click at [155, 407] on div "R$ 2,00 0" at bounding box center [101, 407] width 141 height 58
click at [150, 421] on input "1" at bounding box center [211, 430] width 146 height 31
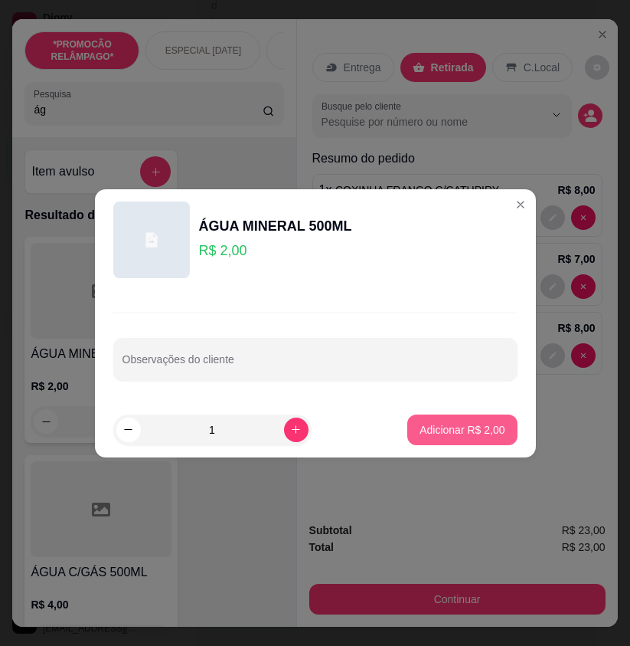
click at [438, 432] on p "Adicionar R$ 2,00" at bounding box center [462, 429] width 85 height 15
type input "1"
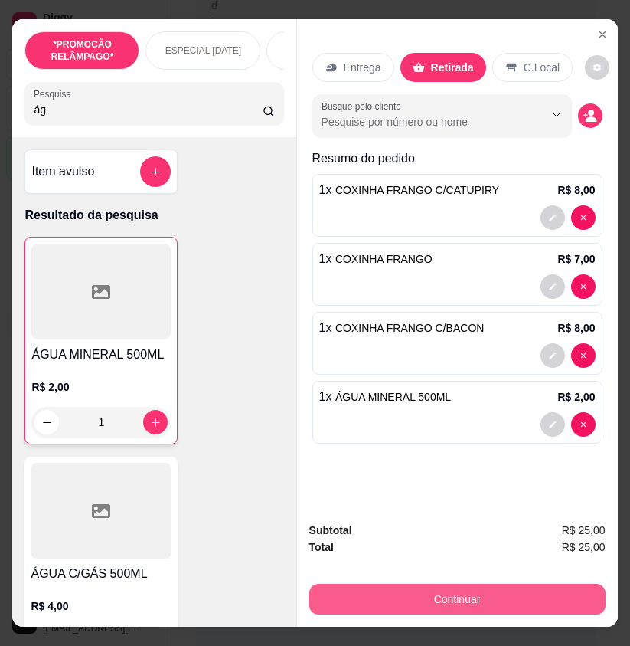
click at [496, 585] on button "Continuar" at bounding box center [457, 599] width 296 height 31
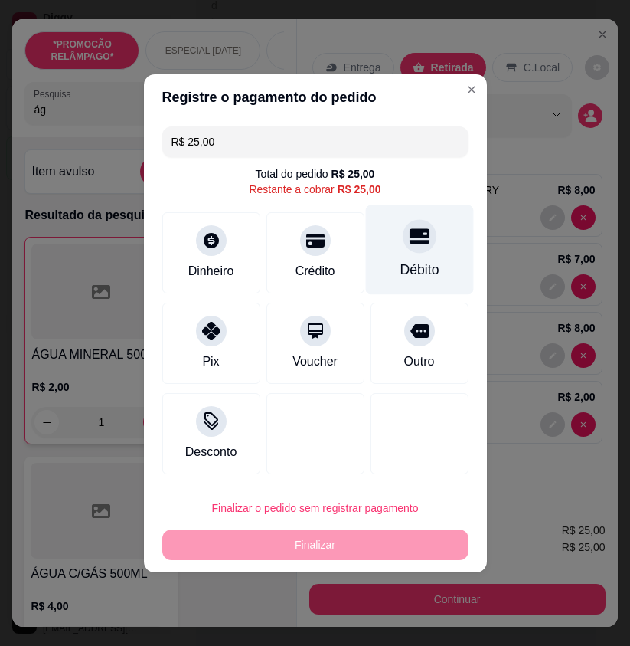
click at [409, 244] on icon at bounding box center [419, 235] width 20 height 15
type input "R$ 0,00"
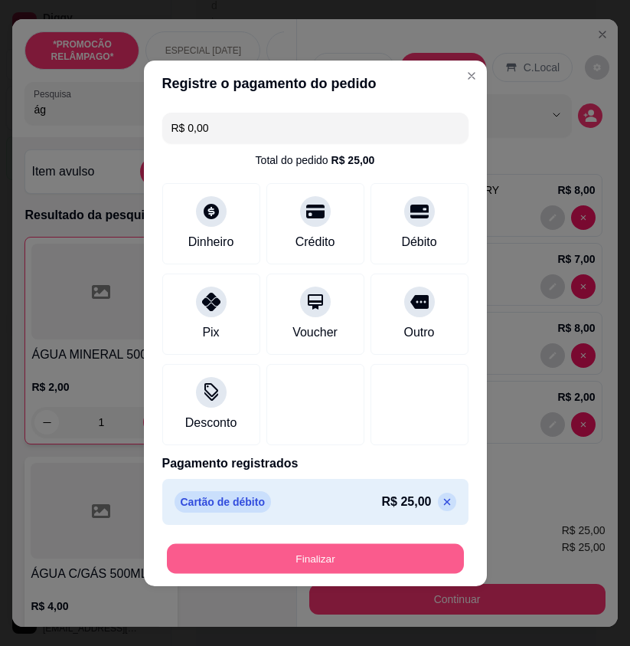
click at [393, 561] on button "Finalizar" at bounding box center [315, 558] width 297 height 30
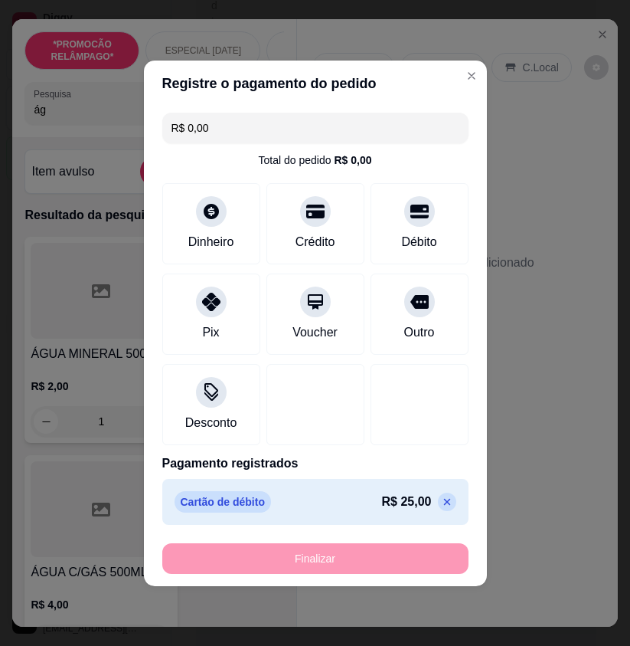
type input "0"
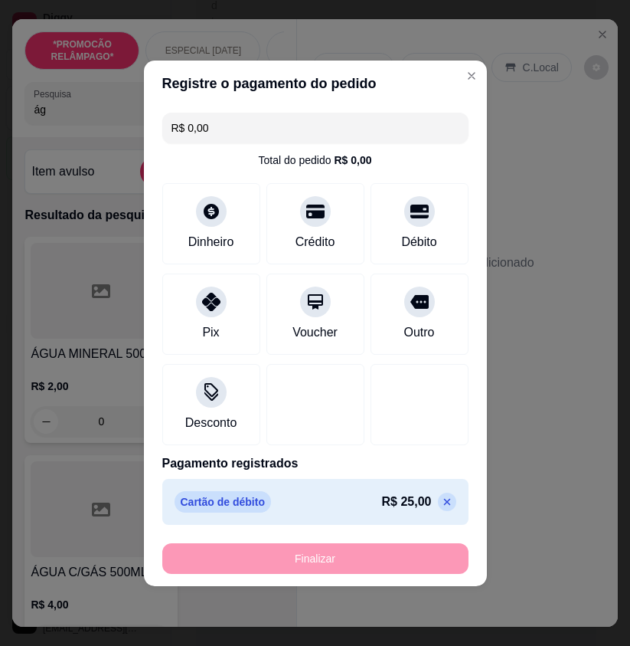
type input "-R$ 25,00"
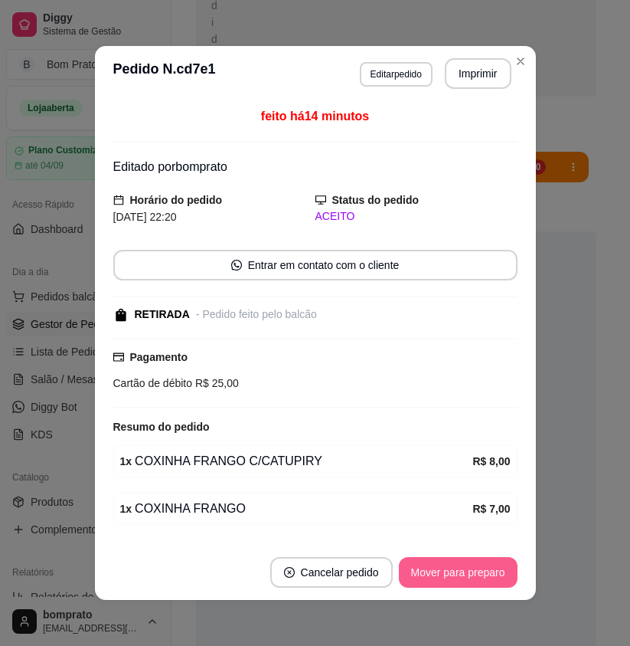
click at [474, 568] on button "Mover para preparo" at bounding box center [458, 572] width 119 height 31
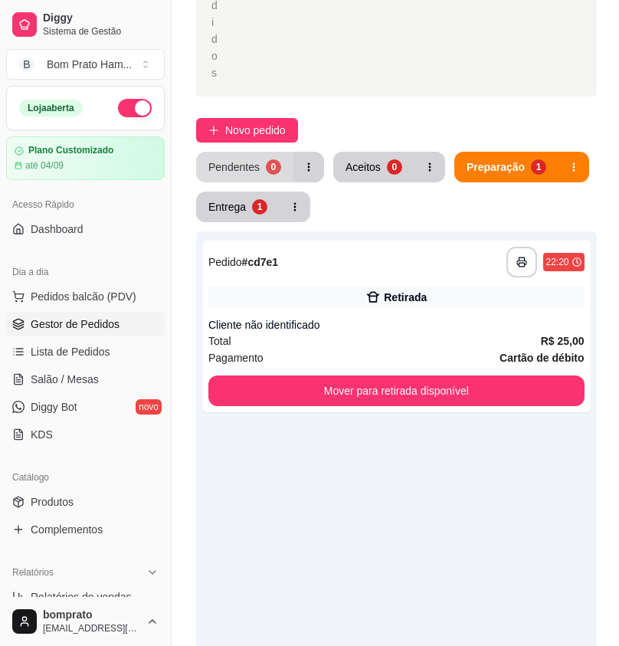
click at [257, 159] on div "Pendentes" at bounding box center [233, 166] width 51 height 15
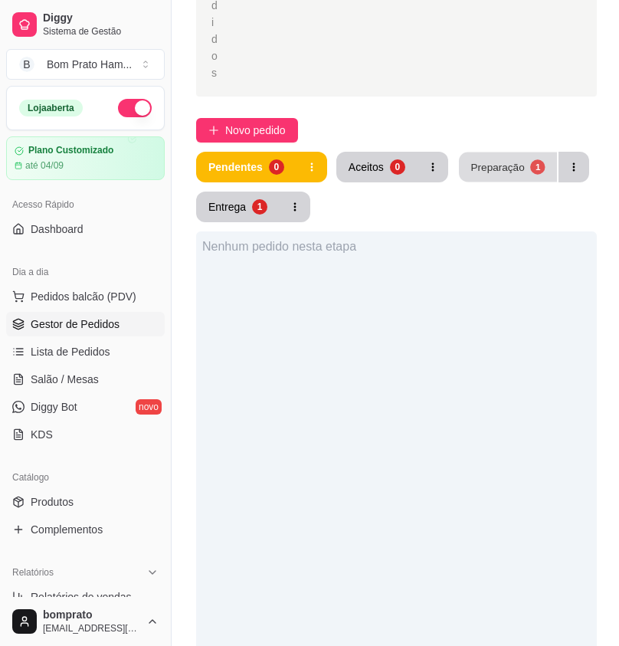
click at [526, 152] on button "Preparação 1" at bounding box center [508, 167] width 98 height 30
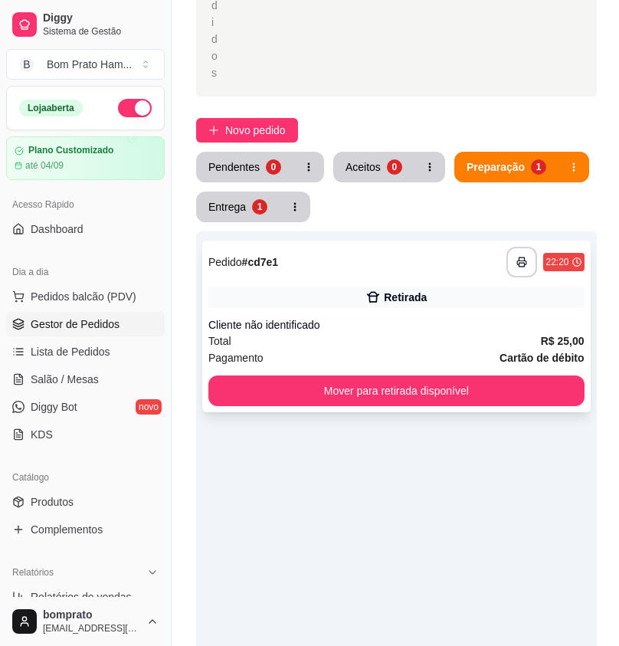
click at [352, 332] on div "Total R$ 25,00" at bounding box center [396, 340] width 376 height 17
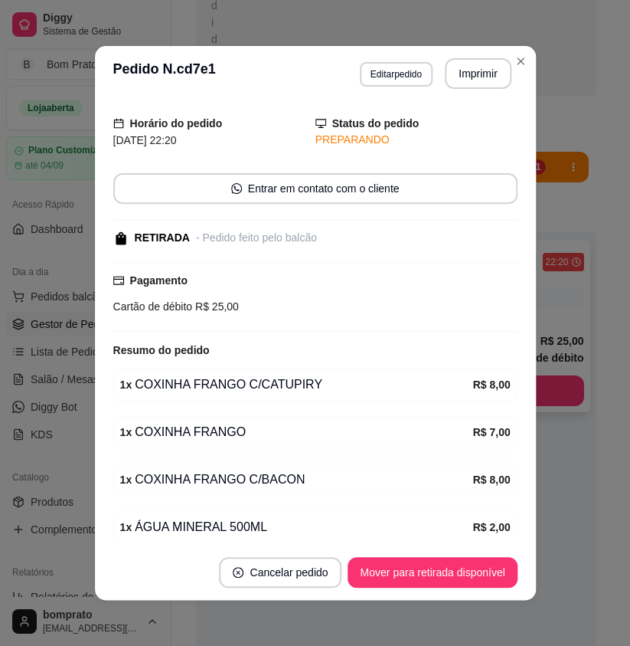
scroll to position [141, 0]
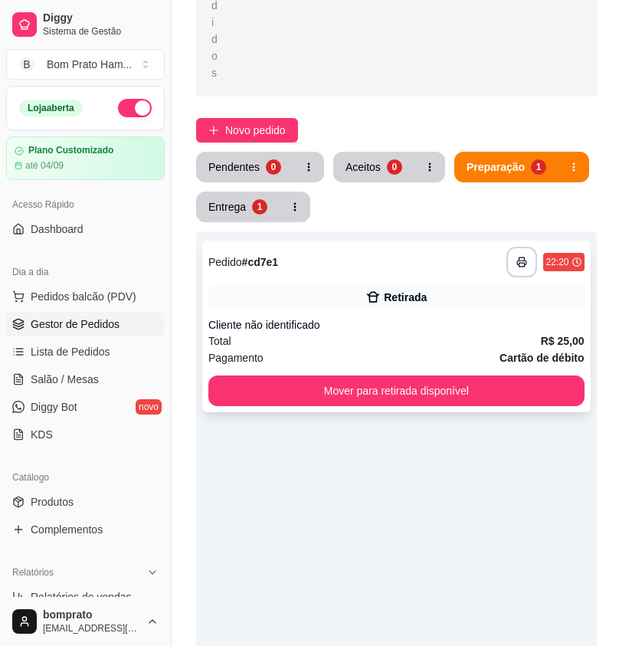
click at [393, 286] on div "Retirada" at bounding box center [396, 296] width 376 height 21
click at [235, 199] on div "Entrega" at bounding box center [227, 206] width 37 height 15
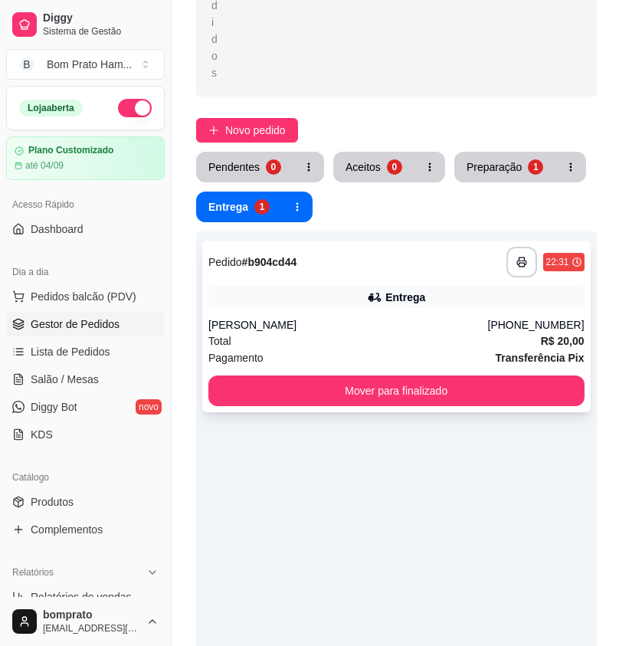
click at [380, 260] on div "**********" at bounding box center [396, 327] width 388 height 172
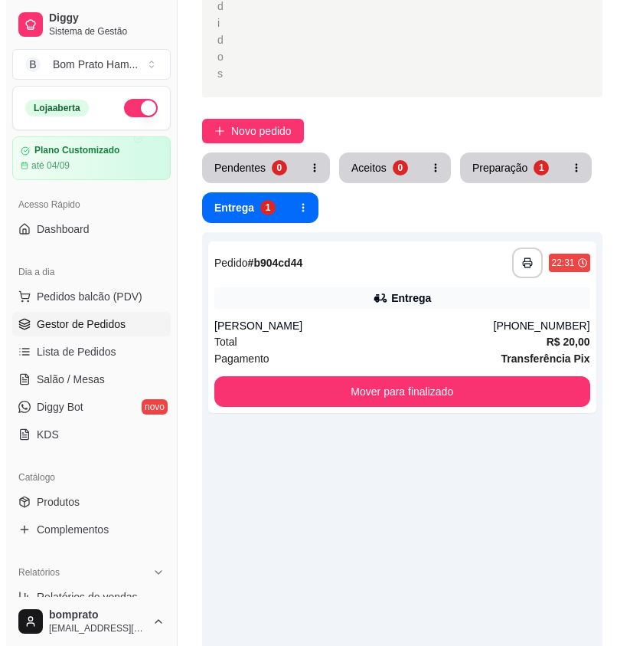
scroll to position [383, 0]
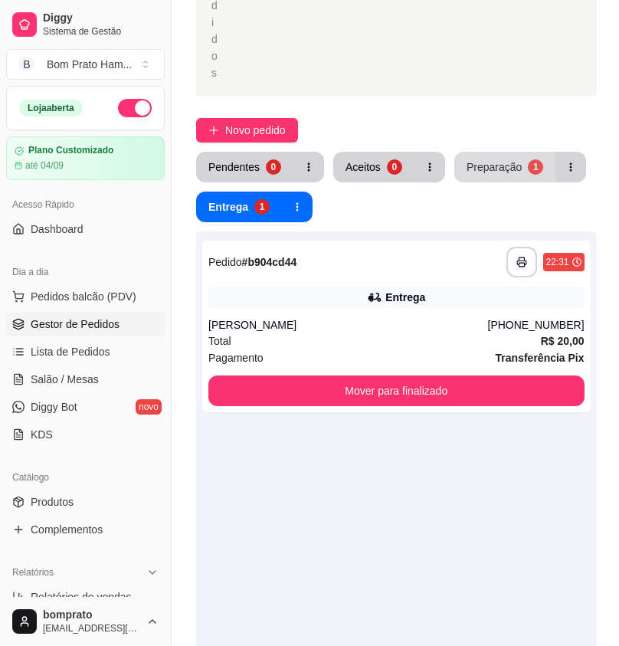
click at [482, 159] on div "Preparação" at bounding box center [494, 166] width 55 height 15
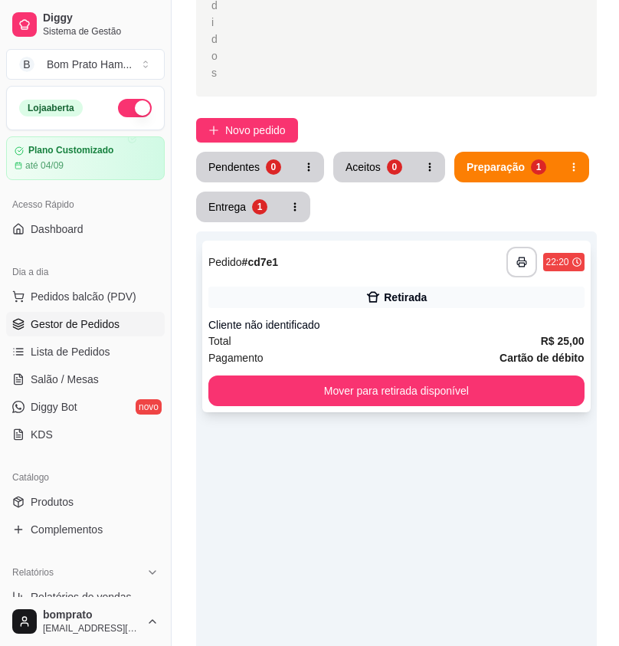
click at [365, 286] on div "Retirada" at bounding box center [396, 296] width 376 height 21
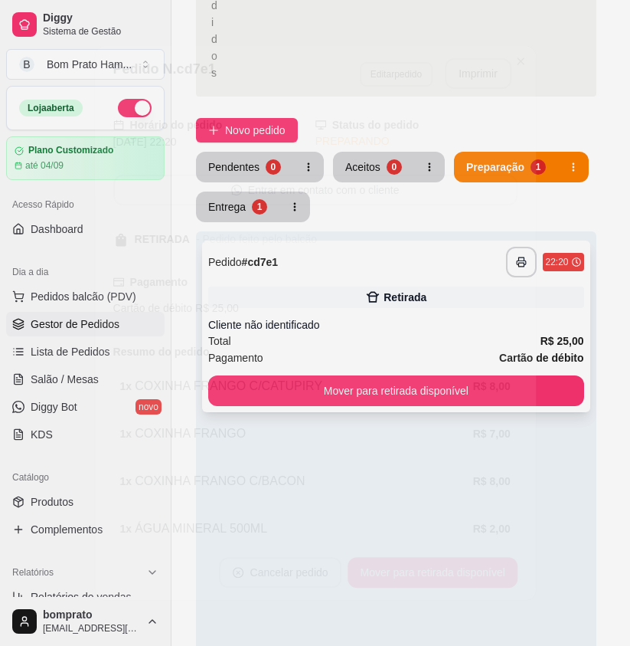
scroll to position [141, 0]
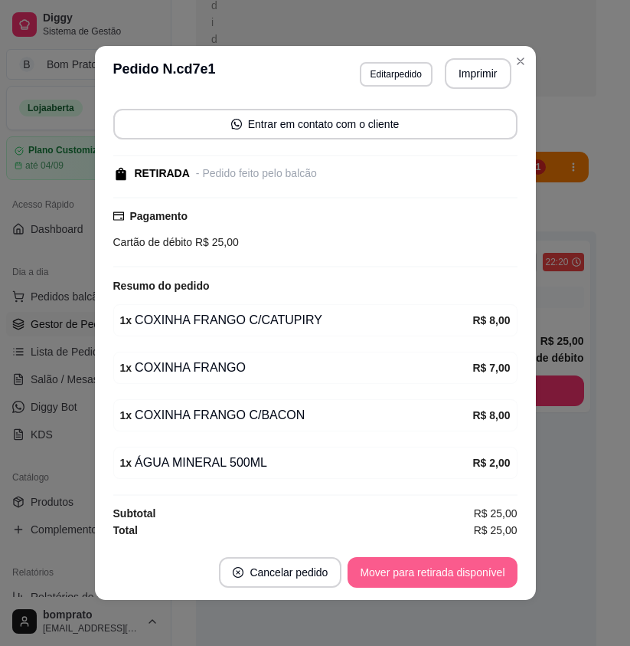
click at [481, 569] on button "Mover para retirada disponível" at bounding box center [432, 572] width 169 height 31
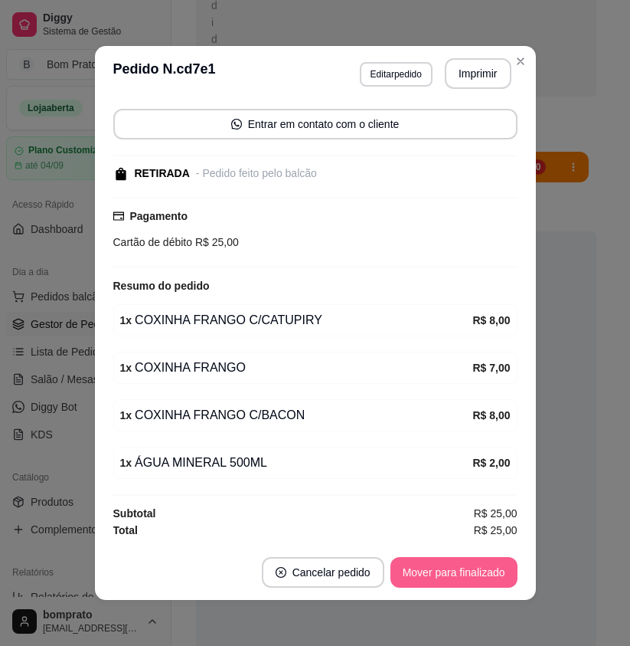
click at [481, 569] on button "Mover para finalizado" at bounding box center [454, 572] width 127 height 31
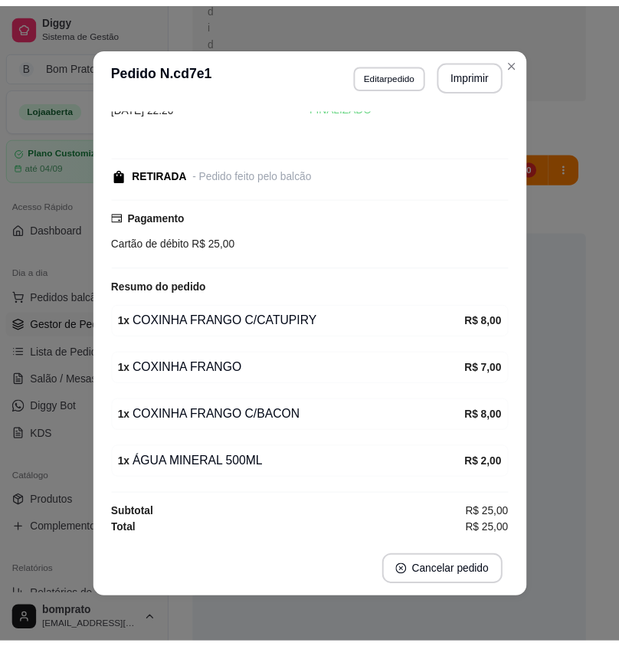
scroll to position [60, 0]
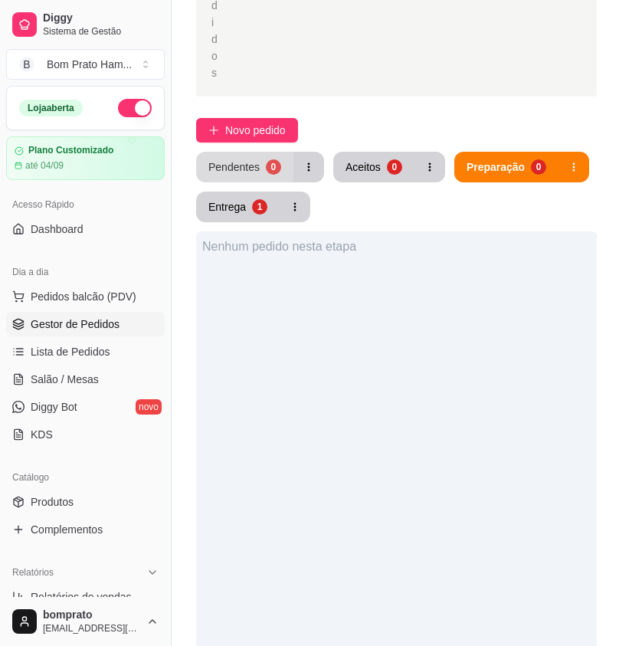
click at [266, 159] on div "0" at bounding box center [273, 166] width 15 height 15
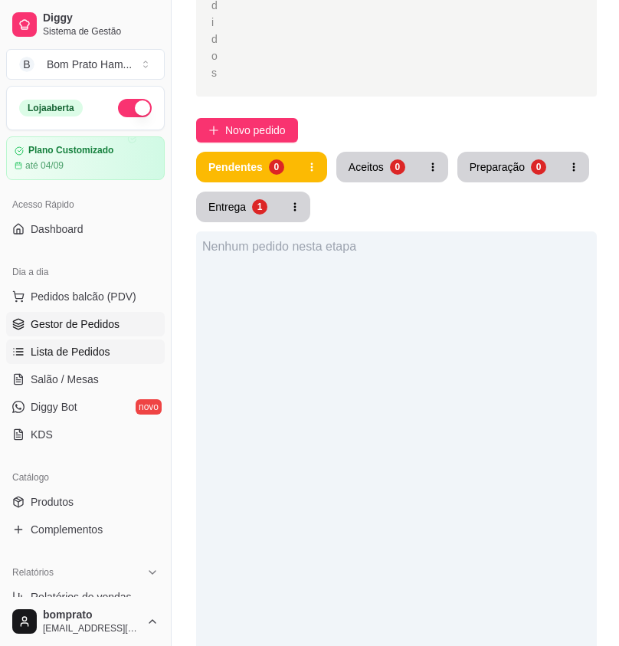
click at [124, 343] on link "Lista de Pedidos" at bounding box center [85, 351] width 159 height 25
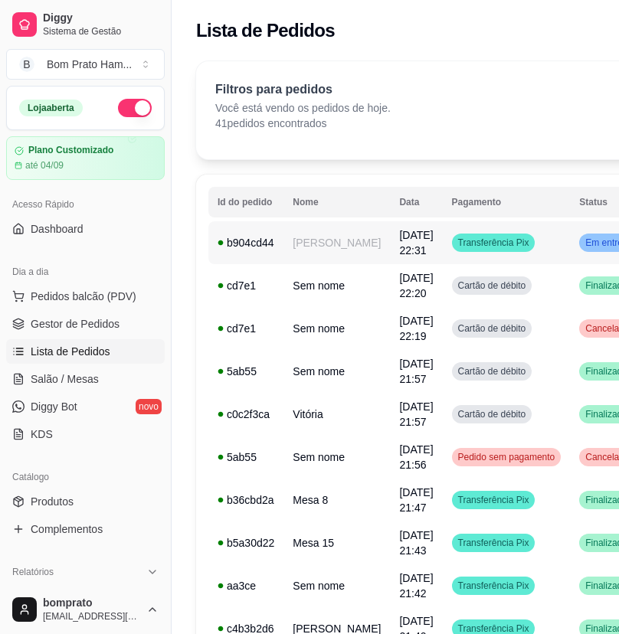
click at [457, 235] on div "Transferência Pix" at bounding box center [493, 243] width 83 height 18
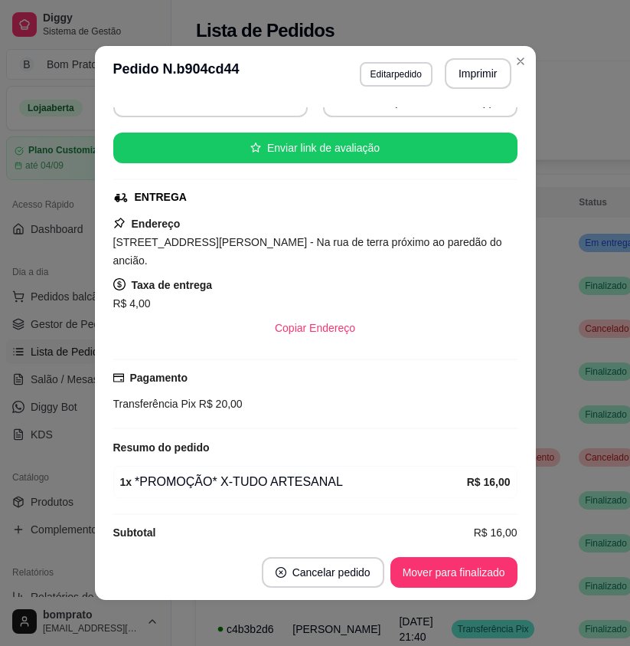
scroll to position [164, 0]
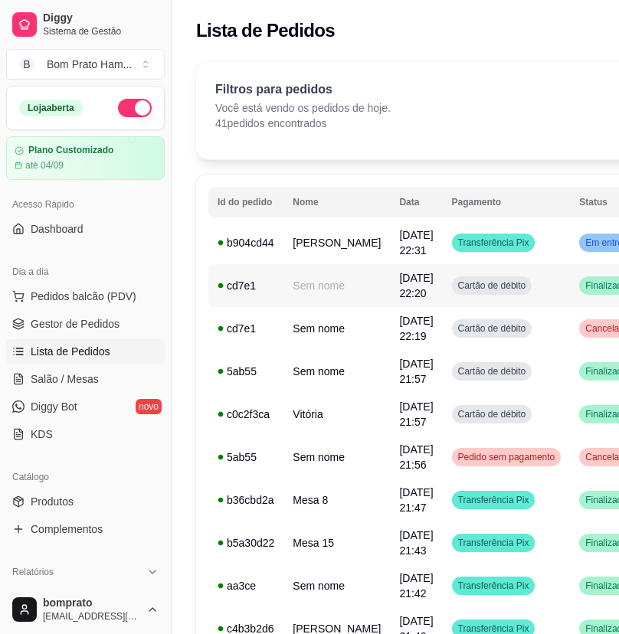
click at [492, 300] on td "Cartão de débito" at bounding box center [507, 285] width 128 height 43
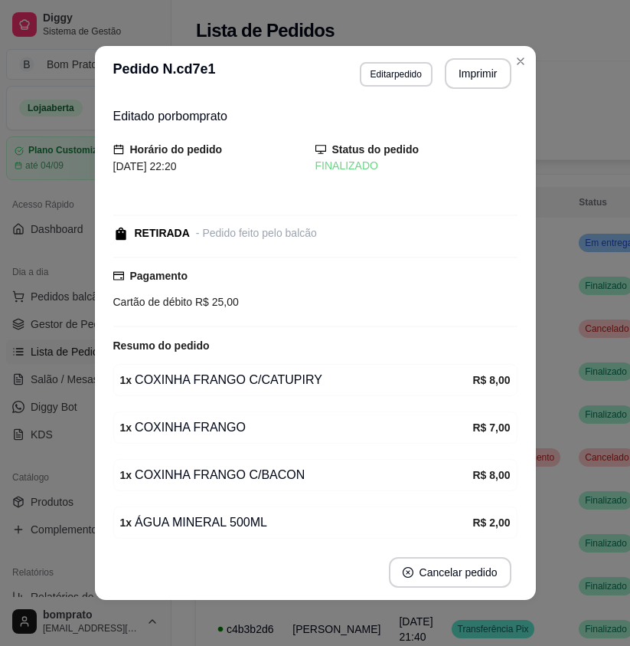
scroll to position [60, 0]
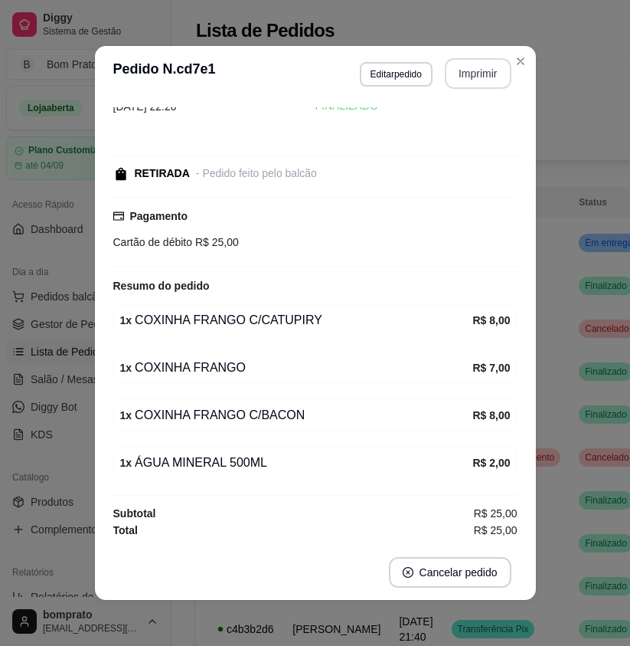
click at [465, 69] on button "Imprimir" at bounding box center [478, 73] width 67 height 31
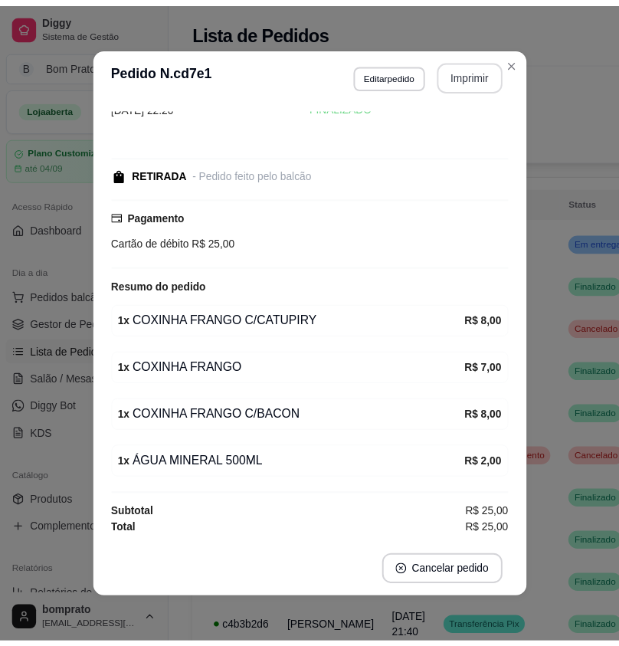
scroll to position [0, 0]
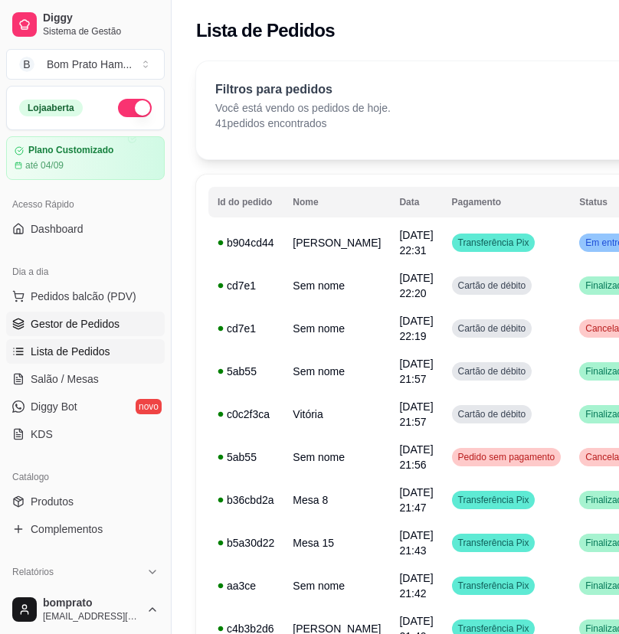
click at [138, 327] on link "Gestor de Pedidos" at bounding box center [85, 324] width 159 height 25
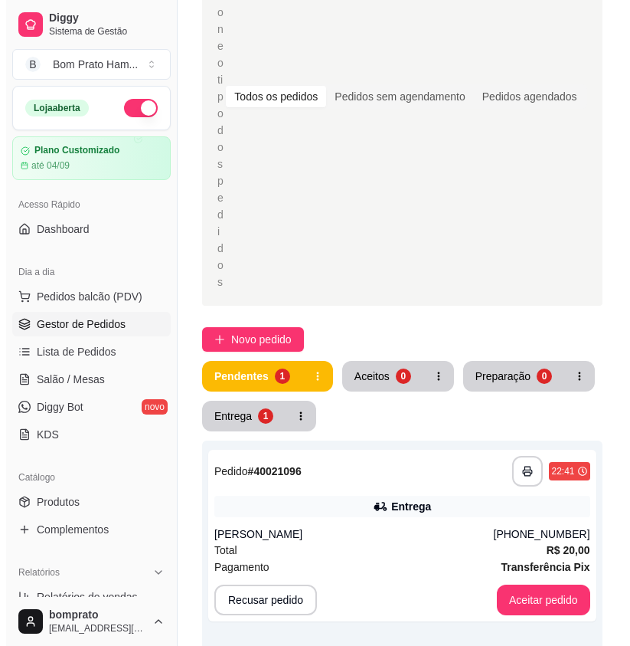
scroll to position [306, 0]
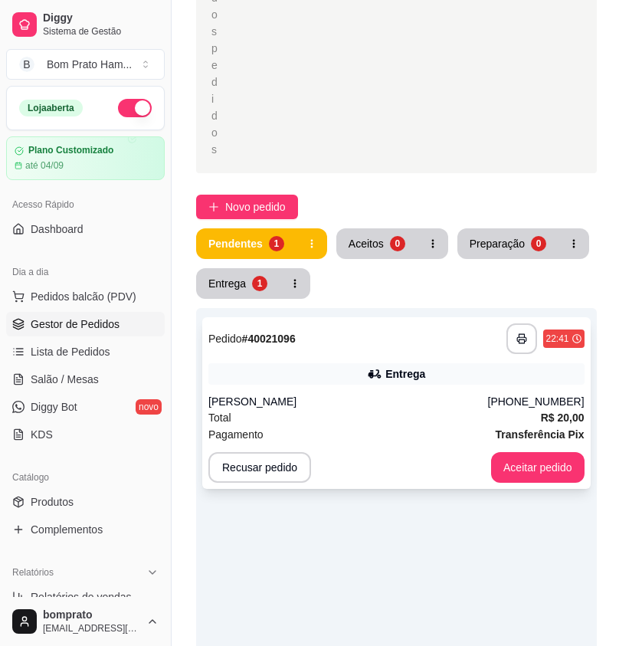
click at [389, 363] on div "Entrega" at bounding box center [396, 373] width 376 height 21
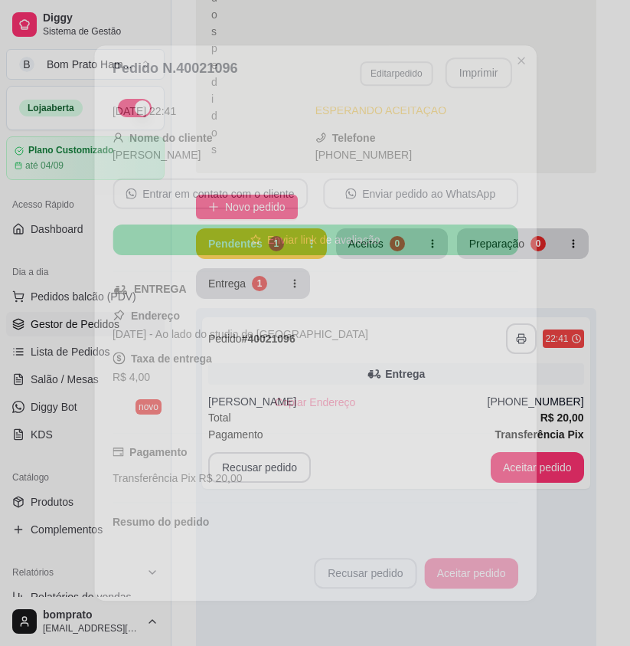
scroll to position [164, 0]
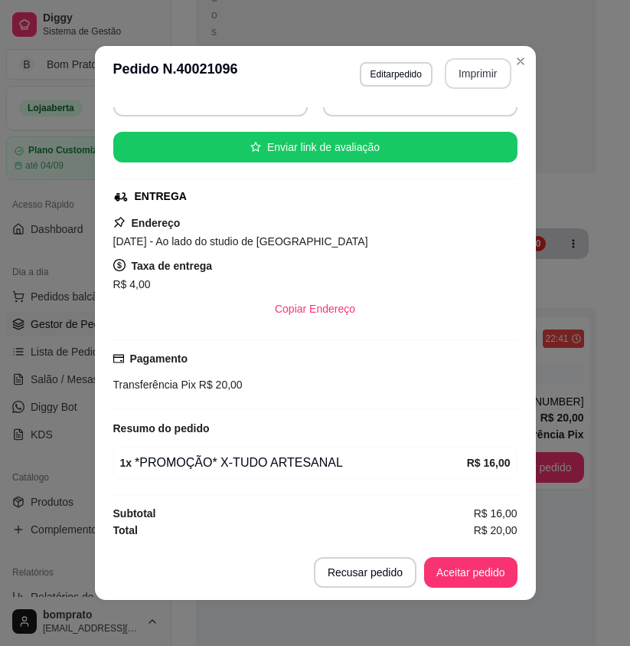
click at [470, 70] on button "Imprimir" at bounding box center [478, 73] width 67 height 31
click at [483, 586] on button "Aceitar pedido" at bounding box center [471, 573] width 90 height 30
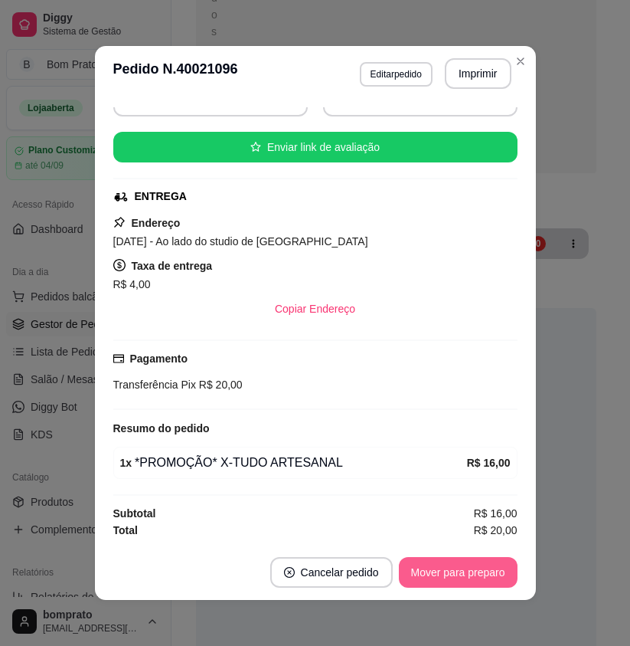
click at [484, 576] on button "Mover para preparo" at bounding box center [458, 572] width 119 height 31
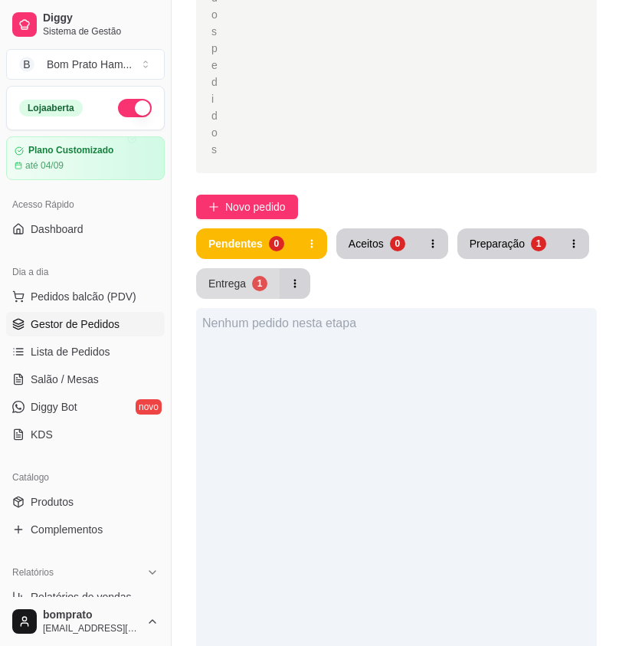
click at [255, 276] on div "1" at bounding box center [259, 283] width 15 height 15
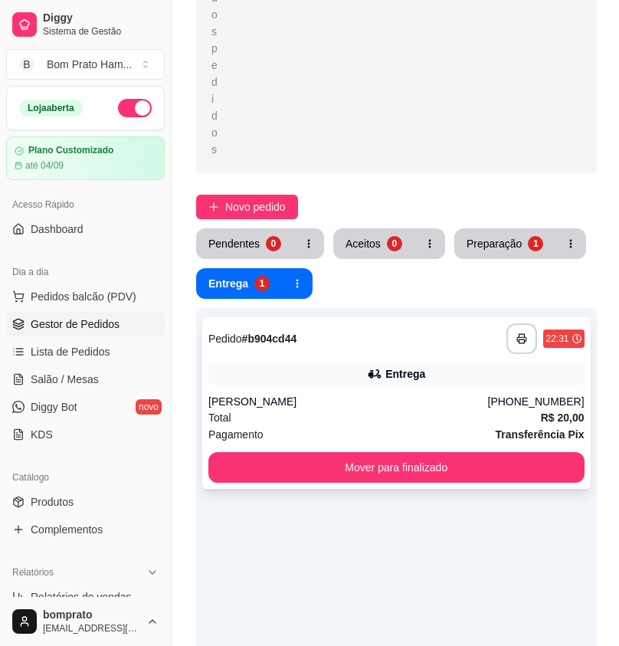
click at [401, 335] on div "**********" at bounding box center [396, 403] width 388 height 172
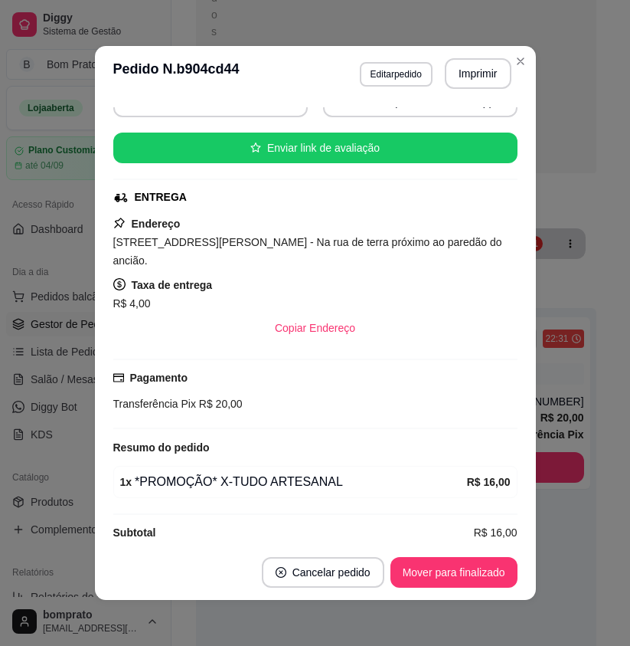
scroll to position [164, 0]
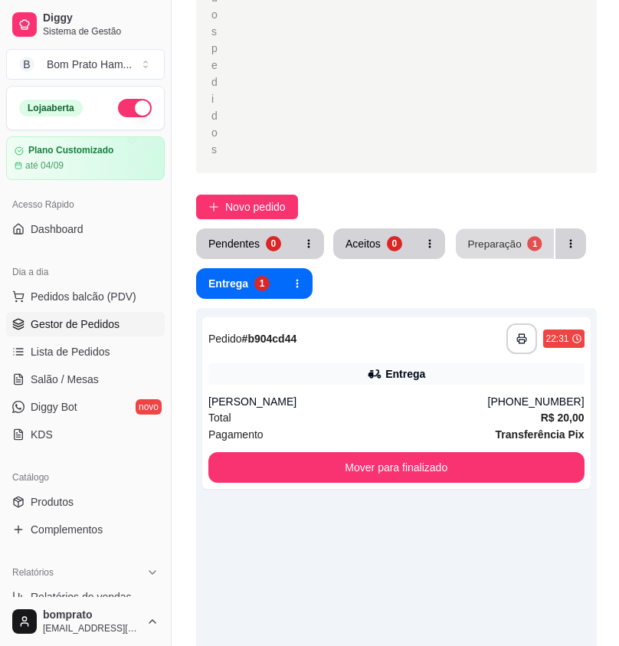
click at [488, 236] on div "Preparação" at bounding box center [494, 243] width 54 height 15
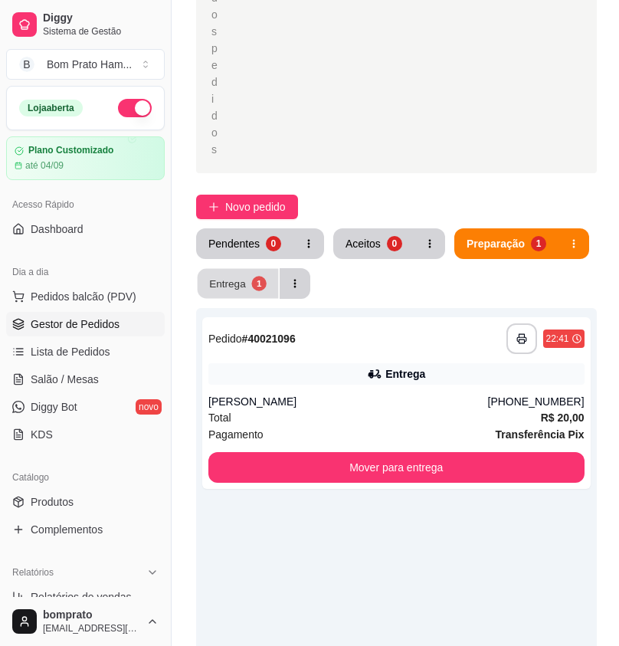
click at [214, 276] on div "Entrega" at bounding box center [227, 283] width 37 height 15
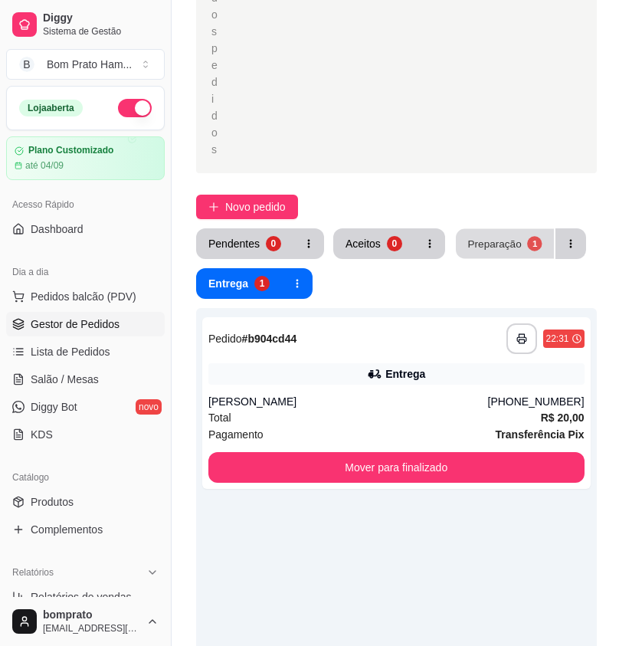
click at [484, 236] on div "Preparação" at bounding box center [494, 243] width 54 height 15
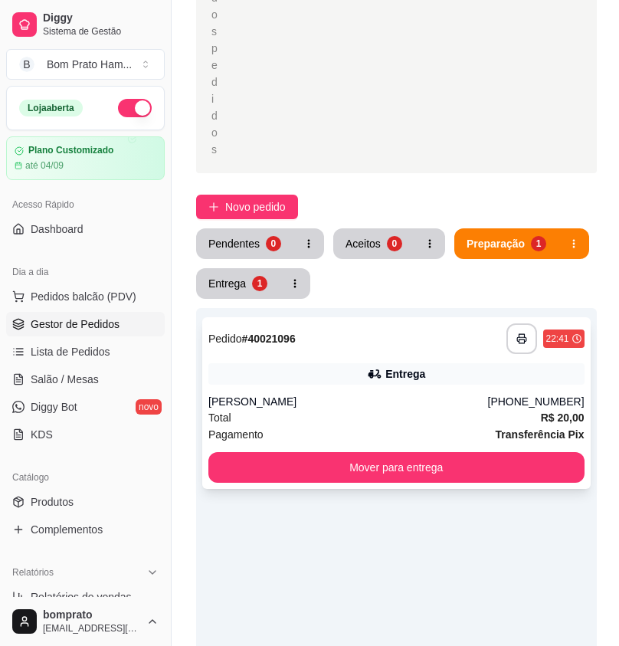
click at [445, 409] on div "Total R$ 20,00" at bounding box center [396, 417] width 376 height 17
click at [252, 276] on div "1" at bounding box center [259, 283] width 15 height 15
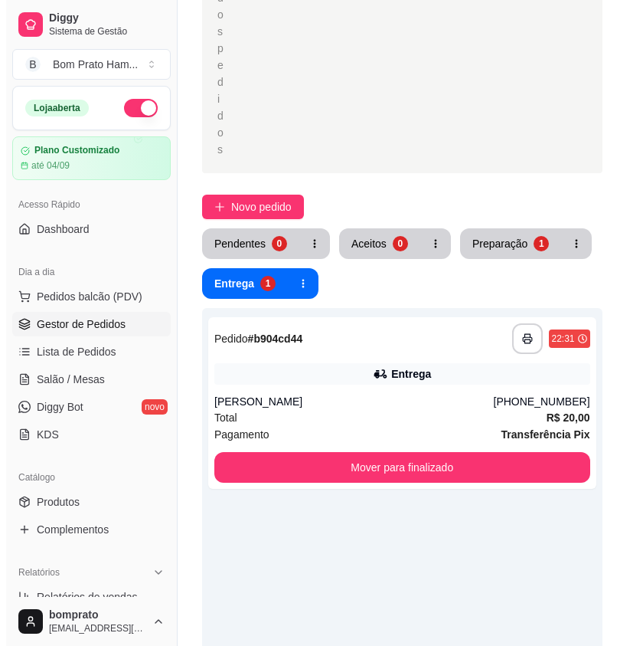
scroll to position [383, 0]
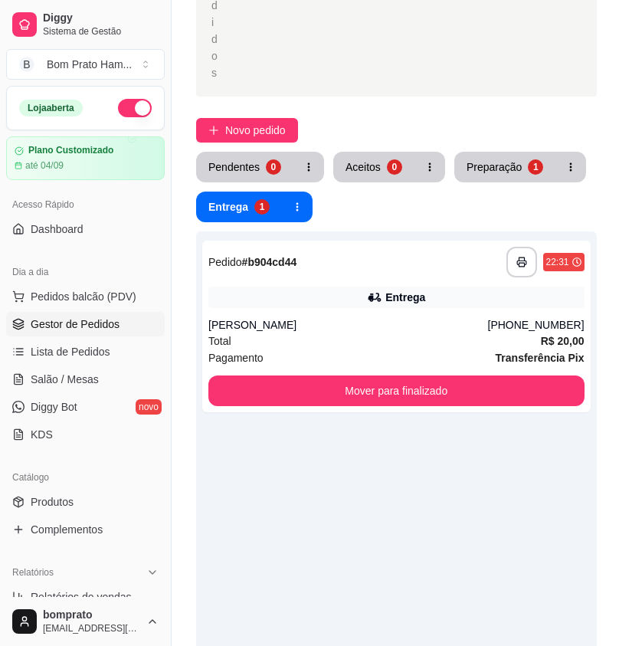
click at [370, 247] on div "**********" at bounding box center [396, 262] width 376 height 31
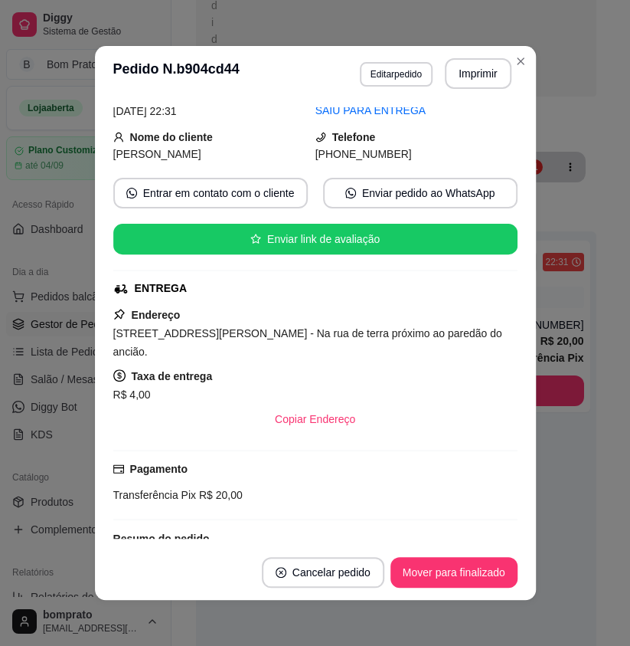
scroll to position [164, 0]
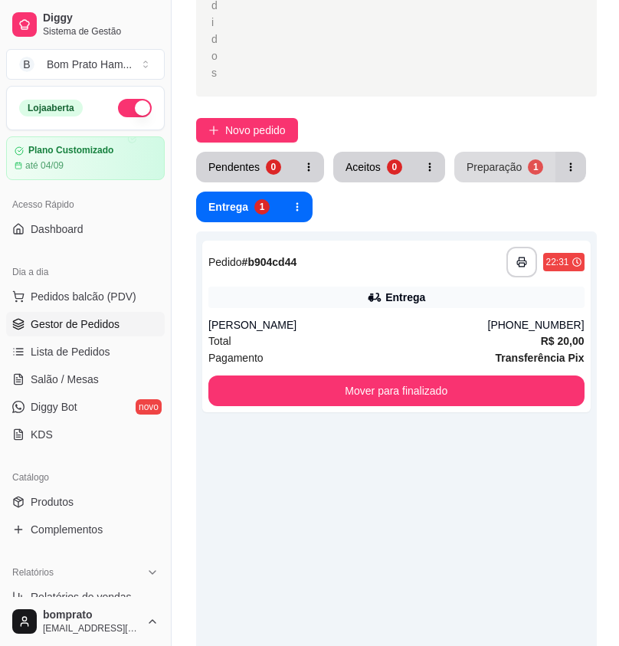
click at [496, 159] on div "Preparação" at bounding box center [494, 166] width 55 height 15
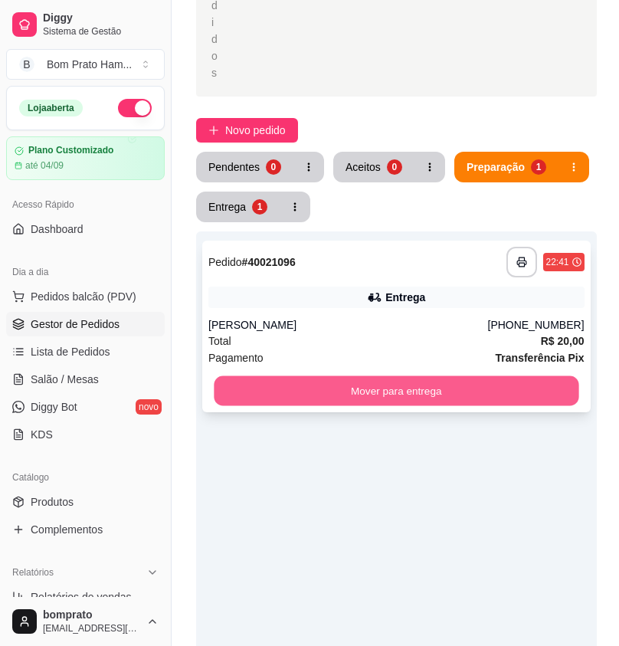
click at [481, 376] on button "Mover para entrega" at bounding box center [396, 391] width 365 height 30
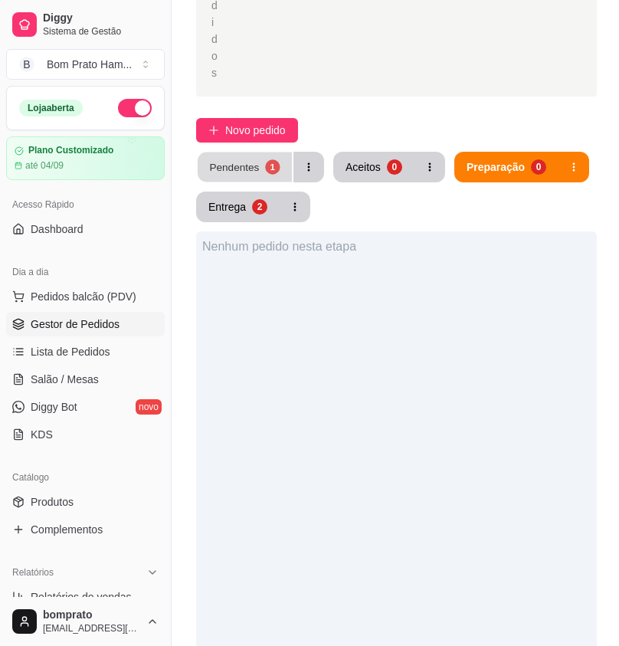
click at [264, 152] on button "Pendentes 1" at bounding box center [245, 167] width 94 height 30
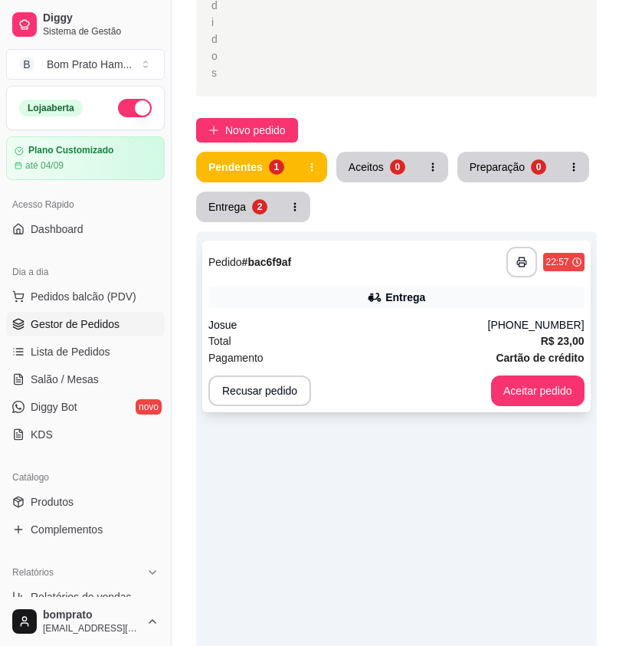
click at [378, 317] on div "Josue" at bounding box center [348, 324] width 280 height 15
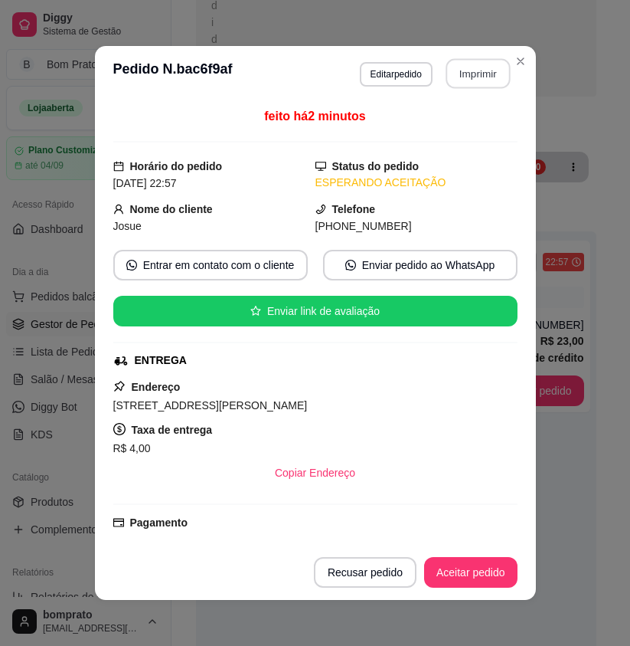
click at [476, 75] on button "Imprimir" at bounding box center [478, 74] width 64 height 30
click at [486, 578] on button "Aceitar pedido" at bounding box center [470, 572] width 93 height 31
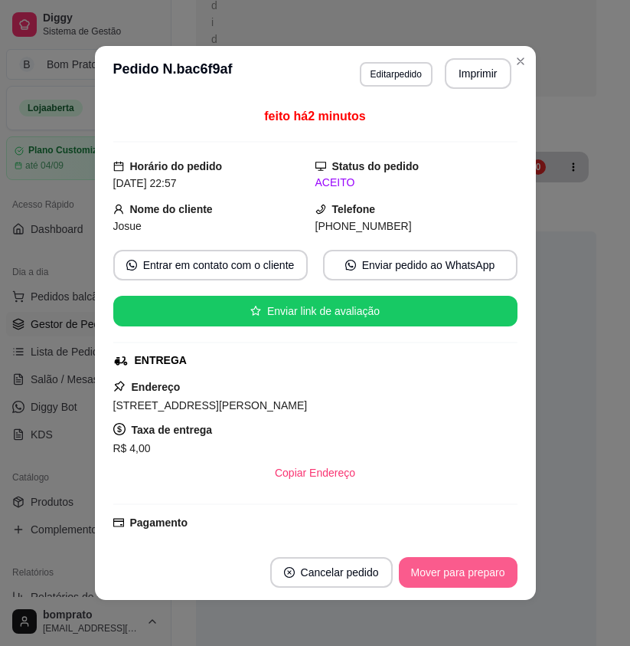
click at [486, 578] on button "Mover para preparo" at bounding box center [458, 572] width 119 height 31
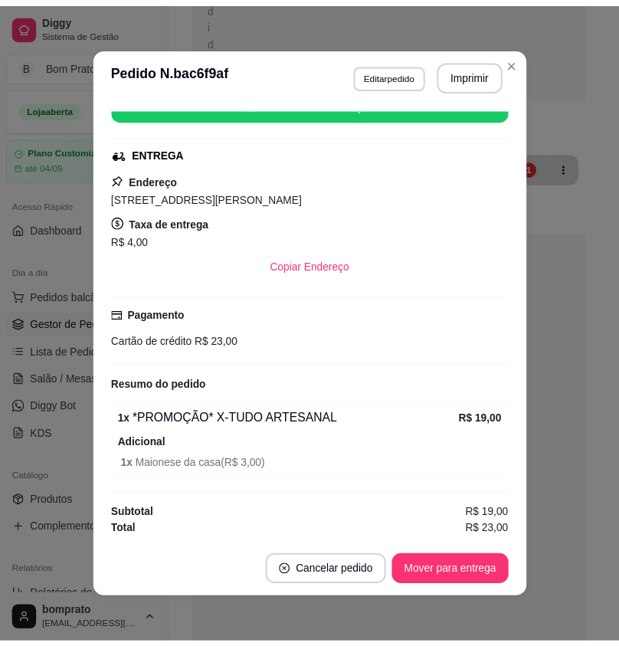
scroll to position [208, 0]
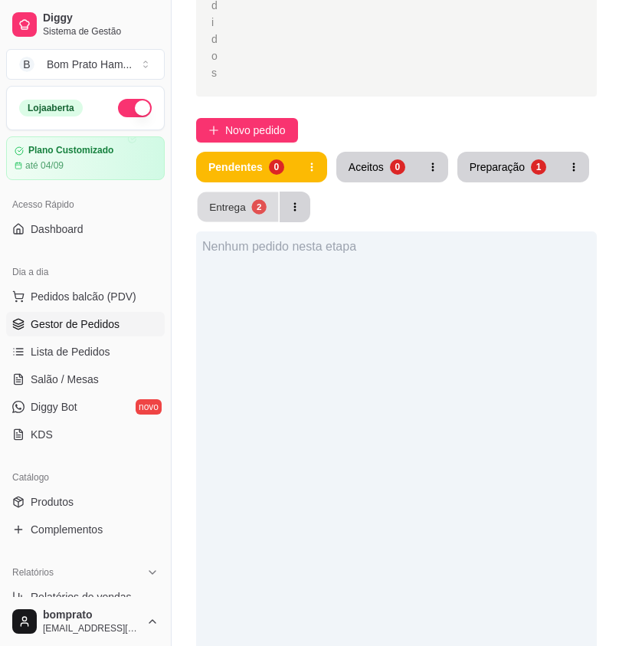
click at [263, 192] on button "Entrega 2" at bounding box center [238, 207] width 81 height 30
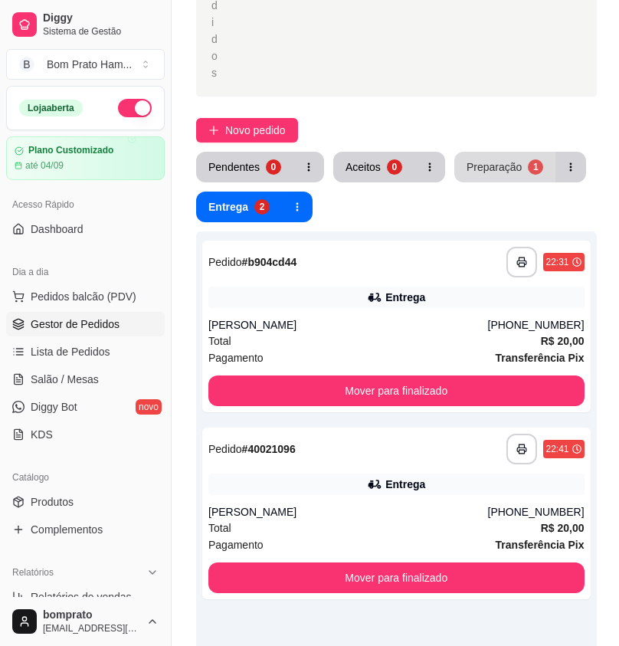
click at [514, 152] on button "Preparação 1" at bounding box center [504, 167] width 101 height 31
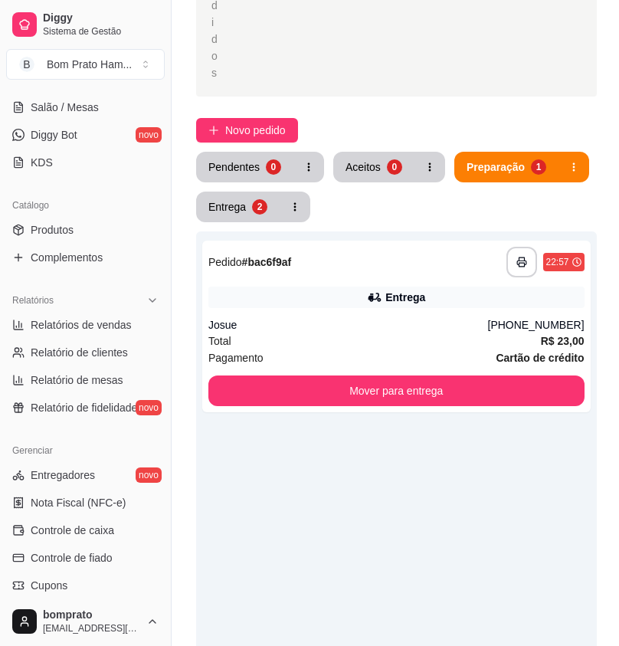
scroll to position [306, 0]
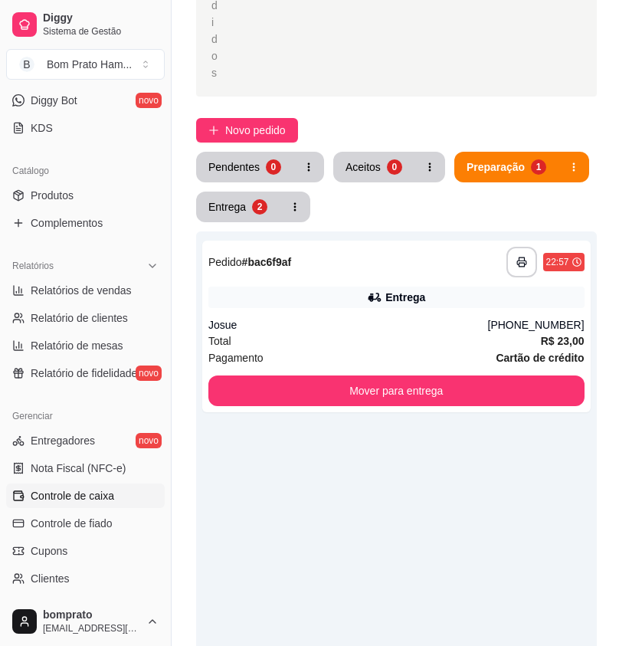
click at [118, 498] on link "Controle de caixa" at bounding box center [85, 495] width 159 height 25
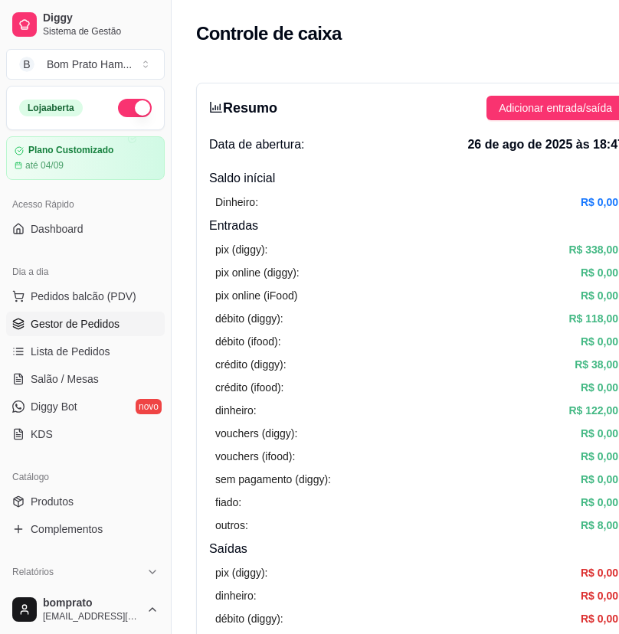
click at [91, 313] on link "Gestor de Pedidos" at bounding box center [85, 324] width 159 height 25
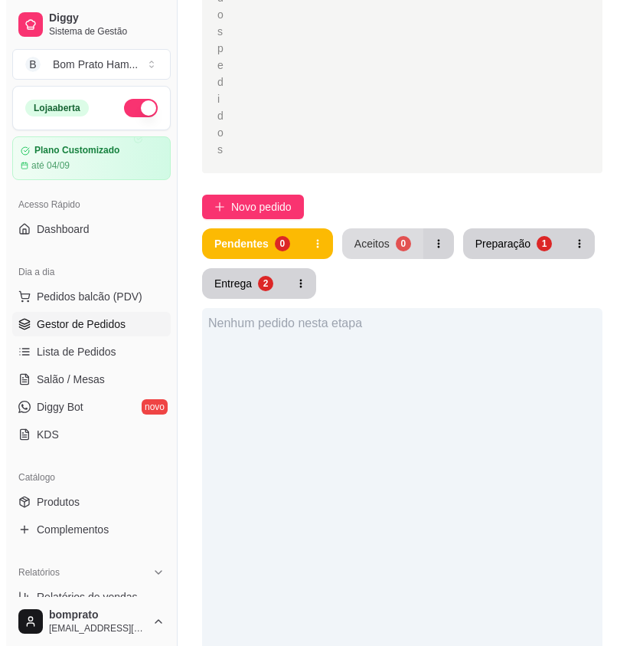
scroll to position [383, 0]
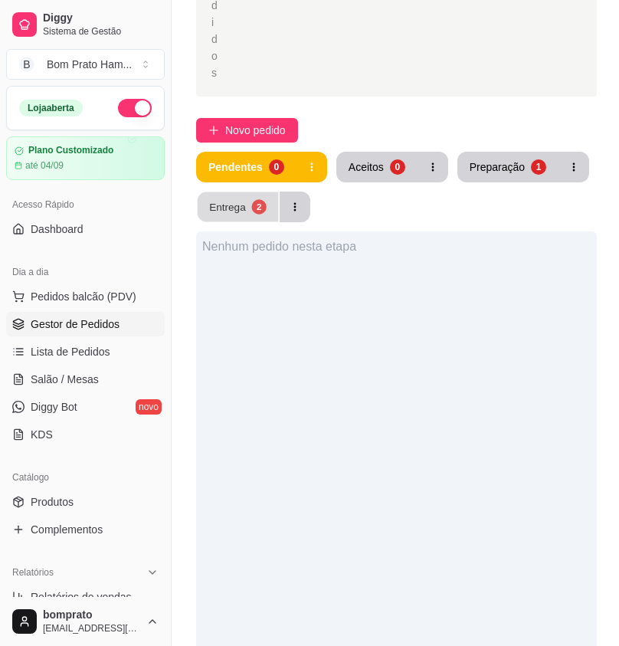
click at [250, 192] on button "Entrega 2" at bounding box center [238, 207] width 81 height 30
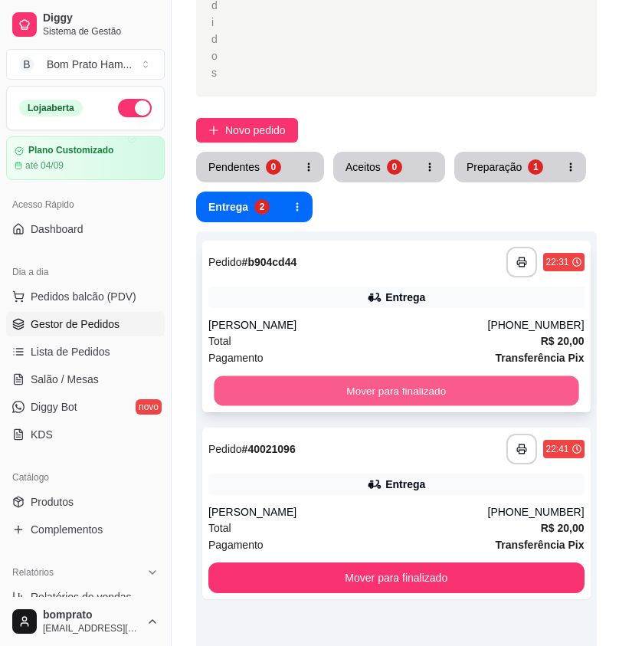
click at [455, 376] on button "Mover para finalizado" at bounding box center [396, 391] width 365 height 30
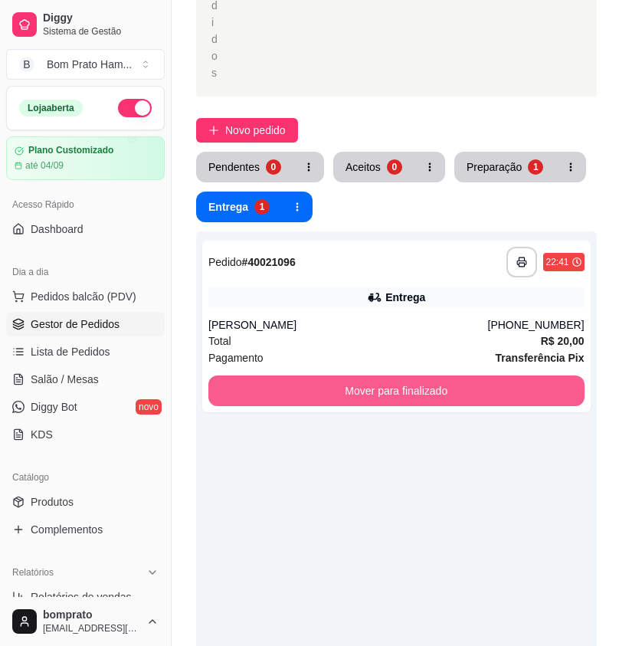
click at [455, 375] on button "Mover para finalizado" at bounding box center [396, 390] width 376 height 31
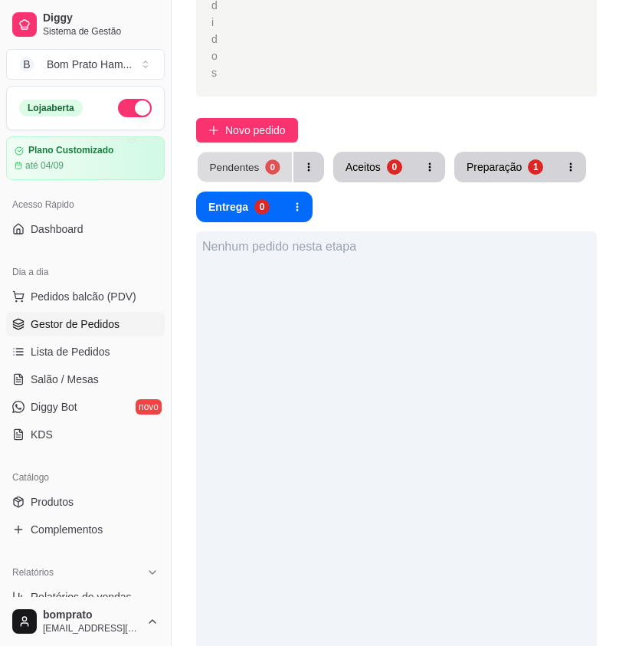
click at [224, 152] on button "Pendentes 0" at bounding box center [245, 167] width 94 height 30
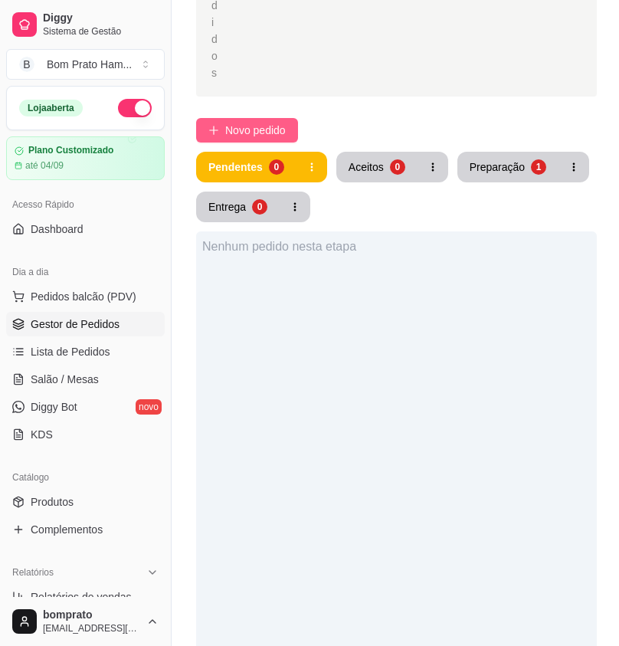
click at [283, 122] on span "Novo pedido" at bounding box center [255, 130] width 61 height 17
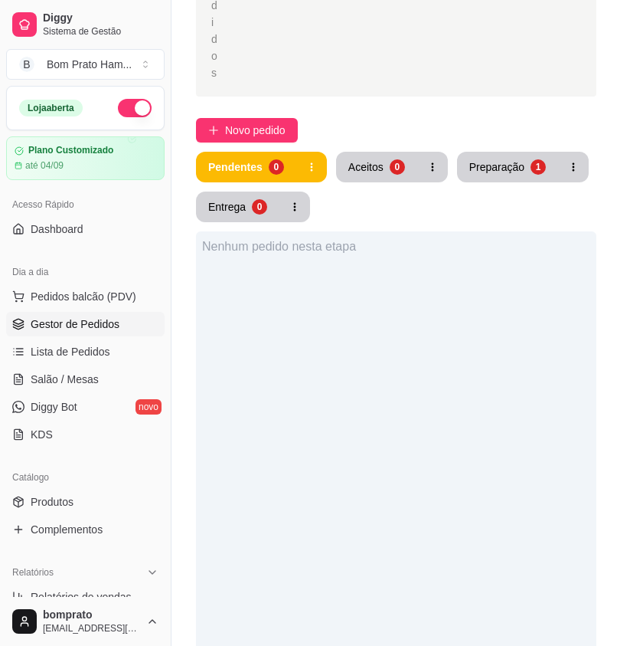
click at [94, 115] on input "Pesquisa" at bounding box center [148, 109] width 229 height 15
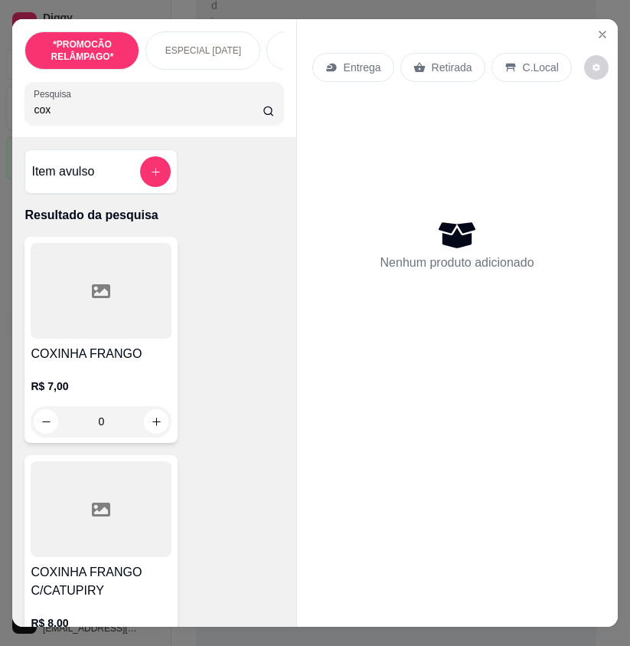
type input "cox"
click at [131, 543] on div at bounding box center [101, 509] width 141 height 96
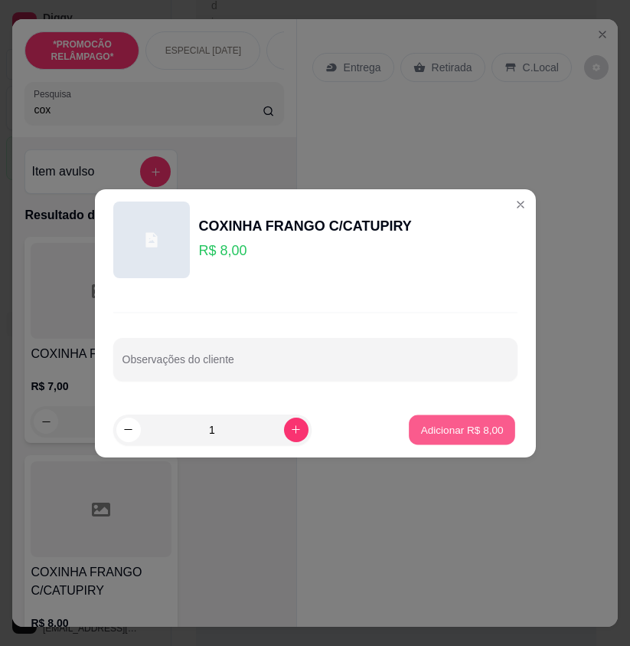
click at [442, 427] on p "Adicionar R$ 8,00" at bounding box center [462, 429] width 83 height 15
type input "1"
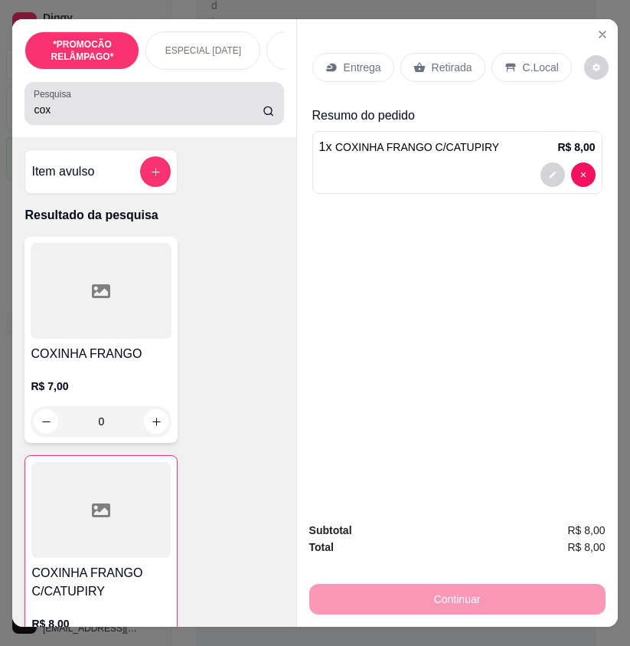
click at [51, 110] on input "cox" at bounding box center [148, 109] width 229 height 15
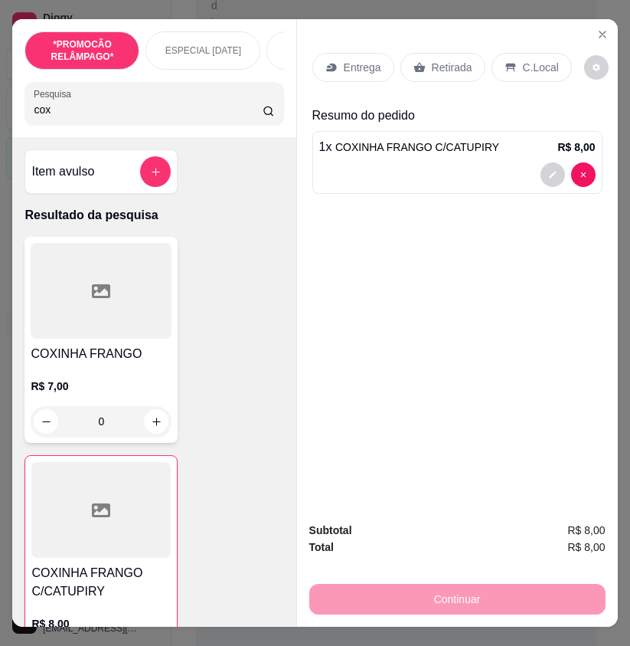
click at [51, 110] on input "cox" at bounding box center [148, 109] width 229 height 15
click at [357, 64] on p "Entrega" at bounding box center [363, 67] width 38 height 15
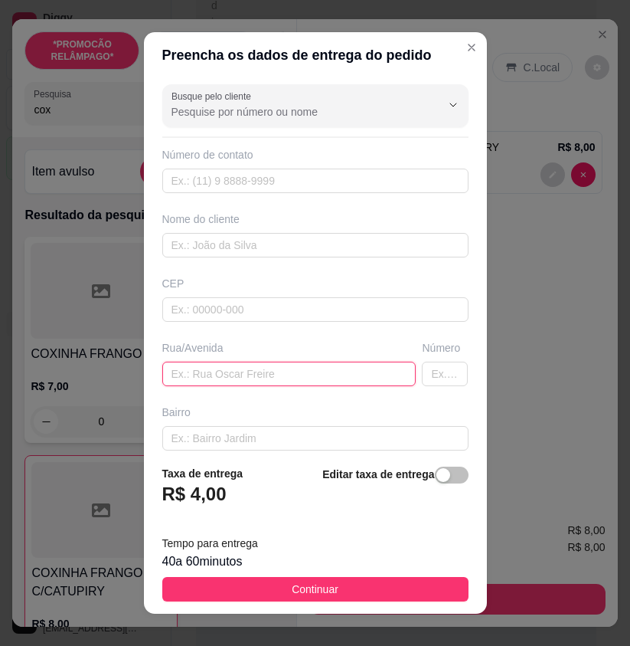
paste input "[STREET_ADDRESS][PERSON_NAME]"
type input "[STREET_ADDRESS][PERSON_NAME]"
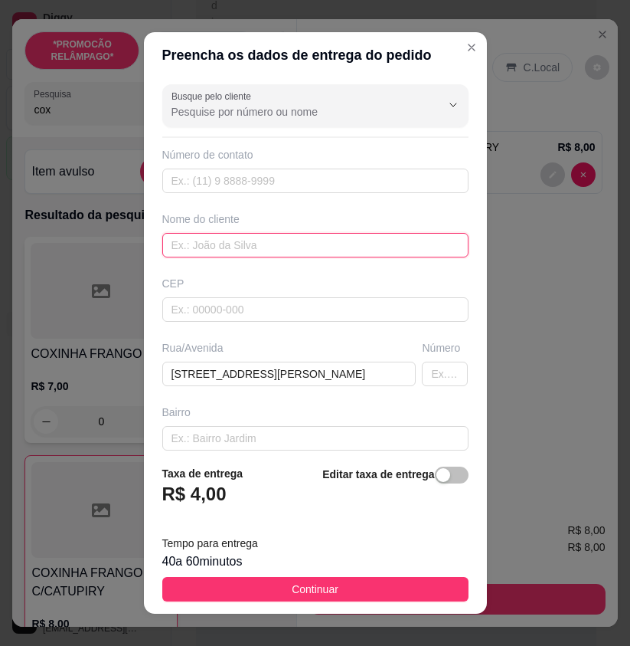
paste input "Jaquelice"
type input "Jaquelice"
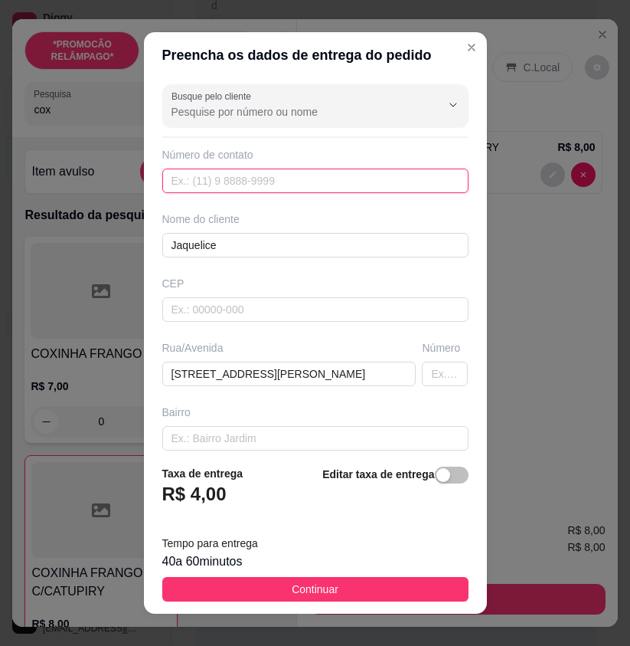
drag, startPoint x: 286, startPoint y: 176, endPoint x: 233, endPoint y: 177, distance: 52.9
paste input "[PHONE_NUMBER]"
type input "[PHONE_NUMBER]"
drag, startPoint x: 423, startPoint y: 588, endPoint x: 587, endPoint y: 598, distance: 164.2
click at [446, 590] on button "Continuar" at bounding box center [315, 589] width 306 height 25
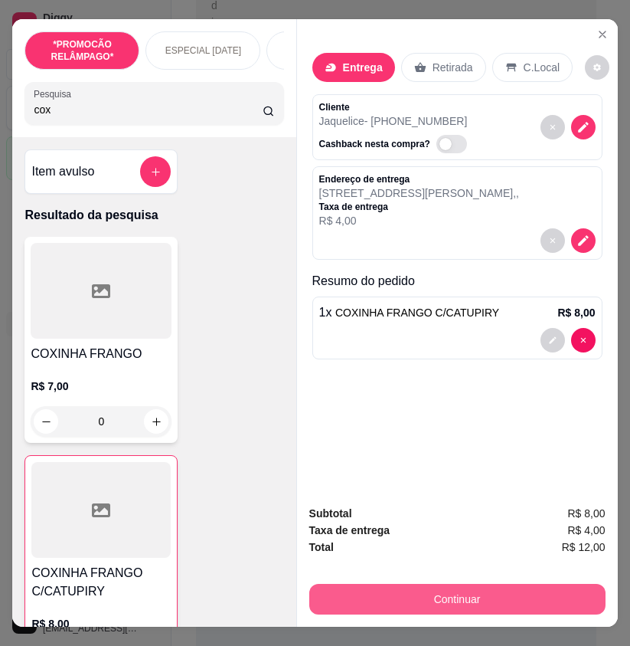
click at [549, 588] on button "Continuar" at bounding box center [457, 599] width 296 height 31
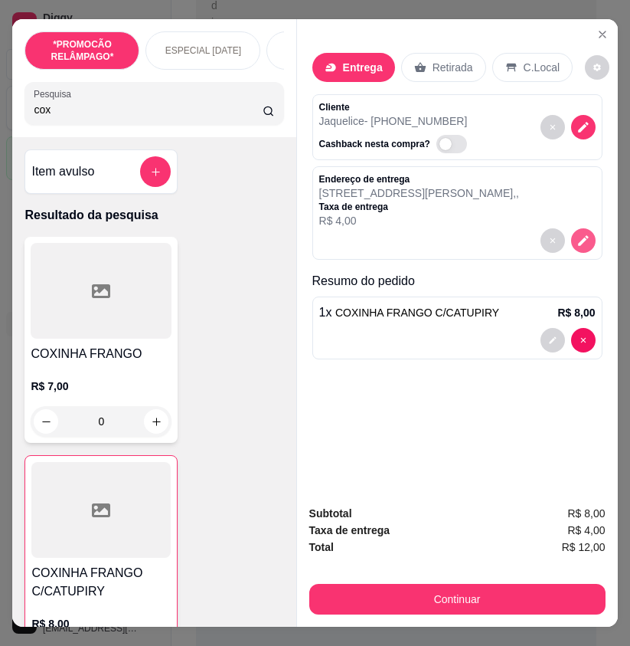
click at [581, 234] on icon "decrease-product-quantity" at bounding box center [584, 241] width 14 height 14
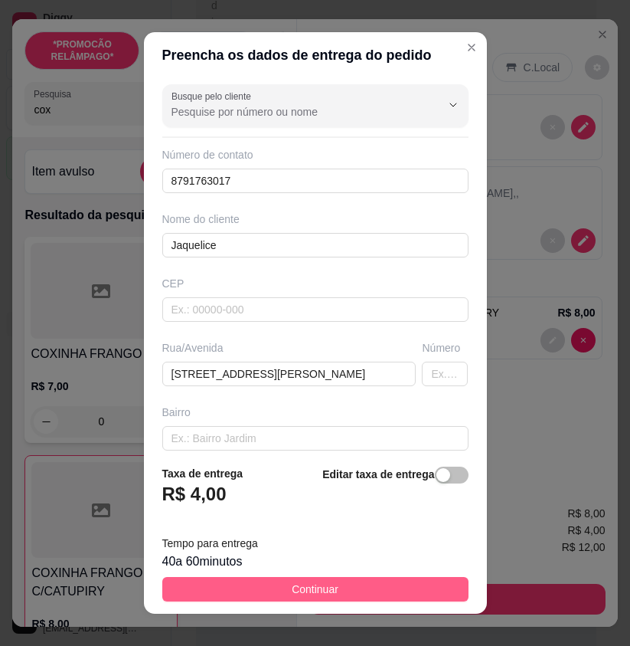
click at [427, 577] on button "Continuar" at bounding box center [315, 589] width 306 height 25
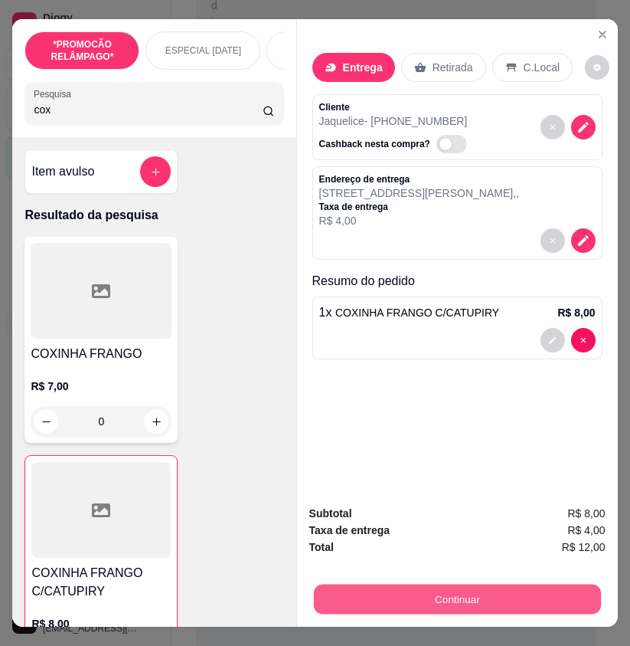
click at [473, 584] on button "Continuar" at bounding box center [456, 599] width 287 height 30
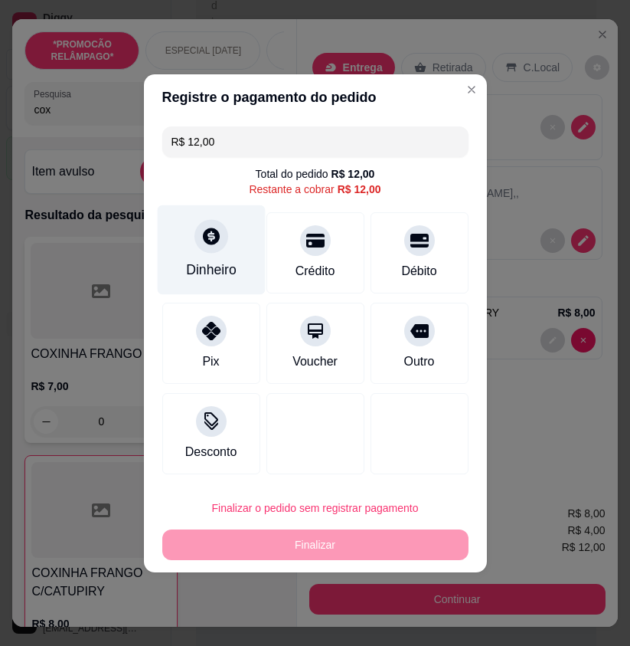
click at [210, 259] on div "Dinheiro" at bounding box center [211, 250] width 108 height 90
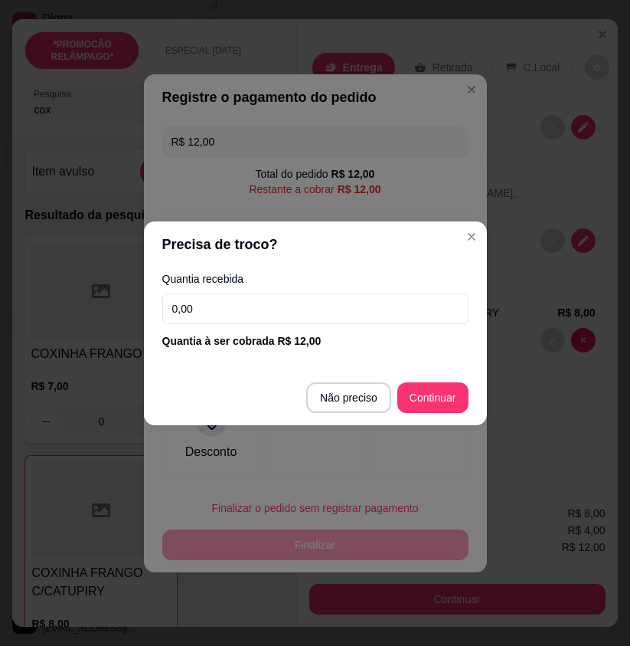
click at [359, 375] on footer "Não preciso Continuar" at bounding box center [315, 397] width 343 height 55
type input "R$ 0,00"
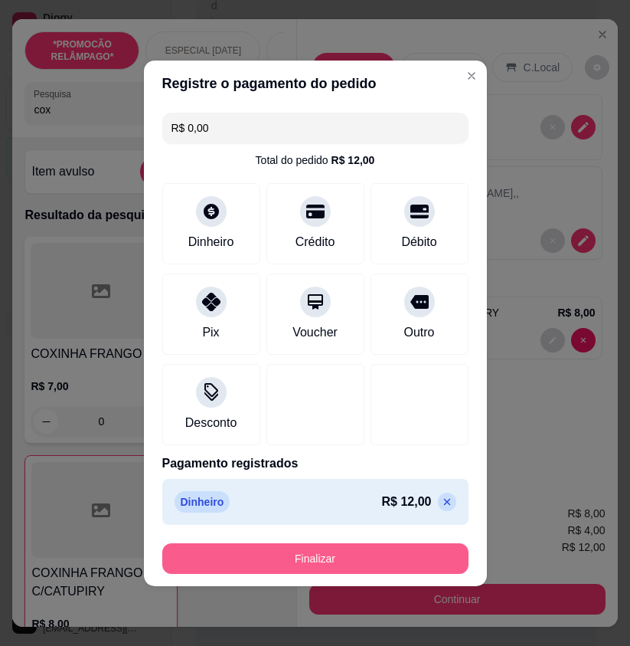
click at [391, 564] on button "Finalizar" at bounding box center [315, 558] width 306 height 31
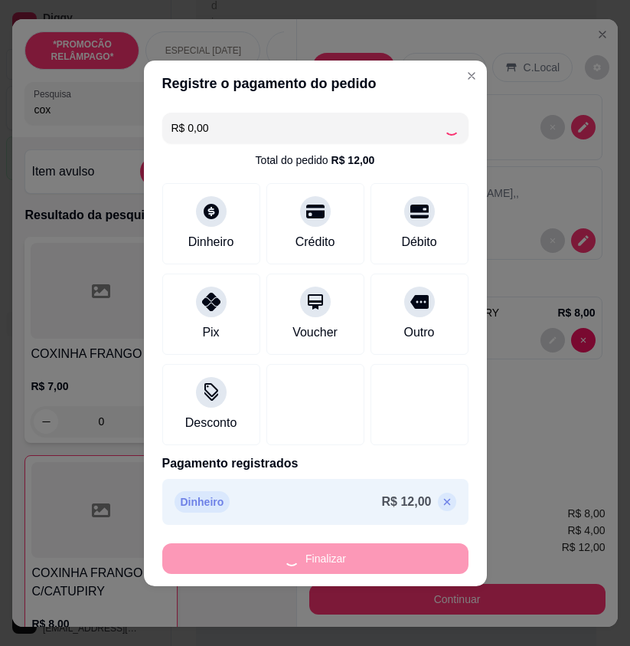
type input "0"
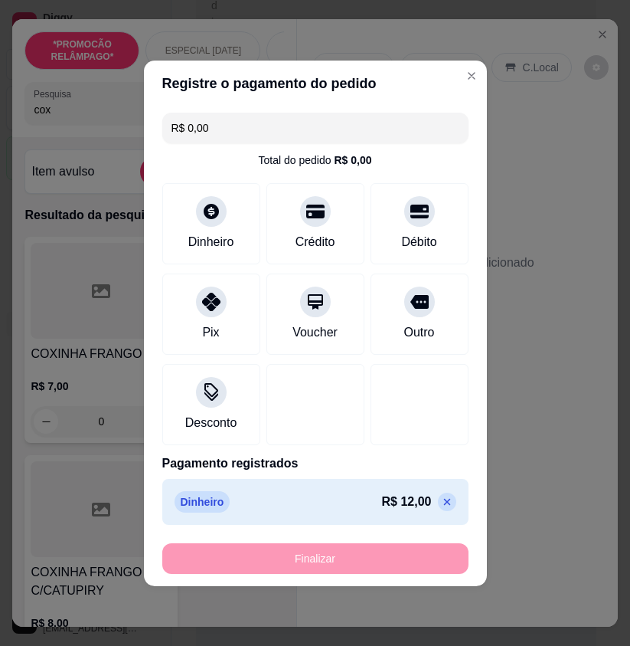
type input "-R$ 12,00"
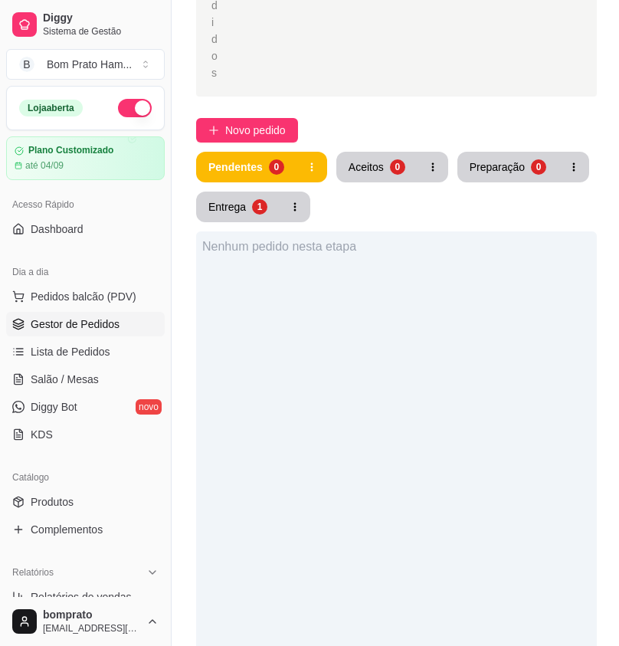
click at [467, 630] on div "Nenhum pedido nesta etapa" at bounding box center [396, 554] width 401 height 646
click at [381, 152] on button "Aceitos 1" at bounding box center [376, 167] width 79 height 30
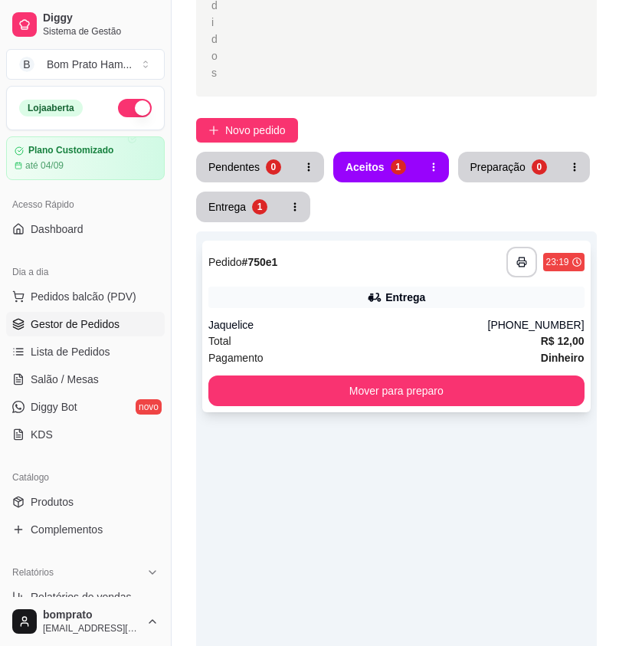
click at [407, 317] on div "Jaquelice" at bounding box center [348, 324] width 280 height 15
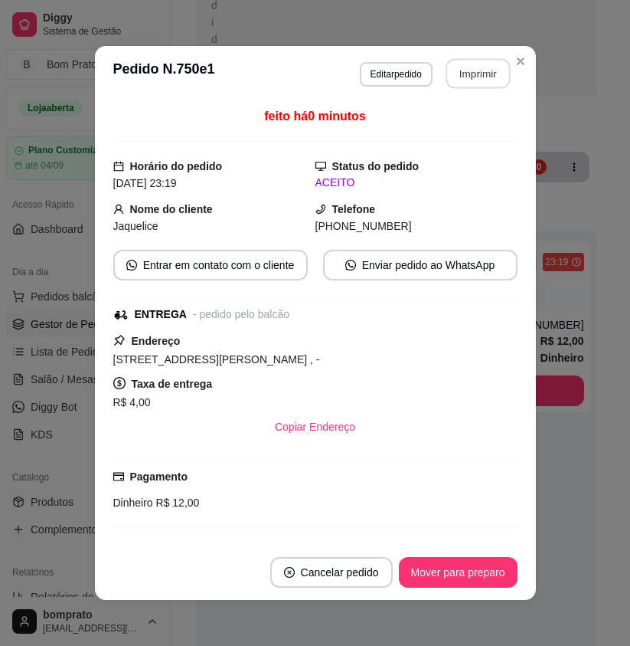
click at [466, 74] on button "Imprimir" at bounding box center [478, 74] width 64 height 30
click at [481, 569] on button "Mover para preparo" at bounding box center [458, 573] width 115 height 30
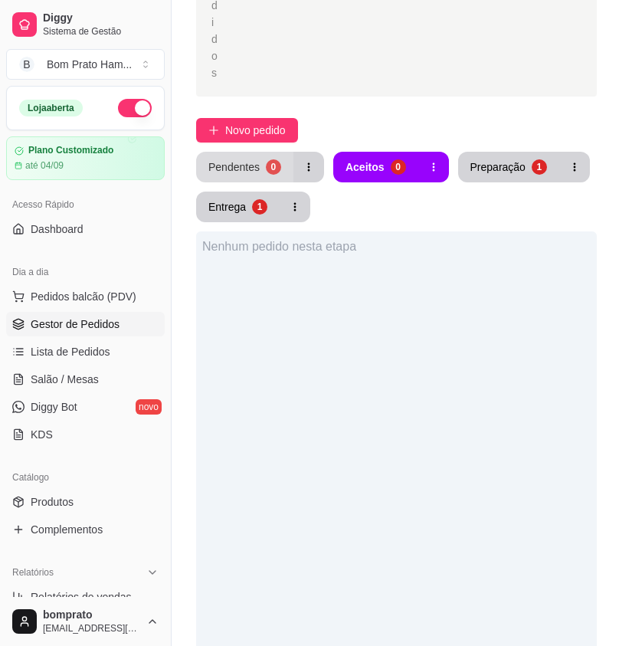
click at [234, 152] on button "Pendentes 0" at bounding box center [244, 167] width 97 height 31
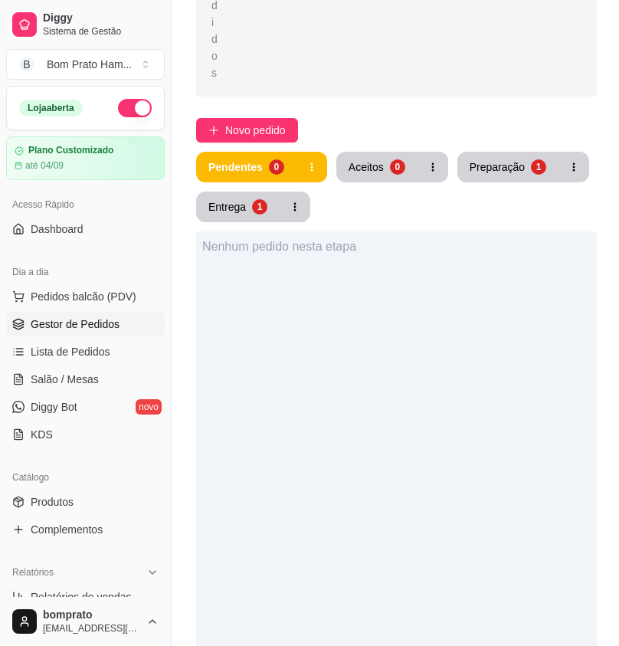
click at [480, 152] on div "Pendentes 0 Aceitos 0 Preparação 1 Entrega 1" at bounding box center [396, 187] width 401 height 70
click at [516, 152] on button "Preparação 1" at bounding box center [507, 167] width 101 height 31
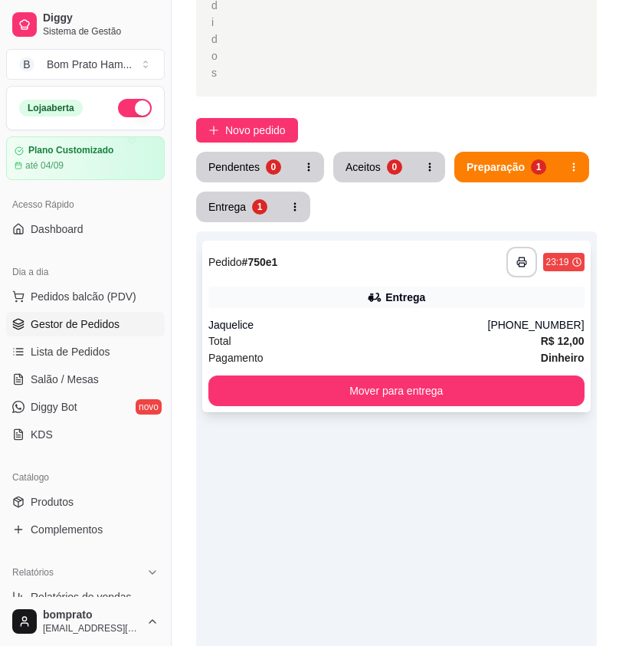
click at [437, 317] on div "Jaquelice" at bounding box center [348, 324] width 280 height 15
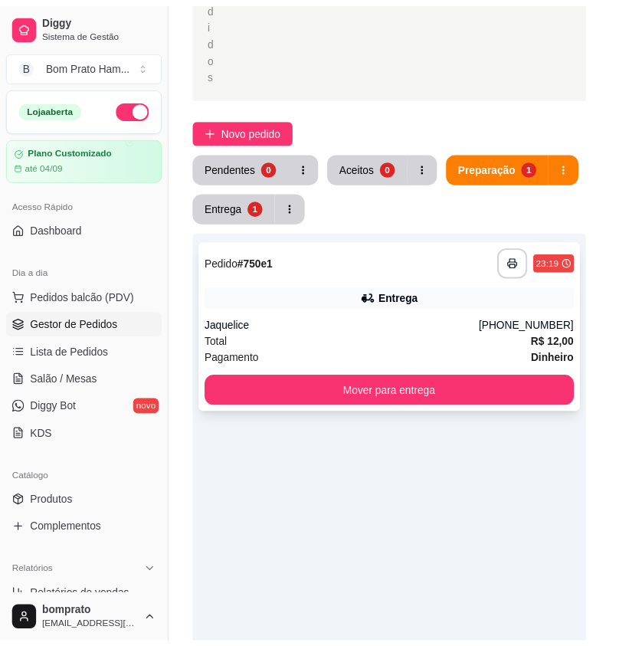
scroll to position [118, 0]
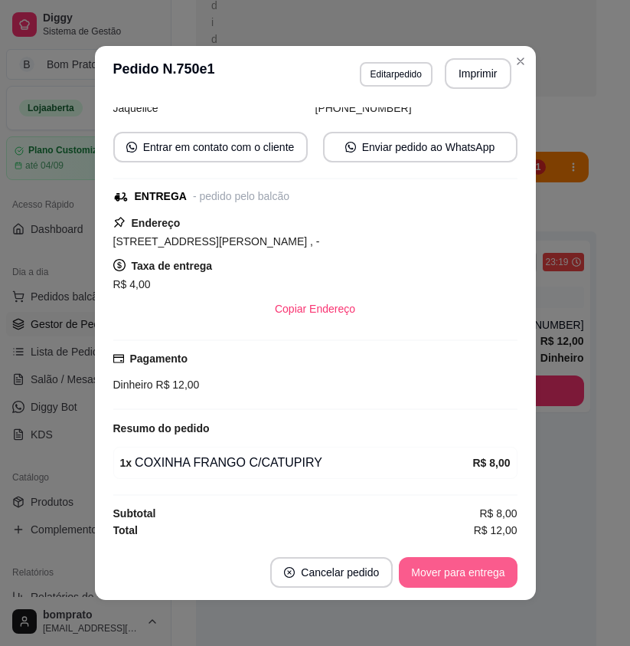
click at [483, 573] on button "Mover para entrega" at bounding box center [458, 572] width 118 height 31
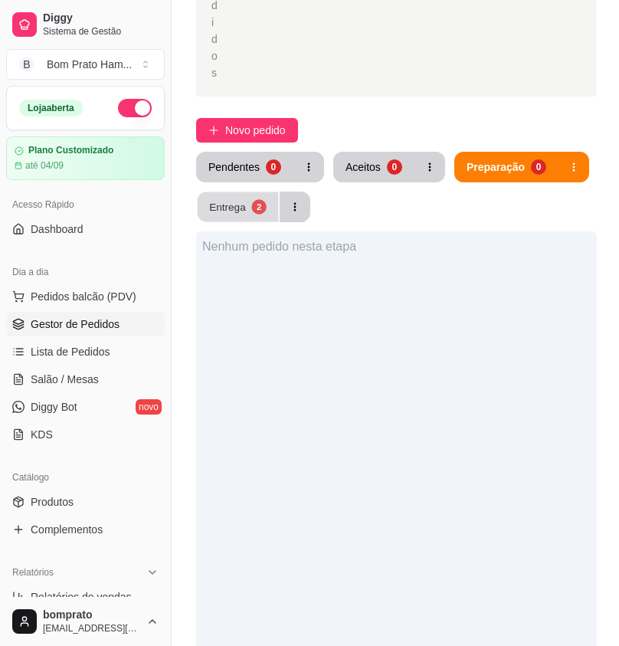
click at [269, 192] on button "Entrega 2" at bounding box center [238, 207] width 81 height 30
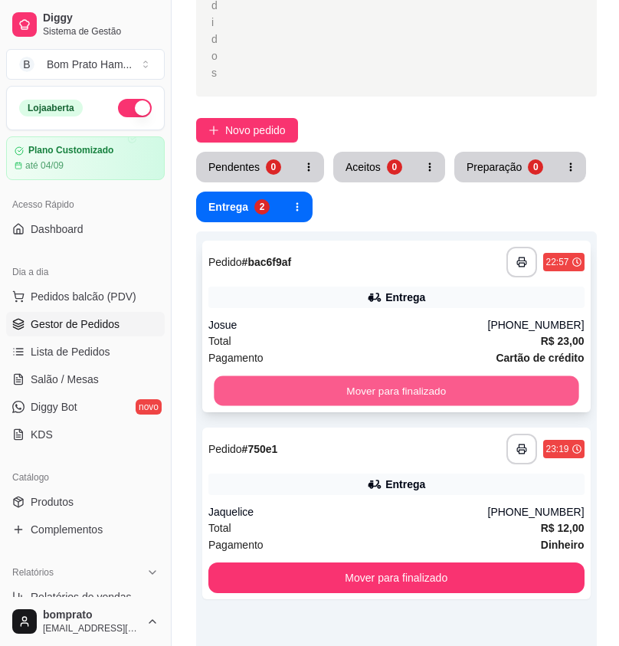
click at [405, 376] on button "Mover para finalizado" at bounding box center [396, 391] width 365 height 30
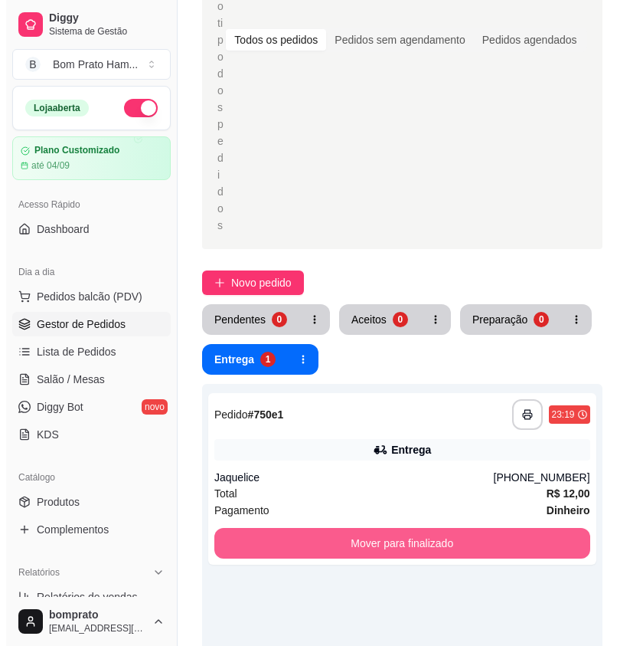
scroll to position [230, 0]
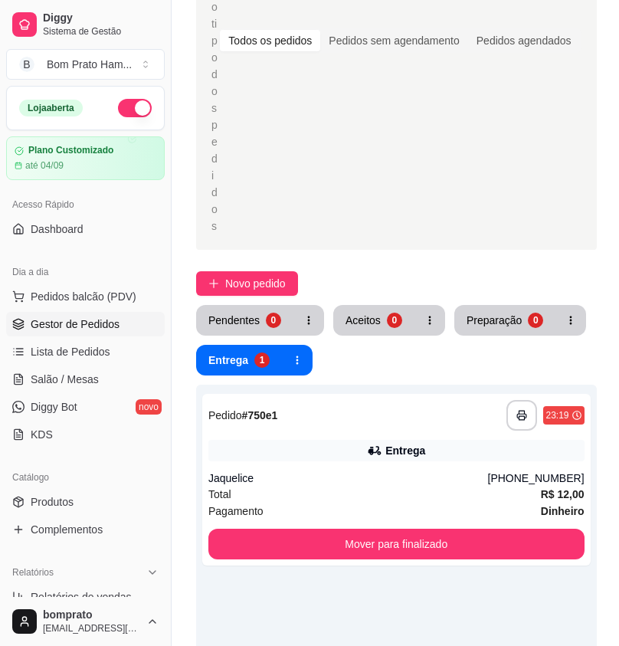
click at [240, 250] on div "**********" at bounding box center [397, 435] width 450 height 1226
click at [250, 305] on button "Pendentes 0" at bounding box center [244, 320] width 97 height 31
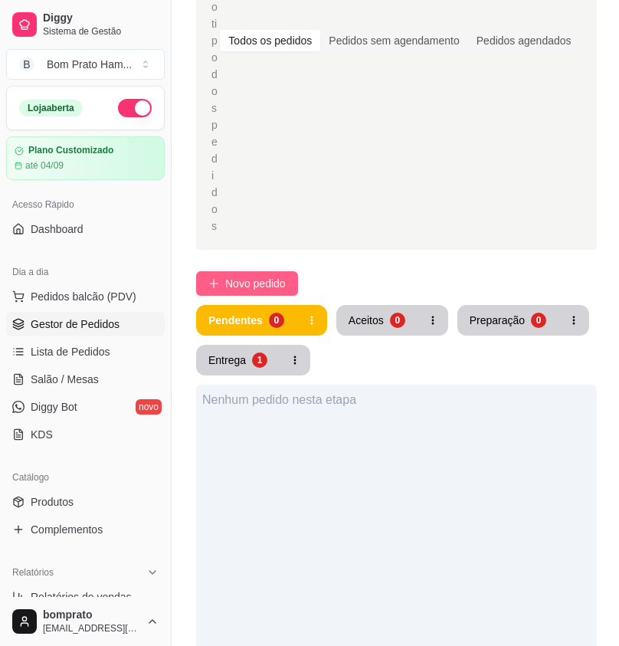
click at [257, 275] on span "Novo pedido" at bounding box center [255, 283] width 61 height 17
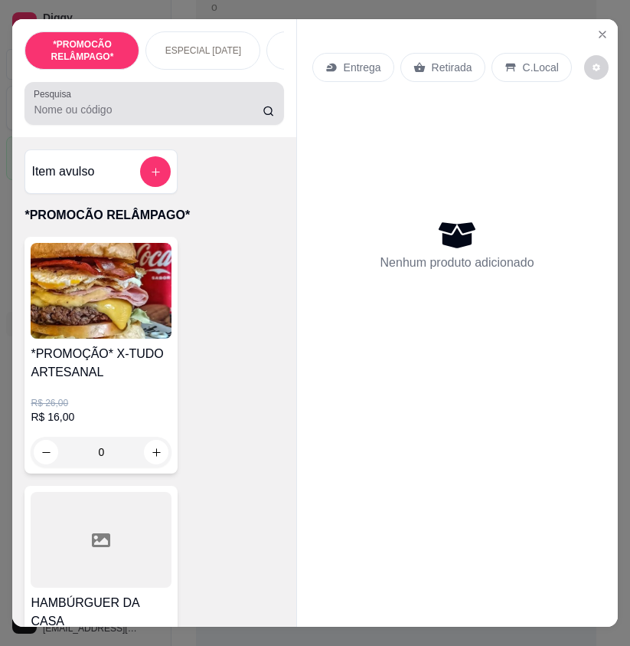
click at [139, 117] on input "Pesquisa" at bounding box center [148, 109] width 229 height 15
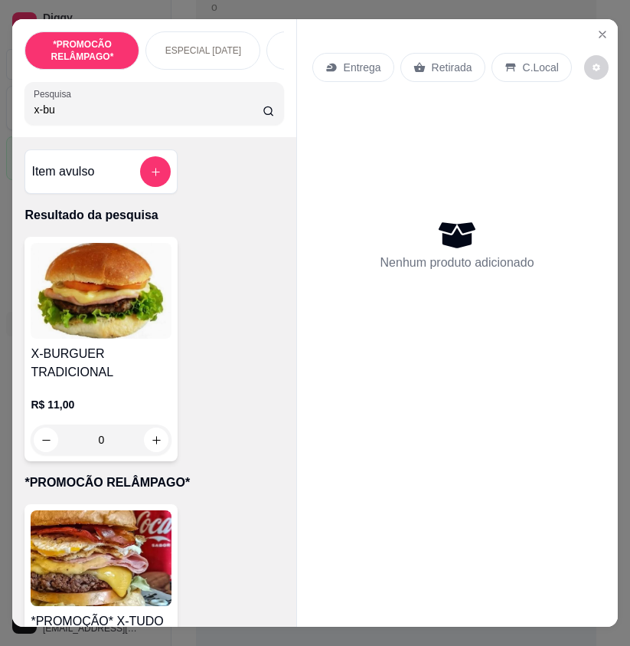
type input "x-bu"
click at [150, 445] on div "0" at bounding box center [101, 439] width 141 height 31
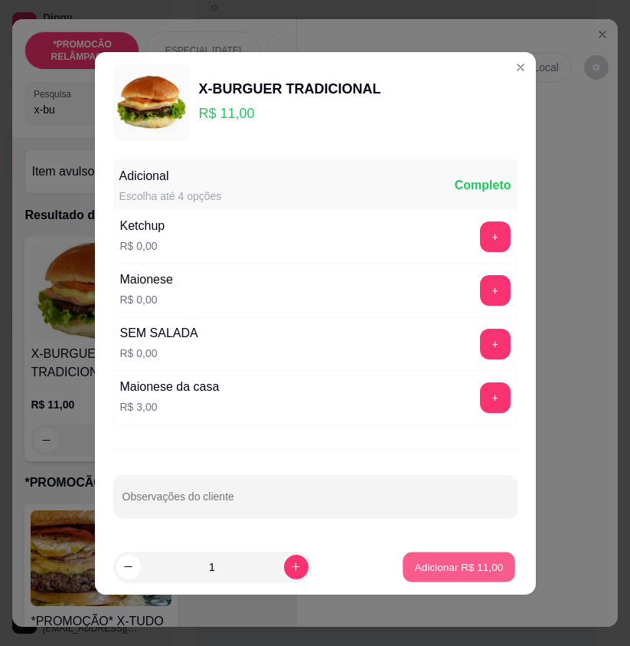
click at [454, 572] on p "Adicionar R$ 11,00" at bounding box center [459, 566] width 89 height 15
type input "1"
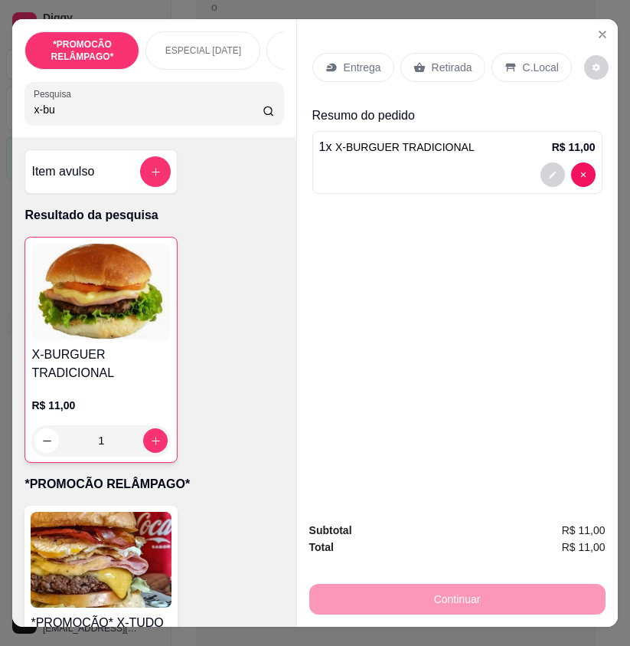
click at [414, 61] on icon at bounding box center [420, 67] width 12 height 12
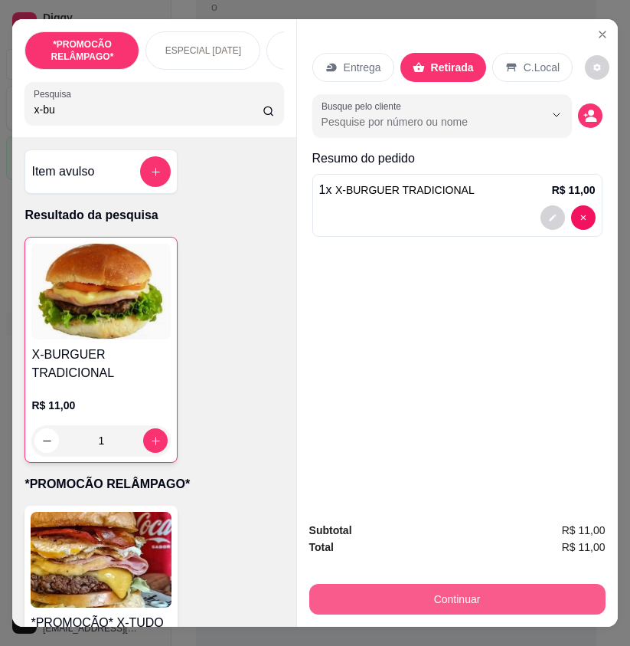
click at [543, 595] on button "Continuar" at bounding box center [457, 599] width 296 height 31
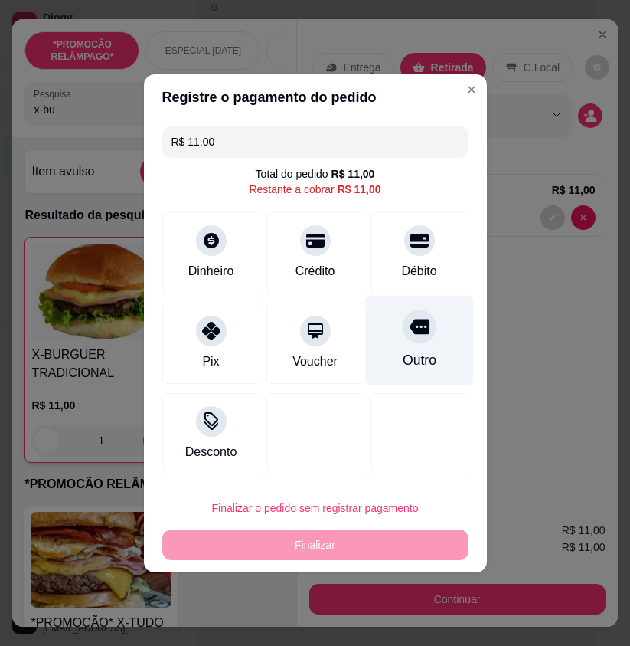
click at [407, 363] on div "Outro" at bounding box center [419, 360] width 34 height 20
type input "R$ 0,00"
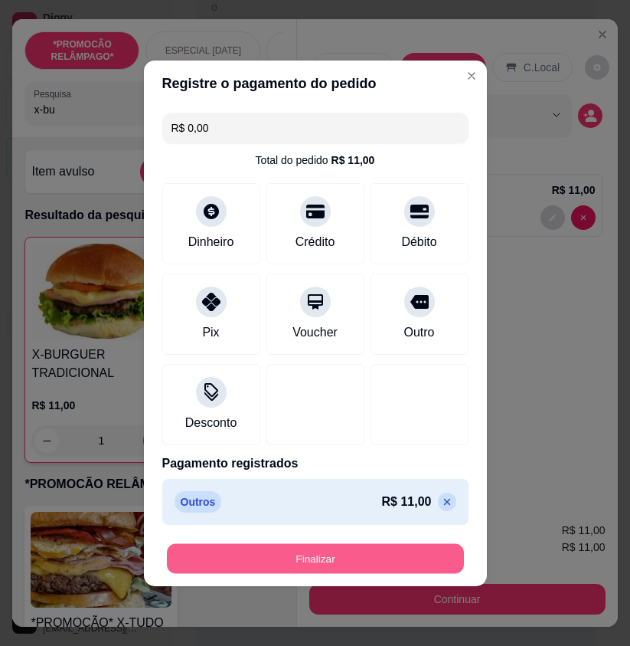
click at [408, 567] on button "Finalizar" at bounding box center [315, 558] width 297 height 30
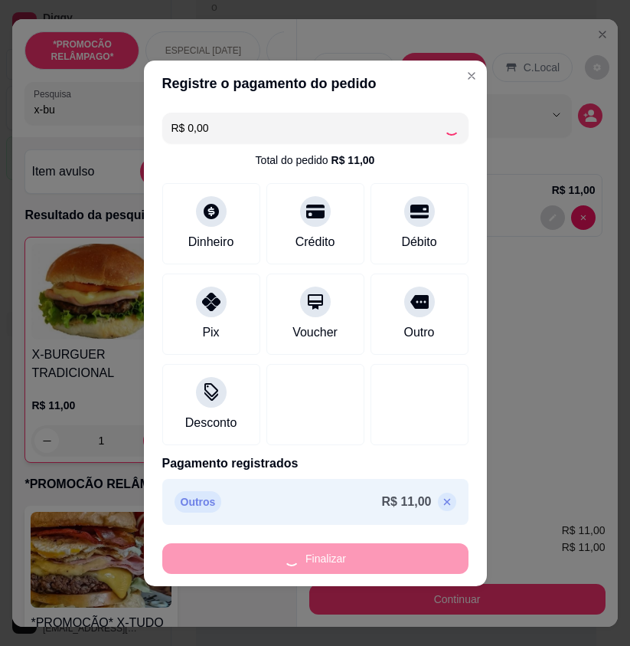
type input "0"
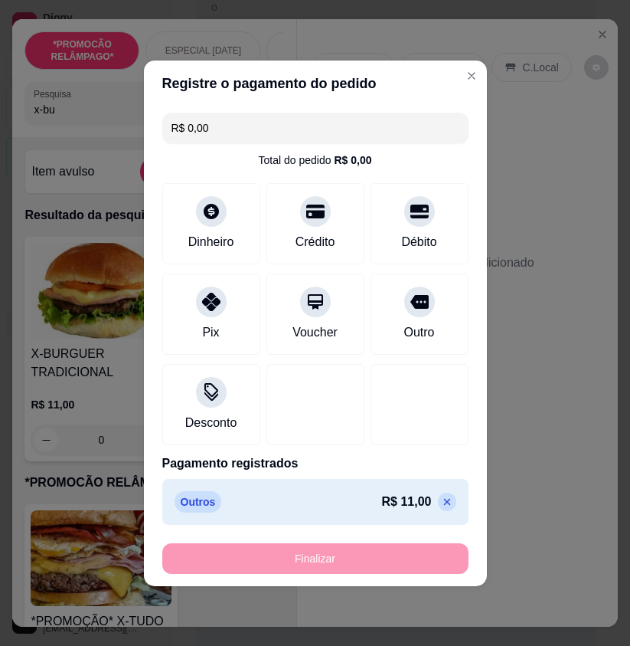
type input "-R$ 11,00"
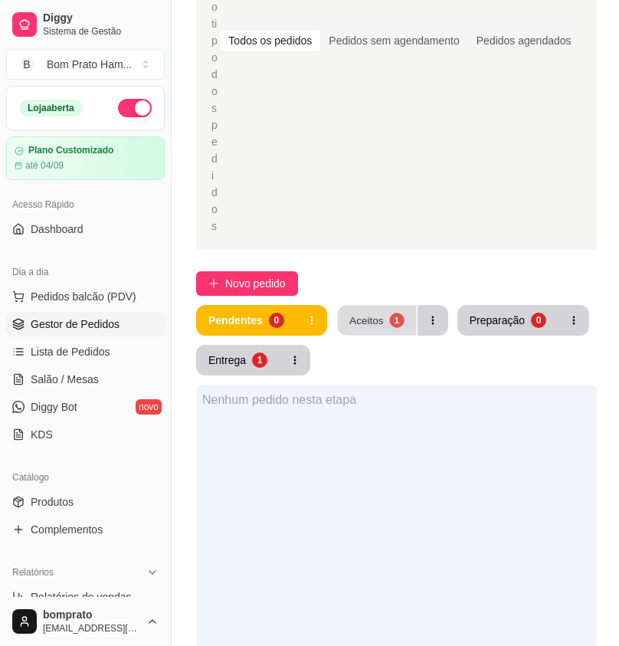
click at [382, 306] on button "Aceitos 1" at bounding box center [376, 321] width 79 height 30
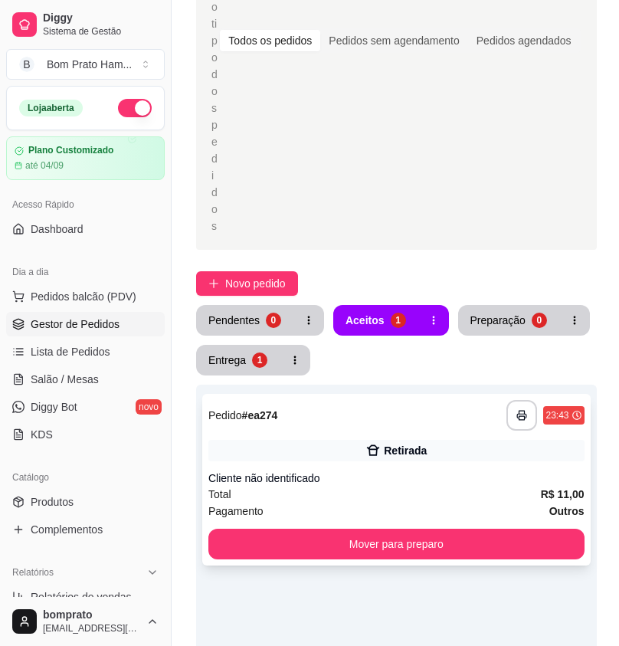
click at [404, 400] on div "**********" at bounding box center [396, 415] width 376 height 31
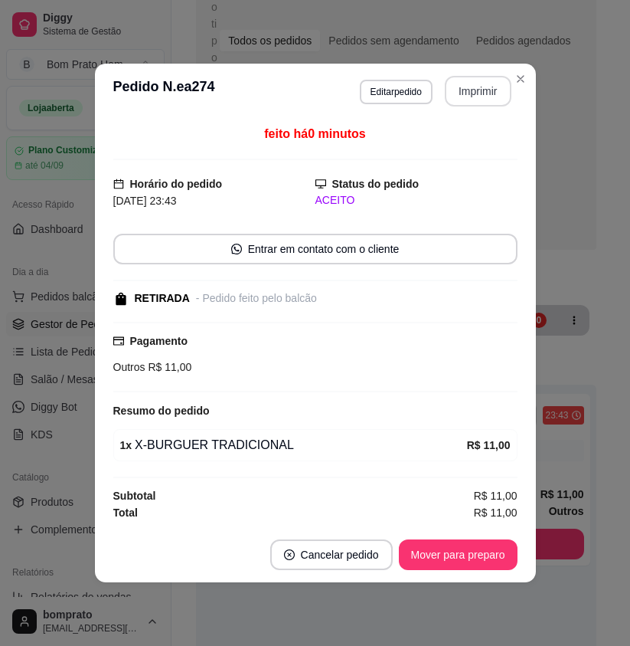
click at [463, 96] on button "Imprimir" at bounding box center [478, 91] width 67 height 31
click at [498, 555] on button "Mover para preparo" at bounding box center [458, 555] width 115 height 30
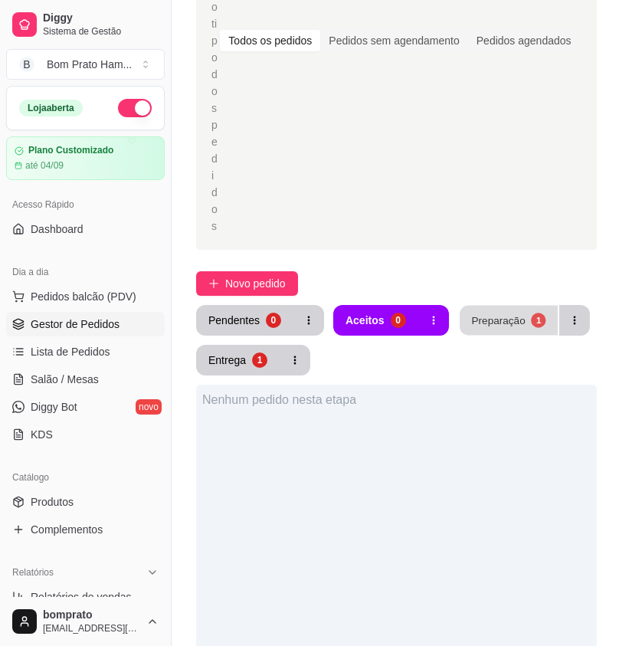
click at [512, 313] on div "Preparação" at bounding box center [498, 320] width 54 height 15
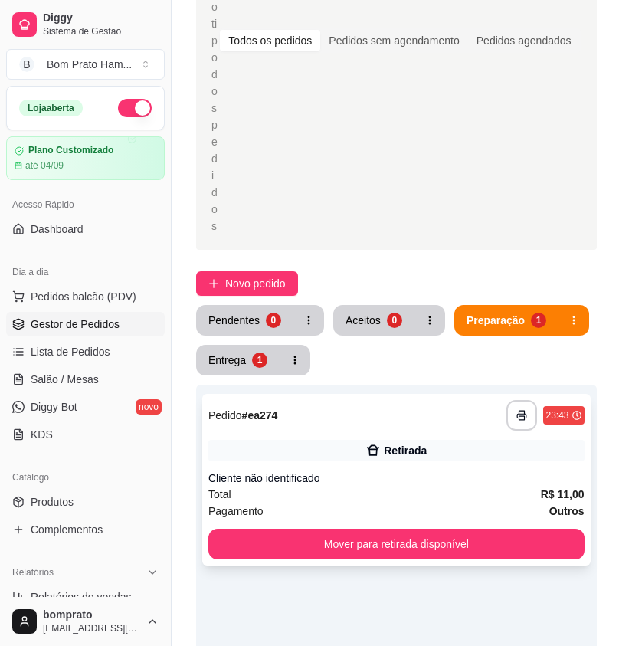
click at [423, 414] on div "**********" at bounding box center [396, 480] width 388 height 172
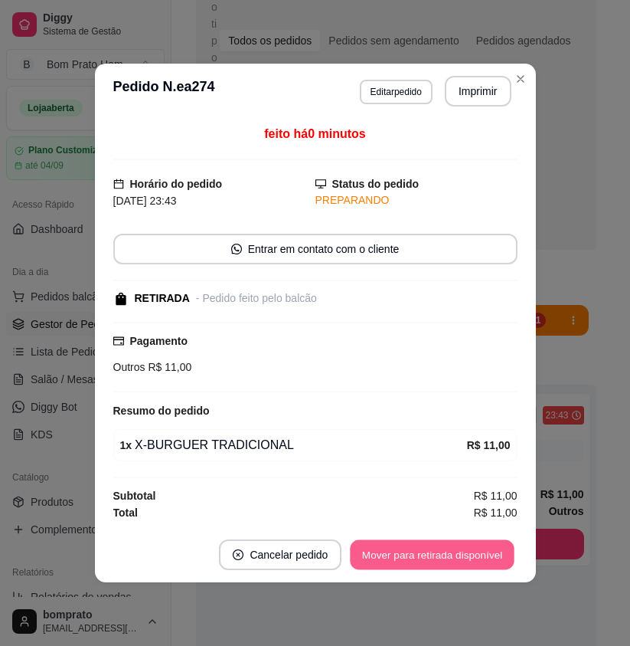
click at [483, 553] on button "Mover para retirada disponível" at bounding box center [433, 555] width 164 height 30
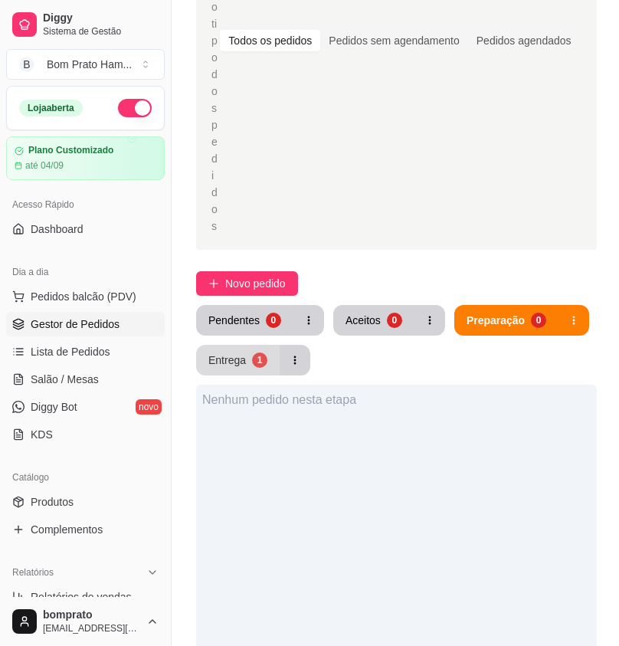
click at [258, 352] on div "1" at bounding box center [259, 359] width 15 height 15
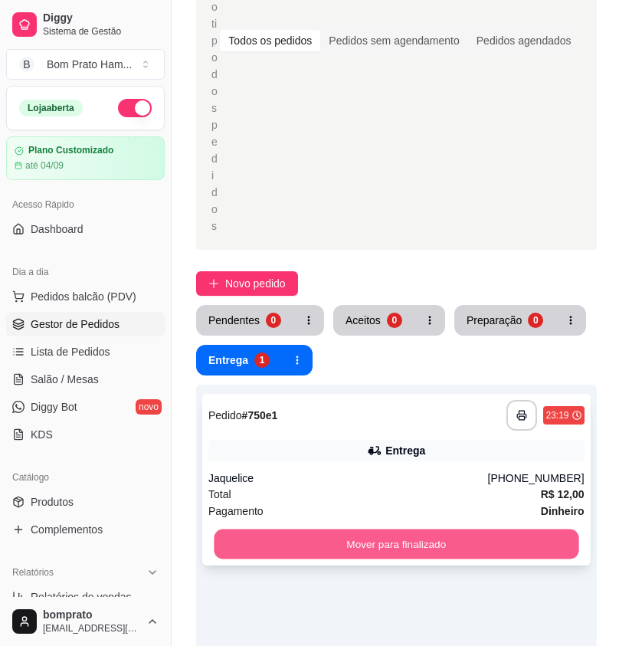
click at [438, 529] on button "Mover para finalizado" at bounding box center [396, 544] width 365 height 30
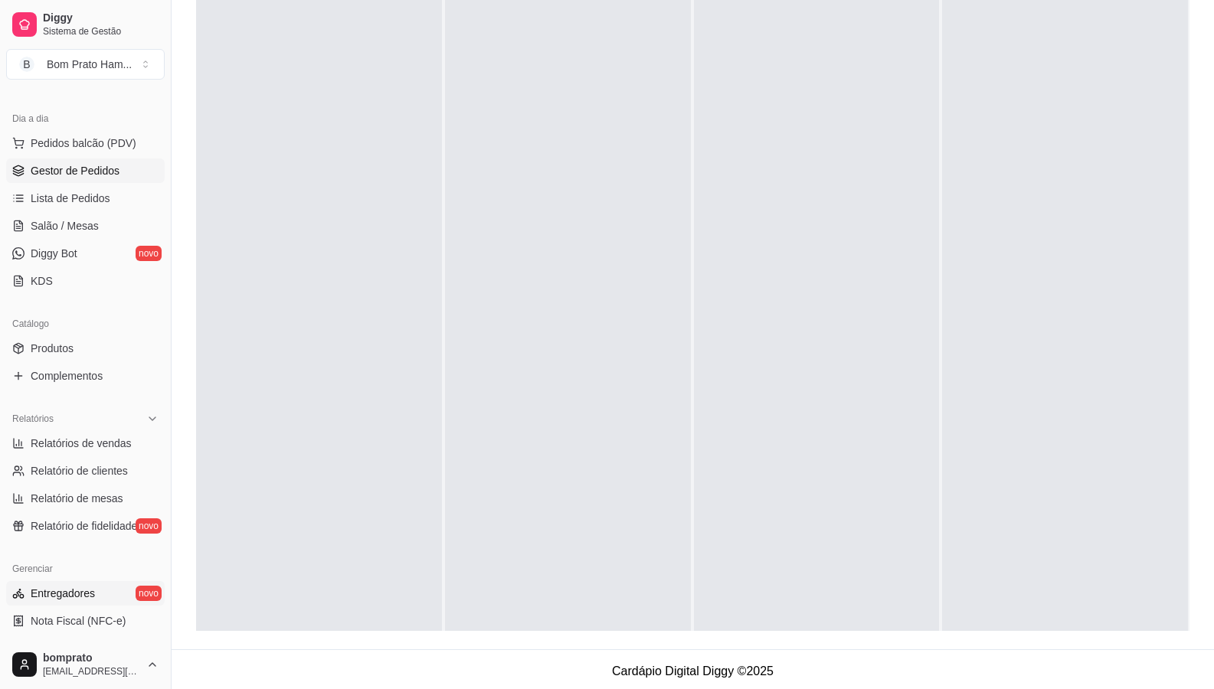
scroll to position [230, 0]
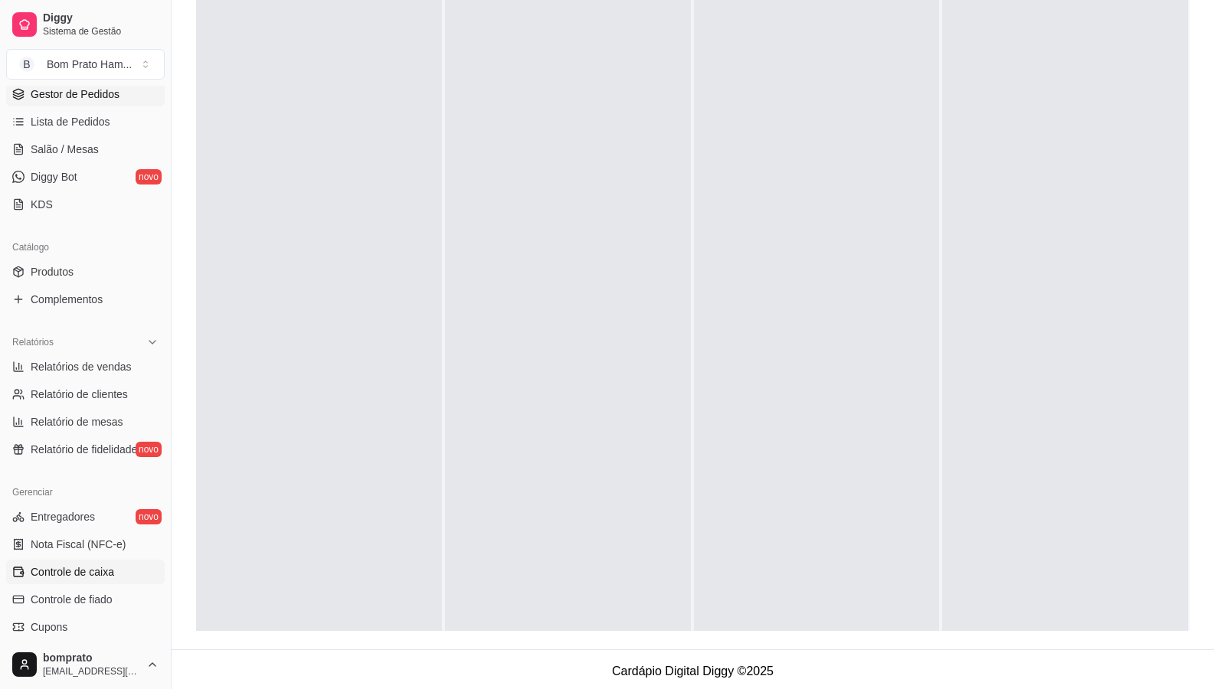
click at [117, 570] on link "Controle de caixa" at bounding box center [85, 572] width 159 height 25
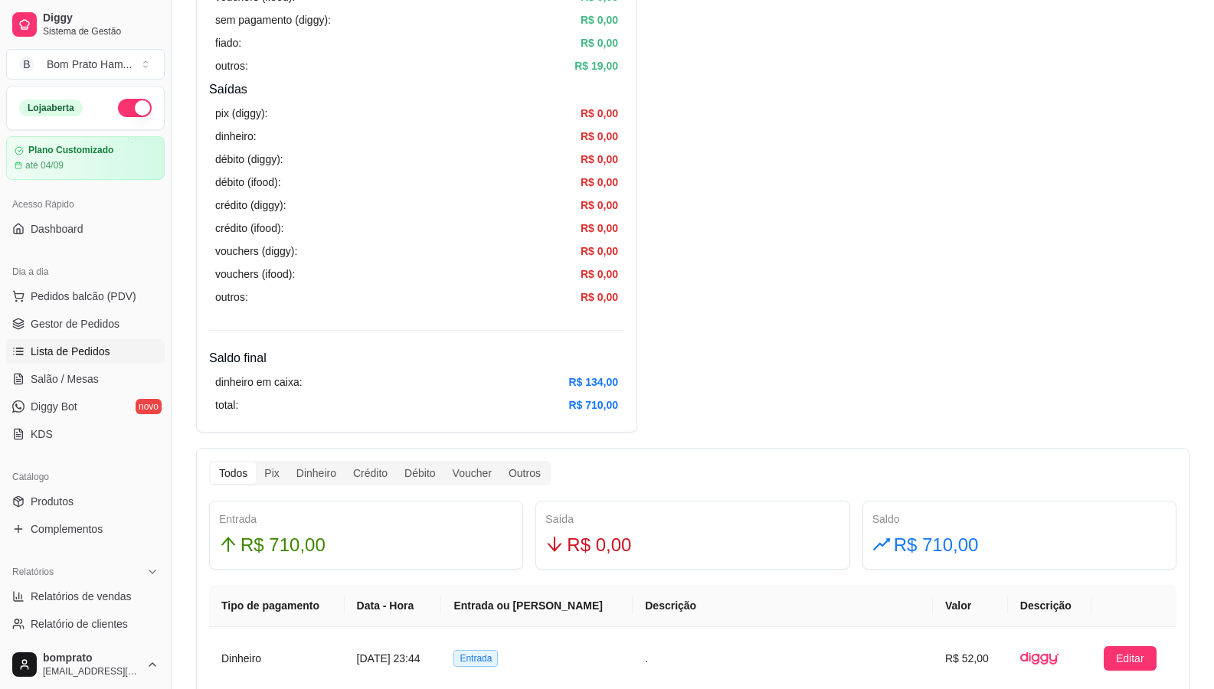
click at [102, 344] on span "Lista de Pedidos" at bounding box center [71, 351] width 80 height 15
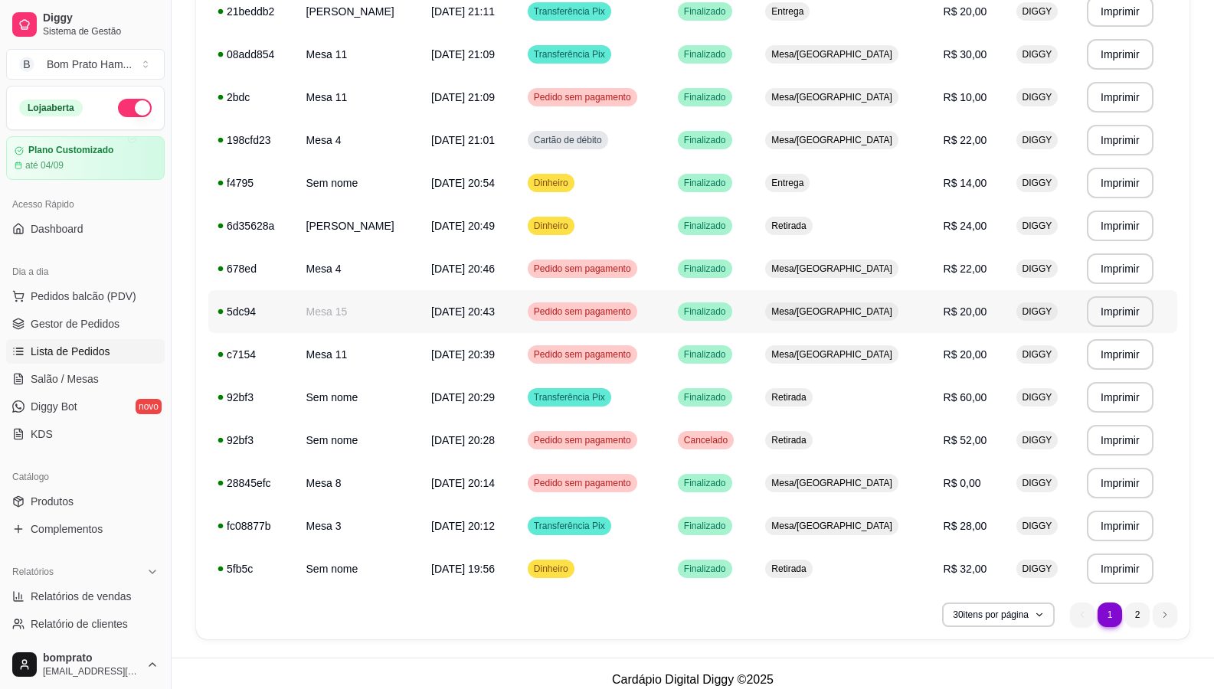
scroll to position [930, 0]
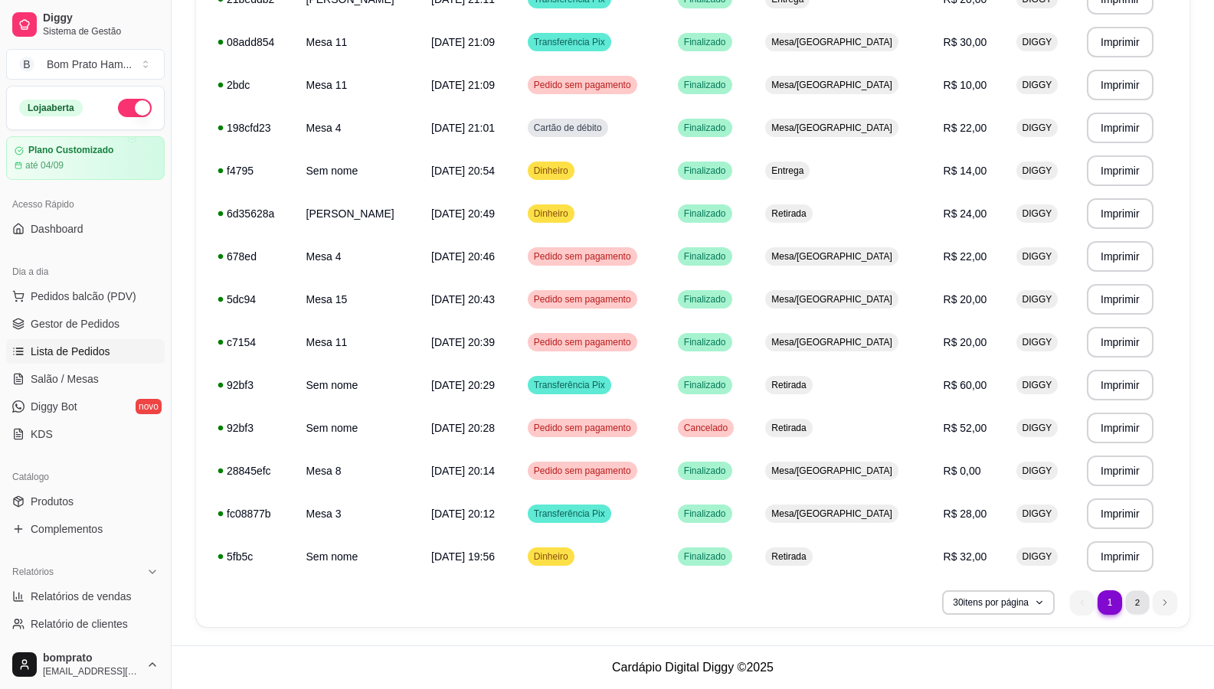
click at [618, 607] on li "2" at bounding box center [1137, 603] width 24 height 24
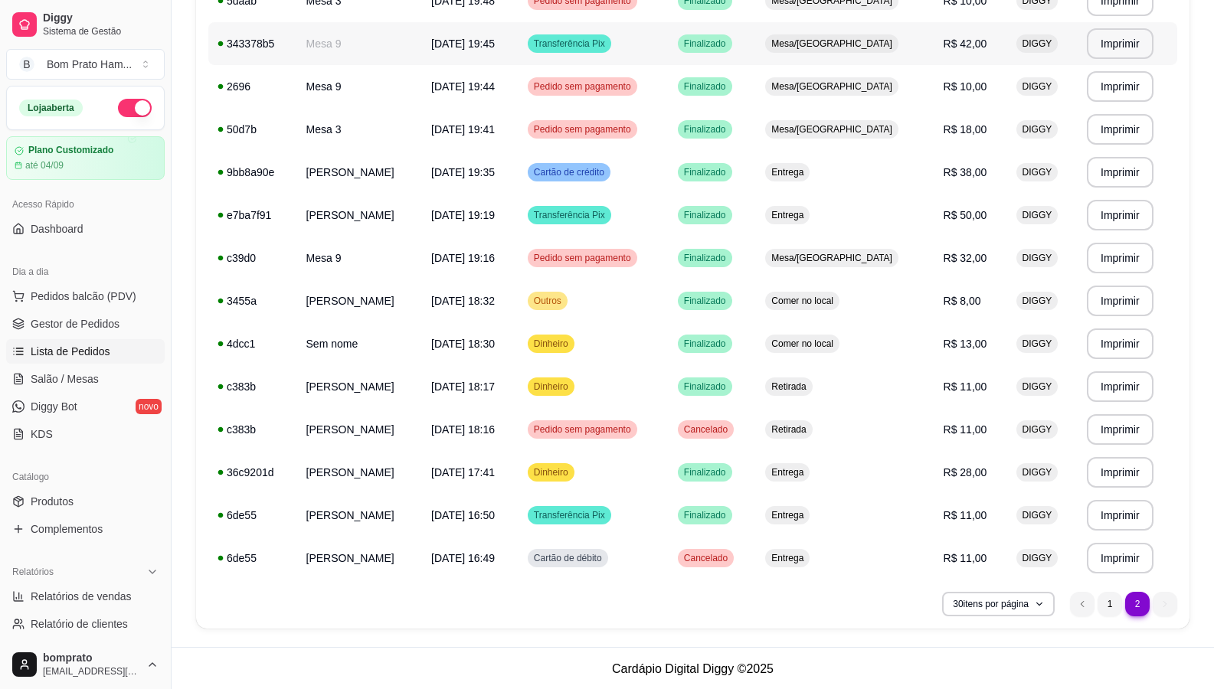
scroll to position [286, 0]
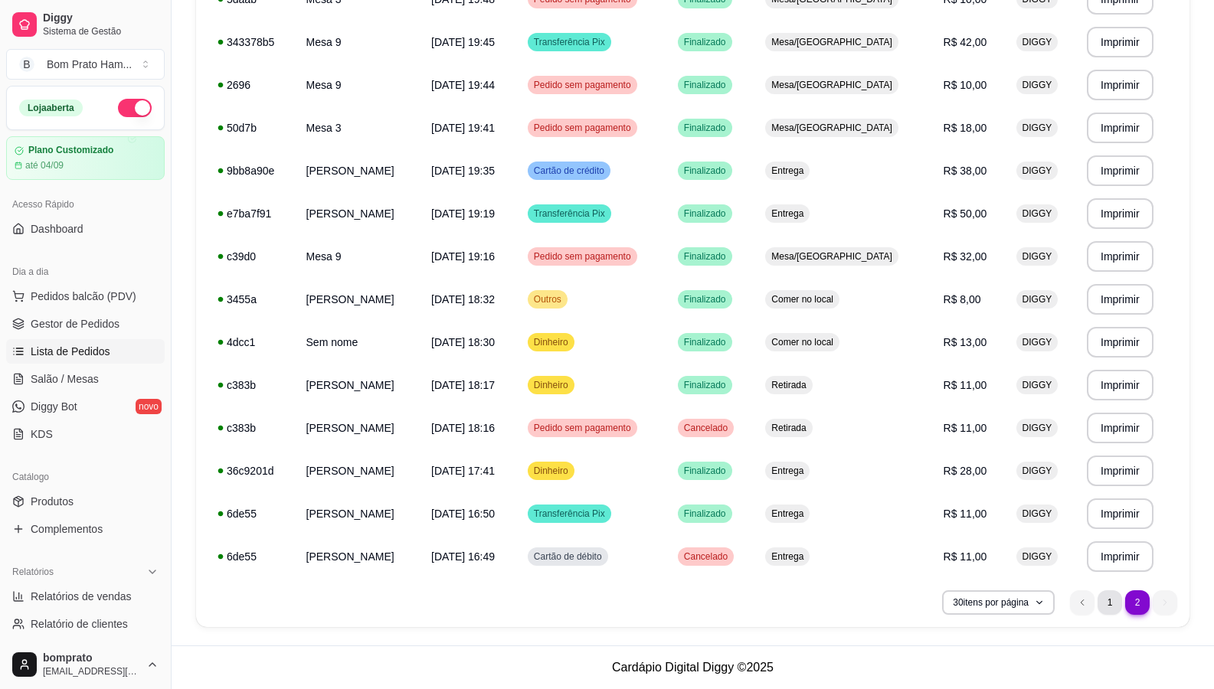
click at [618, 602] on li "1" at bounding box center [1110, 603] width 25 height 25
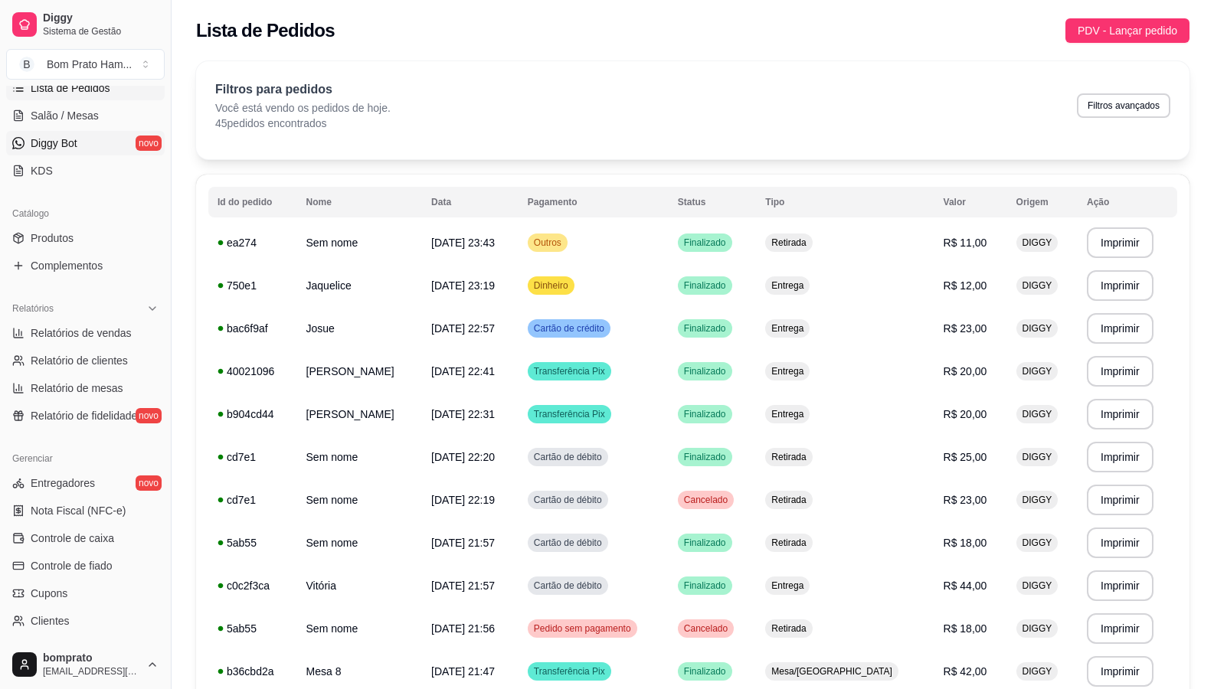
scroll to position [306, 0]
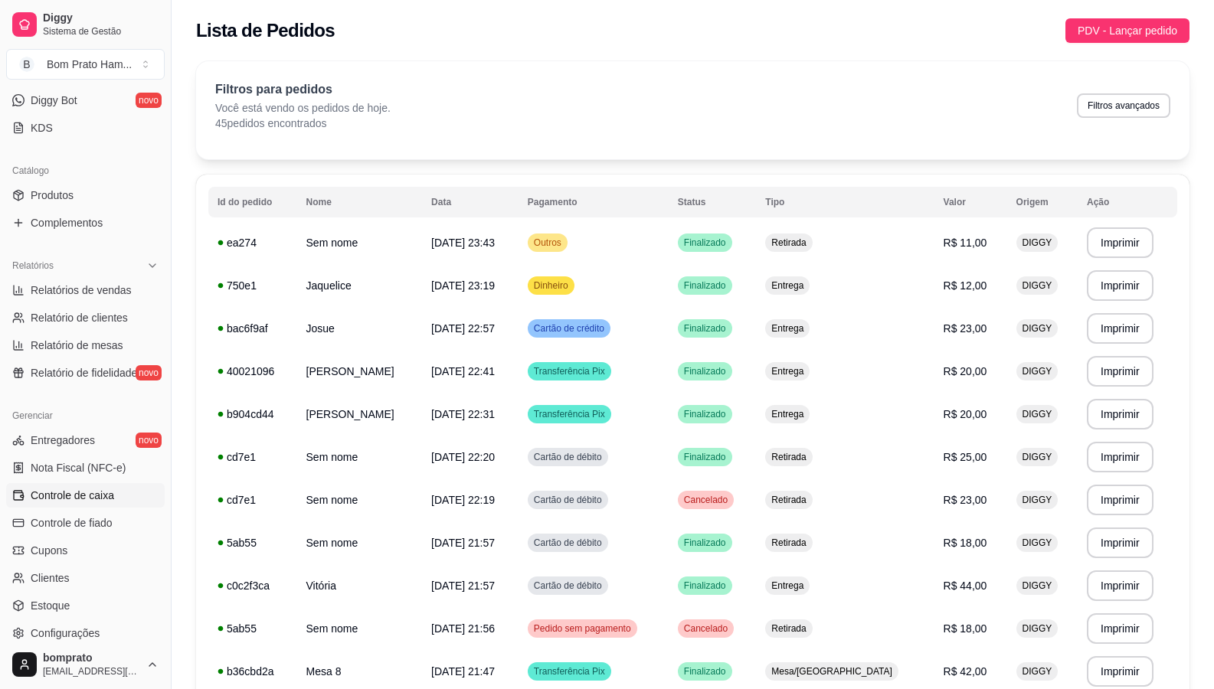
click at [115, 495] on link "Controle de caixa" at bounding box center [85, 495] width 159 height 25
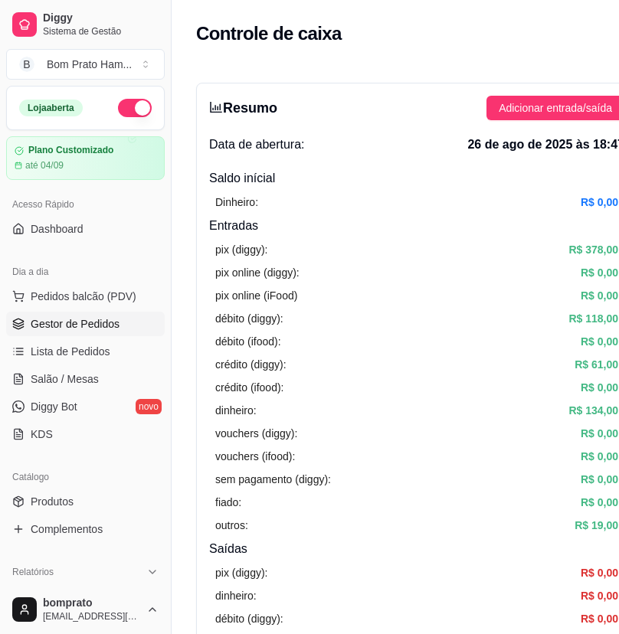
click at [139, 312] on link "Gestor de Pedidos" at bounding box center [85, 324] width 159 height 25
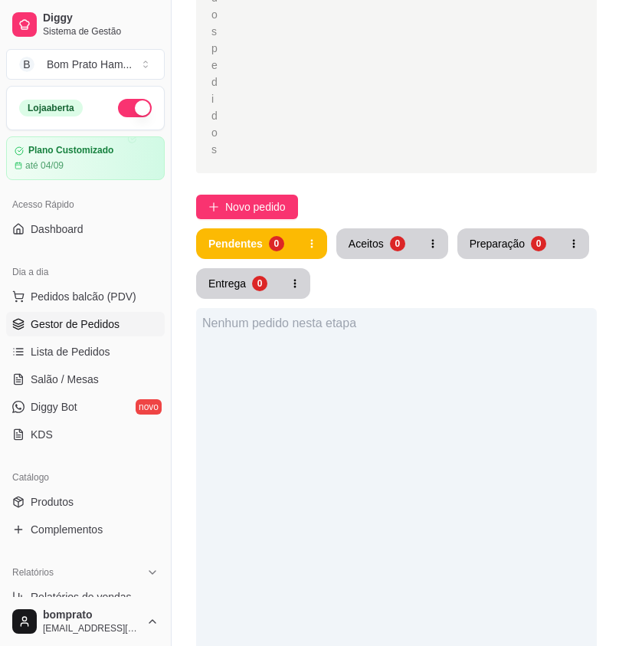
click at [119, 114] on button "button" at bounding box center [135, 108] width 34 height 18
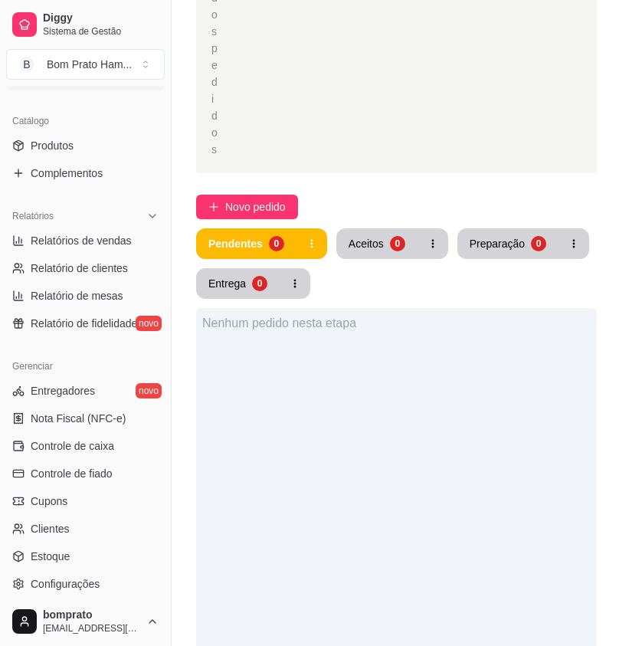
scroll to position [383, 0]
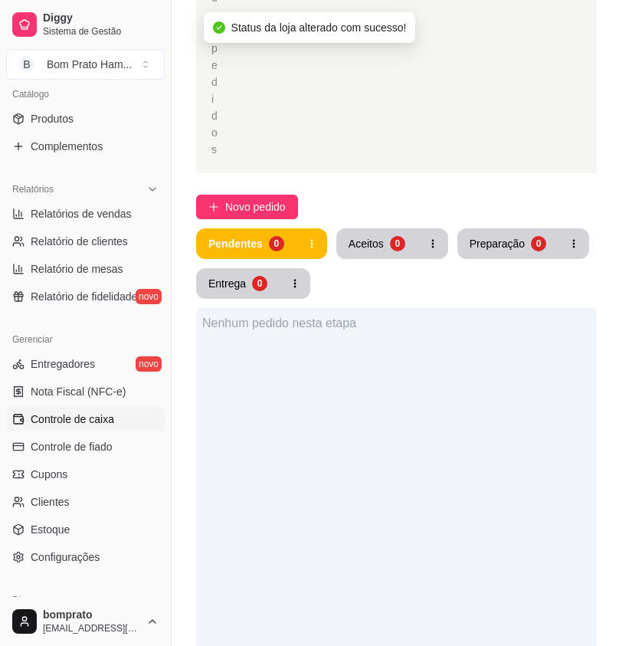
click at [114, 414] on link "Controle de caixa" at bounding box center [85, 419] width 159 height 25
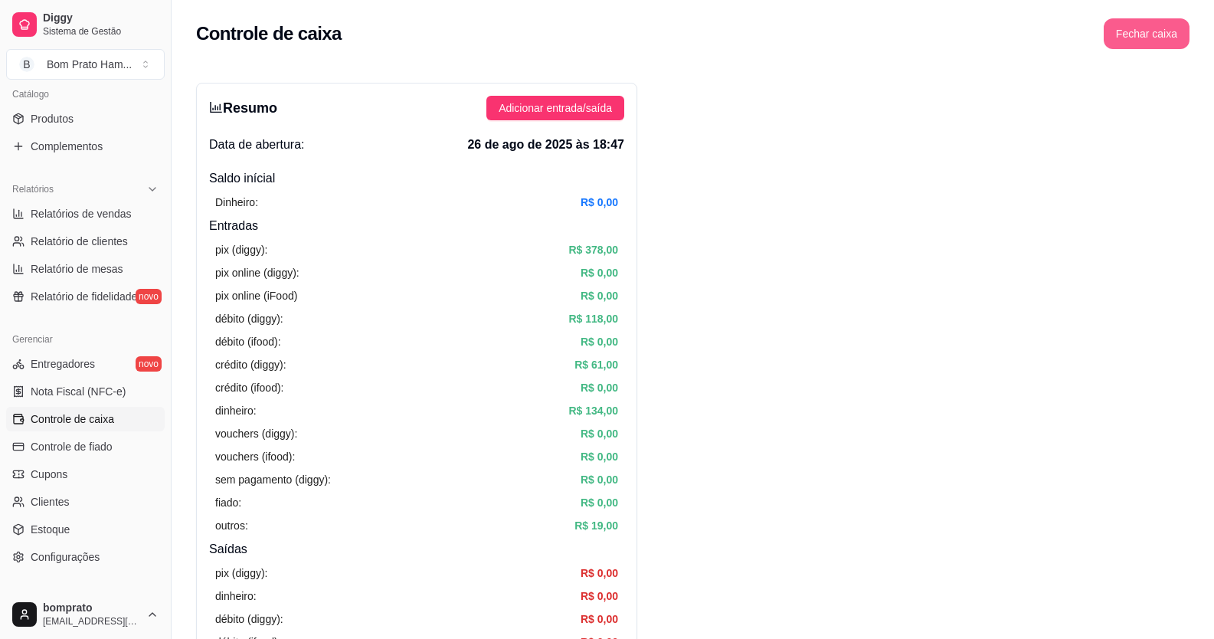
click at [618, 31] on button "Fechar caixa" at bounding box center [1147, 33] width 86 height 31
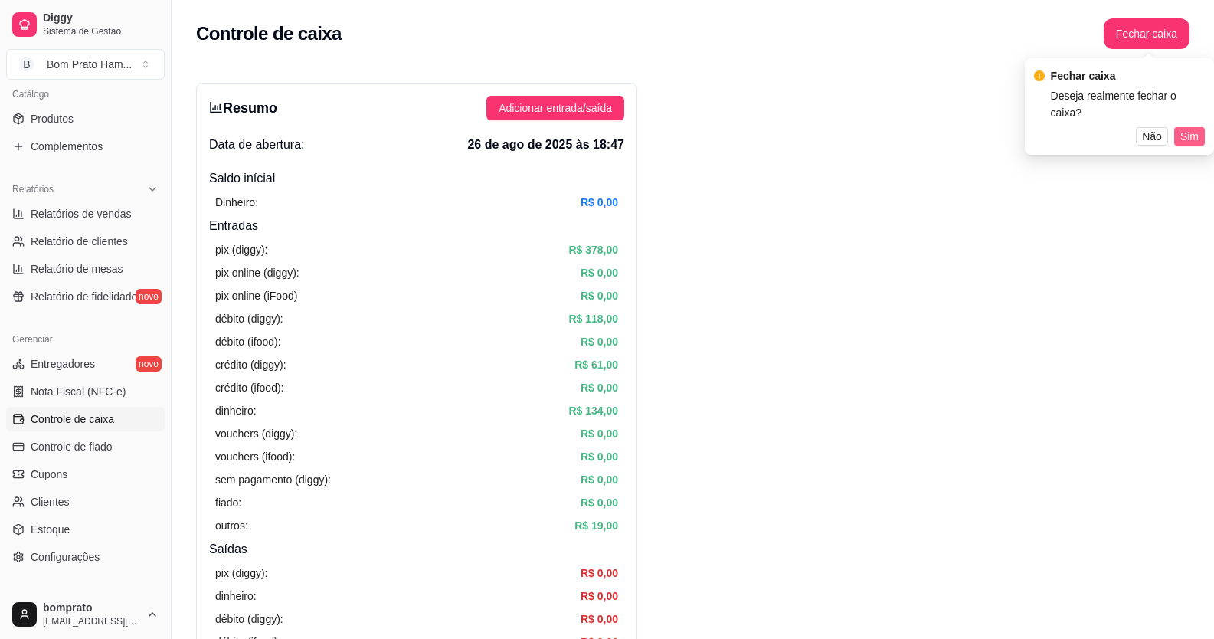
click at [618, 127] on button "Sim" at bounding box center [1189, 136] width 31 height 18
